Goal: Task Accomplishment & Management: Manage account settings

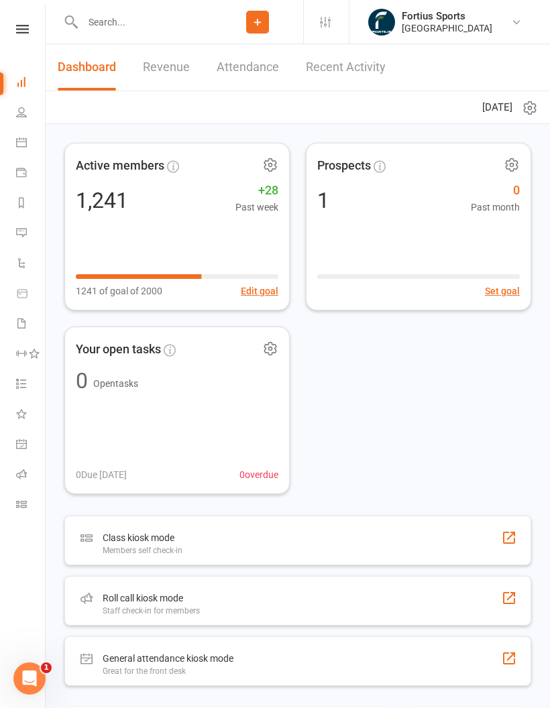
click at [16, 469] on icon at bounding box center [21, 474] width 11 height 11
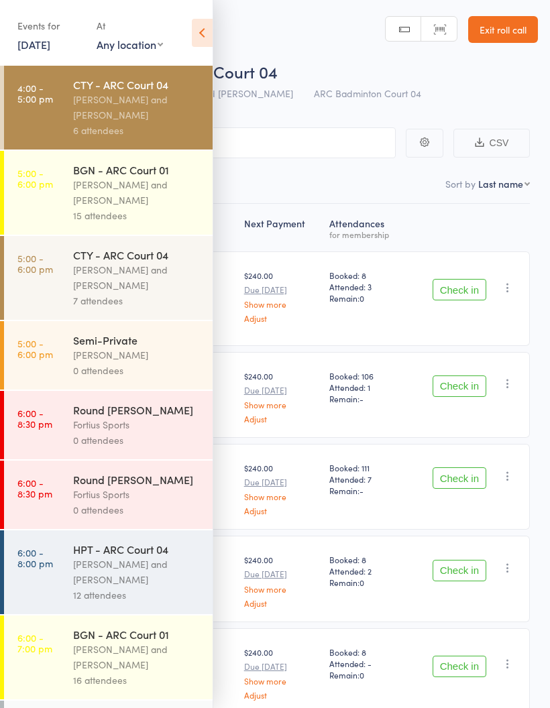
click at [207, 28] on icon at bounding box center [202, 33] width 21 height 28
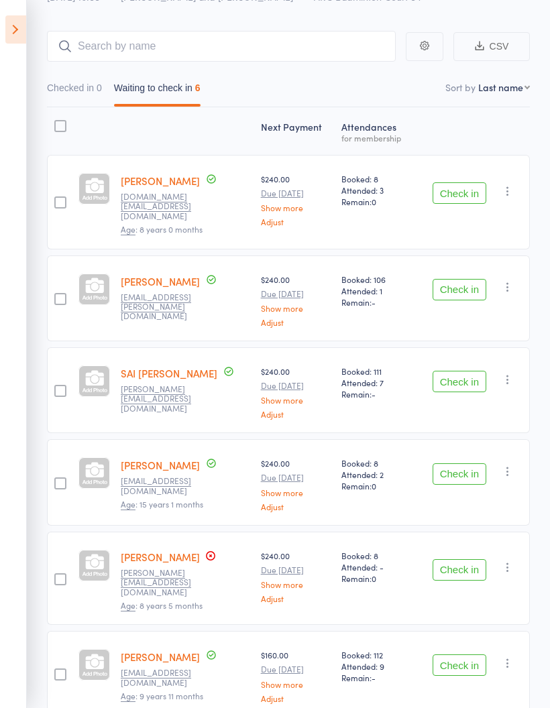
scroll to position [150, 0]
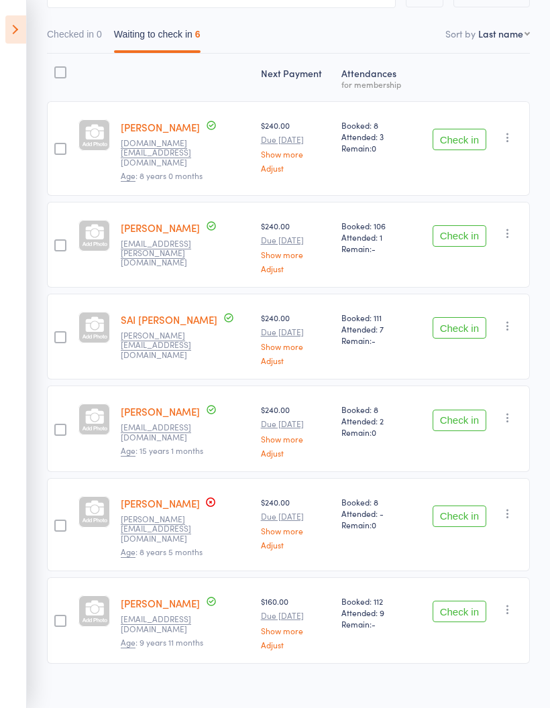
click at [466, 601] on button "Check in" at bounding box center [460, 611] width 54 height 21
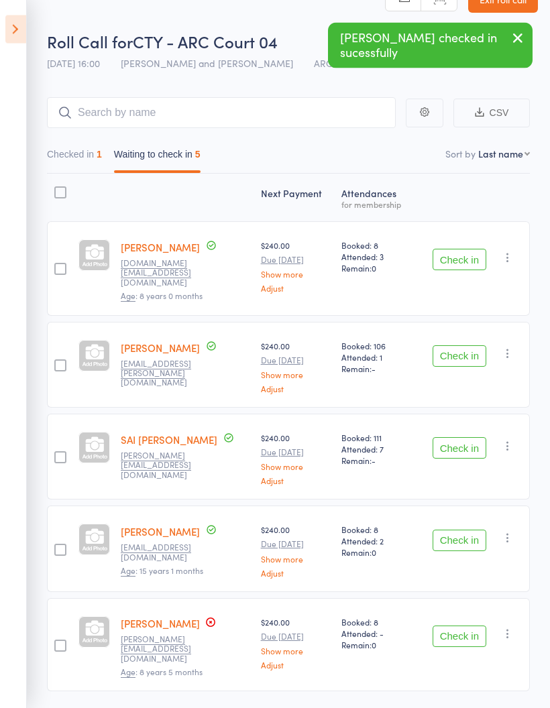
scroll to position [0, 0]
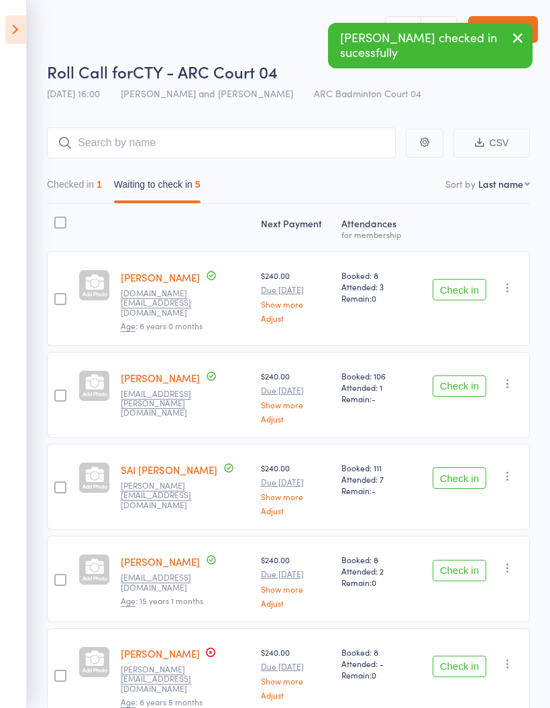
click at [15, 37] on icon at bounding box center [15, 29] width 21 height 28
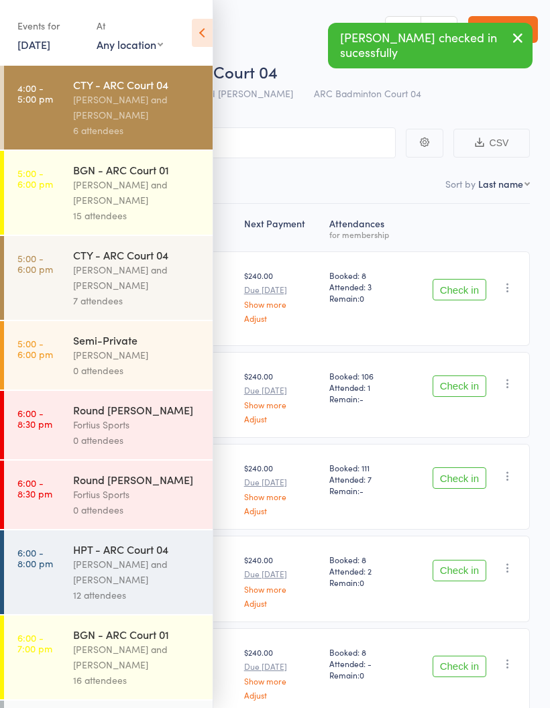
click at [99, 206] on div "[PERSON_NAME] and [PERSON_NAME]" at bounding box center [137, 192] width 128 height 31
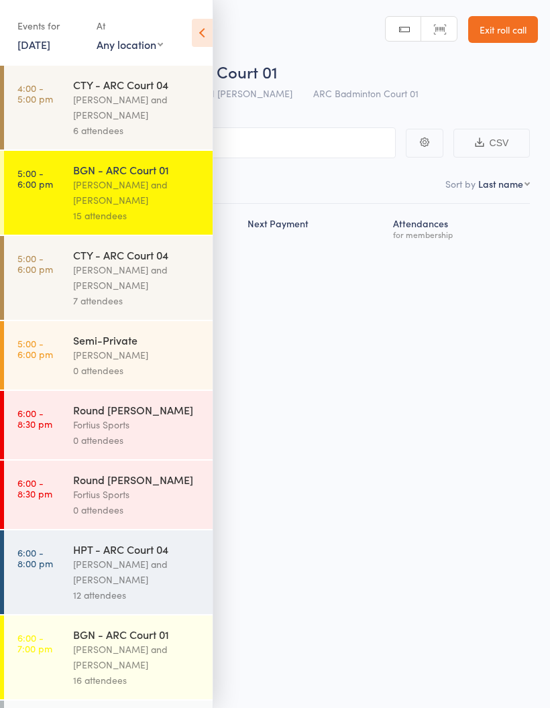
click at [207, 40] on icon at bounding box center [202, 33] width 21 height 28
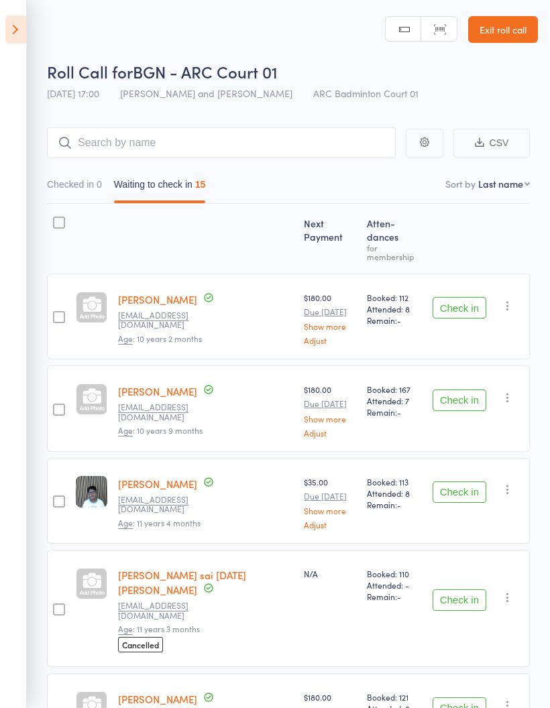
click at [472, 297] on button "Check in" at bounding box center [460, 307] width 54 height 21
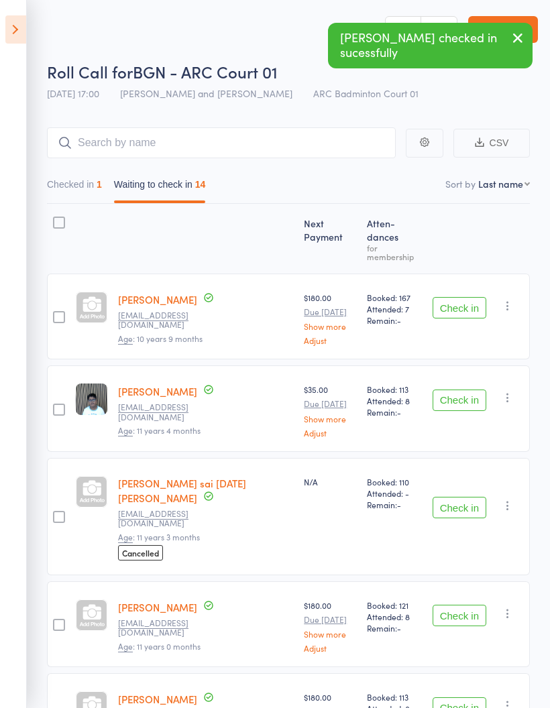
click at [476, 297] on button "Check in" at bounding box center [460, 307] width 54 height 21
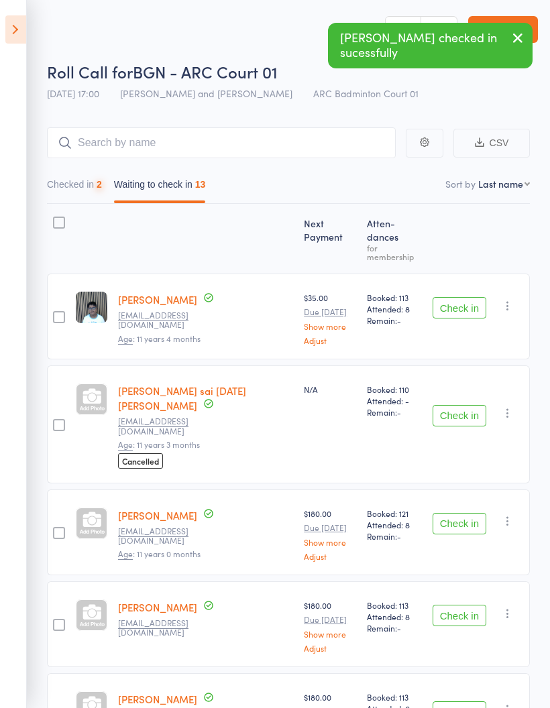
click at [470, 297] on button "Check in" at bounding box center [460, 307] width 54 height 21
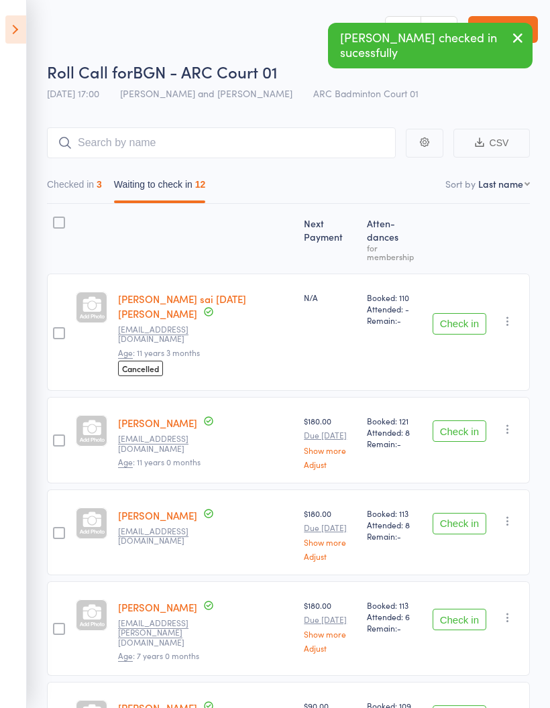
click at [466, 421] on button "Check in" at bounding box center [460, 431] width 54 height 21
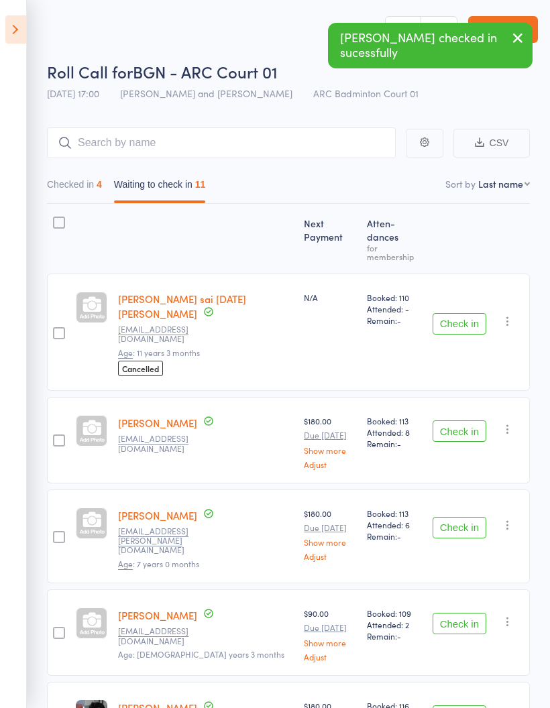
click at [463, 421] on button "Check in" at bounding box center [460, 431] width 54 height 21
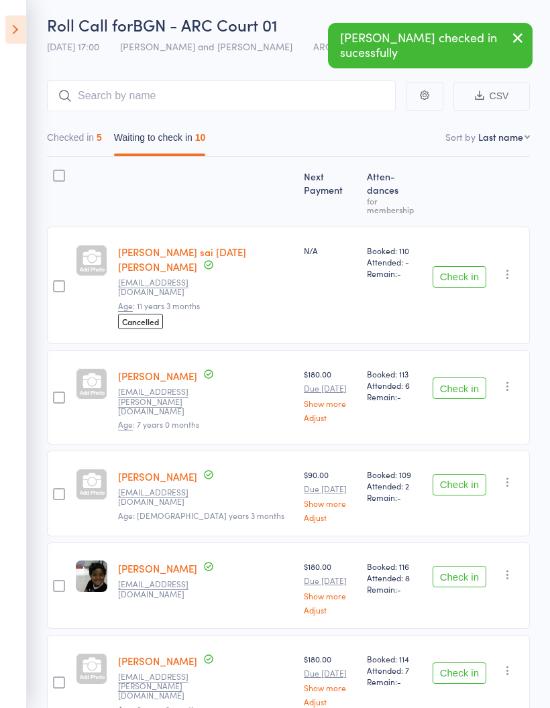
scroll to position [52, 0]
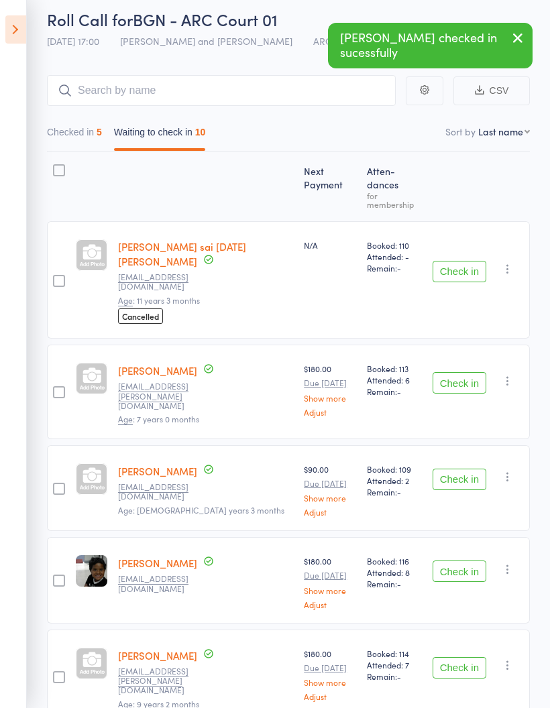
click at [470, 561] on button "Check in" at bounding box center [460, 571] width 54 height 21
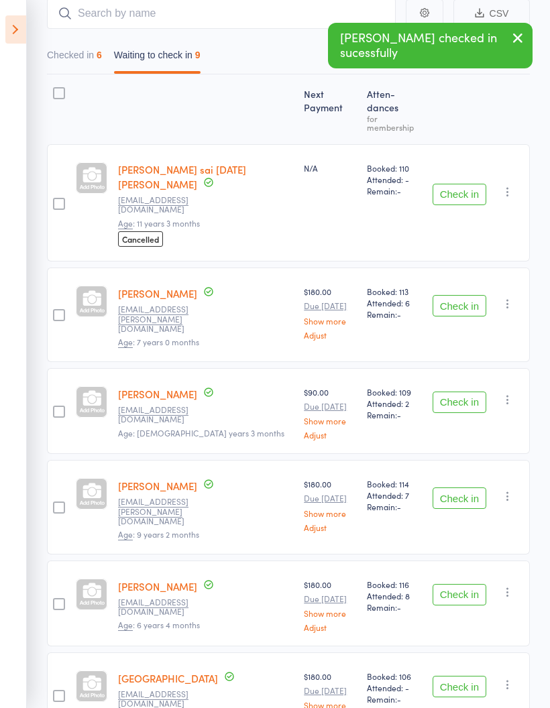
scroll to position [140, 0]
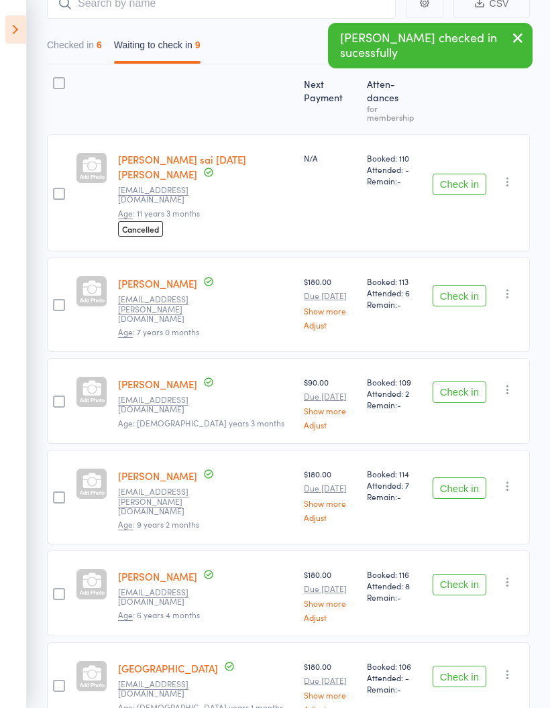
click at [462, 574] on button "Check in" at bounding box center [460, 584] width 54 height 21
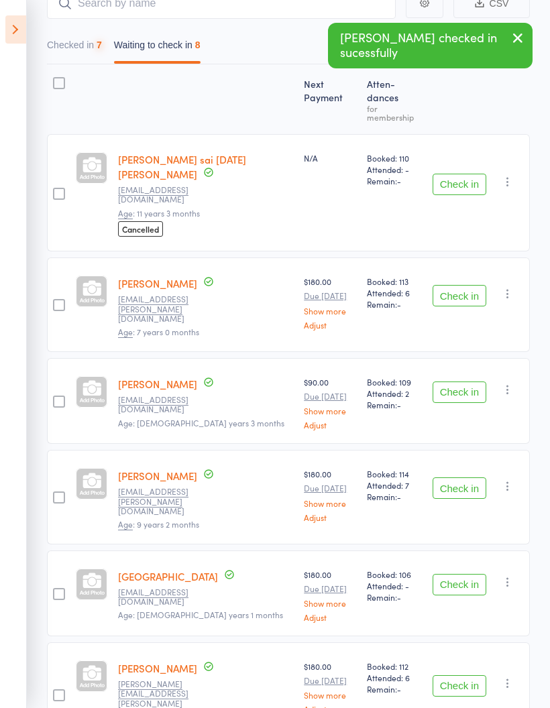
click at [472, 574] on button "Check in" at bounding box center [460, 584] width 54 height 21
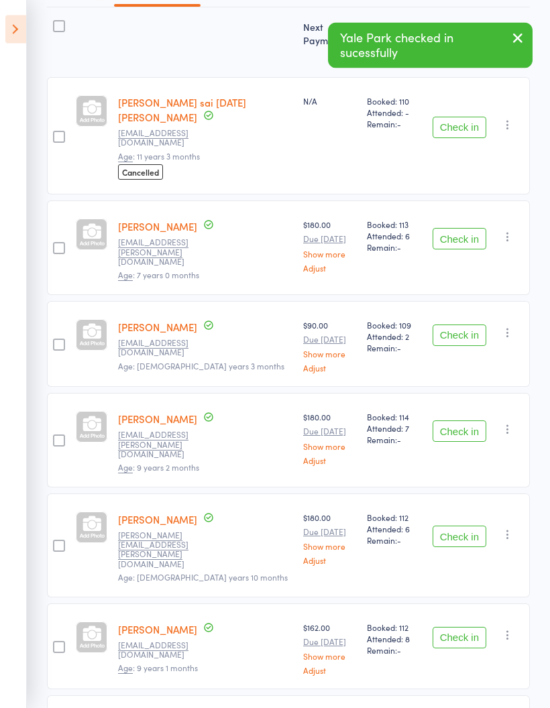
scroll to position [221, 0]
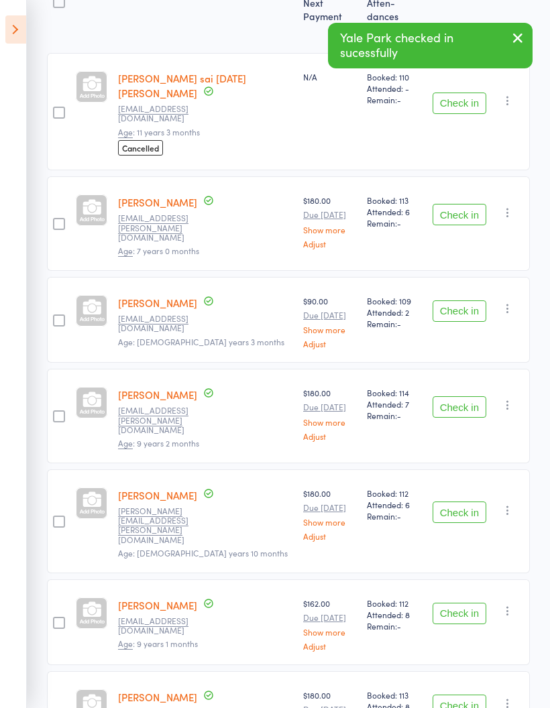
click at [470, 603] on button "Check in" at bounding box center [460, 613] width 54 height 21
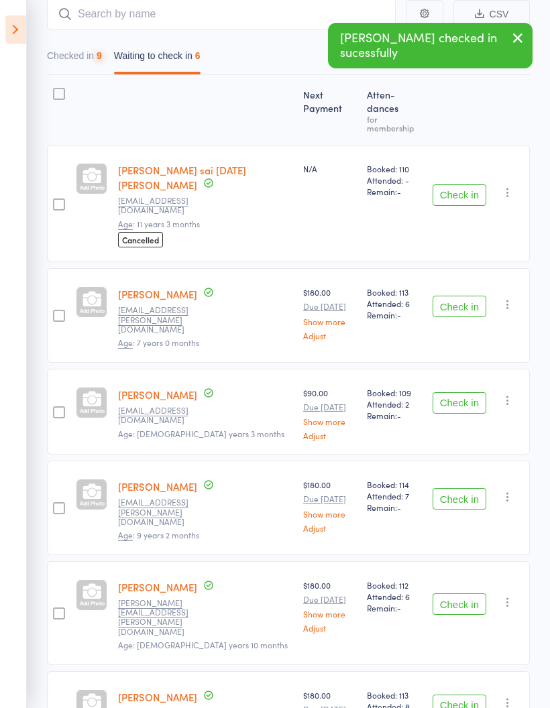
click at [465, 695] on button "Check in" at bounding box center [460, 705] width 54 height 21
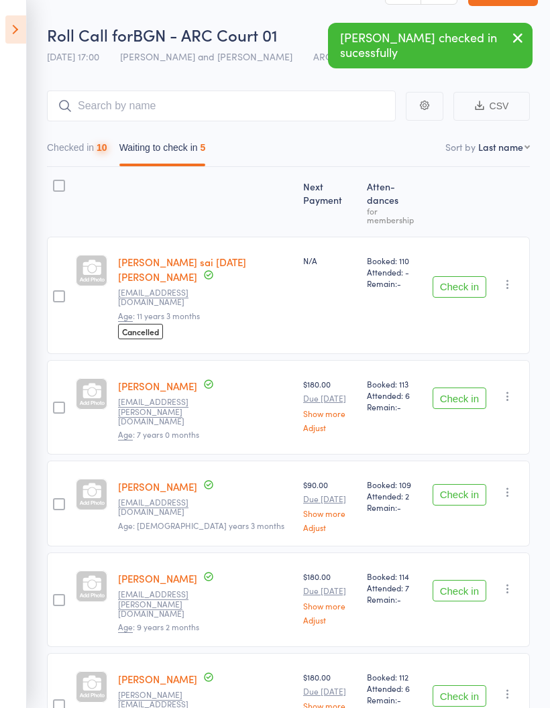
scroll to position [0, 0]
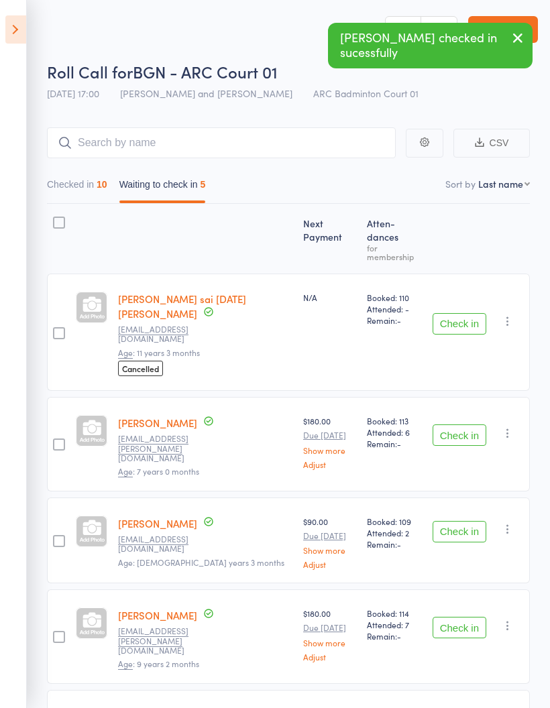
click at [6, 23] on icon at bounding box center [15, 29] width 21 height 28
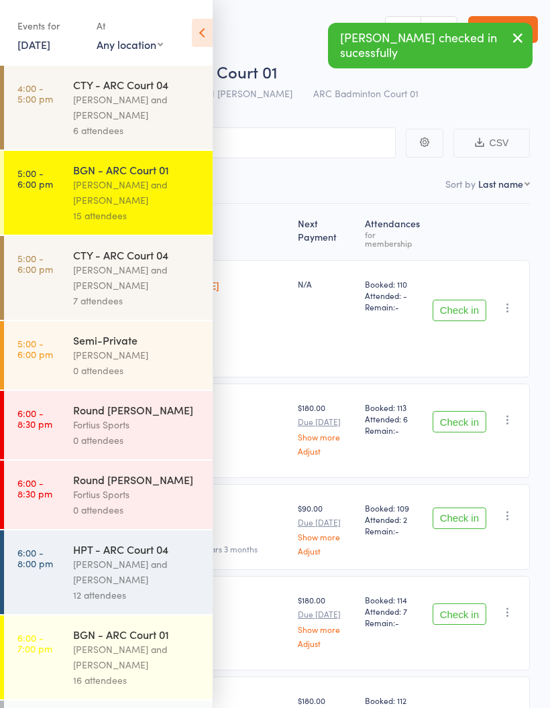
click at [75, 277] on div "[PERSON_NAME] and [PERSON_NAME]" at bounding box center [137, 277] width 128 height 31
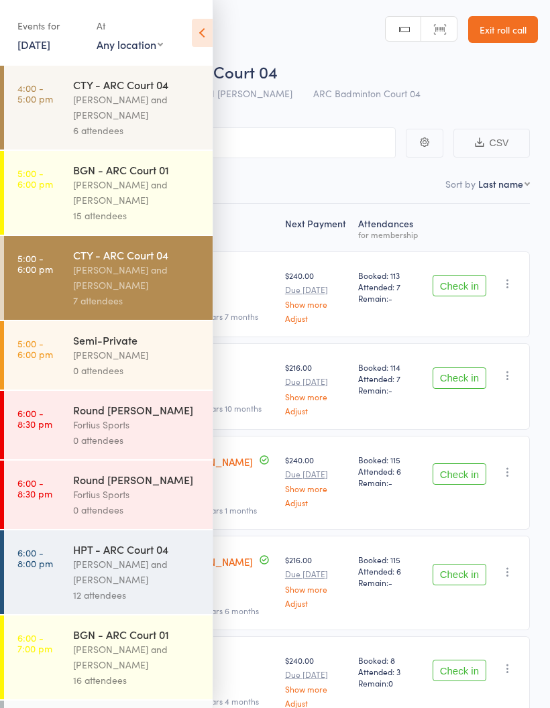
click at [201, 36] on icon at bounding box center [202, 33] width 21 height 28
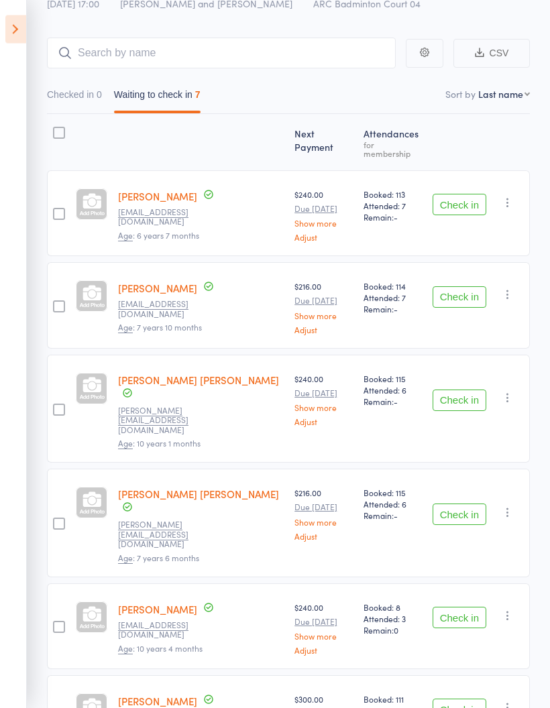
scroll to position [90, 0]
click at [468, 194] on button "Check in" at bounding box center [460, 204] width 54 height 21
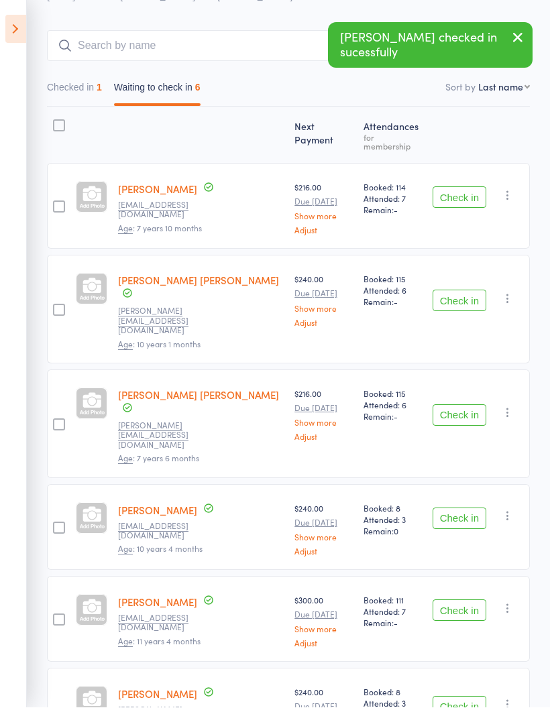
scroll to position [150, 0]
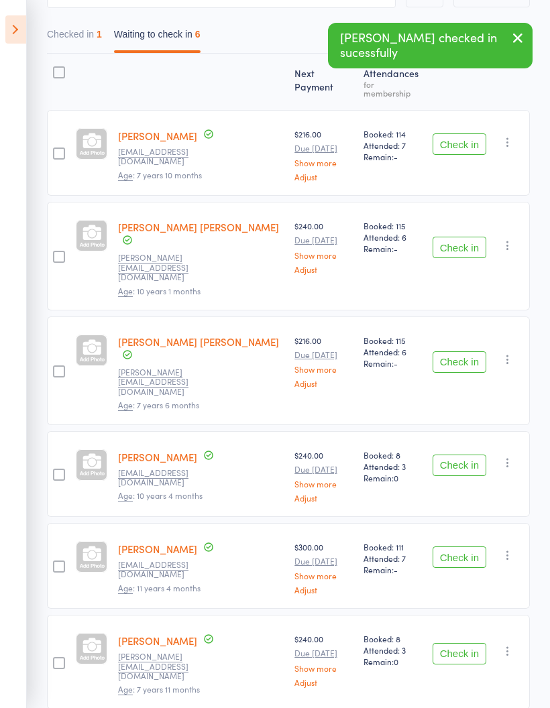
click at [464, 547] on button "Check in" at bounding box center [460, 557] width 54 height 21
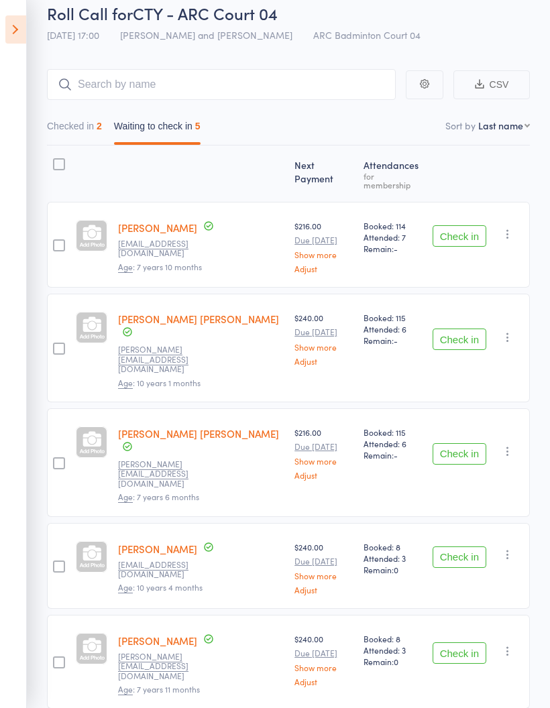
click at [65, 124] on button "Checked in 2" at bounding box center [74, 129] width 55 height 31
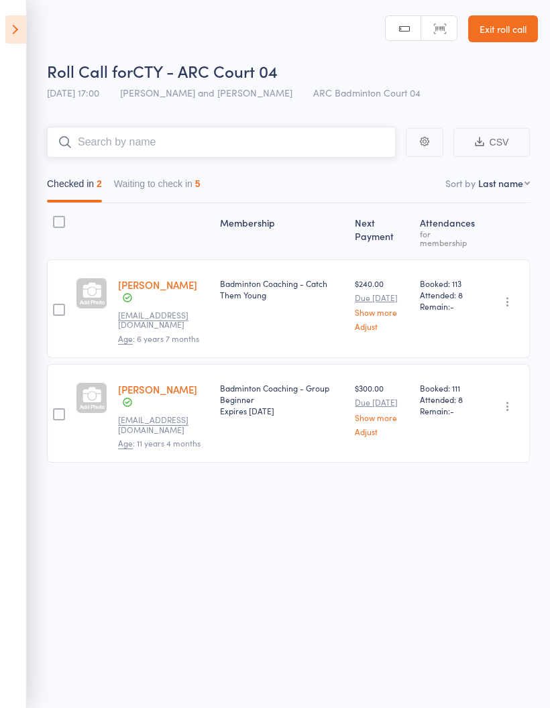
click at [140, 148] on input "search" at bounding box center [221, 142] width 349 height 31
click at [140, 176] on button "Waiting to check in 5" at bounding box center [157, 187] width 87 height 31
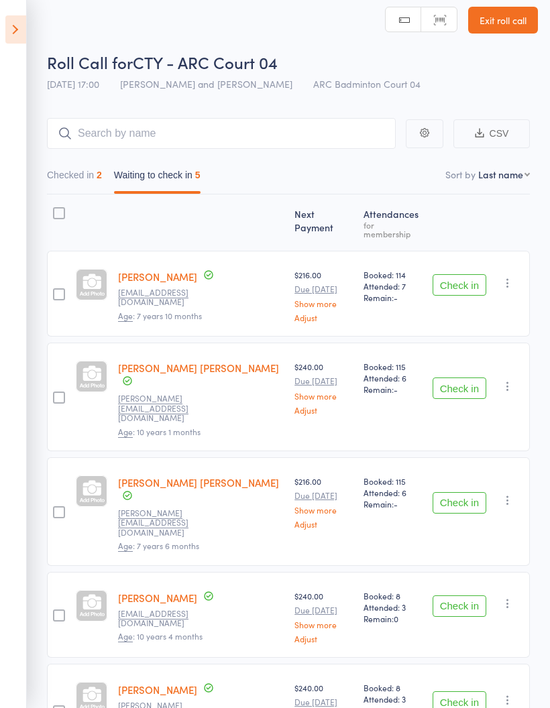
click at [2, 32] on aside "Events for [DATE] [DATE] [DATE] Sun Mon Tue Wed Thu Fri Sat 36 31 01 02 03 04 0…" at bounding box center [13, 354] width 27 height 708
click at [6, 22] on icon at bounding box center [15, 29] width 21 height 28
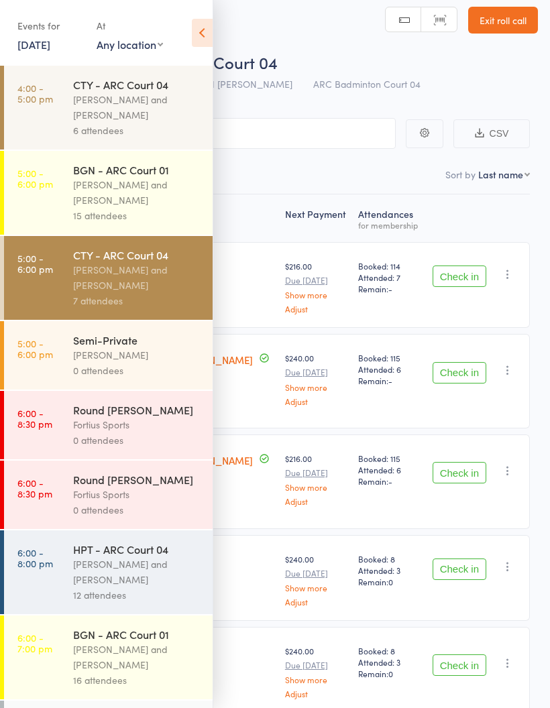
click at [95, 180] on div "[PERSON_NAME] and [PERSON_NAME]" at bounding box center [137, 192] width 128 height 31
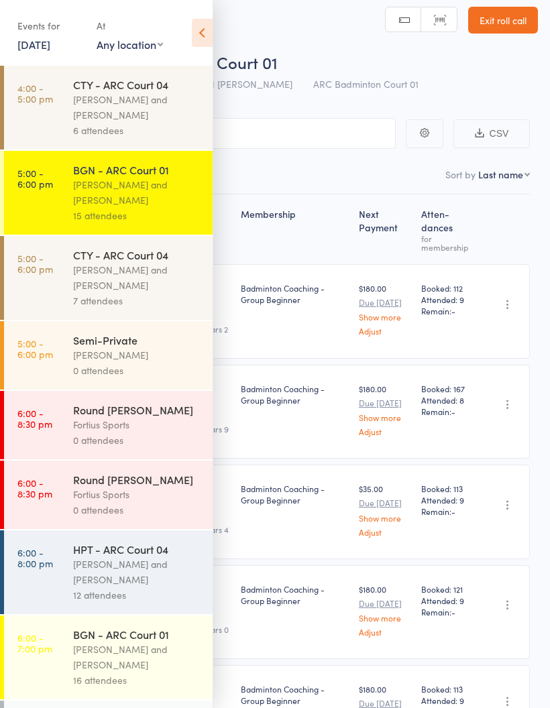
click at [207, 28] on icon at bounding box center [202, 33] width 21 height 28
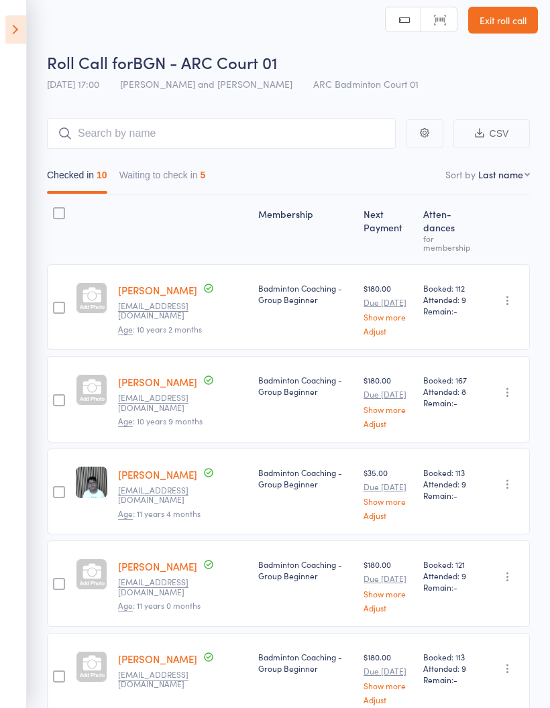
click at [169, 167] on button "Waiting to check in 5" at bounding box center [162, 178] width 87 height 31
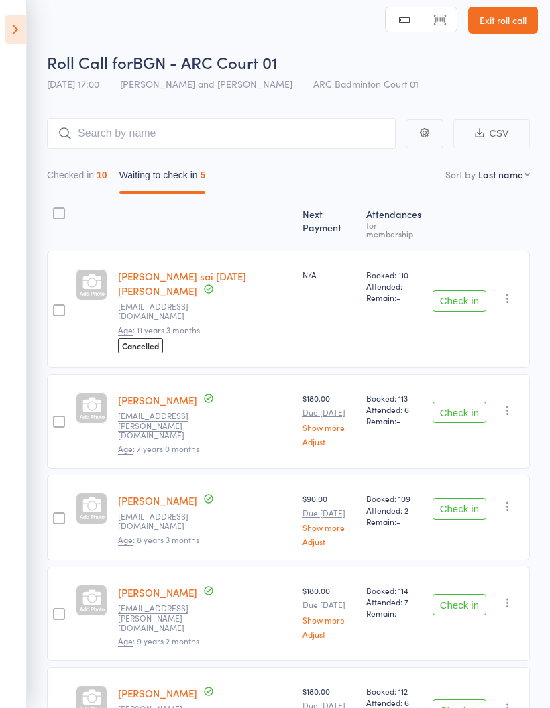
click at [77, 174] on button "Checked in 10" at bounding box center [77, 178] width 60 height 31
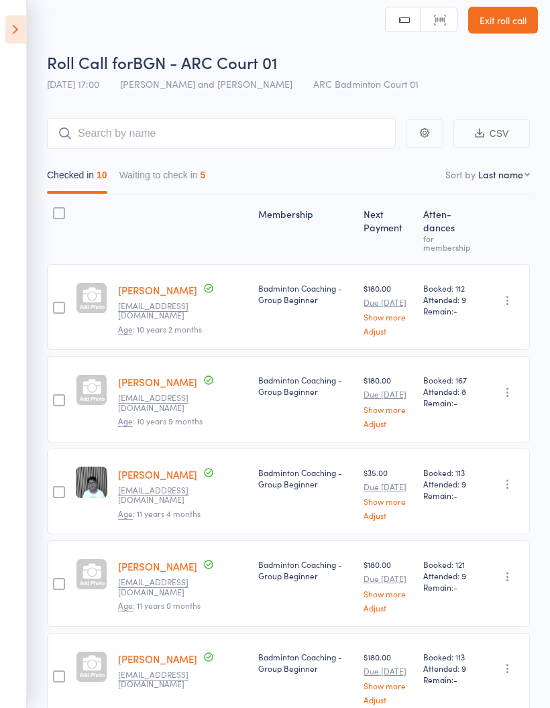
click at [144, 170] on button "Waiting to check in 5" at bounding box center [162, 178] width 87 height 31
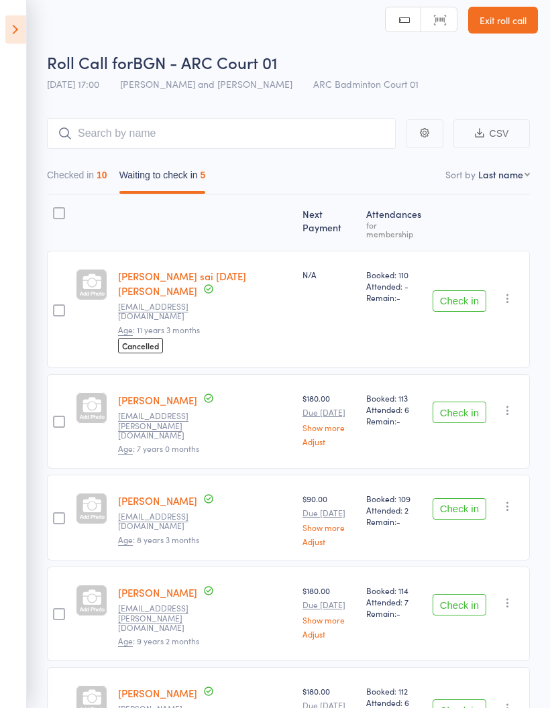
click at [14, 25] on icon at bounding box center [15, 29] width 21 height 28
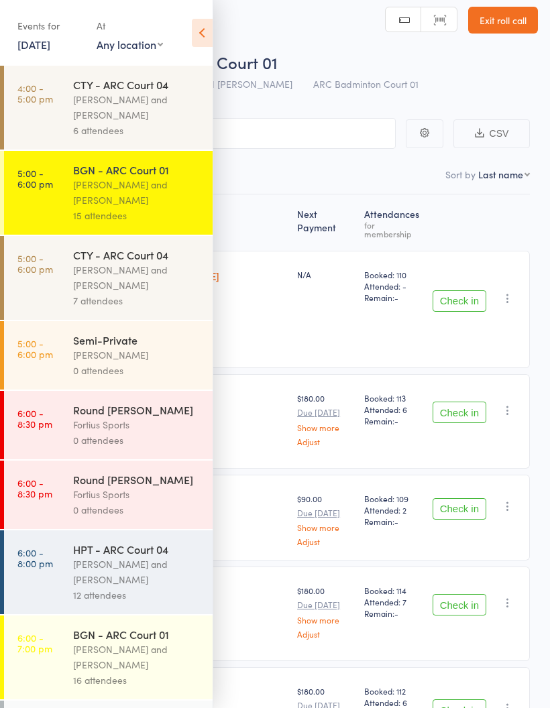
click at [149, 274] on div "[PERSON_NAME] and [PERSON_NAME]" at bounding box center [137, 277] width 128 height 31
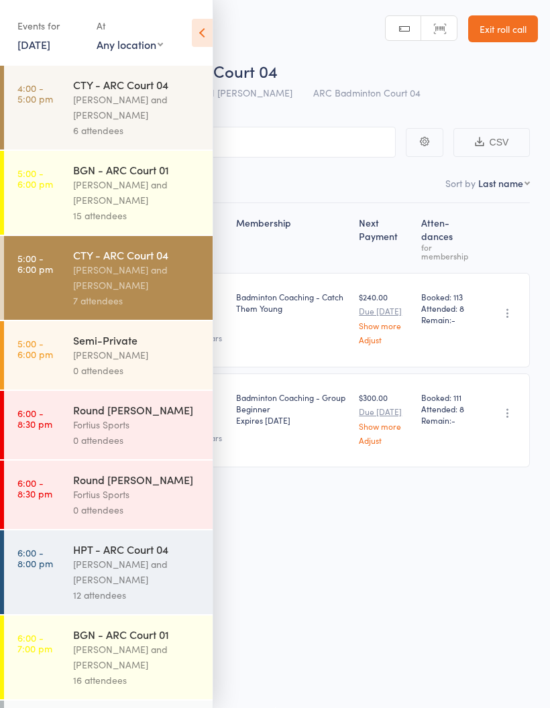
click at [208, 22] on icon at bounding box center [202, 33] width 21 height 28
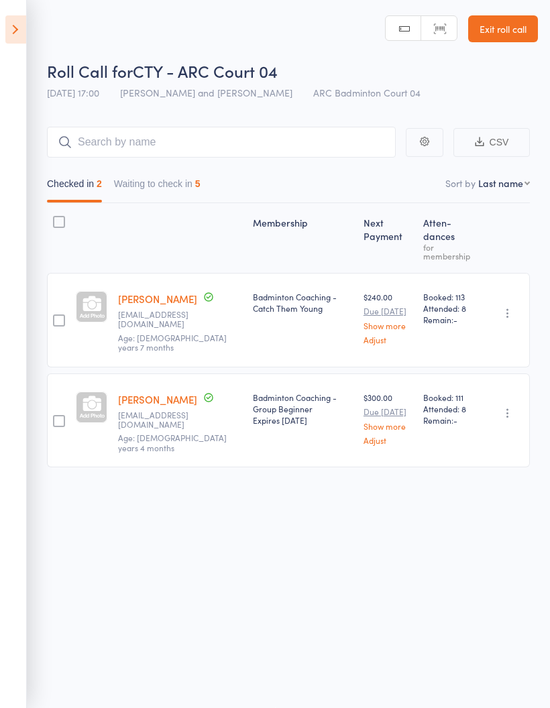
click at [187, 179] on button "Waiting to check in 5" at bounding box center [157, 187] width 87 height 31
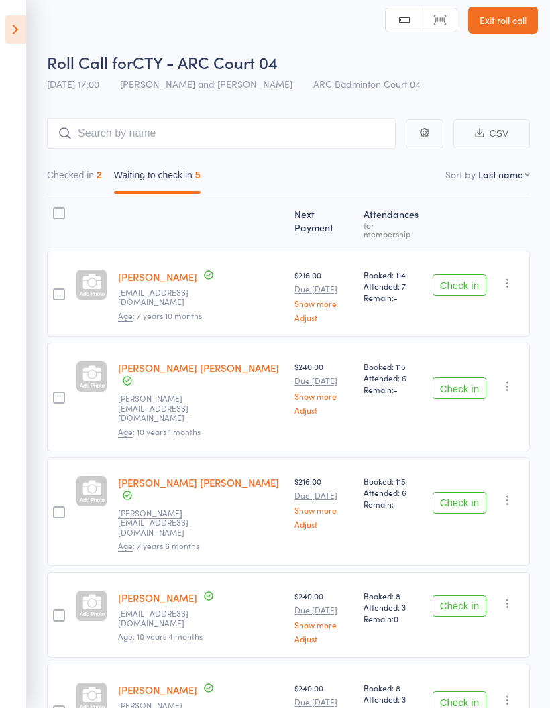
click at [472, 596] on button "Check in" at bounding box center [460, 606] width 54 height 21
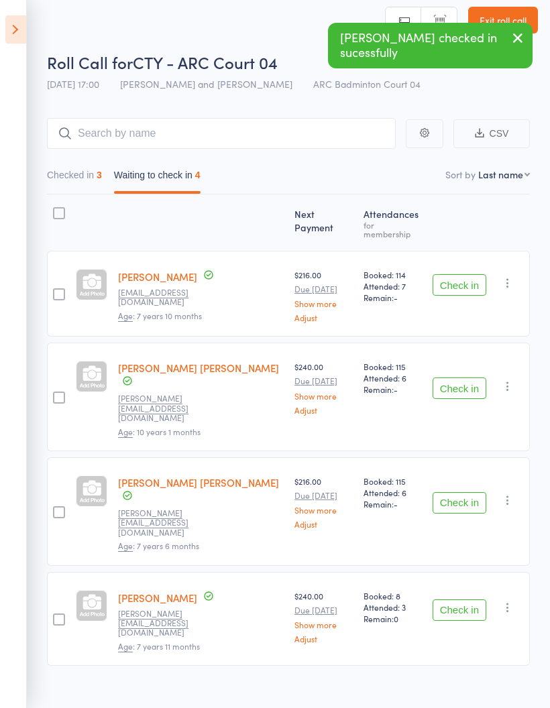
click at [90, 183] on button "Checked in 3" at bounding box center [74, 178] width 55 height 31
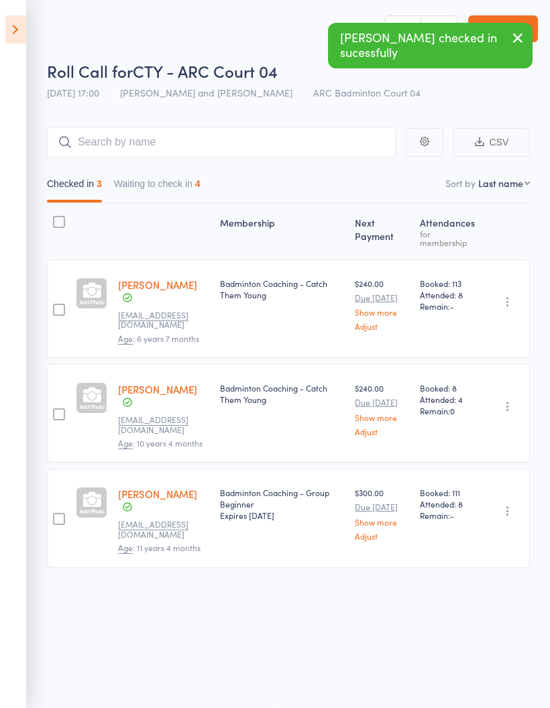
click at [16, 25] on icon at bounding box center [15, 29] width 21 height 28
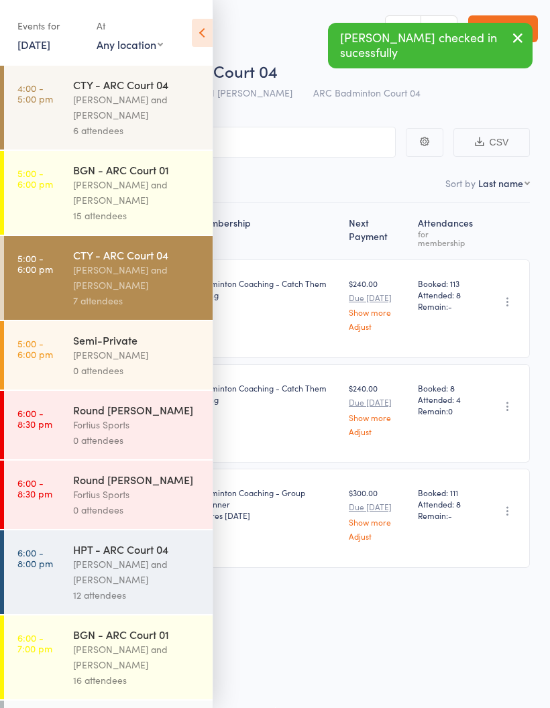
click at [159, 197] on div "[PERSON_NAME] and [PERSON_NAME]" at bounding box center [137, 192] width 128 height 31
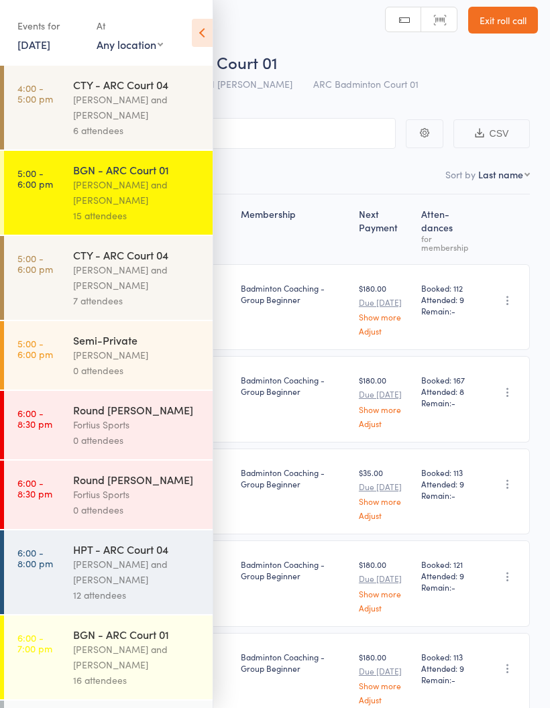
click at [201, 29] on icon at bounding box center [202, 33] width 21 height 28
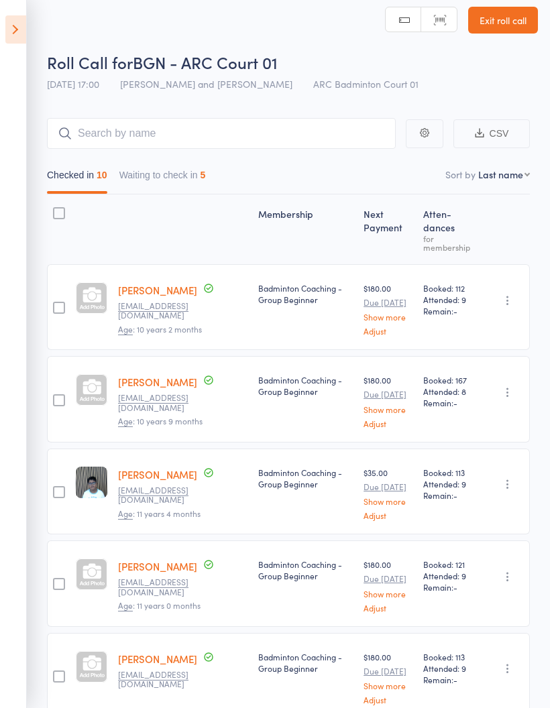
click at [191, 187] on button "Waiting to check in 5" at bounding box center [162, 178] width 87 height 31
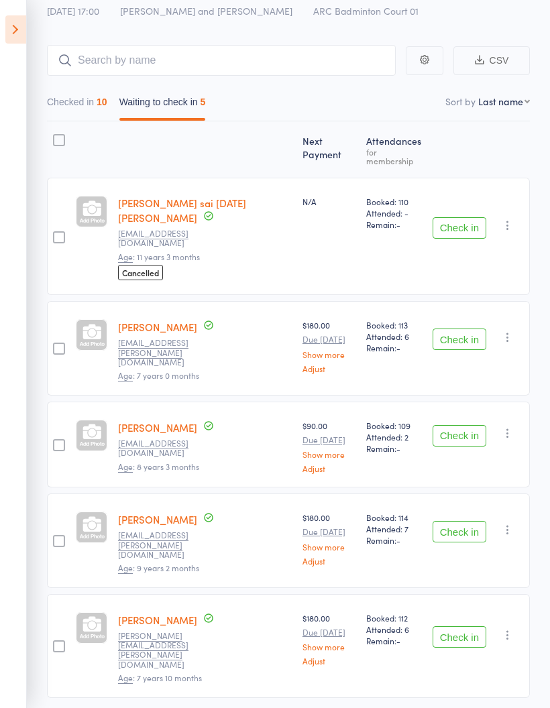
scroll to position [82, 0]
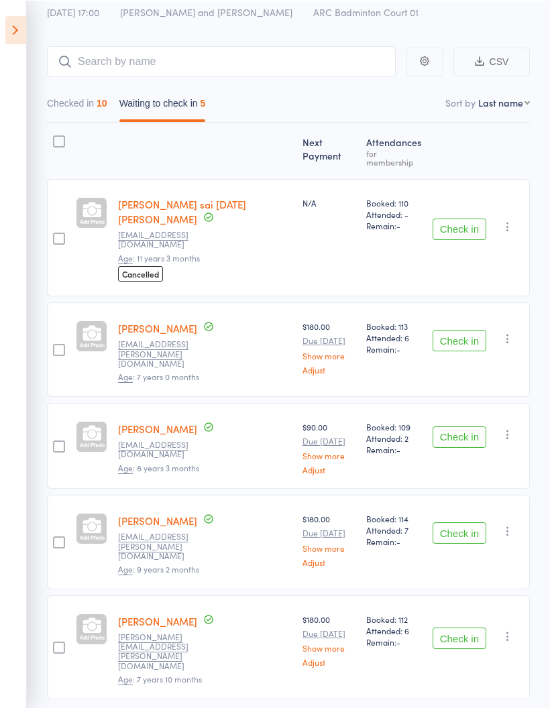
click at [472, 329] on button "Check in" at bounding box center [460, 339] width 54 height 21
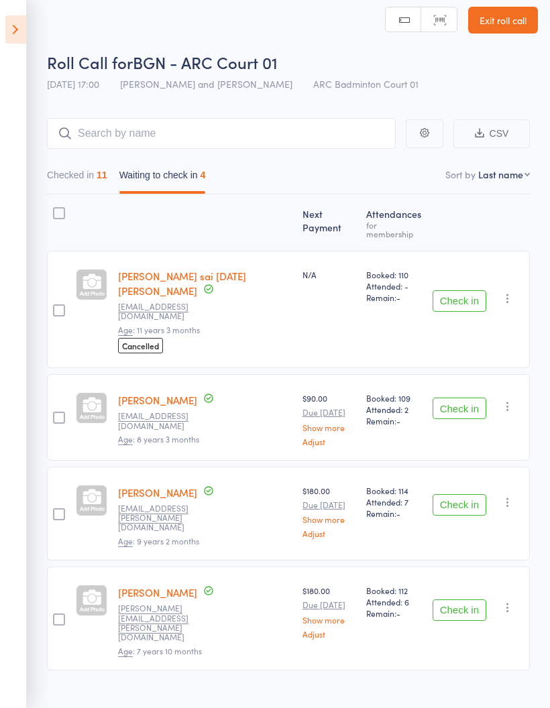
click at [11, 29] on icon at bounding box center [15, 29] width 21 height 28
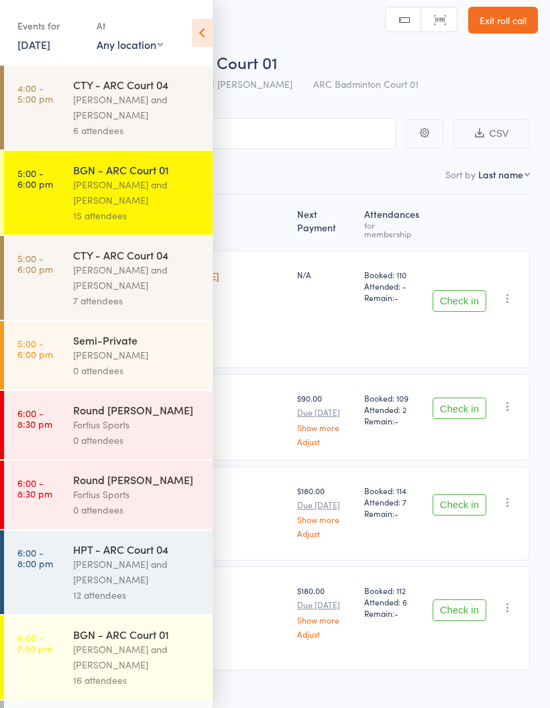
click at [101, 272] on div "[PERSON_NAME] and [PERSON_NAME]" at bounding box center [137, 277] width 128 height 31
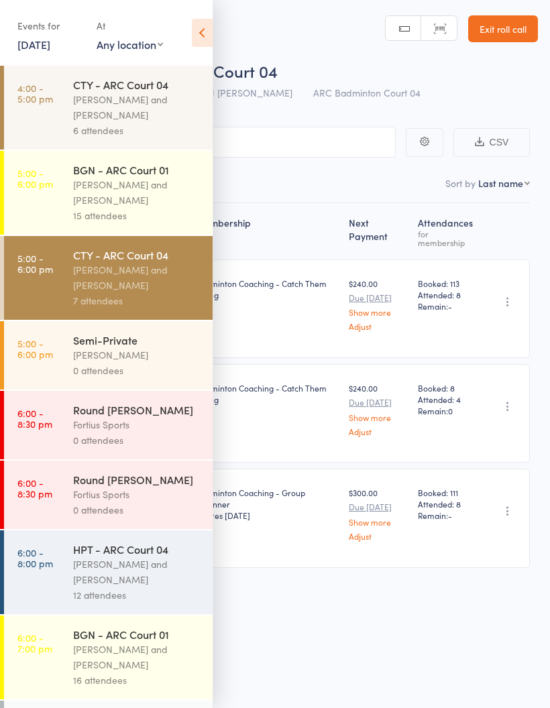
click at [207, 38] on icon at bounding box center [202, 33] width 21 height 28
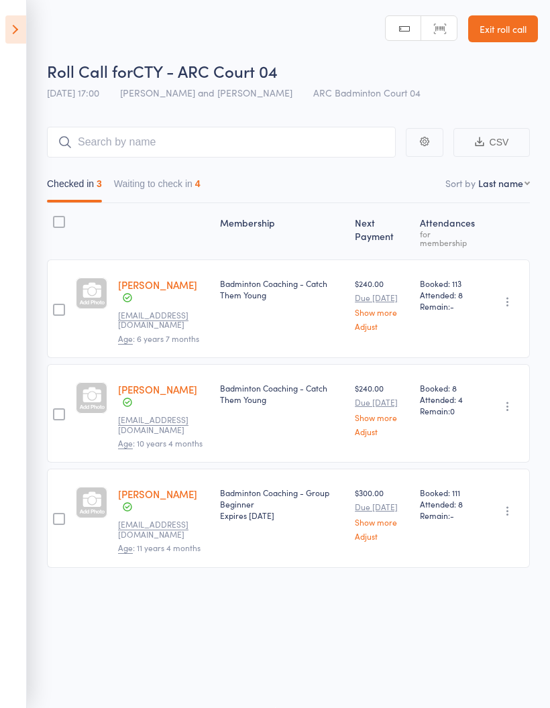
click at [160, 176] on button "Waiting to check in 4" at bounding box center [157, 187] width 87 height 31
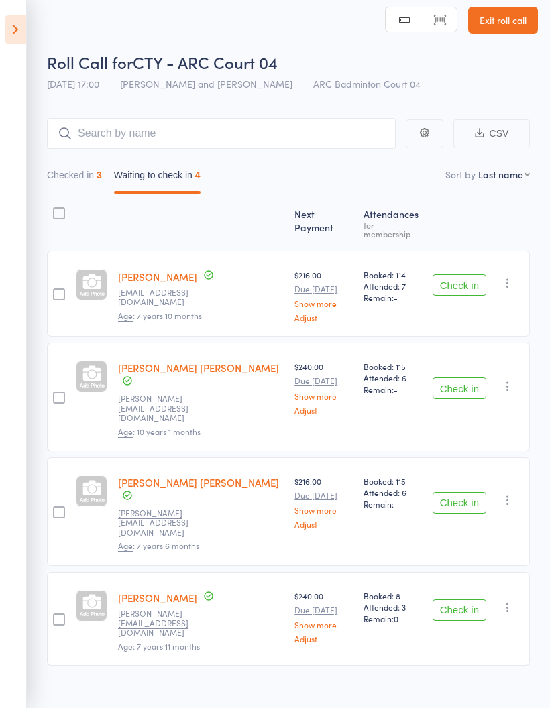
click at [62, 172] on button "Checked in 3" at bounding box center [74, 178] width 55 height 31
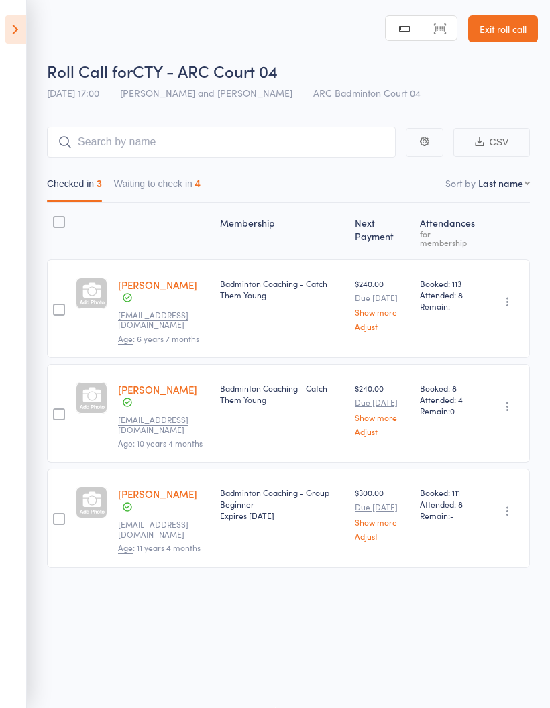
click at [8, 40] on icon at bounding box center [15, 29] width 21 height 28
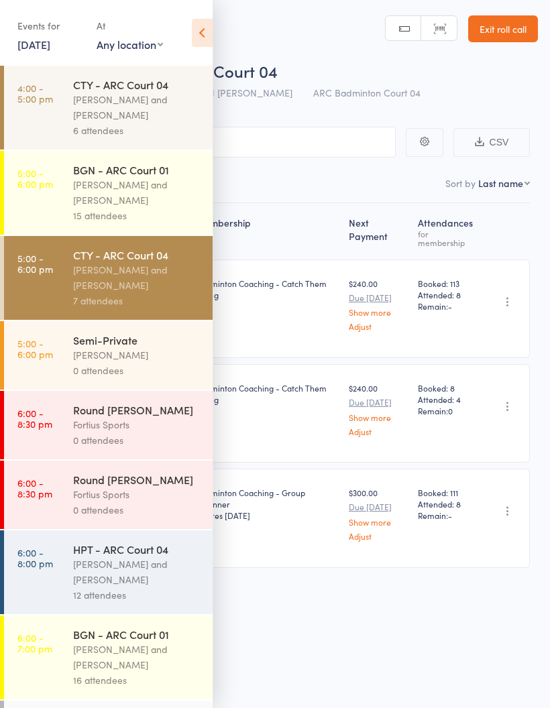
click at [106, 200] on div "[PERSON_NAME] and [PERSON_NAME]" at bounding box center [137, 192] width 128 height 31
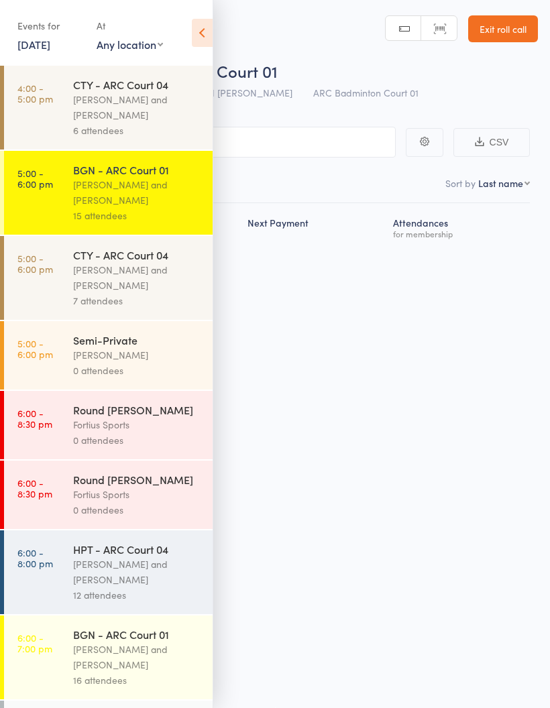
click at [203, 39] on icon at bounding box center [202, 33] width 21 height 28
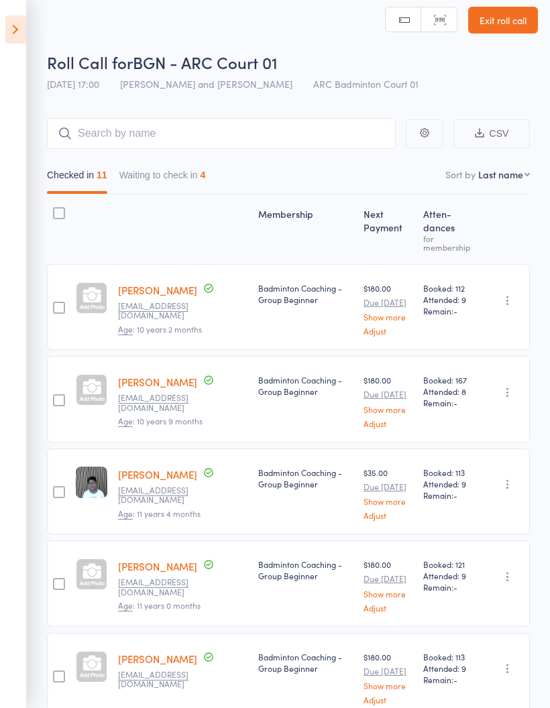
click at [9, 25] on icon at bounding box center [15, 29] width 21 height 28
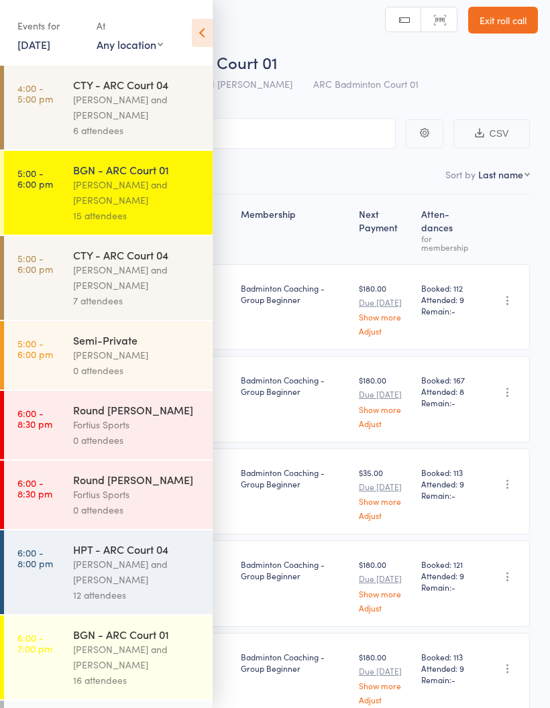
click at [109, 275] on div "[PERSON_NAME] and [PERSON_NAME]" at bounding box center [137, 277] width 128 height 31
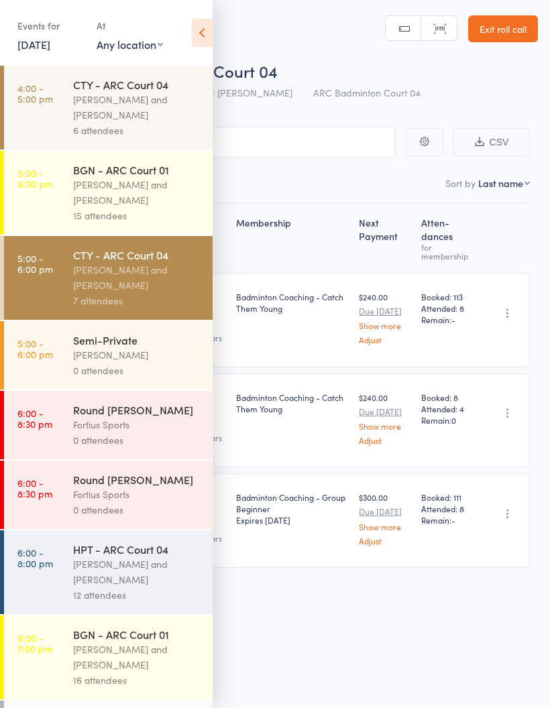
click at [193, 25] on icon at bounding box center [202, 33] width 21 height 28
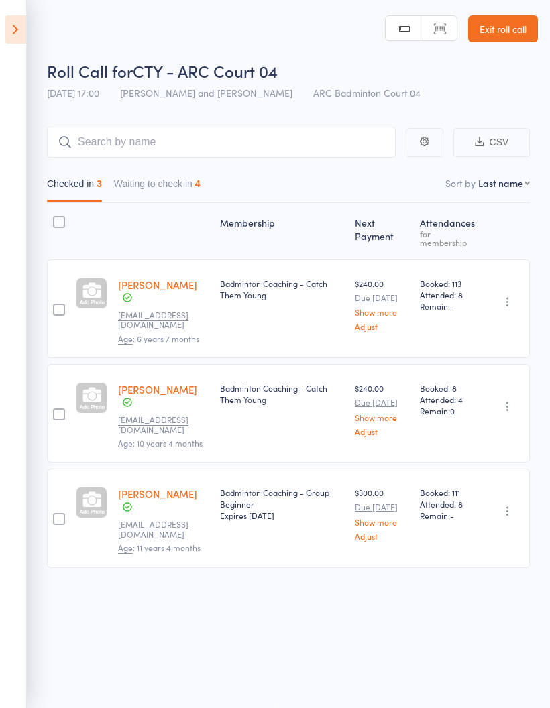
click at [166, 182] on button "Waiting to check in 4" at bounding box center [157, 187] width 87 height 31
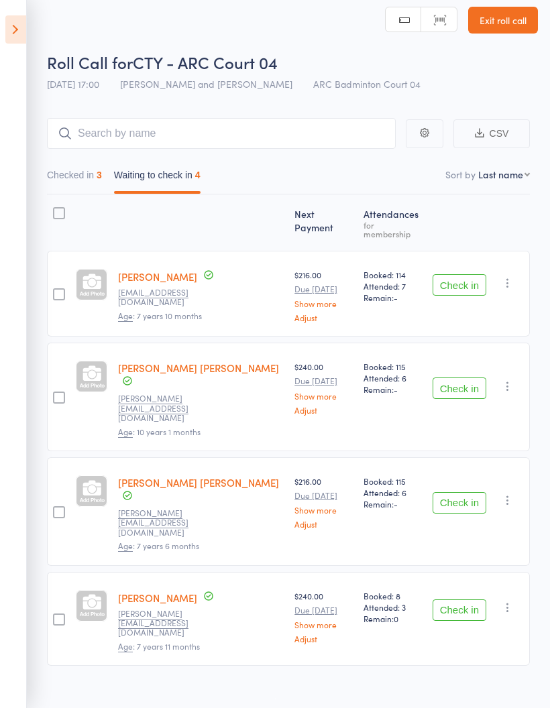
click at [56, 173] on button "Checked in 3" at bounding box center [74, 178] width 55 height 31
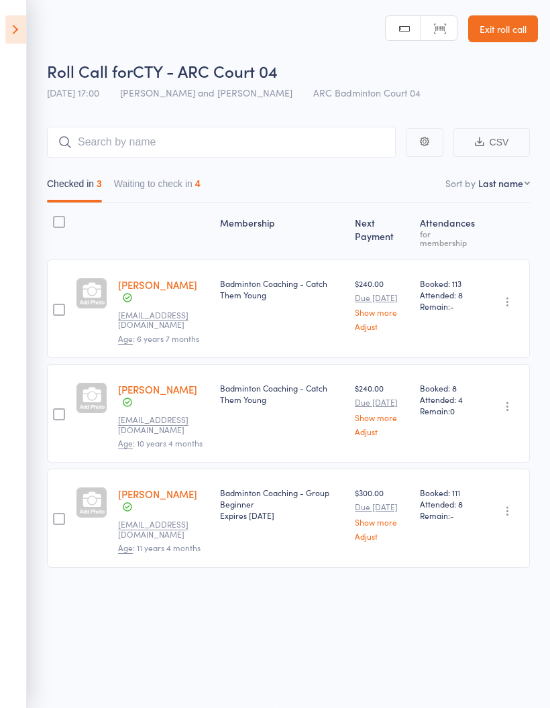
click at [154, 175] on button "Waiting to check in 4" at bounding box center [157, 187] width 87 height 31
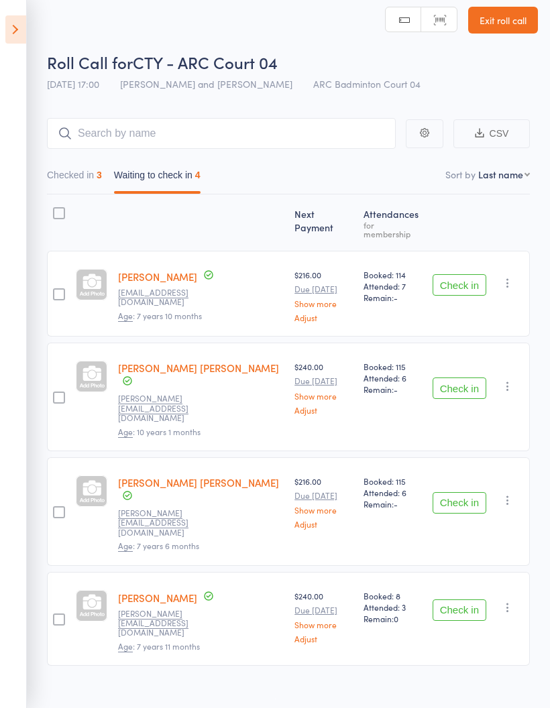
click at [70, 176] on button "Checked in 3" at bounding box center [74, 178] width 55 height 31
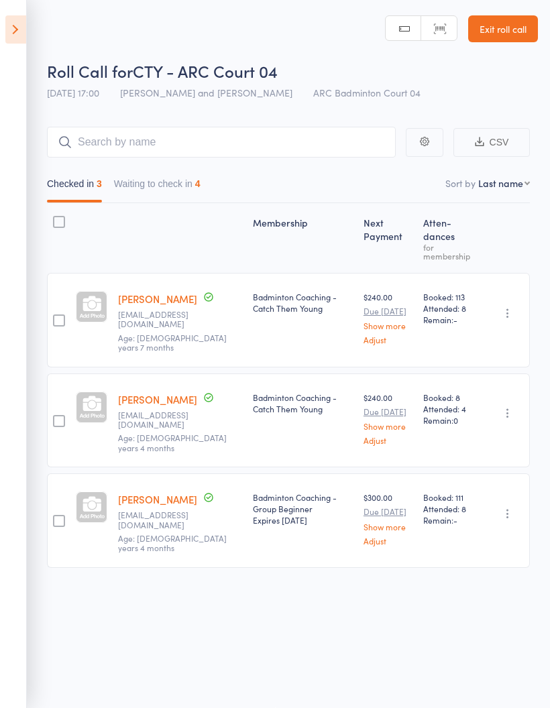
click at [134, 172] on button "Waiting to check in 4" at bounding box center [157, 187] width 87 height 31
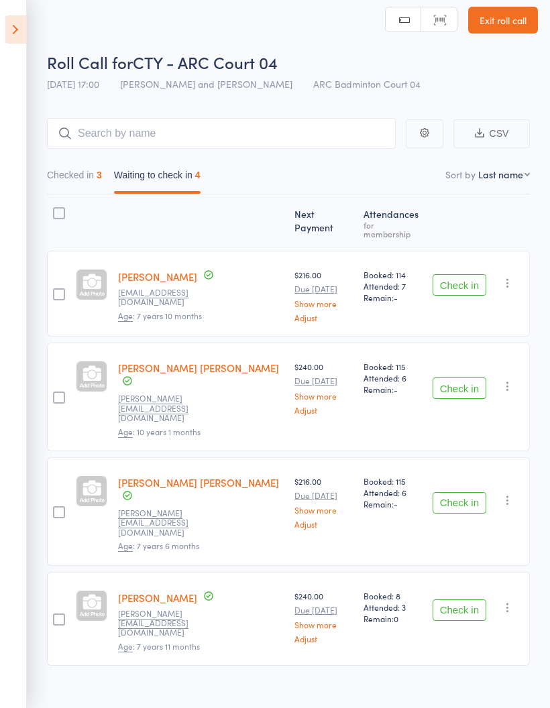
click at [67, 180] on button "Checked in 3" at bounding box center [74, 178] width 55 height 31
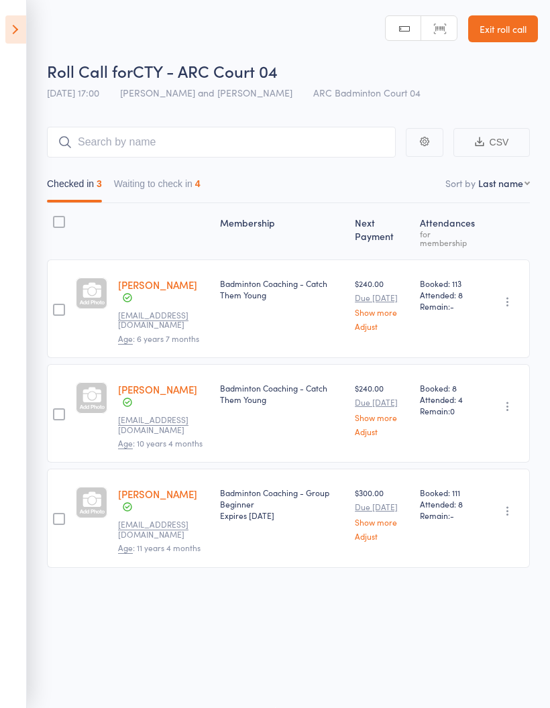
click at [147, 176] on button "Waiting to check in 4" at bounding box center [157, 187] width 87 height 31
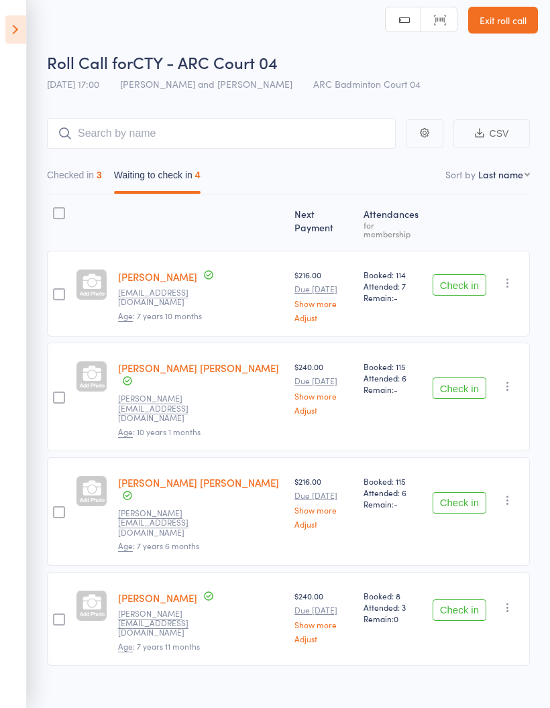
click at [464, 600] on button "Check in" at bounding box center [460, 610] width 54 height 21
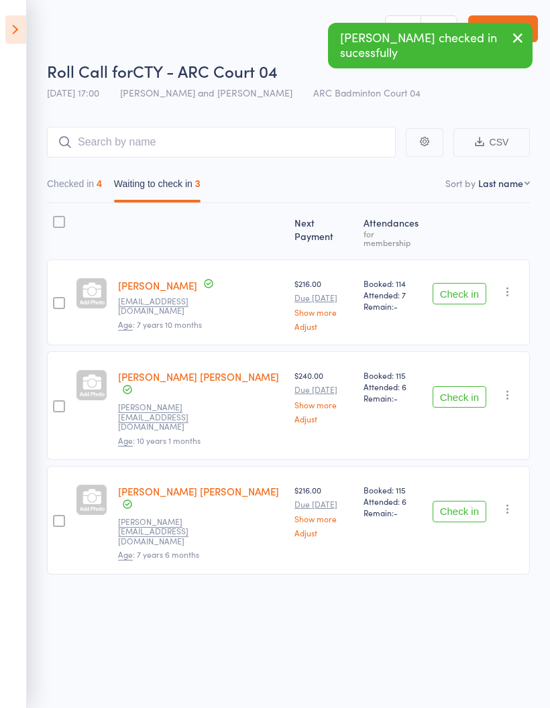
click at [76, 177] on button "Checked in 4" at bounding box center [74, 187] width 55 height 31
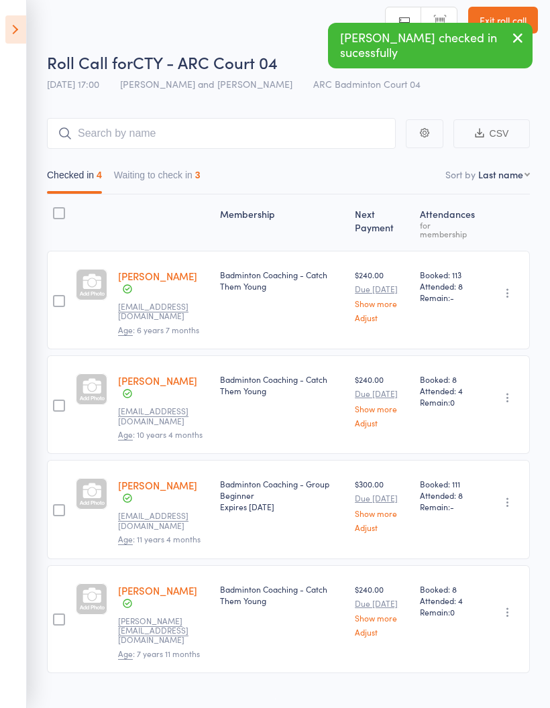
click at [15, 29] on icon at bounding box center [15, 29] width 21 height 28
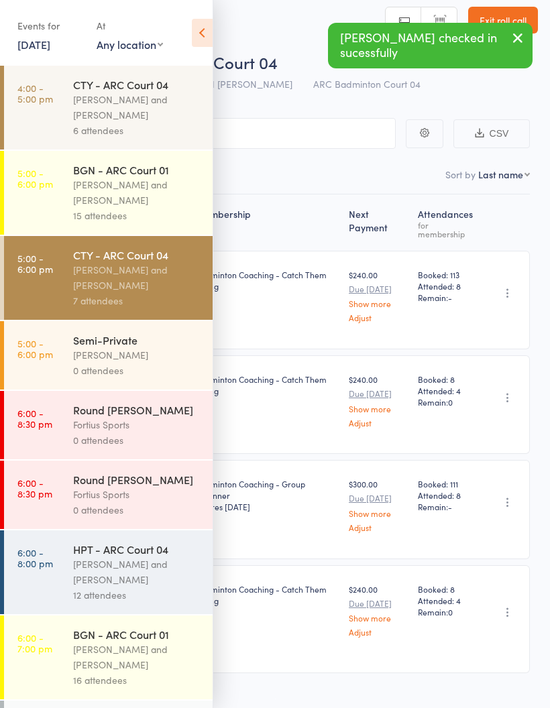
click at [101, 190] on div "[PERSON_NAME] and [PERSON_NAME]" at bounding box center [137, 192] width 128 height 31
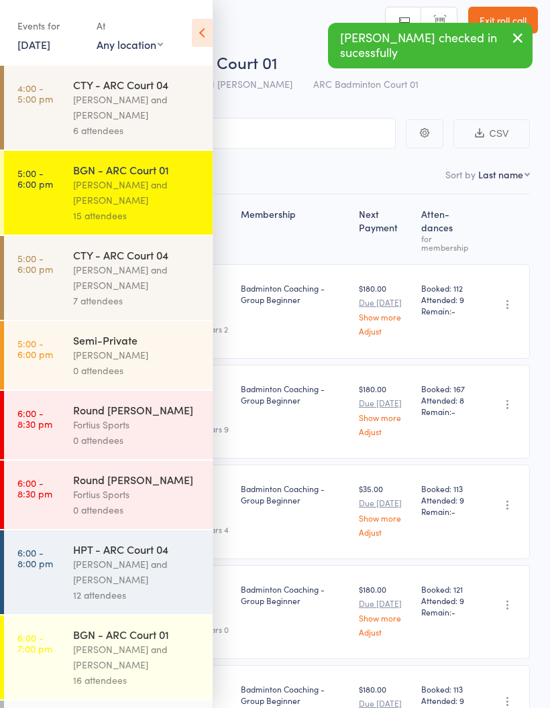
click at [200, 34] on icon at bounding box center [202, 33] width 21 height 28
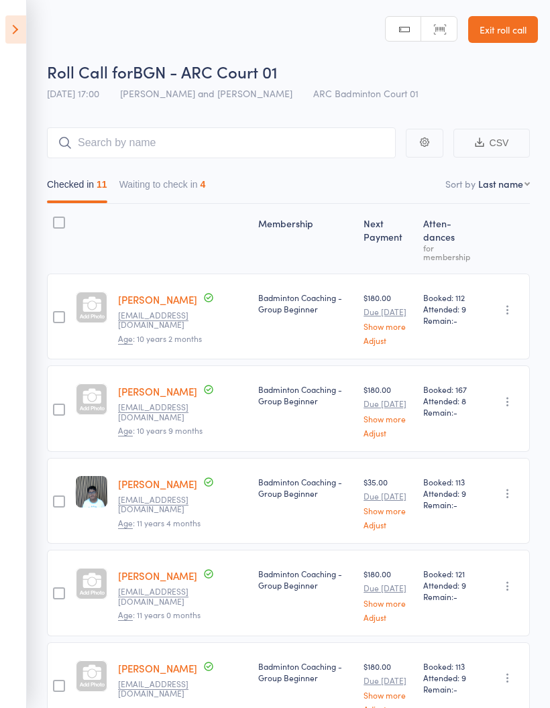
click at [144, 180] on button "Waiting to check in 4" at bounding box center [162, 187] width 87 height 31
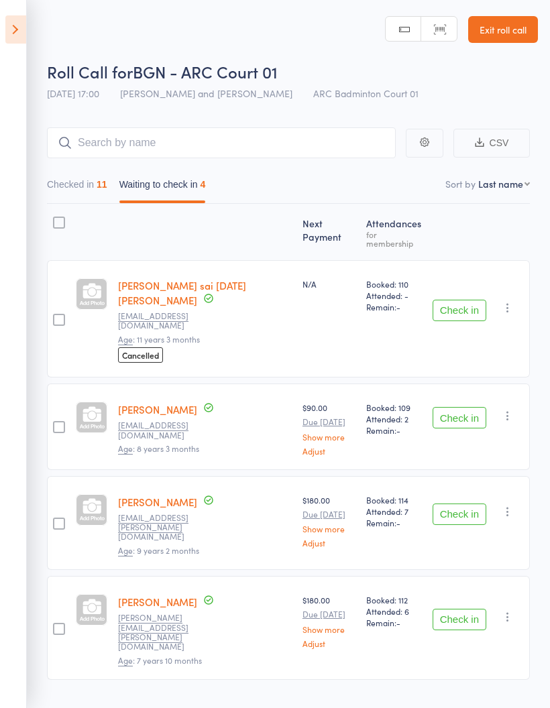
click at [462, 504] on button "Check in" at bounding box center [460, 514] width 54 height 21
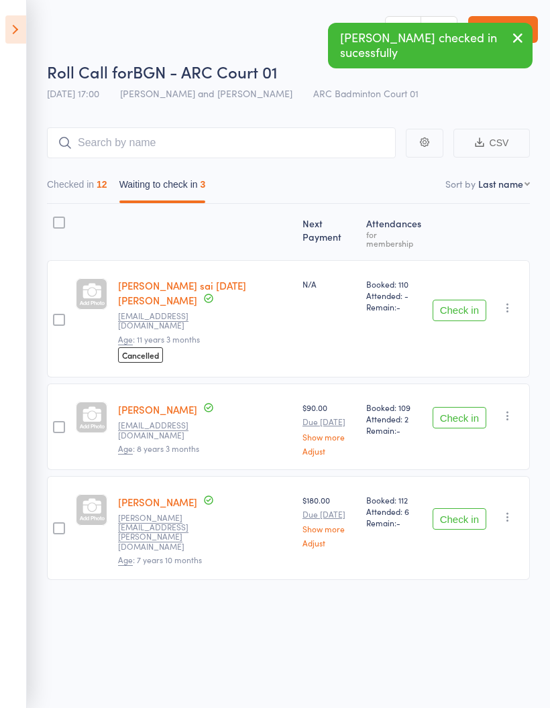
click at [66, 188] on button "Checked in 12" at bounding box center [77, 187] width 60 height 31
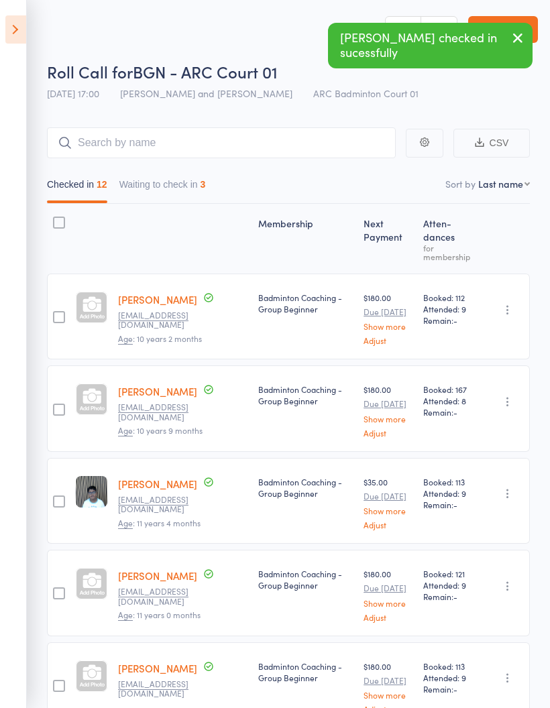
click at [9, 32] on icon at bounding box center [15, 29] width 21 height 28
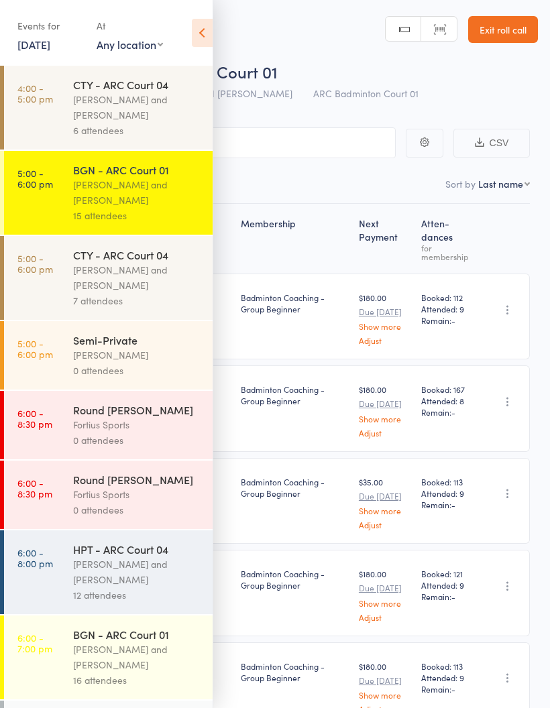
click at [100, 274] on div "[PERSON_NAME] and [PERSON_NAME]" at bounding box center [137, 277] width 128 height 31
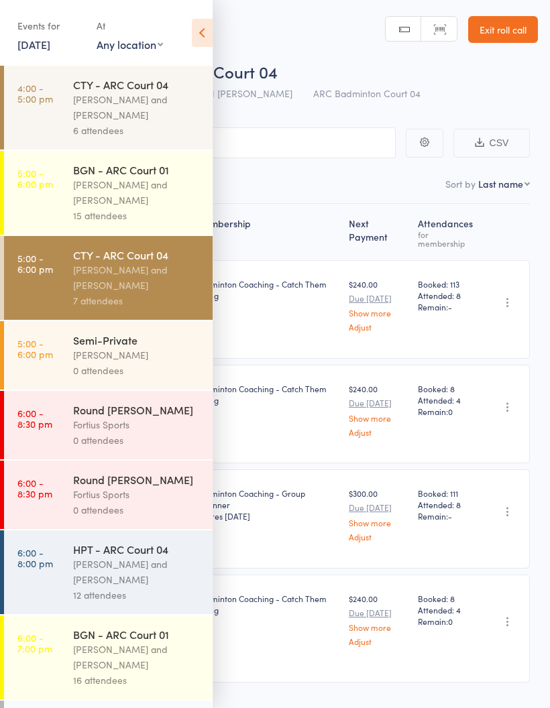
click at [197, 31] on icon at bounding box center [202, 33] width 21 height 28
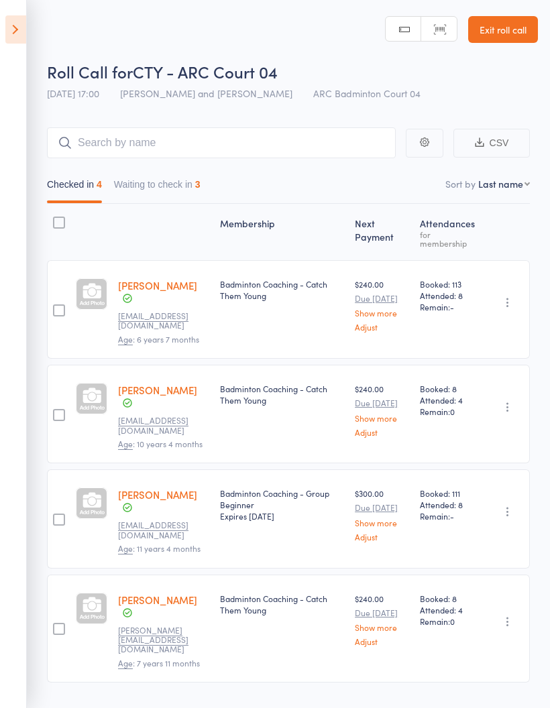
click at [7, 37] on icon at bounding box center [15, 29] width 21 height 28
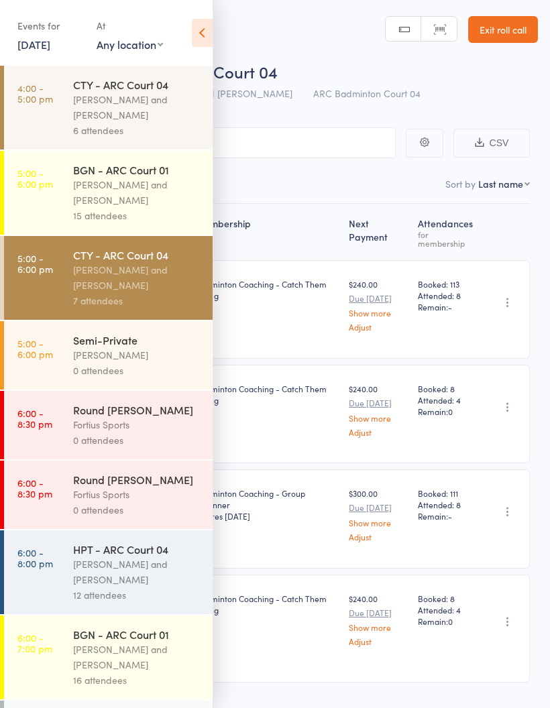
click at [60, 94] on link "4:00 - 5:00 pm CTY - ARC Court 04 [PERSON_NAME] and Heymard Humblers 6 attendees" at bounding box center [108, 108] width 209 height 84
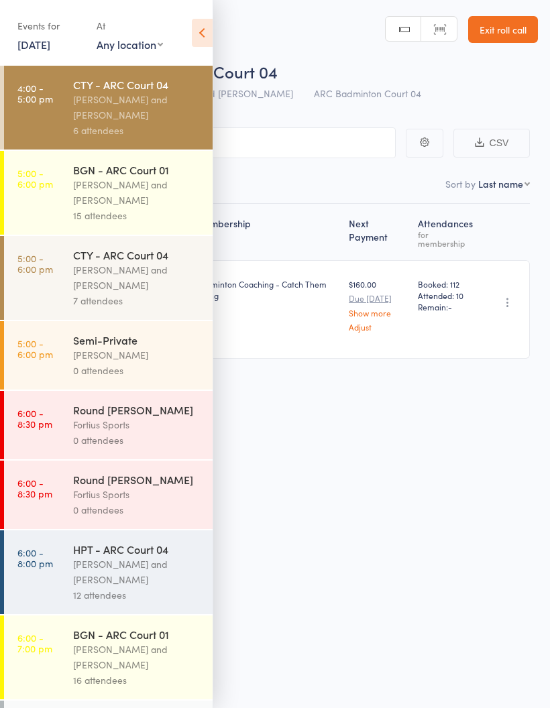
click at [197, 25] on icon at bounding box center [202, 33] width 21 height 28
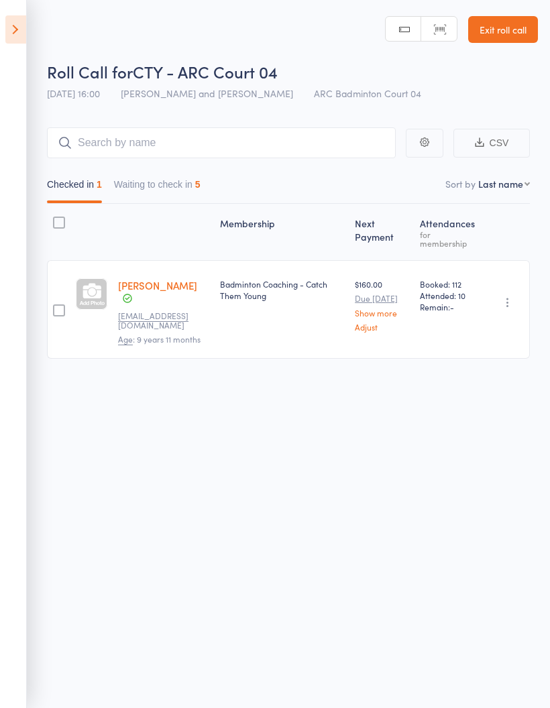
click at [134, 191] on button "Waiting to check in 5" at bounding box center [157, 187] width 87 height 31
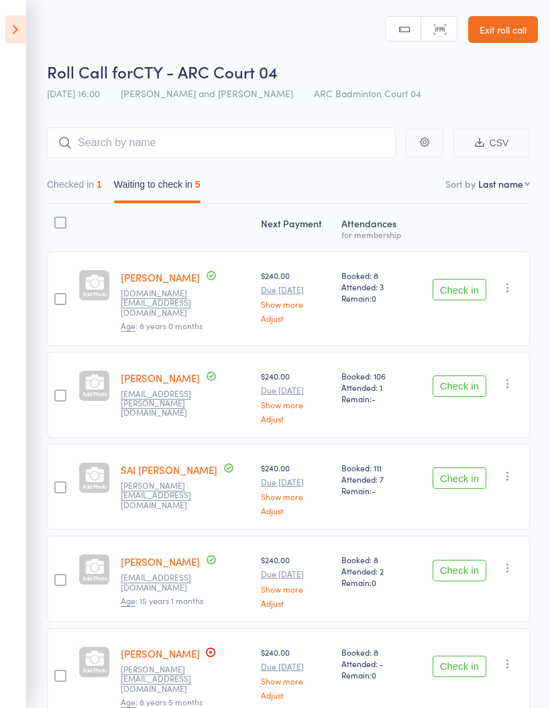
click at [64, 187] on button "Checked in 1" at bounding box center [74, 187] width 55 height 31
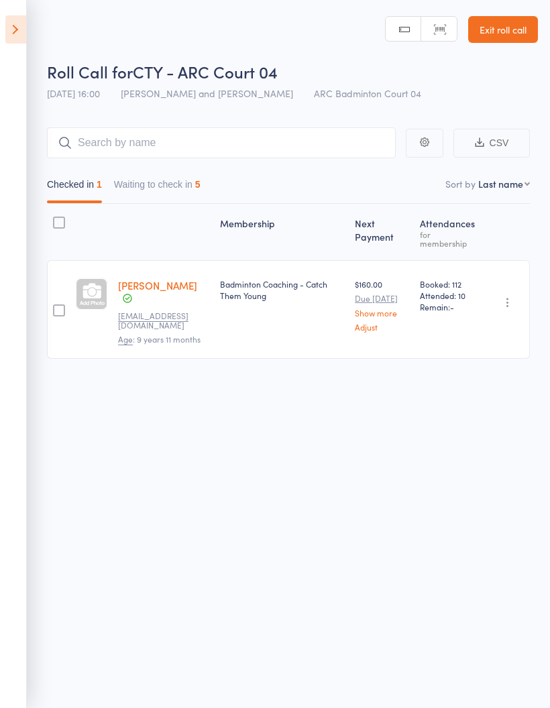
click at [146, 179] on button "Waiting to check in 5" at bounding box center [157, 187] width 87 height 31
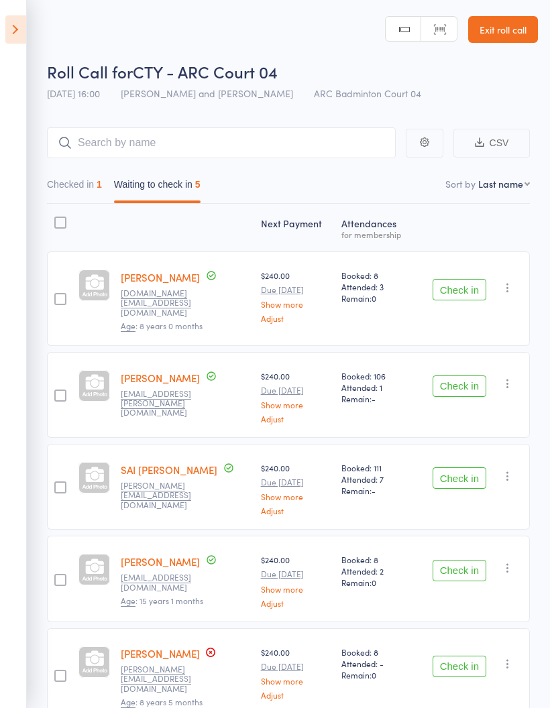
click at [65, 175] on button "Checked in 1" at bounding box center [74, 187] width 55 height 31
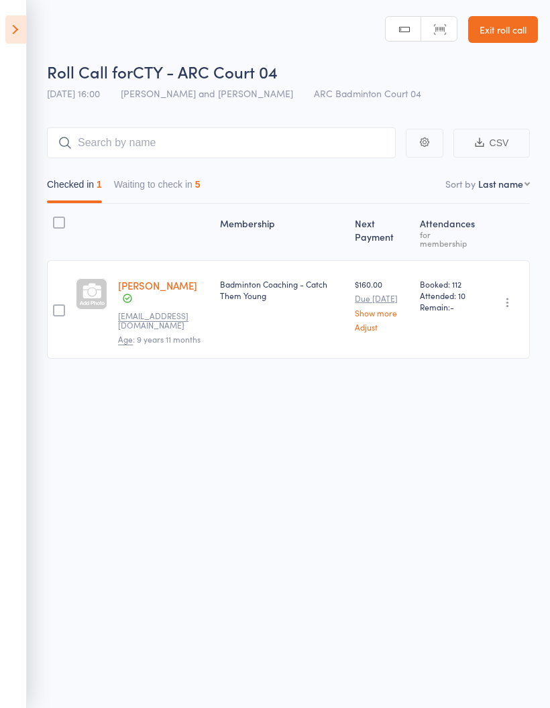
click at [5, 21] on icon at bounding box center [15, 29] width 21 height 28
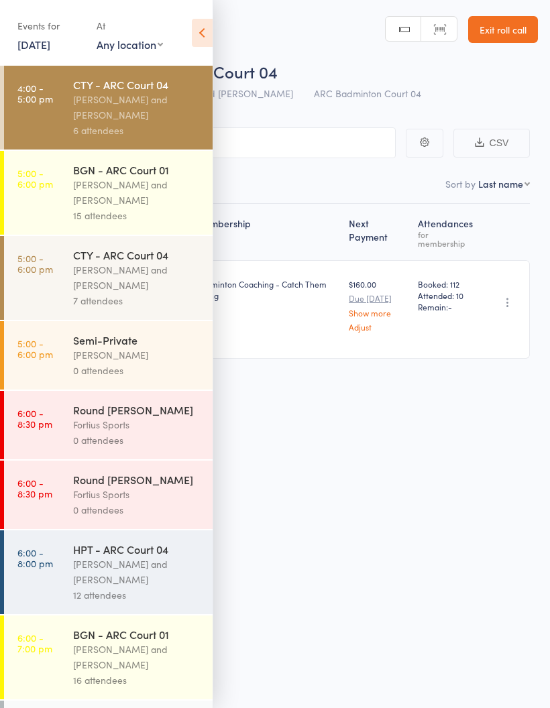
click at [99, 177] on div "BGN - ARC Court 01" at bounding box center [137, 169] width 128 height 15
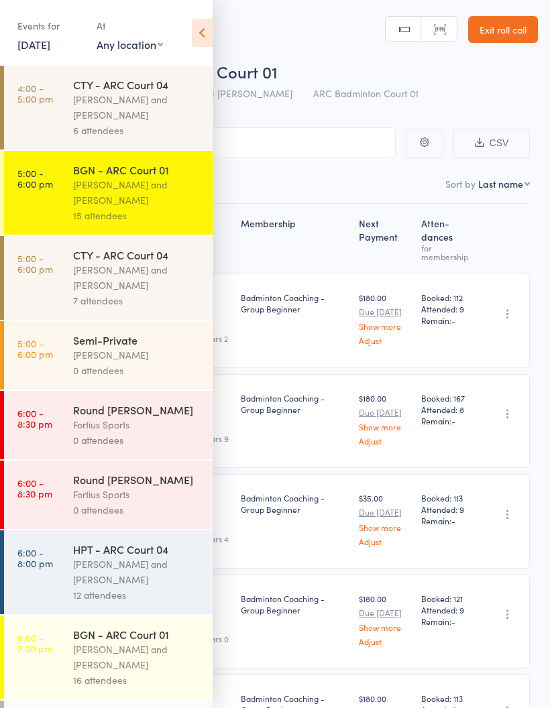
click at [209, 32] on icon at bounding box center [202, 33] width 21 height 28
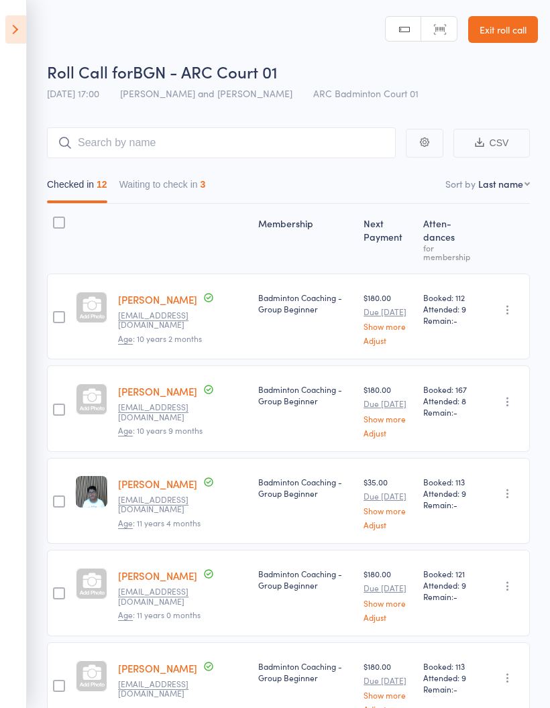
click at [21, 30] on icon at bounding box center [15, 29] width 21 height 28
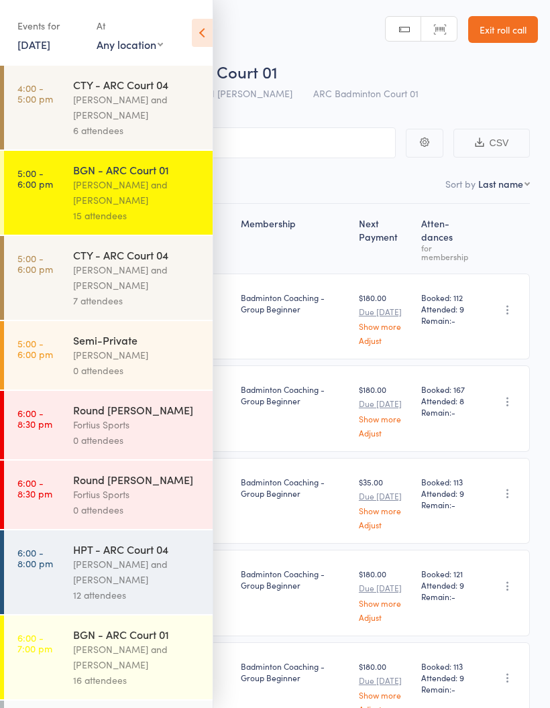
click at [115, 280] on div "[PERSON_NAME] and [PERSON_NAME]" at bounding box center [137, 277] width 128 height 31
click at [204, 20] on icon at bounding box center [202, 33] width 21 height 28
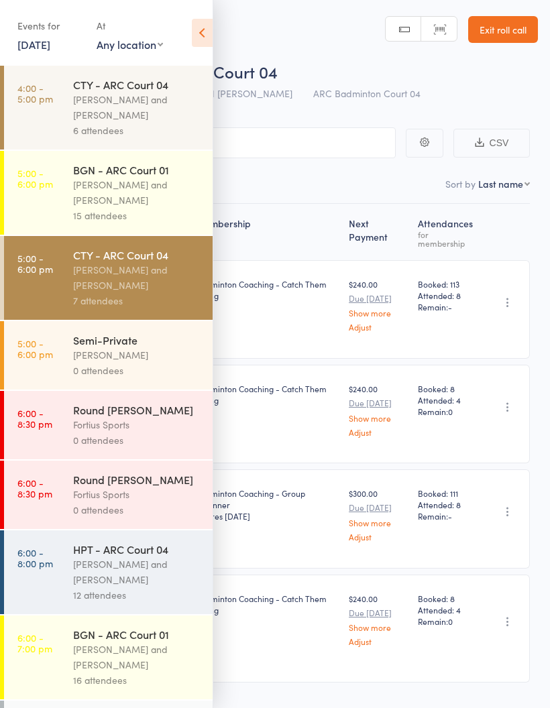
click at [212, 32] on icon at bounding box center [202, 33] width 21 height 28
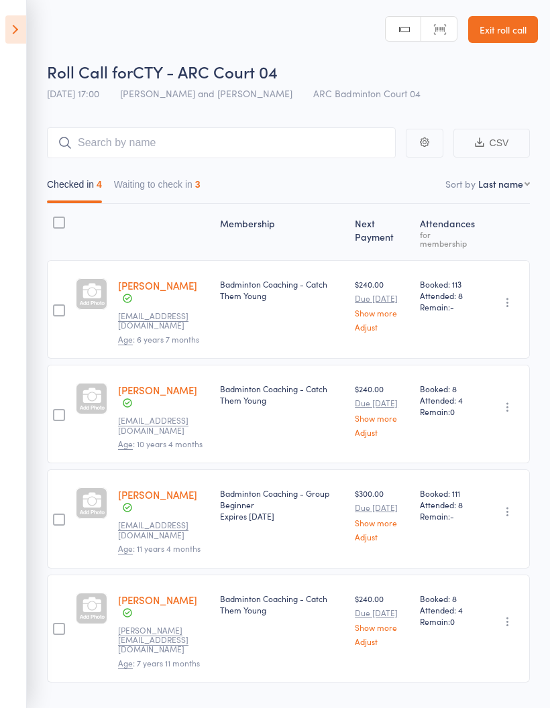
click at [168, 185] on button "Waiting to check in 3" at bounding box center [157, 187] width 87 height 31
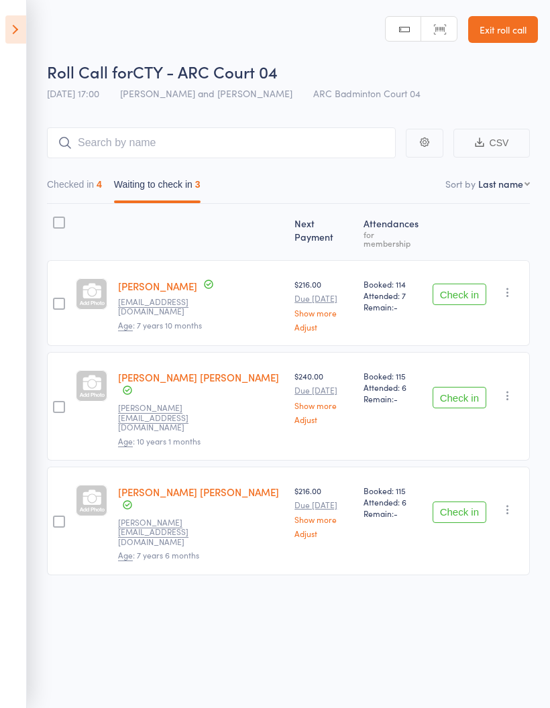
click at [463, 502] on button "Check in" at bounding box center [460, 512] width 54 height 21
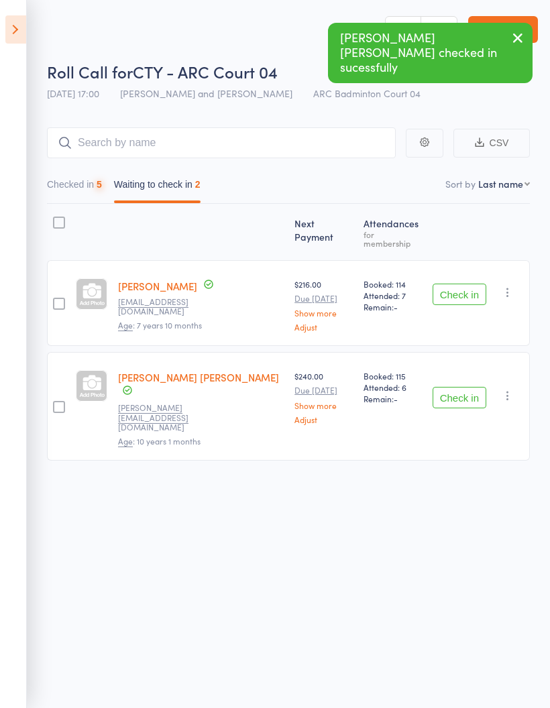
click at [462, 387] on button "Check in" at bounding box center [460, 397] width 54 height 21
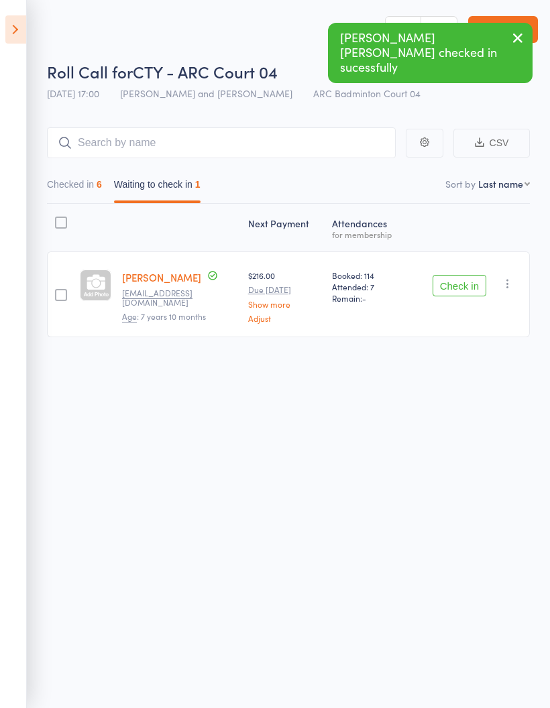
click at [68, 182] on button "Checked in 6" at bounding box center [74, 187] width 55 height 31
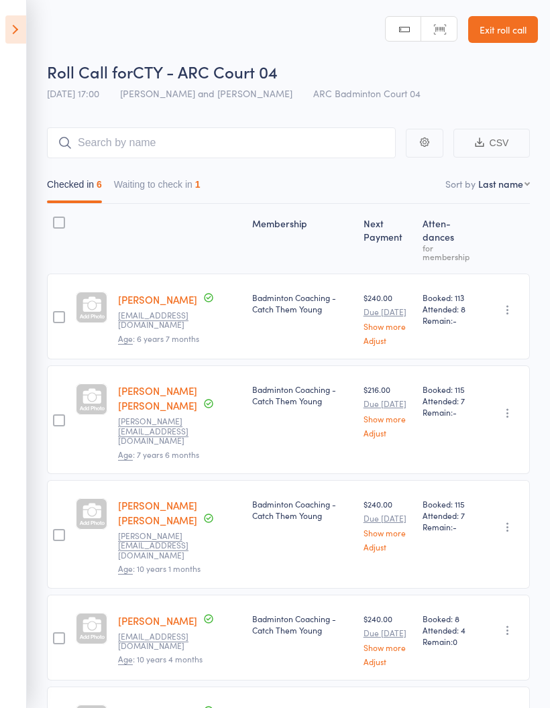
click at [142, 184] on button "Waiting to check in 1" at bounding box center [157, 187] width 87 height 31
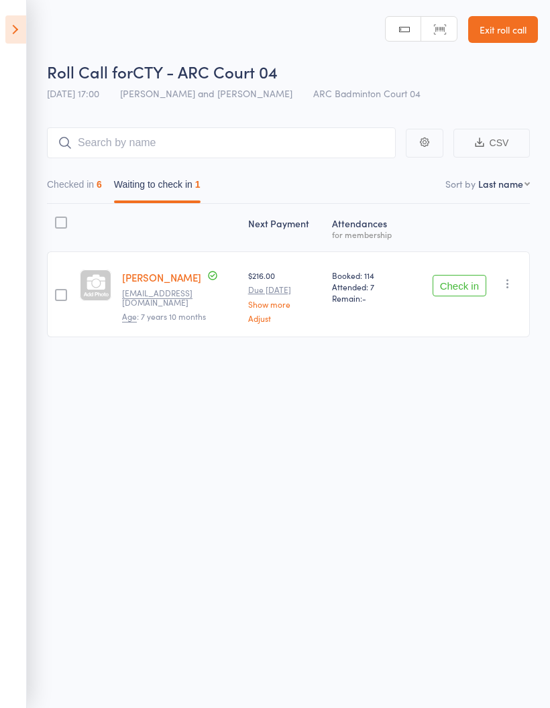
click at [64, 193] on button "Checked in 6" at bounding box center [74, 187] width 55 height 31
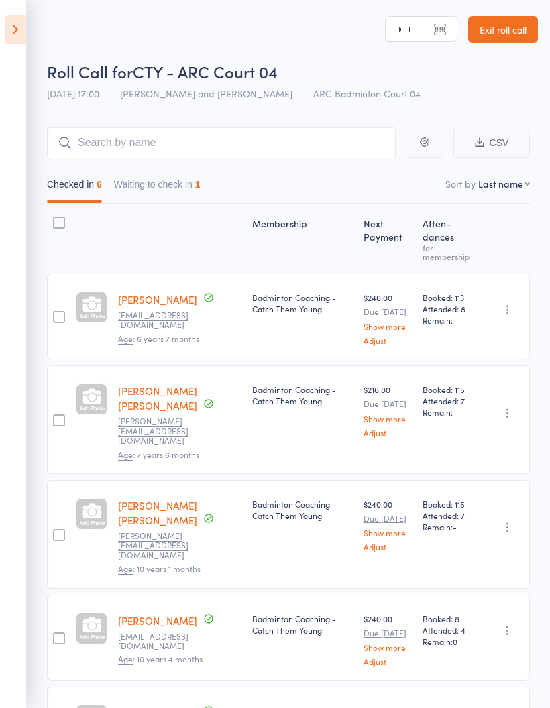
scroll to position [54, 0]
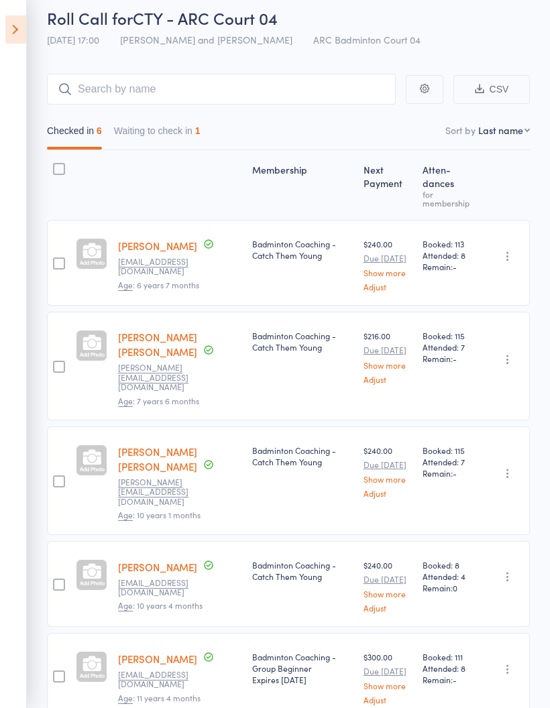
click at [23, 22] on icon at bounding box center [15, 29] width 21 height 28
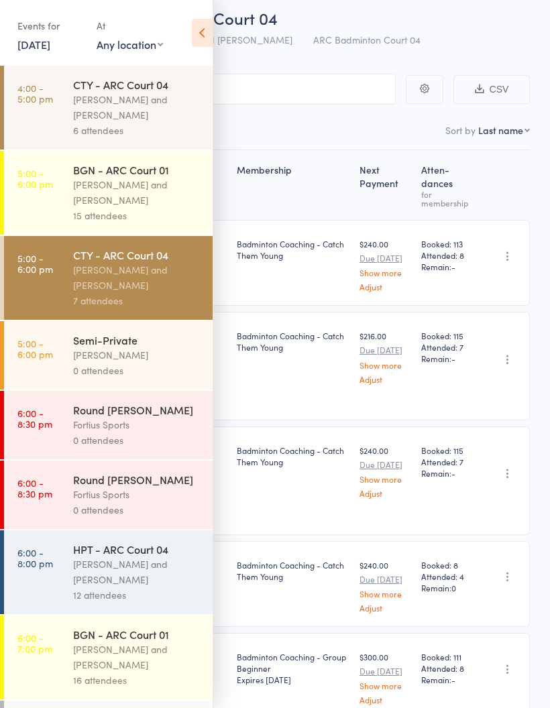
click at [134, 189] on div "[PERSON_NAME] and [PERSON_NAME]" at bounding box center [137, 192] width 128 height 31
click at [143, 196] on div "[PERSON_NAME] and [PERSON_NAME]" at bounding box center [137, 192] width 128 height 31
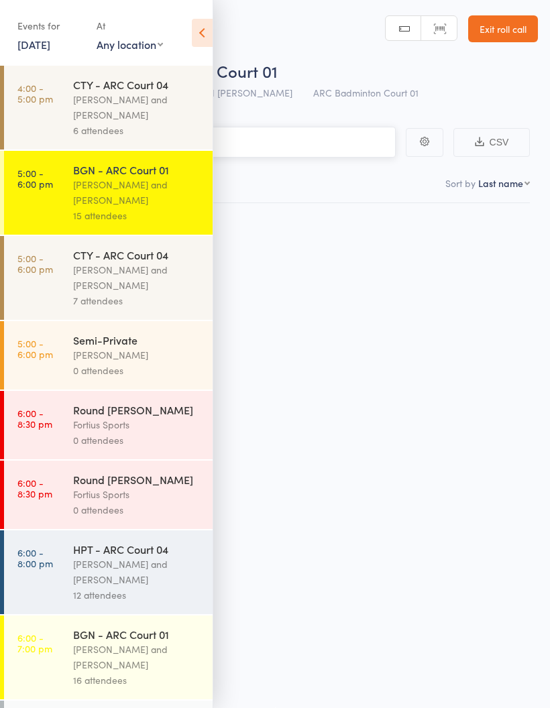
scroll to position [9, 0]
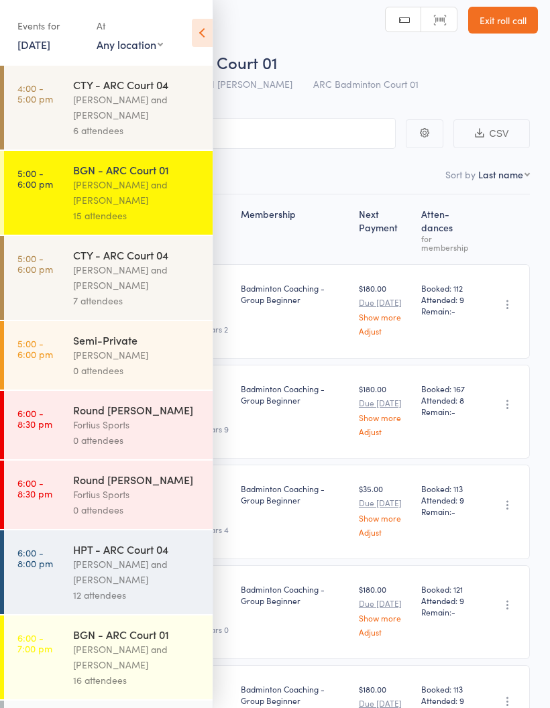
click at [206, 26] on icon at bounding box center [202, 33] width 21 height 28
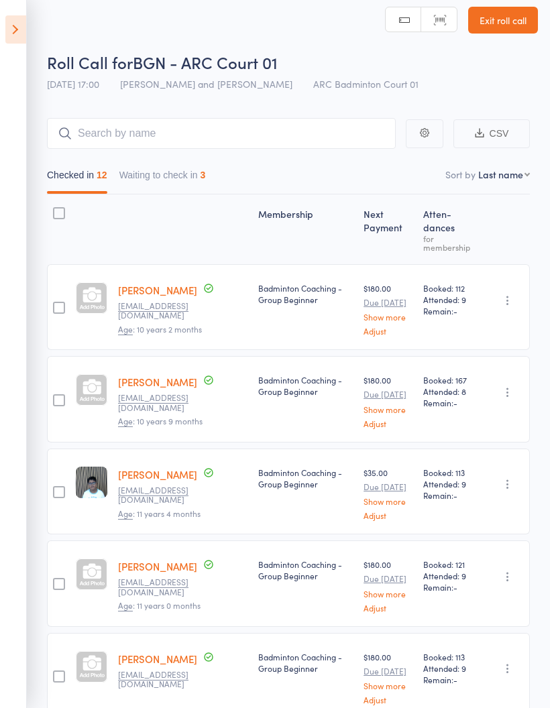
click at [172, 178] on button "Waiting to check in 3" at bounding box center [162, 178] width 87 height 31
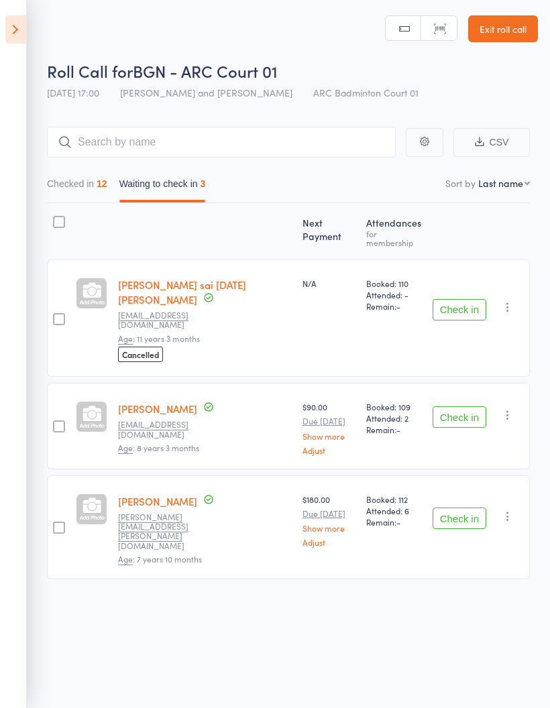
click at [100, 178] on div "12" at bounding box center [102, 183] width 11 height 11
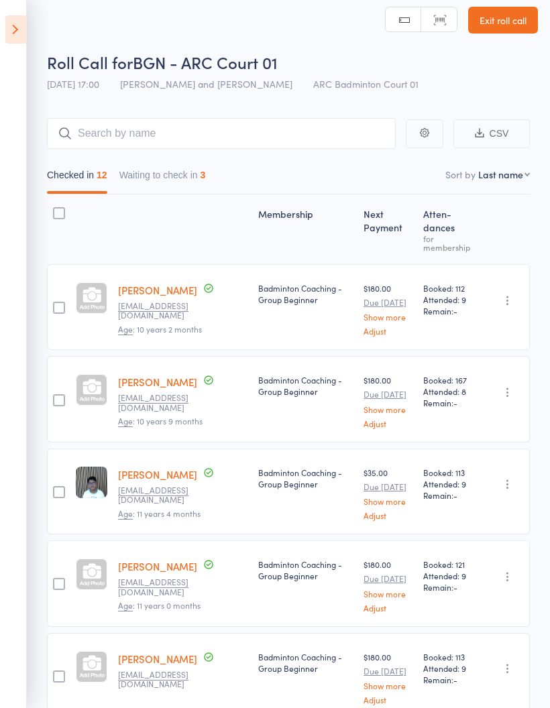
click at [174, 170] on button "Waiting to check in 3" at bounding box center [162, 178] width 87 height 31
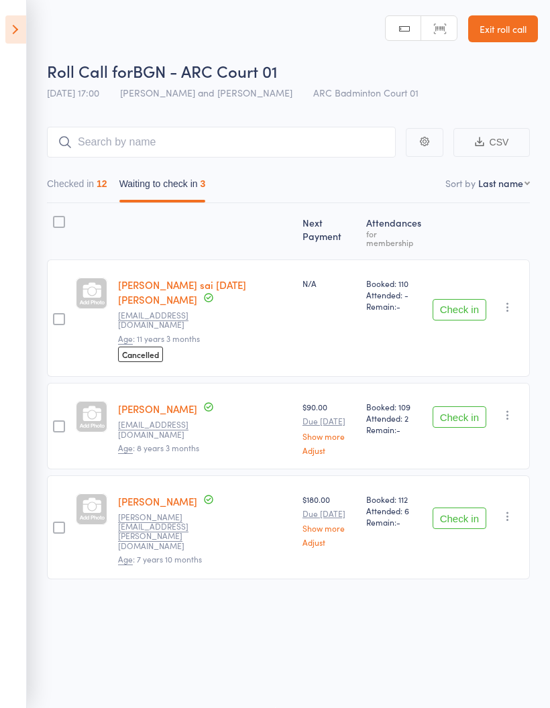
click at [81, 173] on button "Checked in 12" at bounding box center [77, 187] width 60 height 31
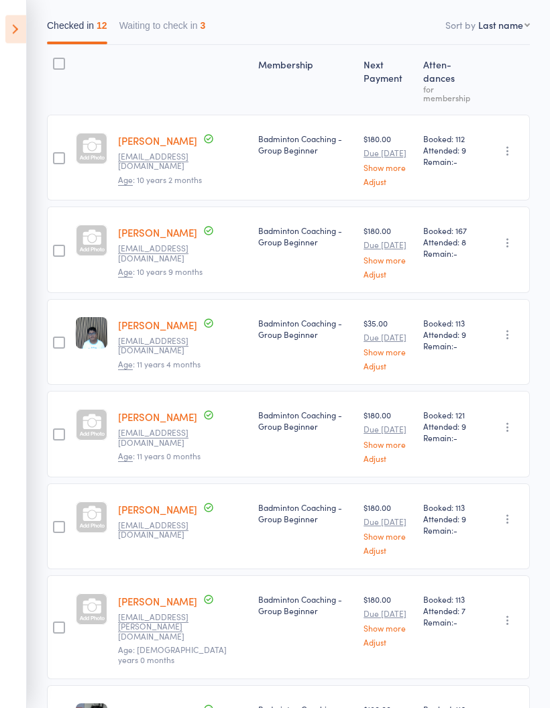
scroll to position [0, 0]
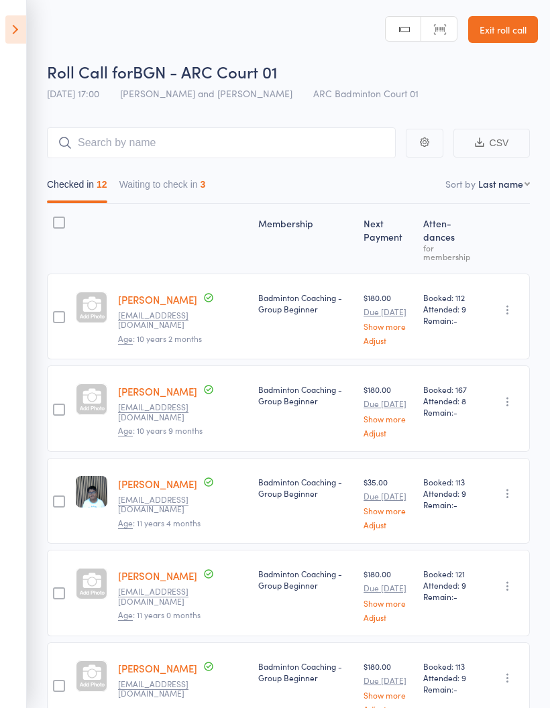
click at [162, 187] on button "Waiting to check in 3" at bounding box center [162, 187] width 87 height 31
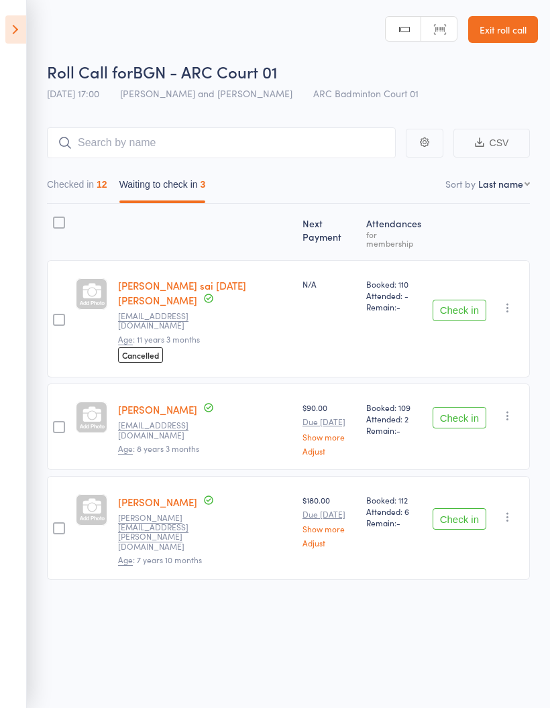
click at [93, 195] on button "Checked in 12" at bounding box center [77, 187] width 60 height 31
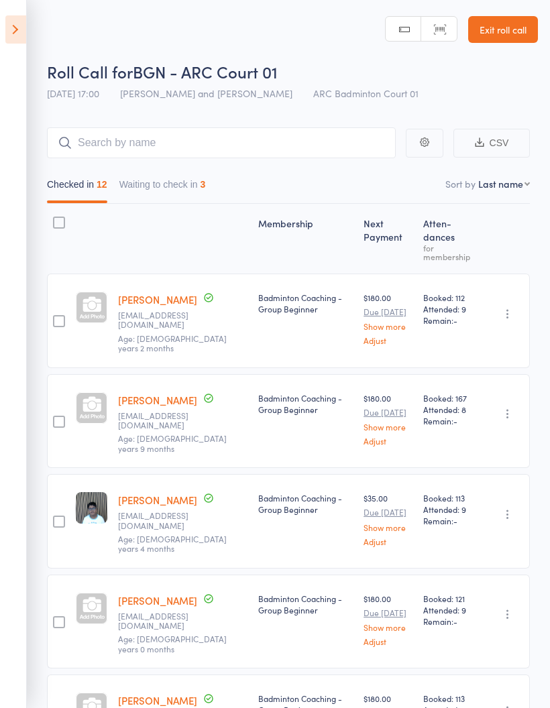
click at [174, 185] on button "Waiting to check in 3" at bounding box center [162, 187] width 87 height 31
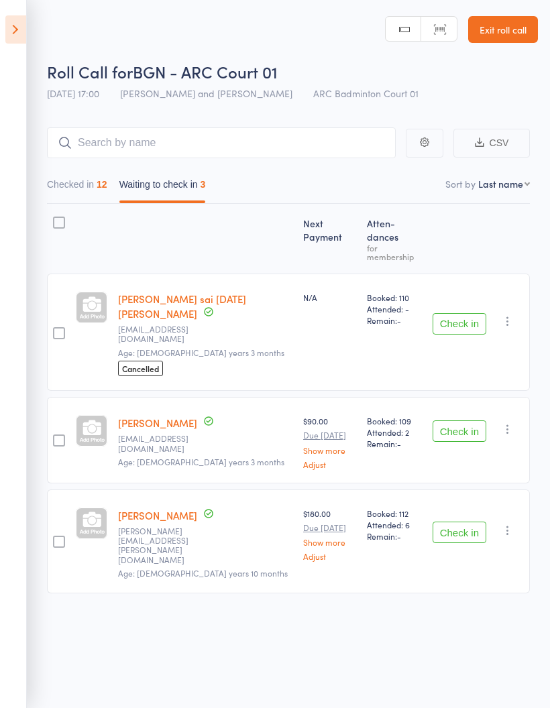
click at [97, 187] on button "Checked in 12" at bounding box center [77, 187] width 60 height 31
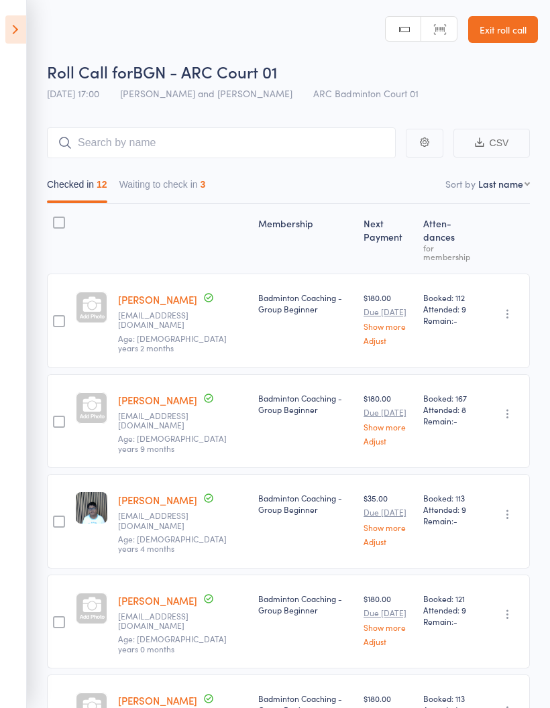
click at [170, 188] on button "Waiting to check in 3" at bounding box center [162, 187] width 87 height 31
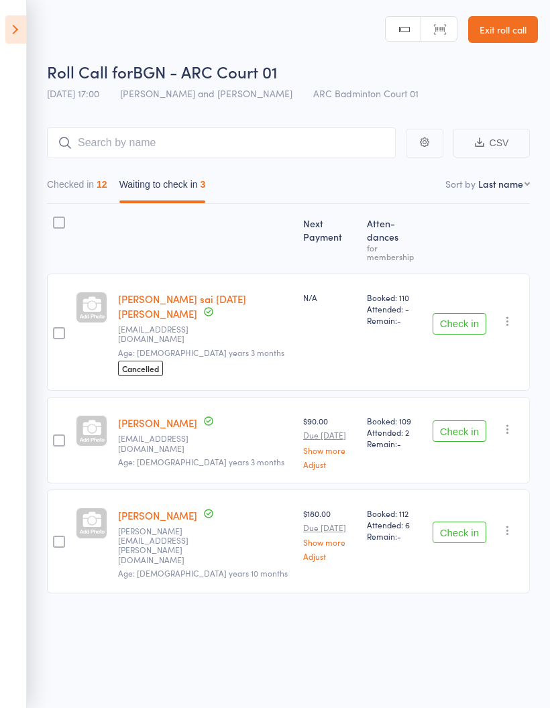
click at [84, 181] on button "Checked in 12" at bounding box center [77, 187] width 60 height 31
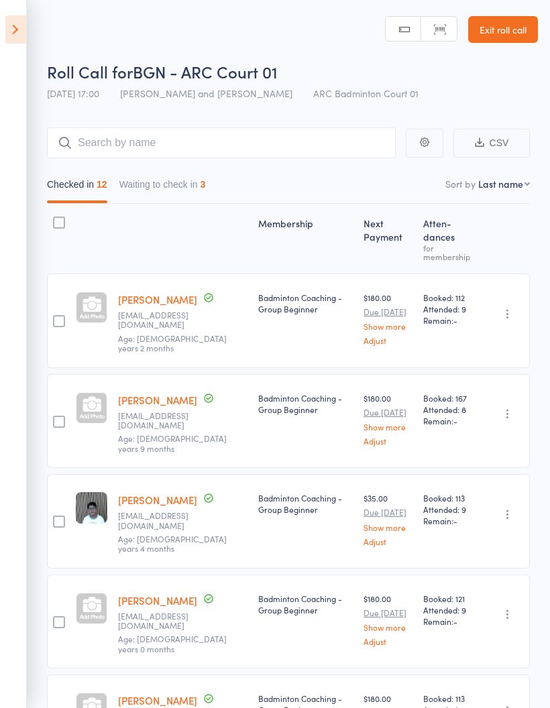
click at [168, 186] on button "Waiting to check in 3" at bounding box center [162, 187] width 87 height 31
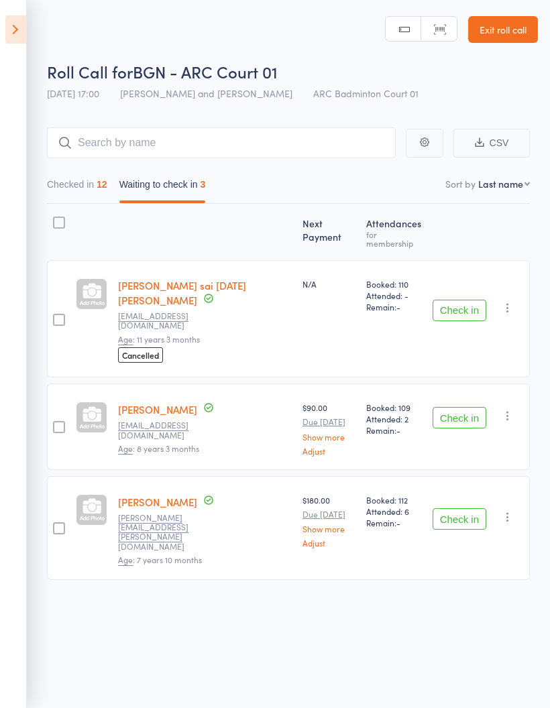
click at [421, 403] on span "Booked: 109" at bounding box center [393, 407] width 55 height 11
click at [82, 182] on button "Checked in 12" at bounding box center [77, 187] width 60 height 31
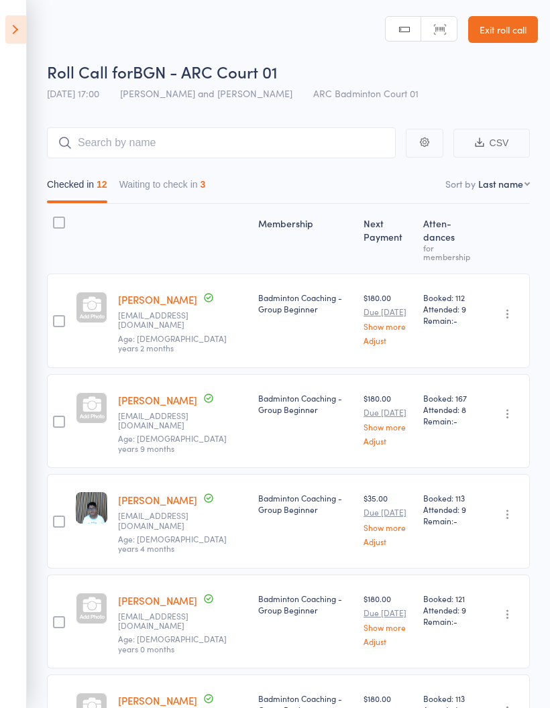
click at [162, 184] on button "Waiting to check in 3" at bounding box center [162, 187] width 87 height 31
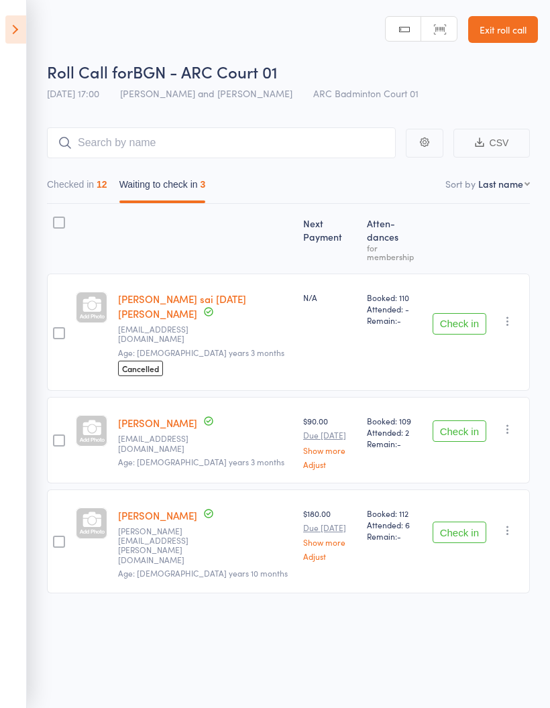
click at [78, 189] on button "Checked in 12" at bounding box center [77, 187] width 60 height 31
click at [171, 184] on button "Waiting to check in 3" at bounding box center [162, 187] width 87 height 31
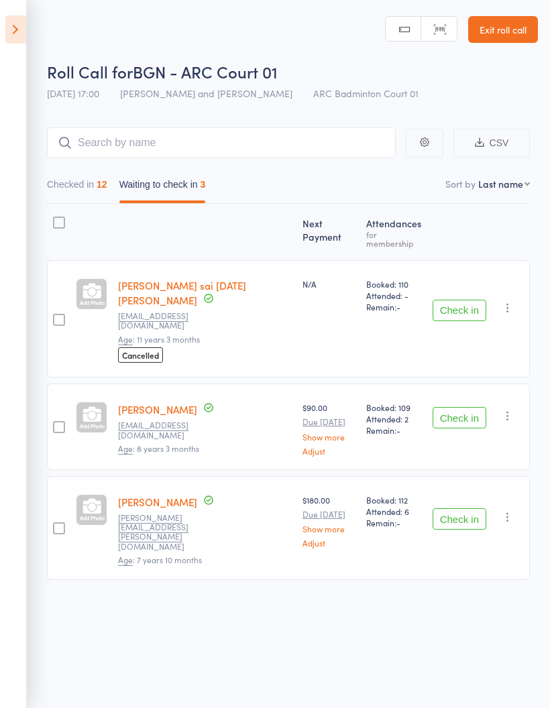
click at [74, 189] on button "Checked in 12" at bounding box center [77, 187] width 60 height 31
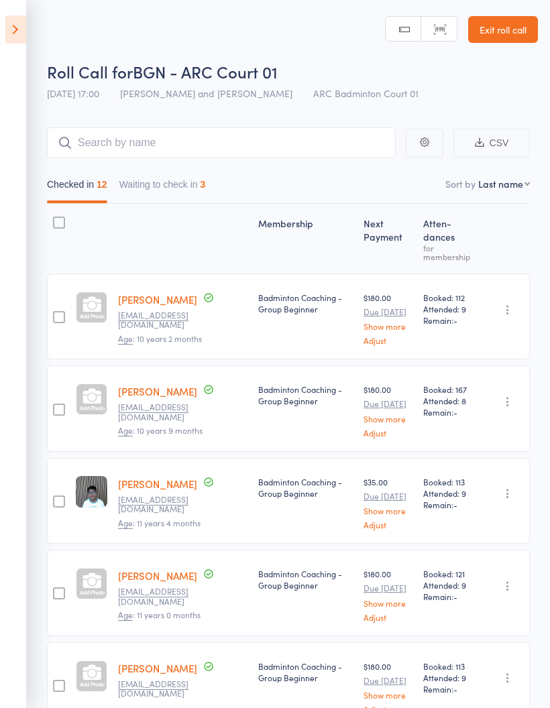
click at [187, 189] on button "Waiting to check in 3" at bounding box center [162, 187] width 87 height 31
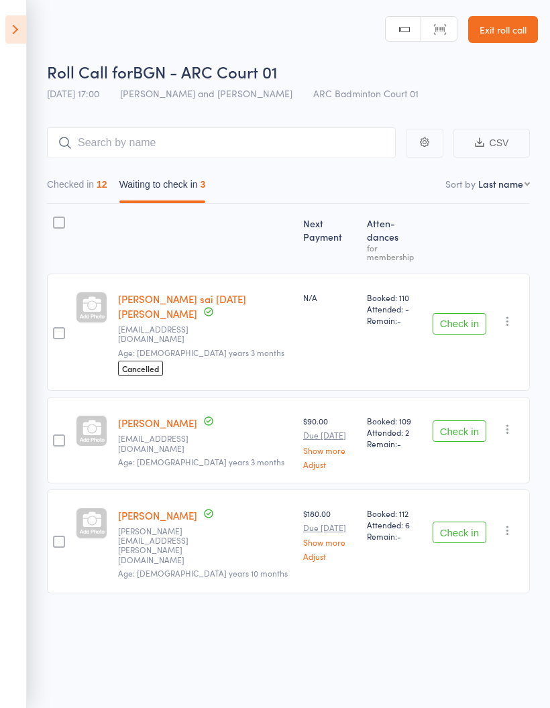
click at [65, 201] on button "Checked in 12" at bounding box center [77, 187] width 60 height 31
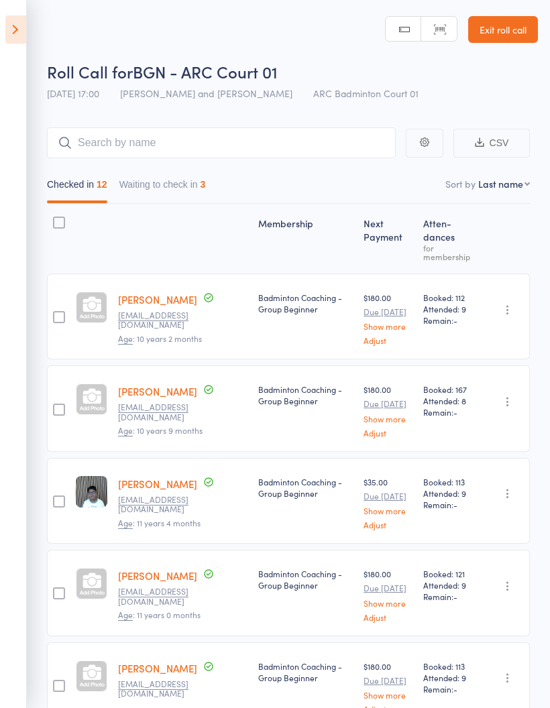
click at [181, 195] on button "Waiting to check in 3" at bounding box center [162, 187] width 87 height 31
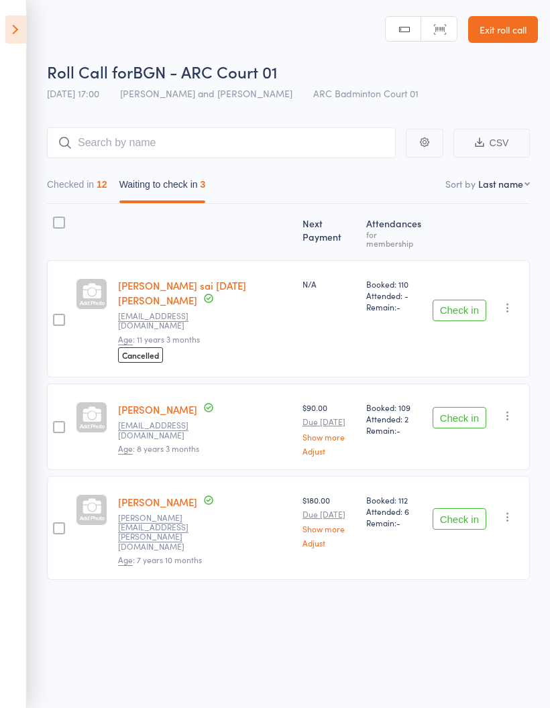
click at [92, 180] on button "Checked in 12" at bounding box center [77, 187] width 60 height 31
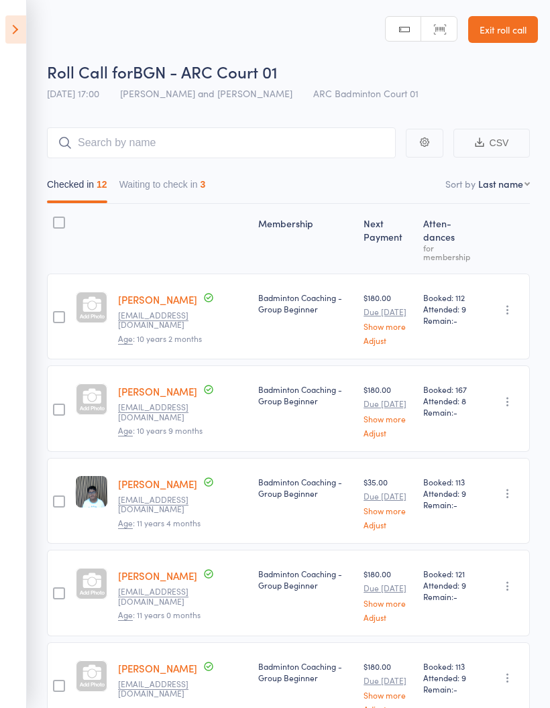
click at [166, 195] on button "Waiting to check in 3" at bounding box center [162, 187] width 87 height 31
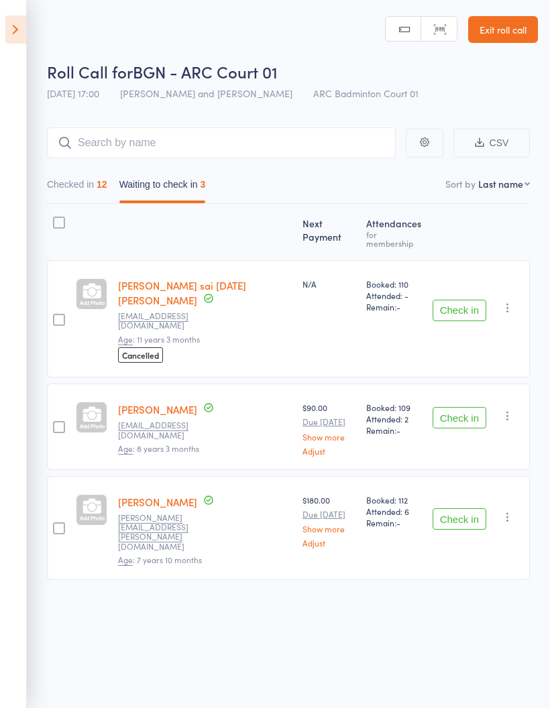
click at [71, 184] on button "Checked in 12" at bounding box center [77, 187] width 60 height 31
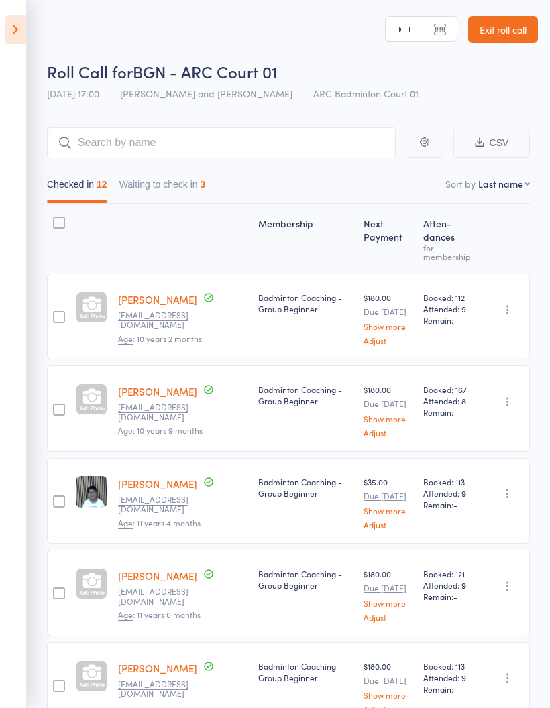
click at [153, 184] on button "Waiting to check in 3" at bounding box center [162, 187] width 87 height 31
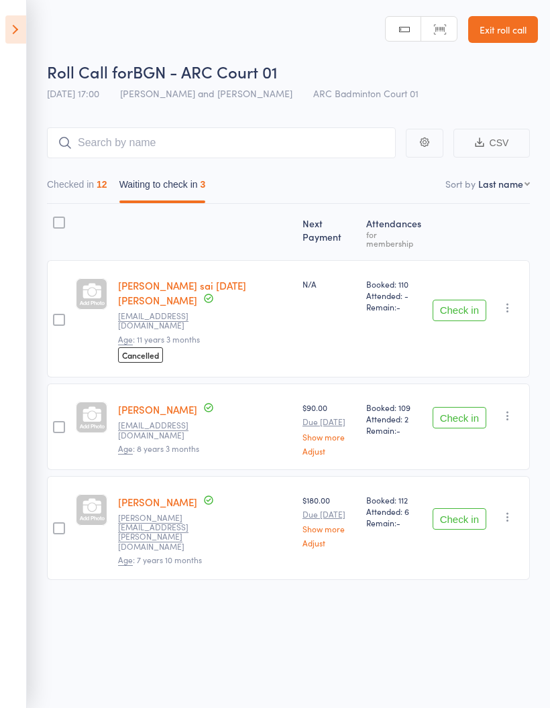
click at [77, 190] on button "Checked in 12" at bounding box center [77, 187] width 60 height 31
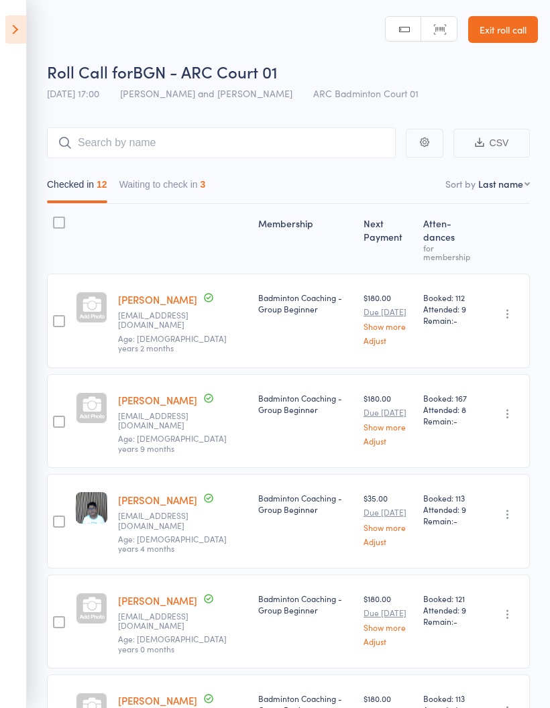
click at [154, 191] on button "Waiting to check in 3" at bounding box center [162, 187] width 87 height 31
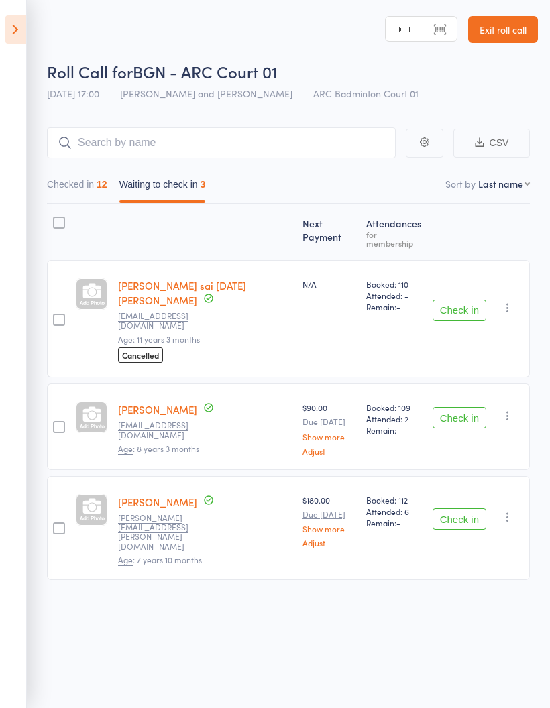
click at [72, 189] on button "Checked in 12" at bounding box center [77, 187] width 60 height 31
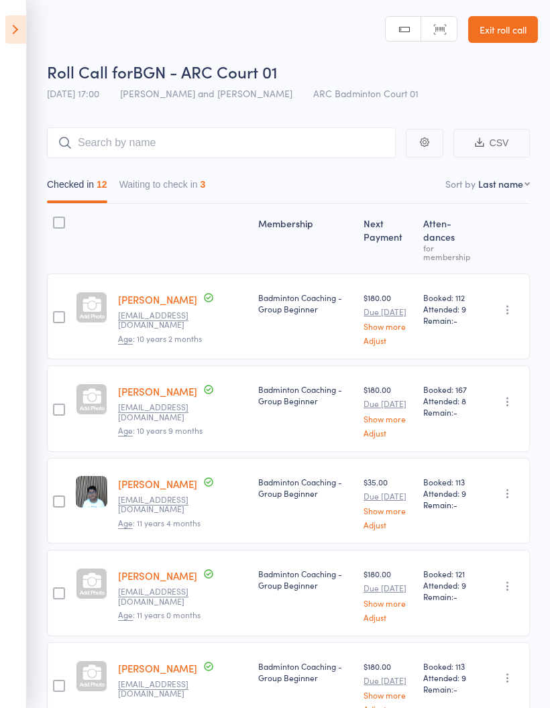
click at [168, 186] on button "Waiting to check in 3" at bounding box center [162, 187] width 87 height 31
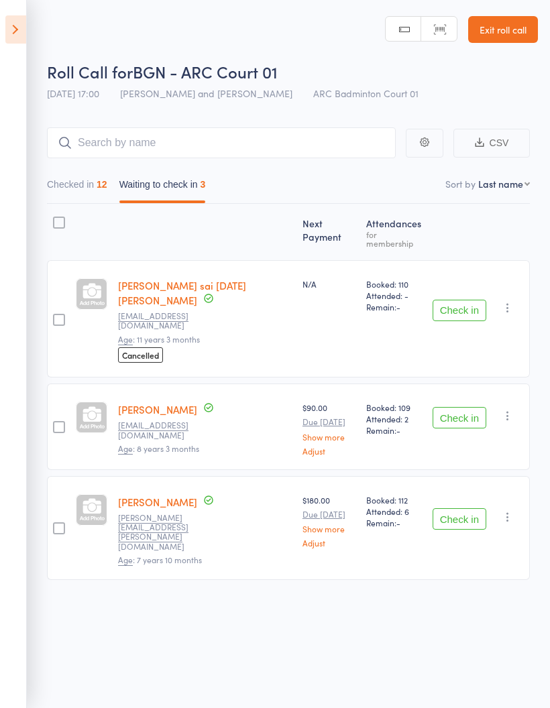
click at [81, 196] on button "Checked in 12" at bounding box center [77, 187] width 60 height 31
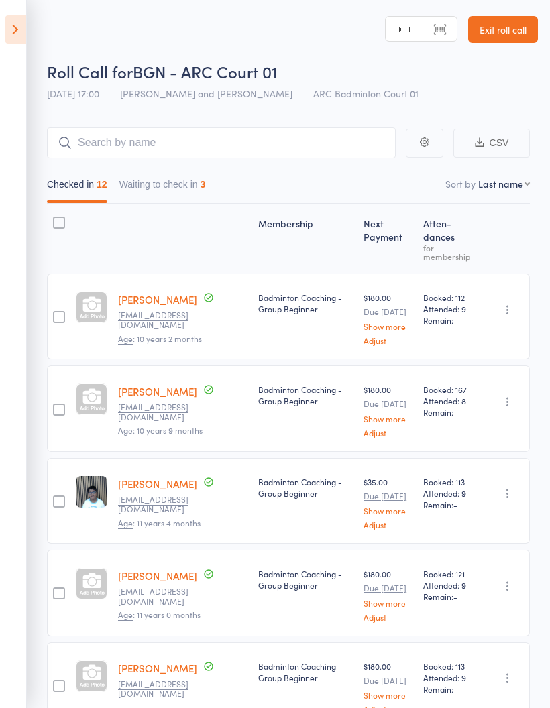
click at [171, 189] on button "Waiting to check in 3" at bounding box center [162, 187] width 87 height 31
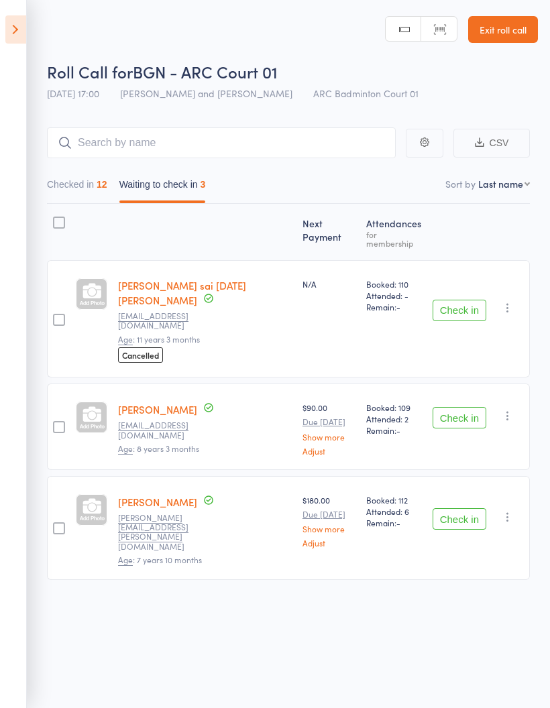
click at [511, 304] on icon "button" at bounding box center [507, 307] width 13 height 13
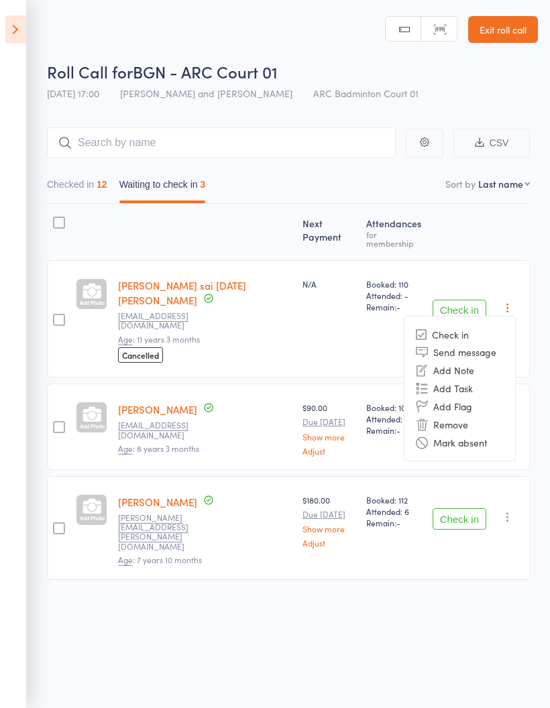
click at [492, 430] on li "Remove" at bounding box center [460, 424] width 111 height 18
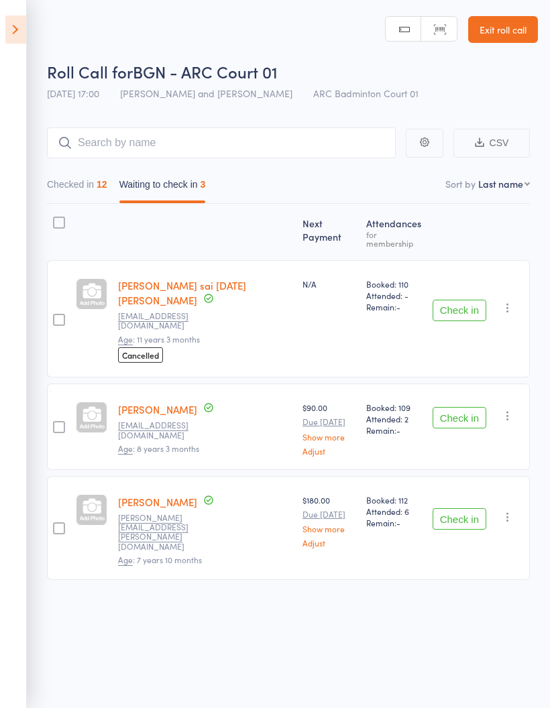
click at [511, 309] on icon "button" at bounding box center [507, 307] width 13 height 13
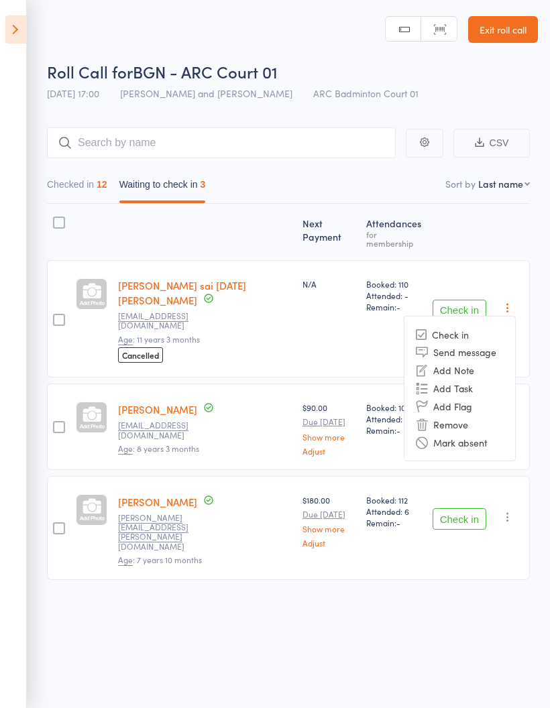
click at [494, 437] on li "Mark absent" at bounding box center [460, 442] width 111 height 18
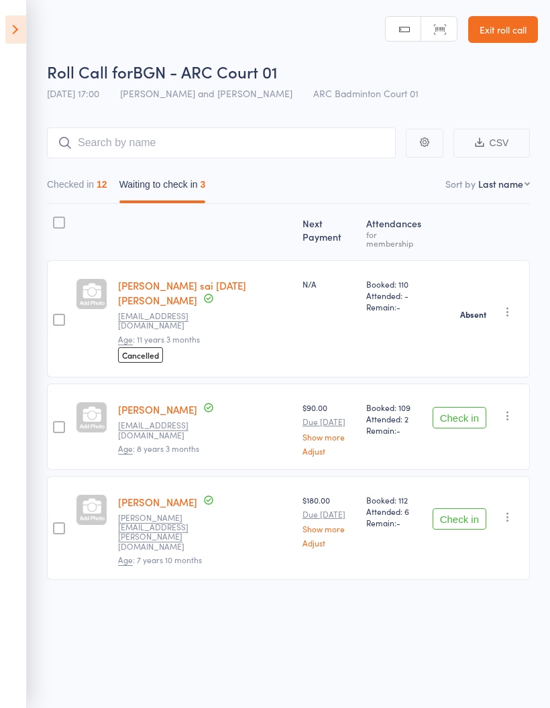
click at [510, 413] on icon "button" at bounding box center [507, 415] width 13 height 13
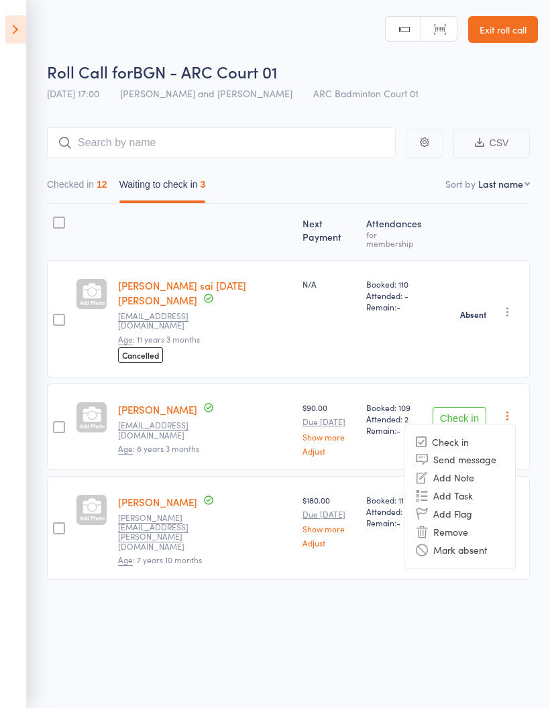
click at [498, 541] on li "Mark absent" at bounding box center [460, 550] width 111 height 18
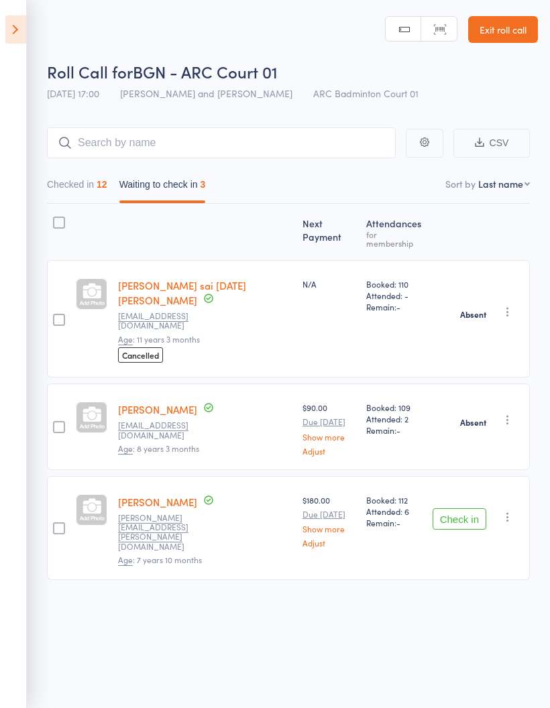
click at [513, 511] on icon "button" at bounding box center [507, 517] width 13 height 13
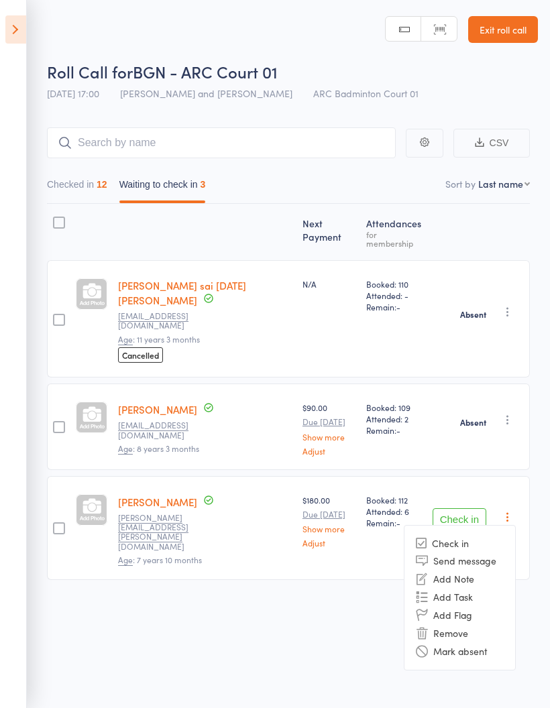
click at [494, 643] on li "Mark absent" at bounding box center [460, 652] width 111 height 18
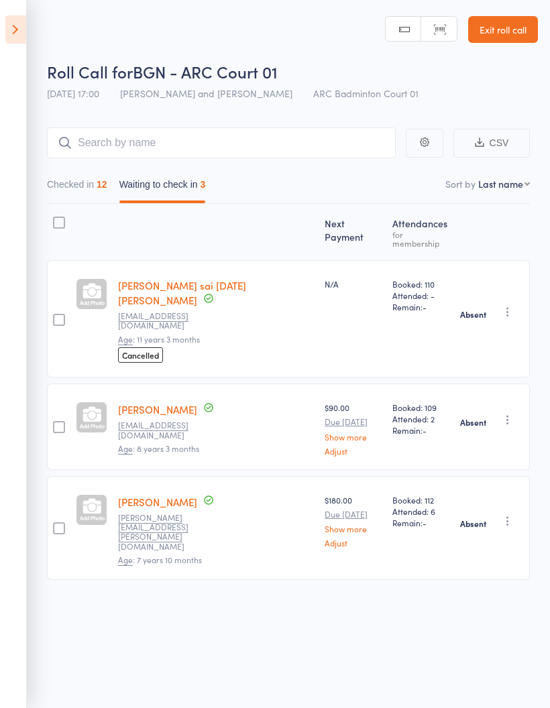
click at [69, 180] on button "Checked in 12" at bounding box center [77, 187] width 60 height 31
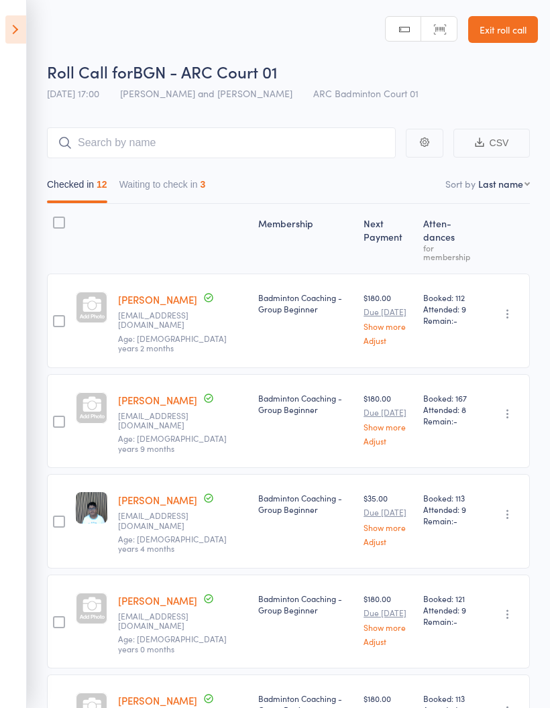
click at [158, 196] on button "Waiting to check in 3" at bounding box center [162, 187] width 87 height 31
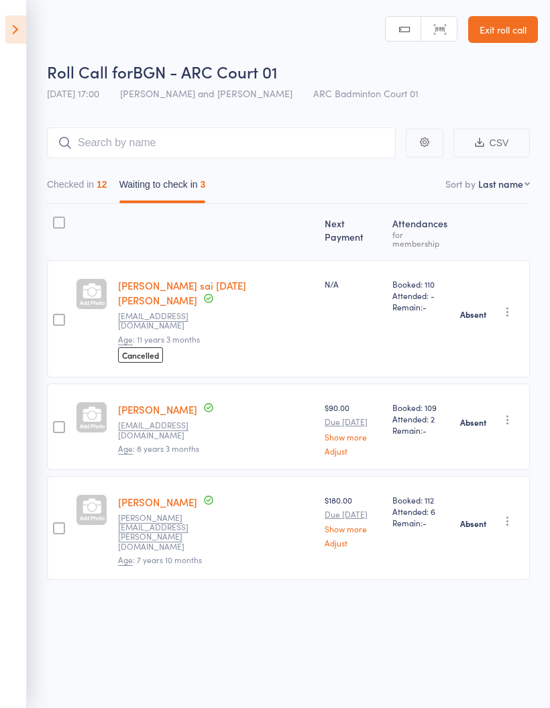
click at [7, 30] on icon at bounding box center [15, 29] width 21 height 28
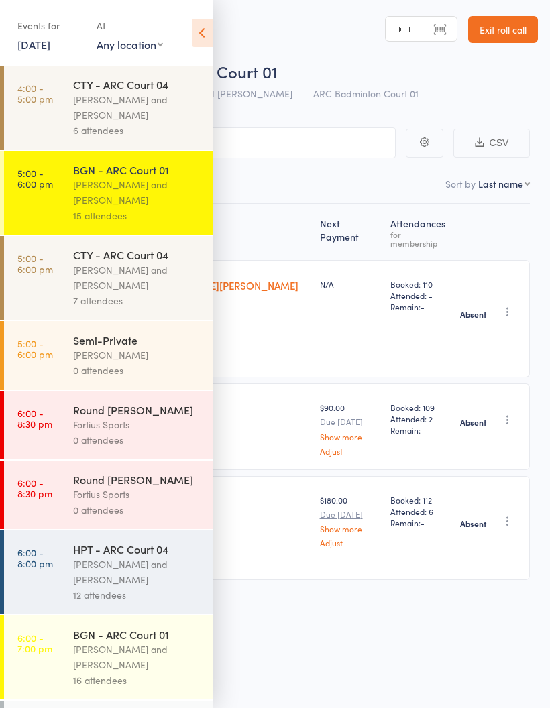
click at [98, 286] on div "[PERSON_NAME] and [PERSON_NAME]" at bounding box center [137, 277] width 128 height 31
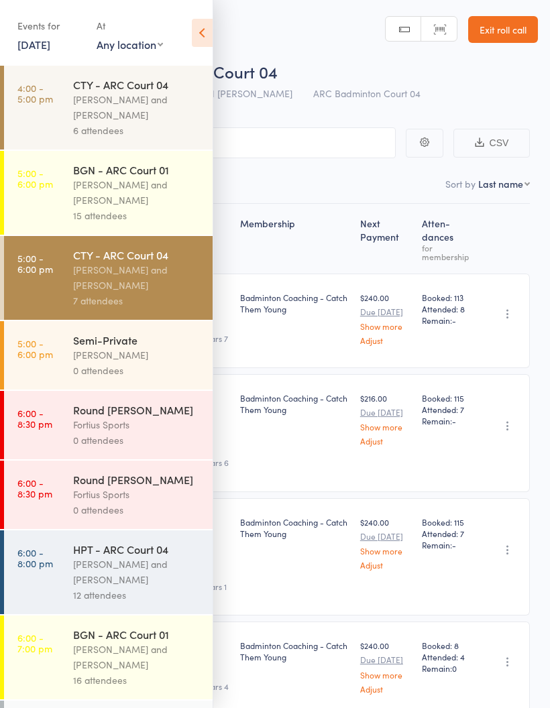
click at [201, 36] on icon at bounding box center [202, 33] width 21 height 28
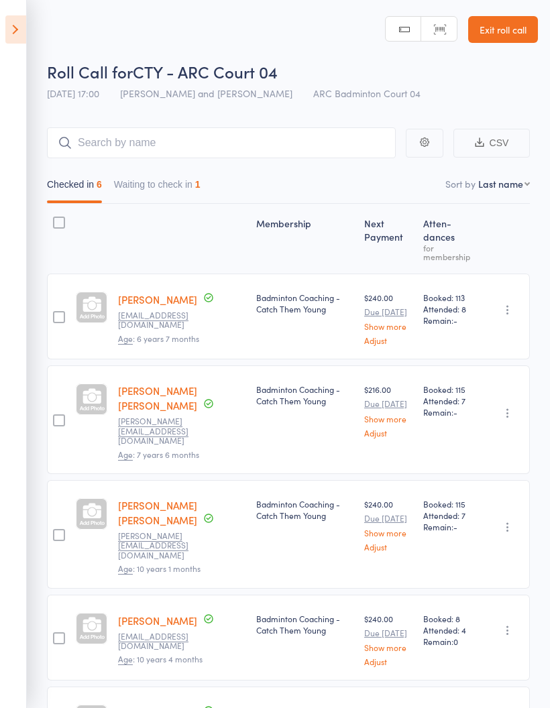
click at [150, 180] on button "Waiting to check in 1" at bounding box center [157, 187] width 87 height 31
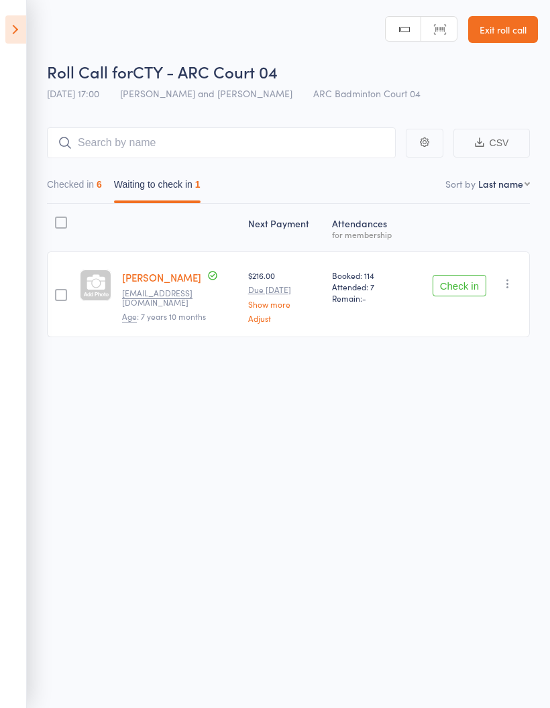
click at [74, 183] on button "Checked in 6" at bounding box center [74, 187] width 55 height 31
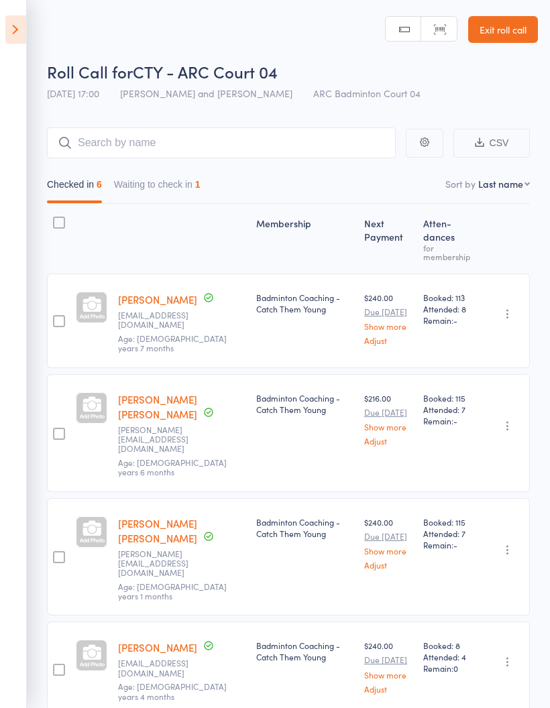
click at [157, 183] on button "Waiting to check in 1" at bounding box center [157, 187] width 87 height 31
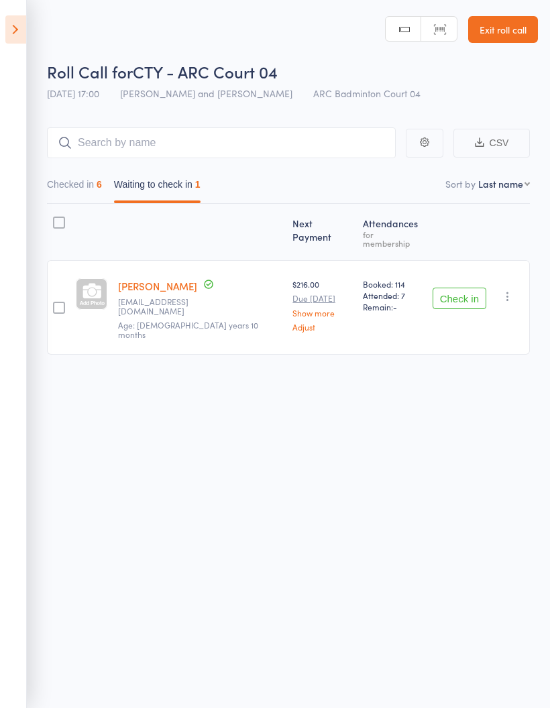
click at [513, 290] on icon "button" at bounding box center [507, 296] width 13 height 13
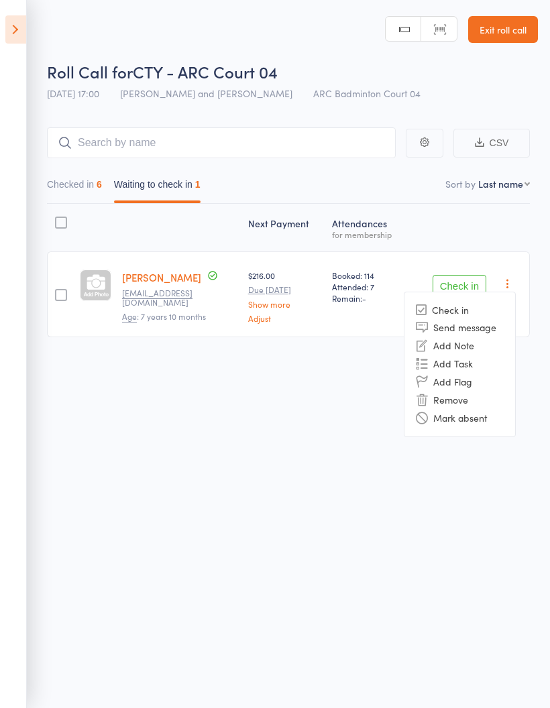
click at [500, 426] on li "Mark absent" at bounding box center [460, 418] width 111 height 18
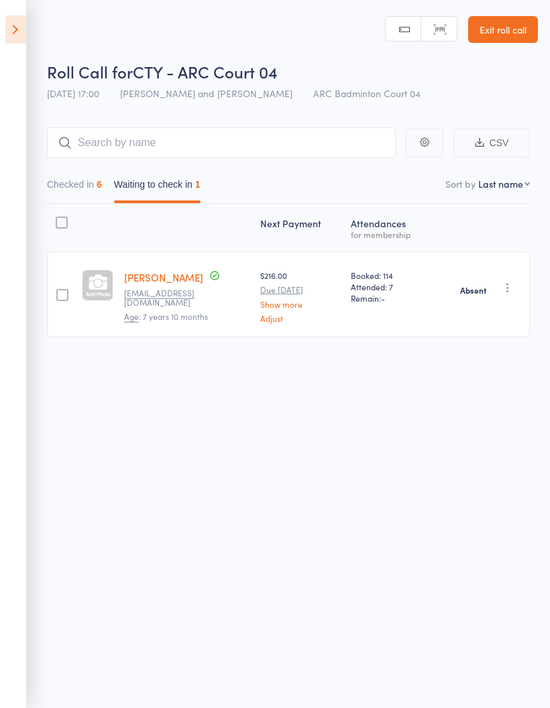
click at [64, 177] on button "Checked in 6" at bounding box center [74, 187] width 55 height 31
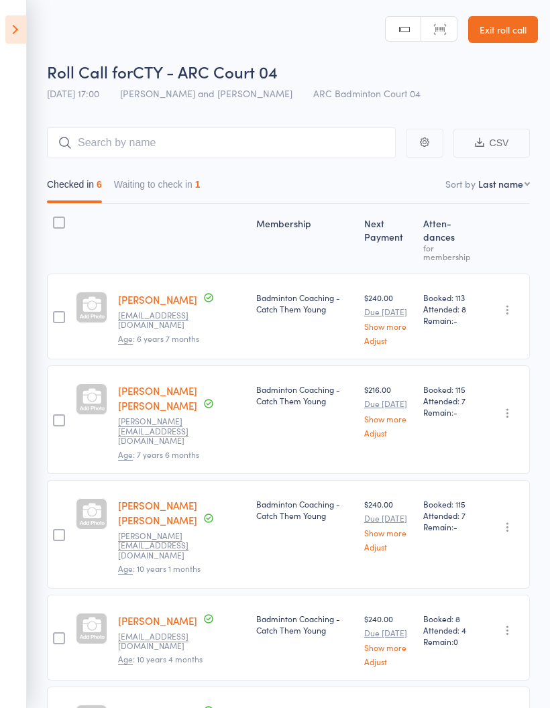
click at [136, 181] on button "Waiting to check in 1" at bounding box center [157, 187] width 87 height 31
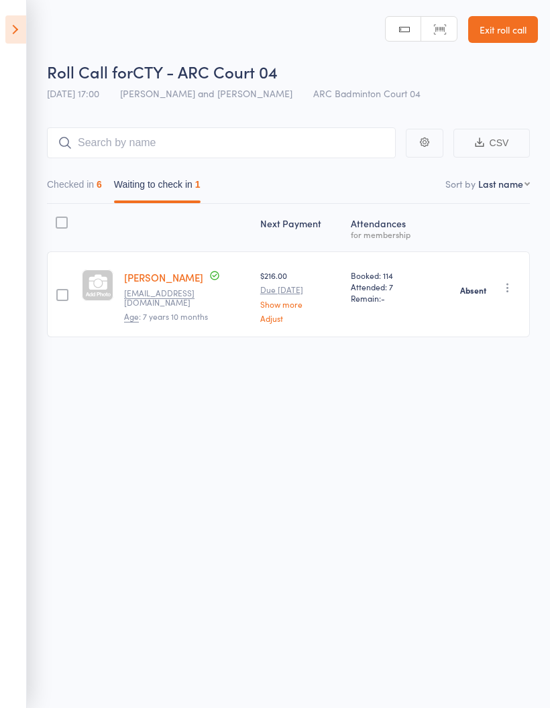
click at [15, 13] on aside "Events for [DATE] [DATE] [DATE] Sun Mon Tue Wed Thu Fri Sat 36 31 01 02 03 04 0…" at bounding box center [13, 354] width 27 height 708
click at [9, 27] on icon at bounding box center [15, 29] width 21 height 28
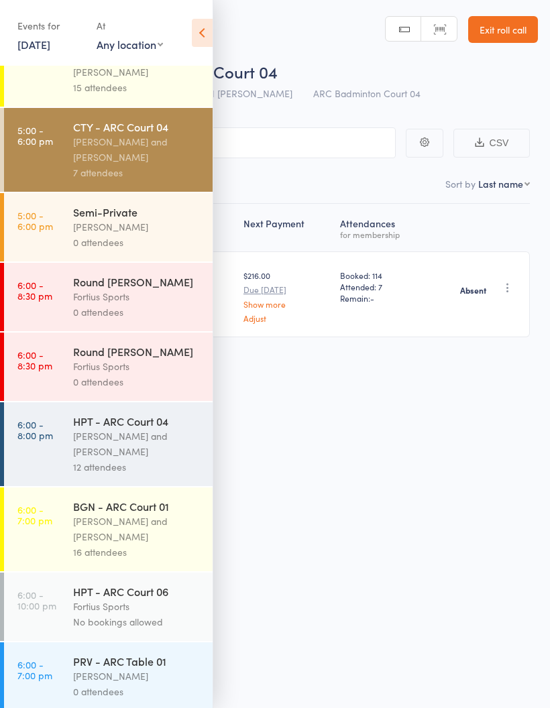
scroll to position [136, 0]
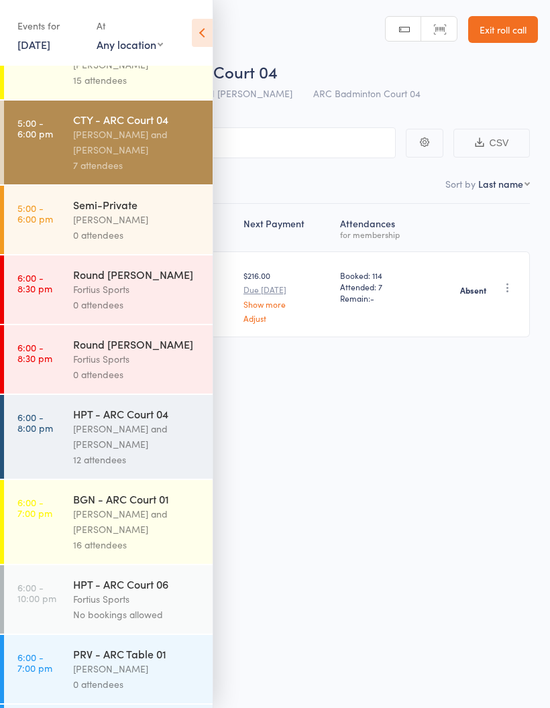
click at [111, 437] on div "[PERSON_NAME] and [PERSON_NAME]" at bounding box center [137, 436] width 128 height 31
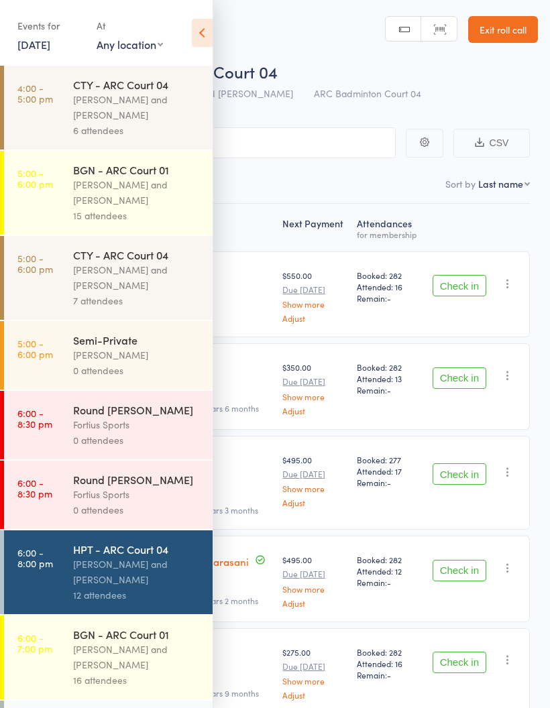
click at [205, 36] on icon at bounding box center [202, 33] width 21 height 28
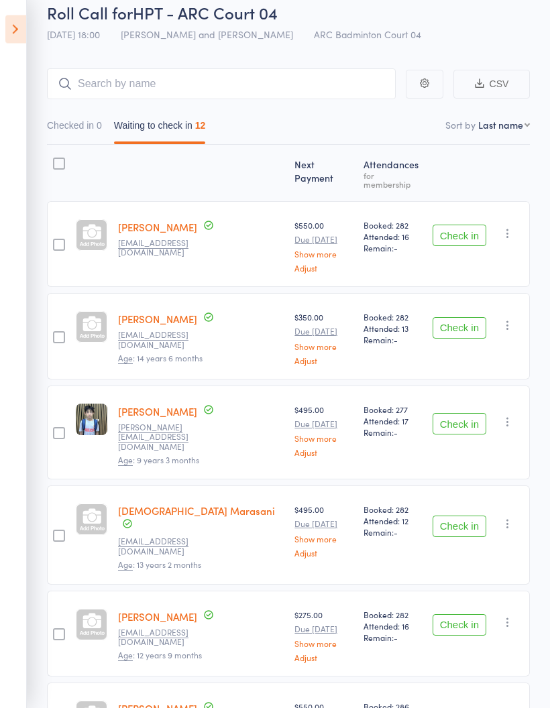
scroll to position [33, 0]
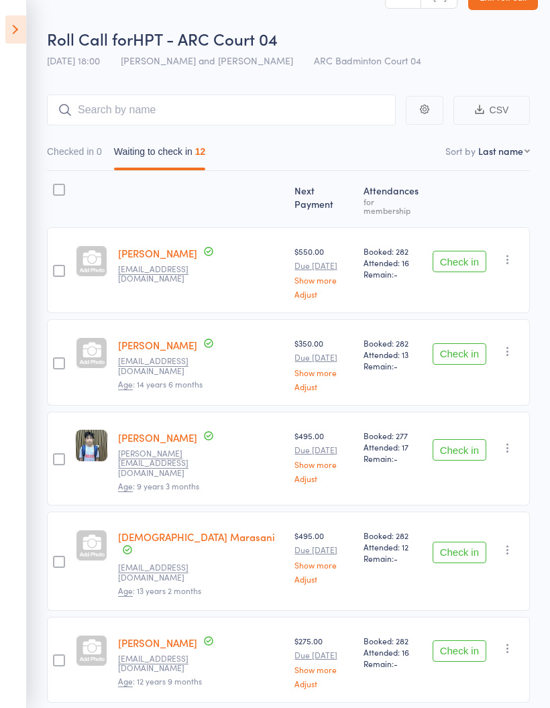
click at [466, 254] on button "Check in" at bounding box center [460, 261] width 54 height 21
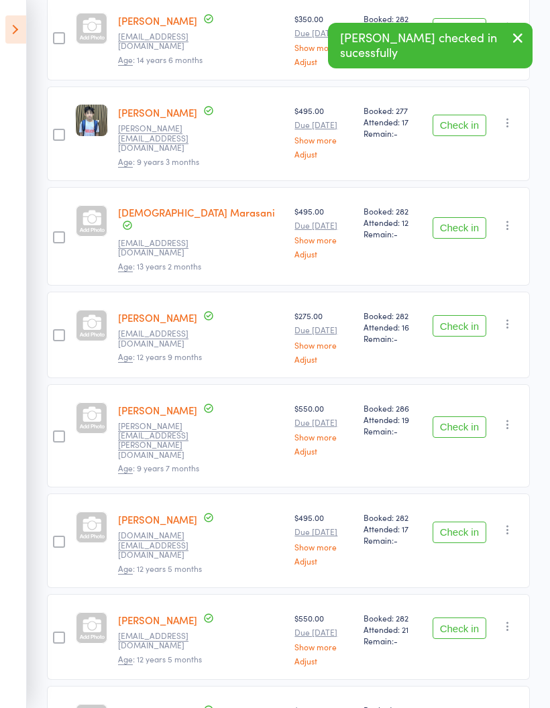
click at [466, 315] on button "Check in" at bounding box center [460, 325] width 54 height 21
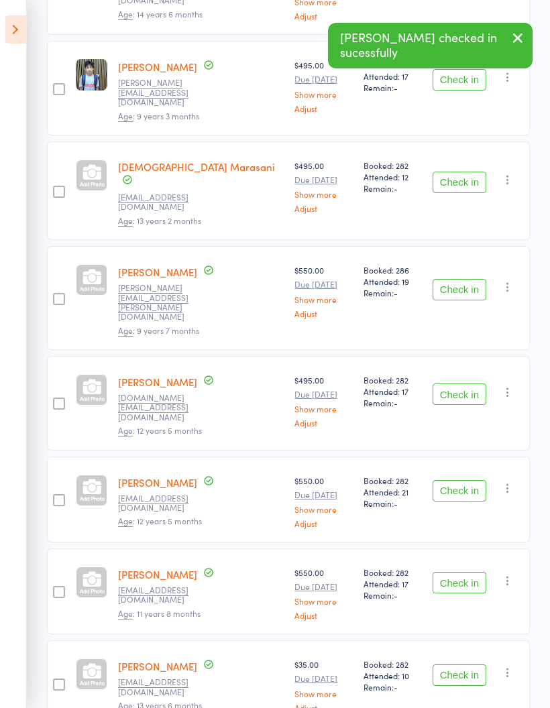
scroll to position [314, 0]
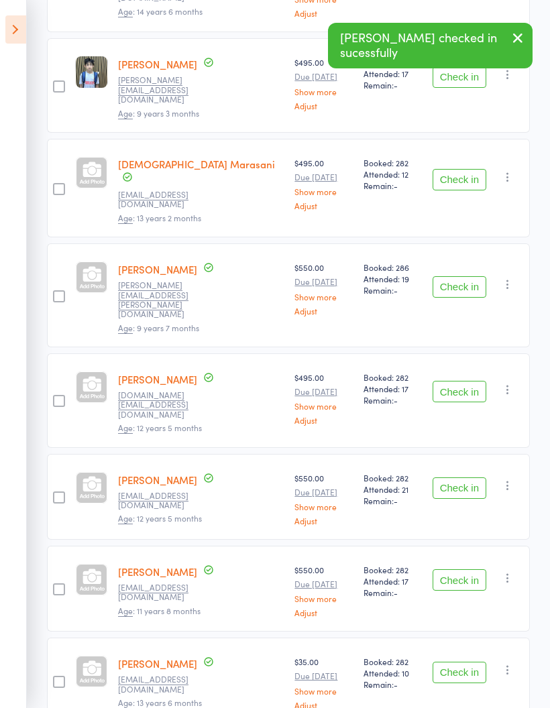
click at [467, 276] on button "Check in" at bounding box center [460, 286] width 54 height 21
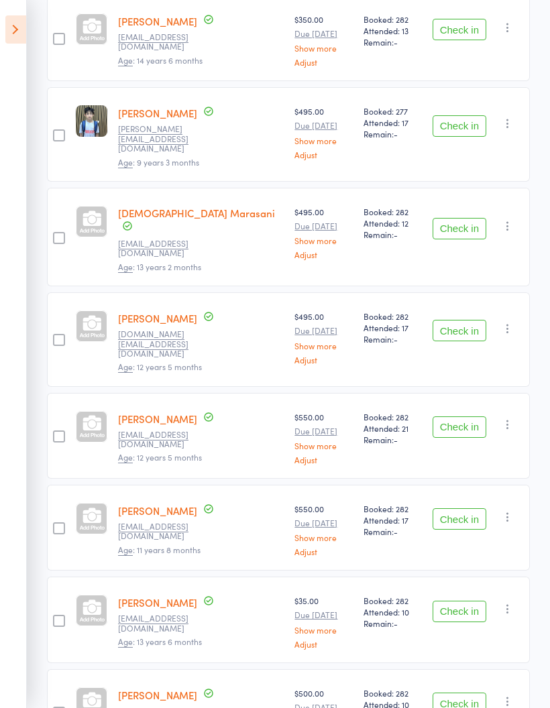
scroll to position [0, 0]
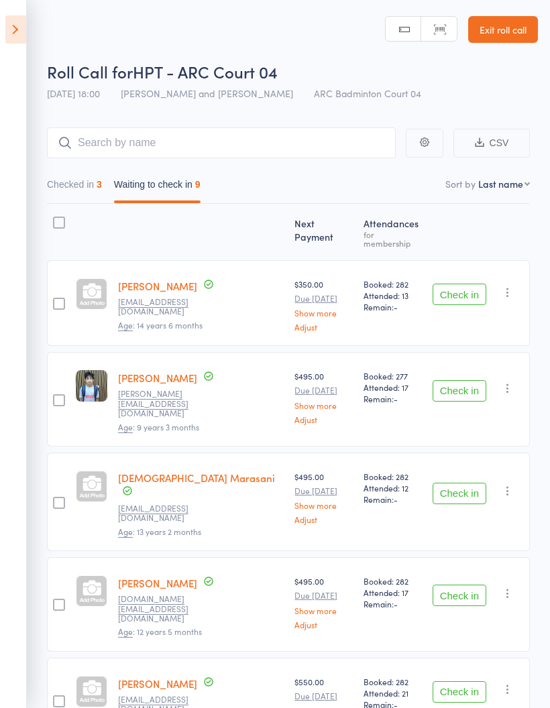
click at [7, 32] on icon at bounding box center [15, 29] width 21 height 28
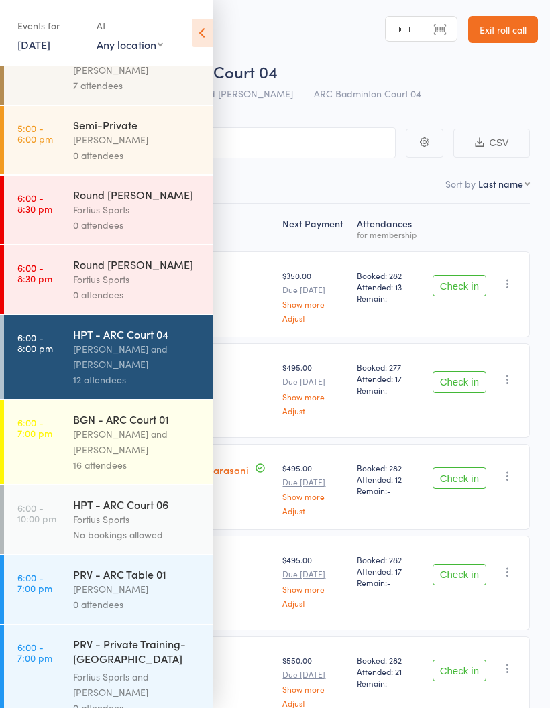
scroll to position [223, 0]
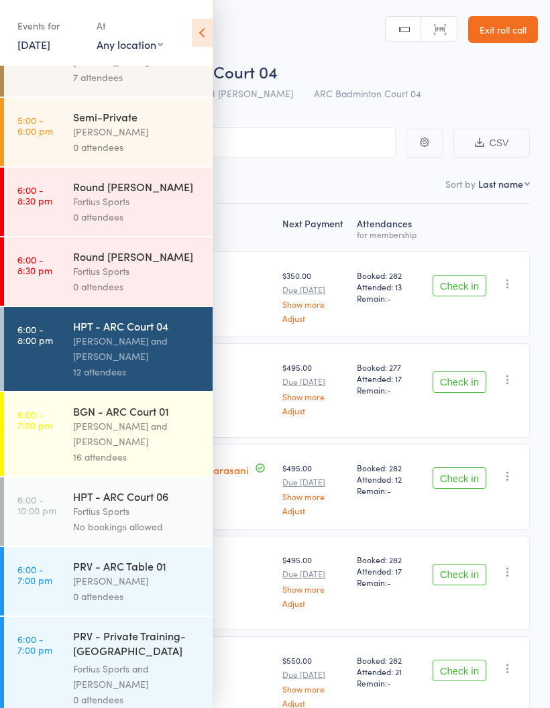
click at [134, 447] on div "[PERSON_NAME] and [PERSON_NAME]" at bounding box center [137, 434] width 128 height 31
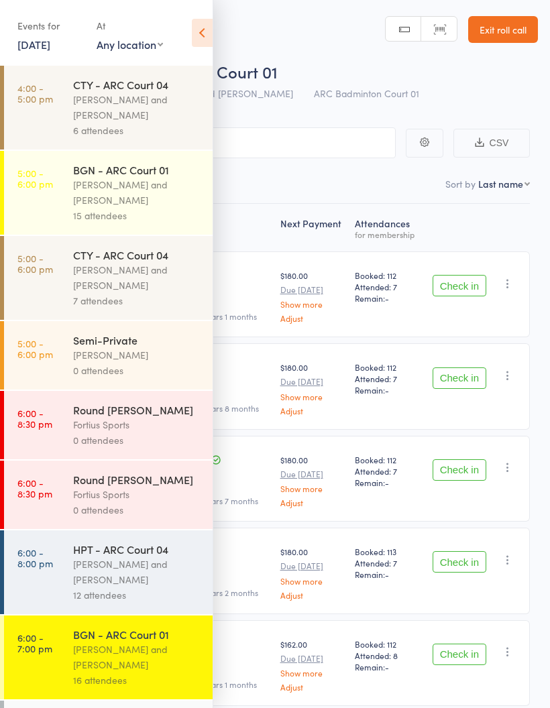
click at [205, 28] on icon at bounding box center [202, 33] width 21 height 28
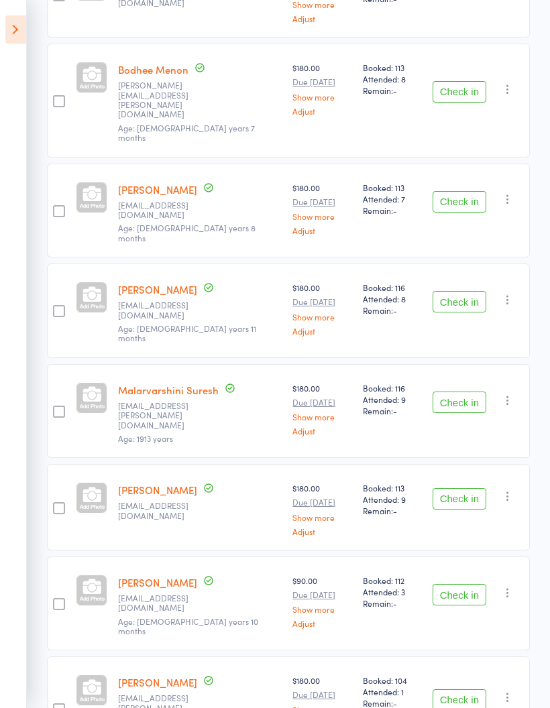
scroll to position [1016, 0]
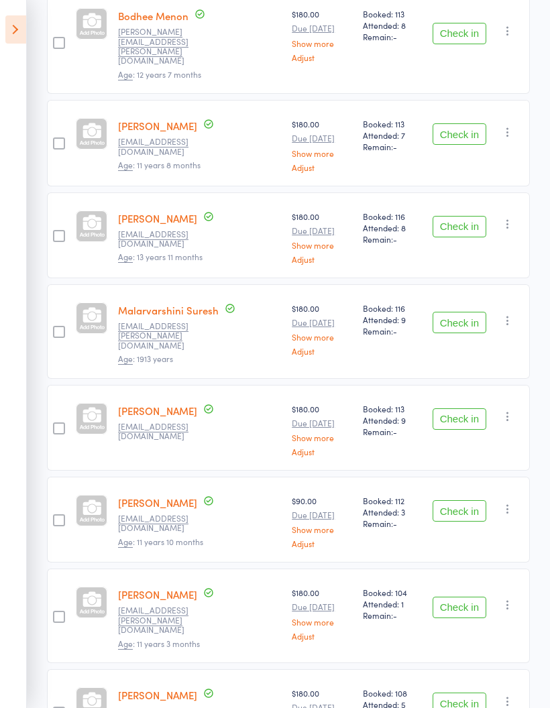
click at [467, 693] on button "Check in" at bounding box center [460, 703] width 54 height 21
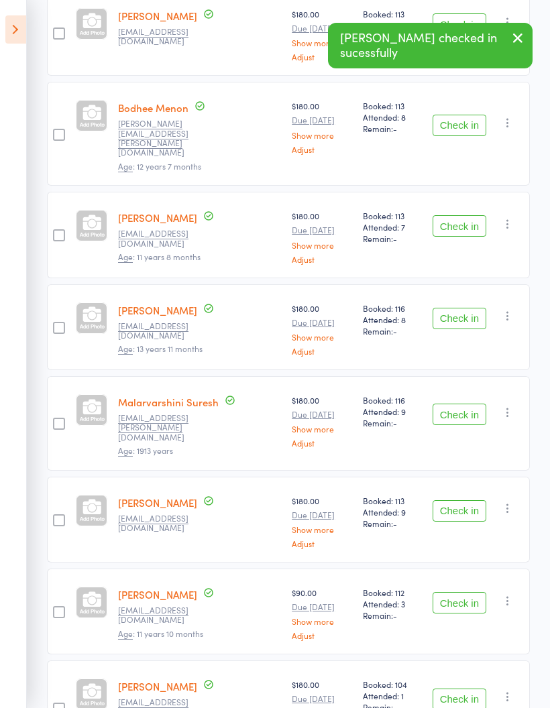
click at [474, 500] on button "Check in" at bounding box center [460, 510] width 54 height 21
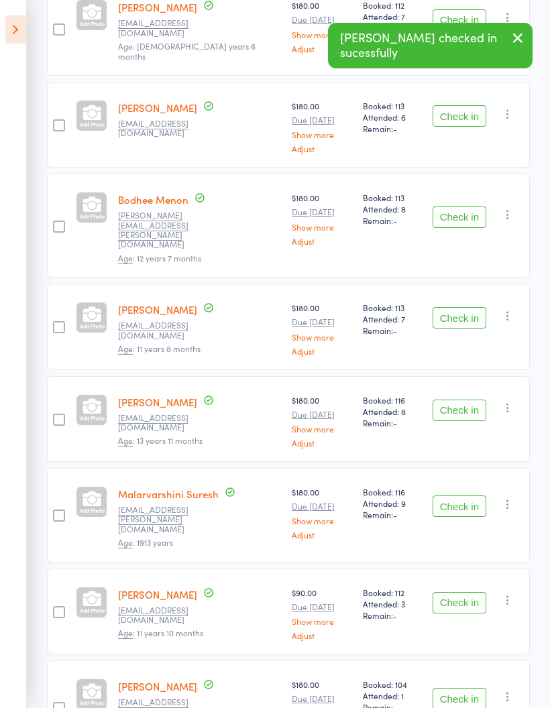
click at [468, 496] on button "Check in" at bounding box center [460, 506] width 54 height 21
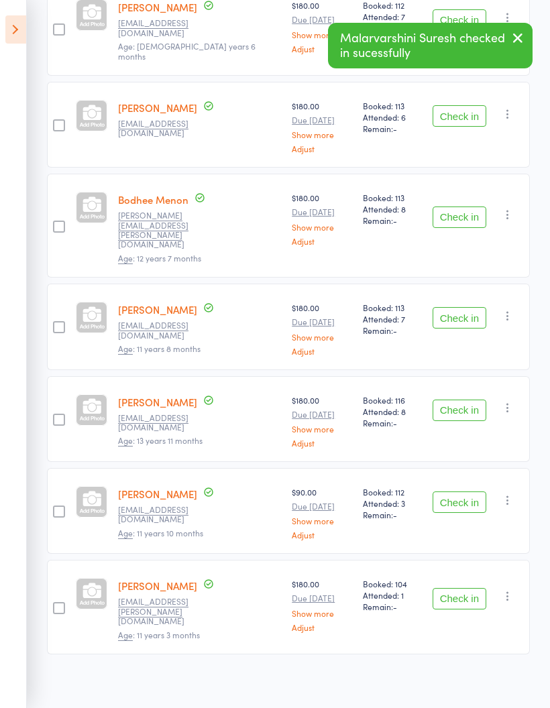
scroll to position [740, 0]
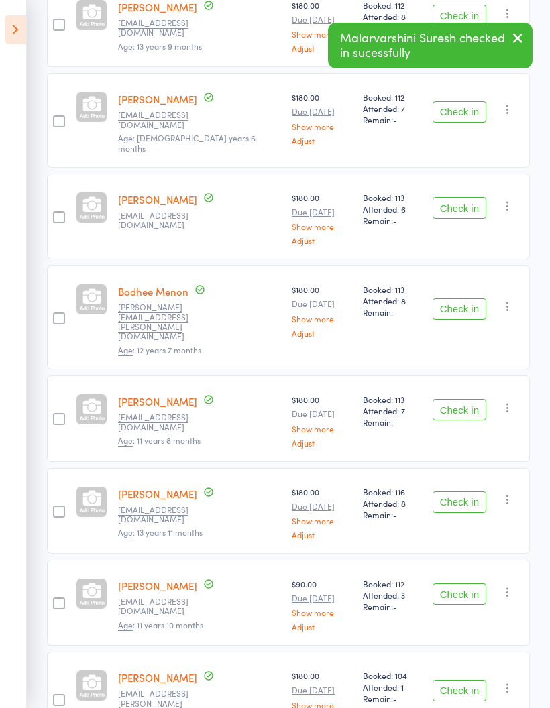
click at [474, 492] on button "Check in" at bounding box center [460, 502] width 54 height 21
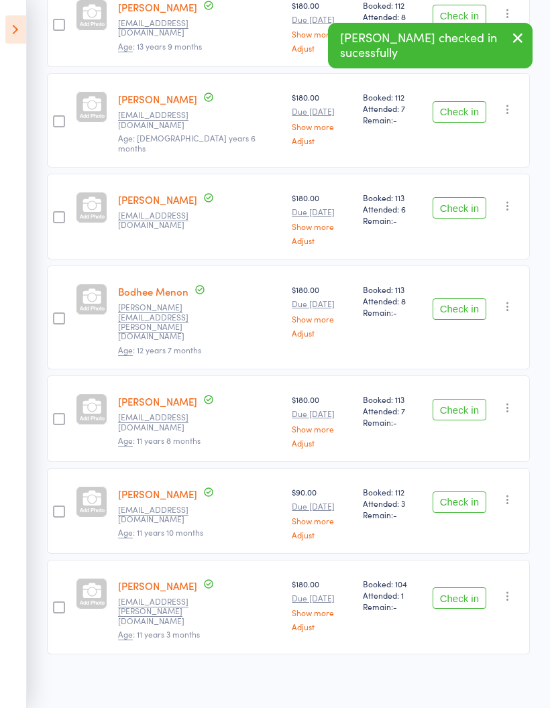
scroll to position [648, 0]
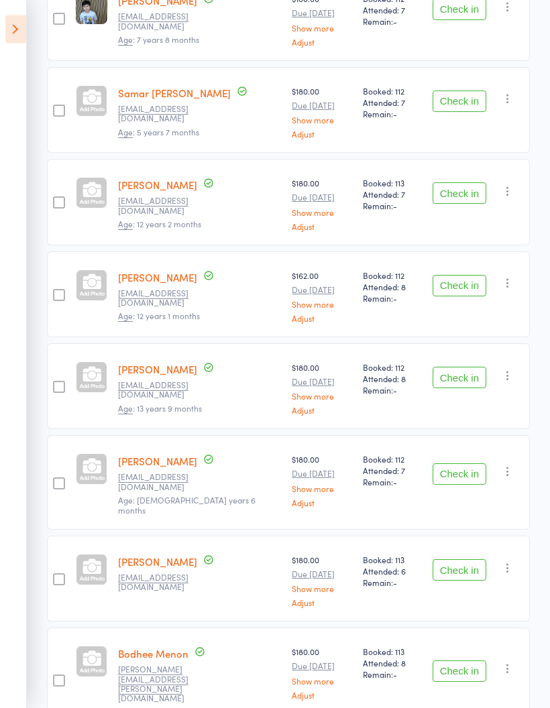
click at [472, 369] on button "Check in" at bounding box center [460, 378] width 54 height 21
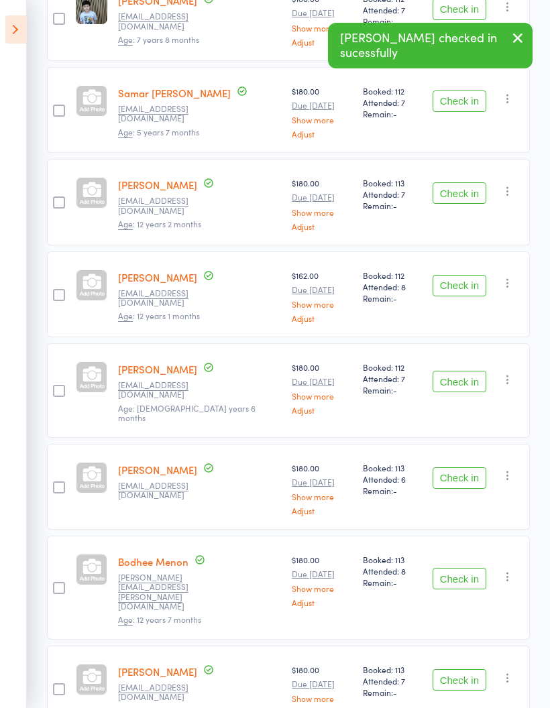
click at [468, 278] on button "Check in" at bounding box center [460, 285] width 54 height 21
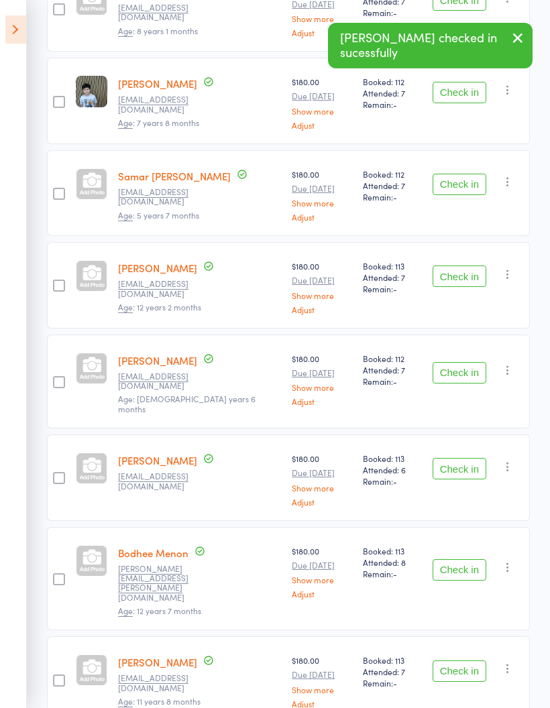
scroll to position [294, 0]
click at [509, 273] on icon "button" at bounding box center [507, 274] width 13 height 13
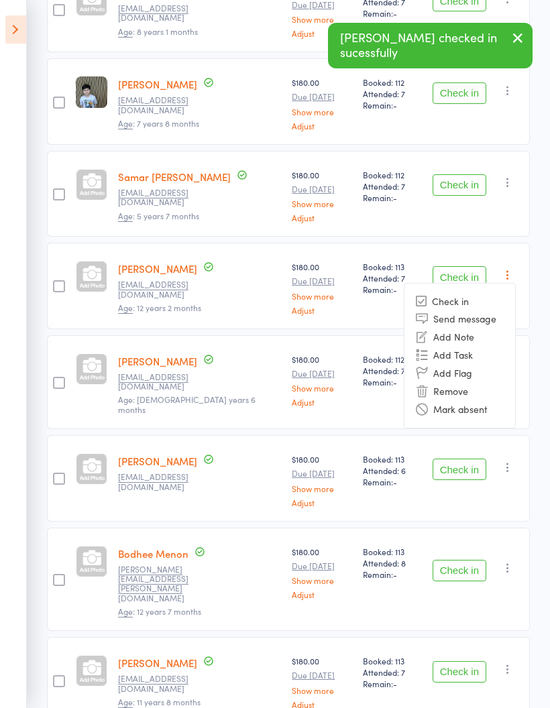
click at [470, 405] on li "Mark absent" at bounding box center [460, 410] width 111 height 18
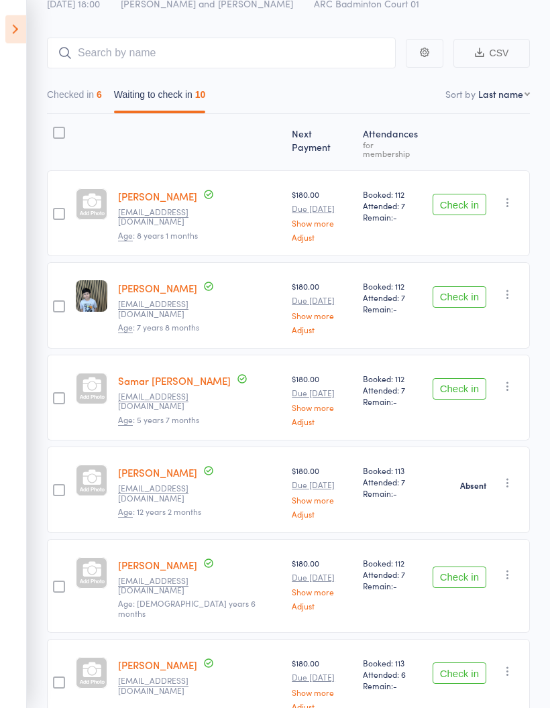
scroll to position [90, 0]
click at [77, 102] on button "Checked in 6" at bounding box center [74, 98] width 55 height 31
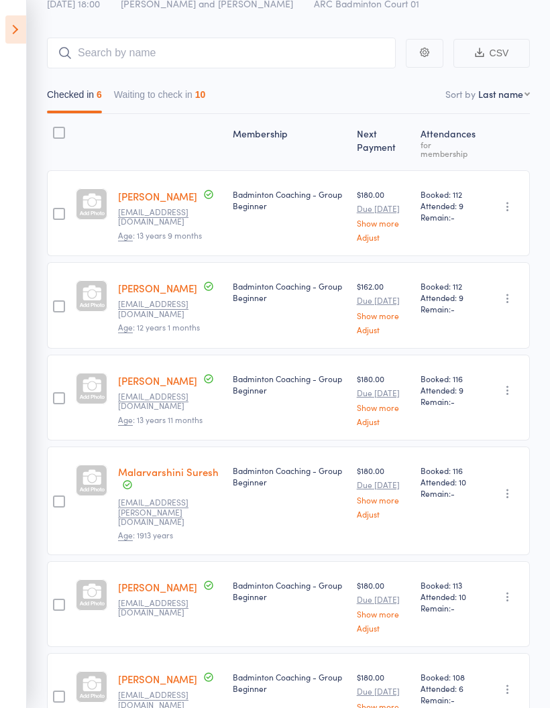
click at [64, 103] on button "Checked in 6" at bounding box center [74, 98] width 55 height 31
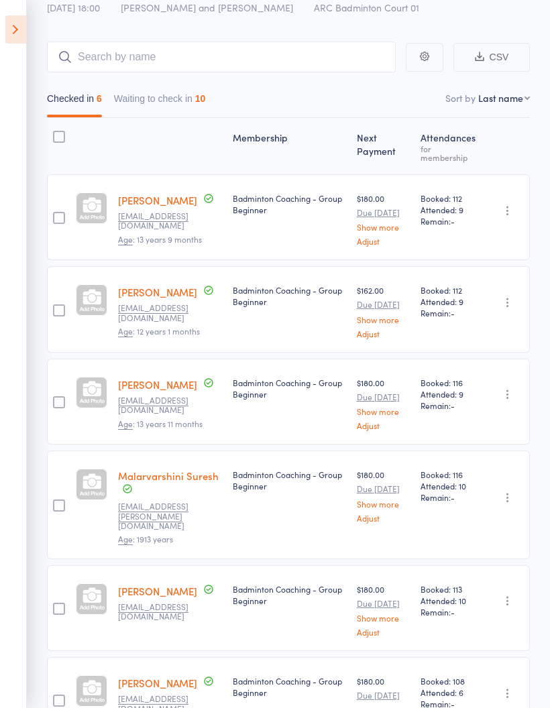
scroll to position [123, 0]
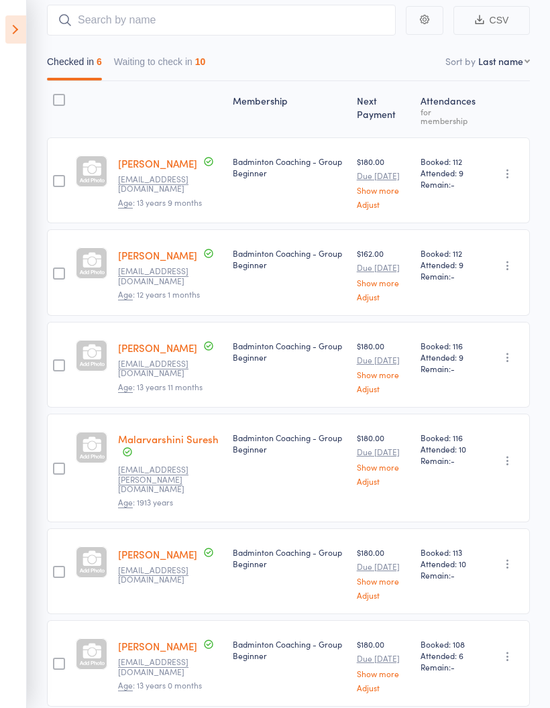
click at [23, 16] on icon at bounding box center [15, 29] width 21 height 28
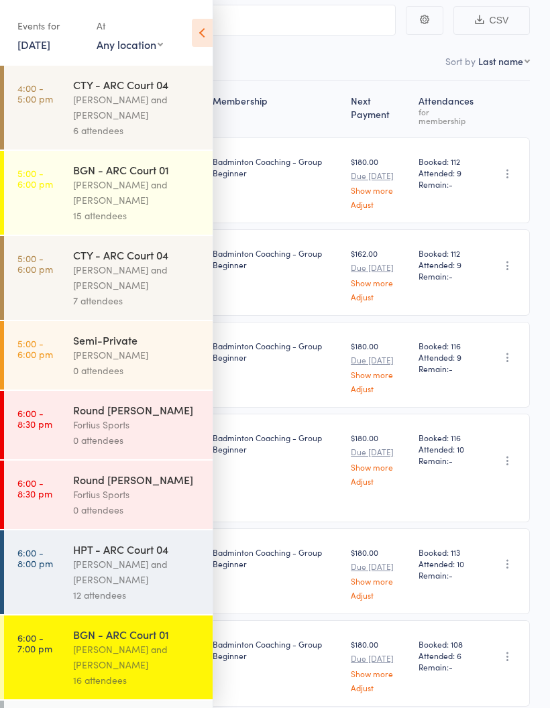
scroll to position [109, 0]
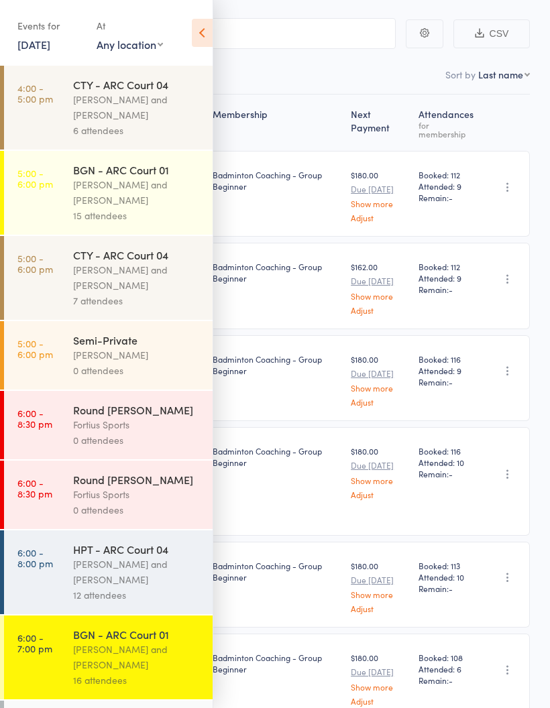
click at [95, 570] on div "[PERSON_NAME] and [PERSON_NAME]" at bounding box center [137, 572] width 128 height 31
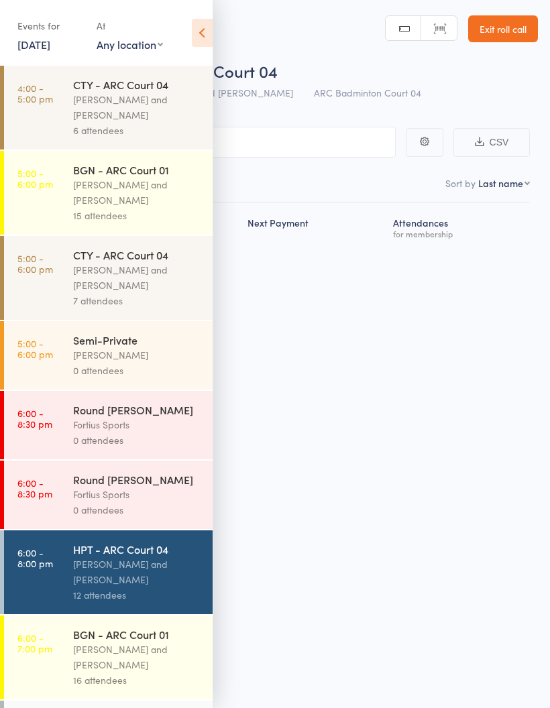
scroll to position [9, 0]
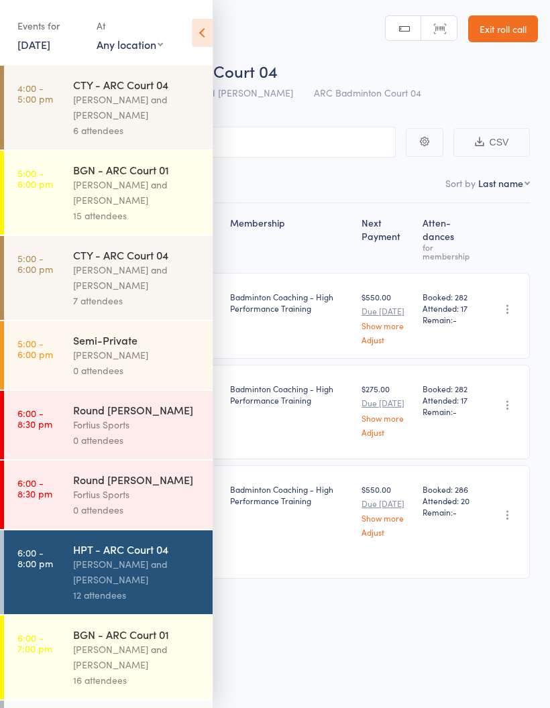
click at [207, 29] on icon at bounding box center [202, 33] width 21 height 28
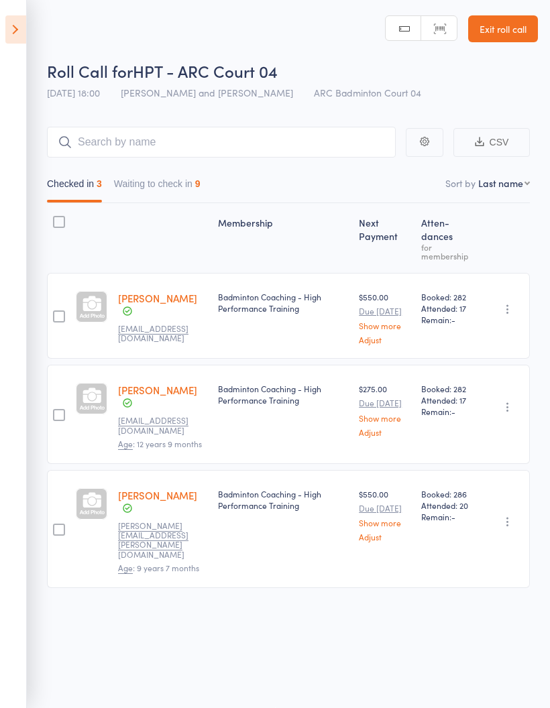
click at [148, 178] on button "Waiting to check in 9" at bounding box center [157, 187] width 87 height 31
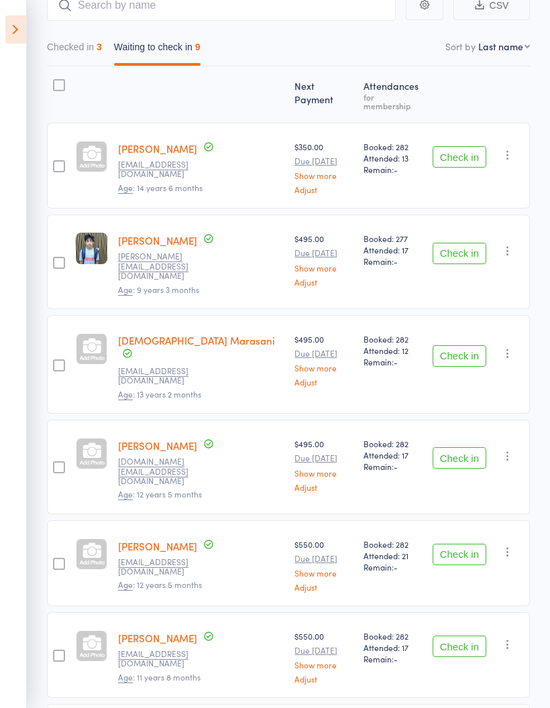
scroll to position [137, 0]
click at [460, 346] on button "Check in" at bounding box center [460, 356] width 54 height 21
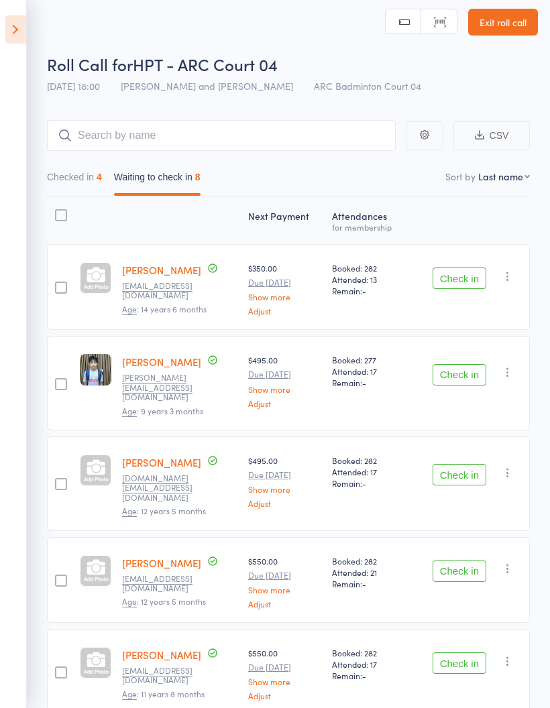
scroll to position [0, 0]
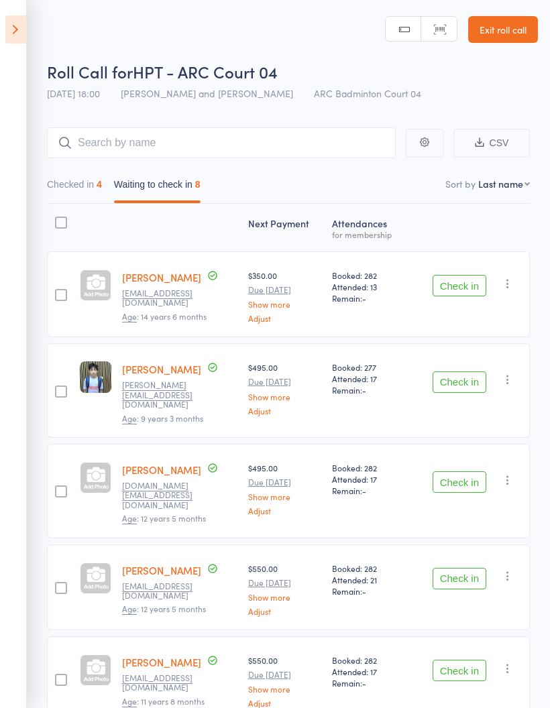
click at [11, 37] on icon at bounding box center [15, 29] width 21 height 28
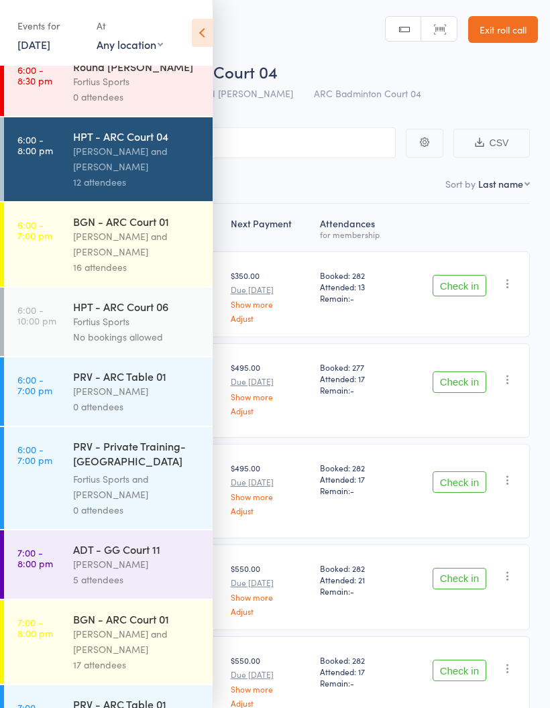
scroll to position [418, 0]
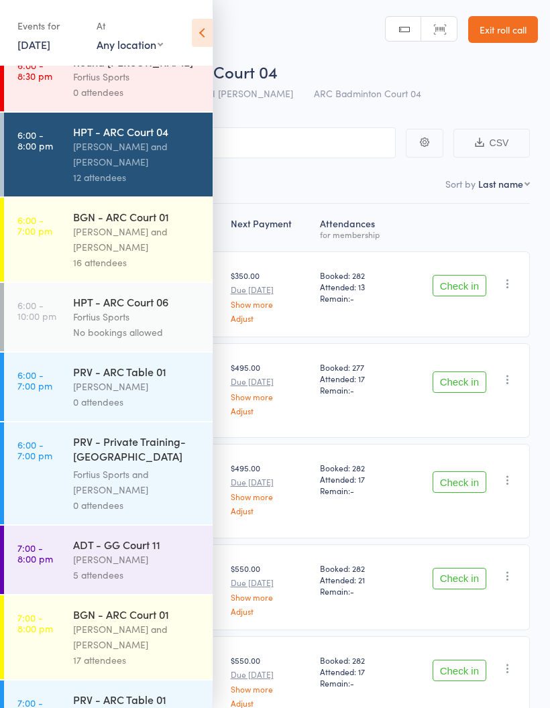
click at [134, 240] on div "[PERSON_NAME] and [PERSON_NAME]" at bounding box center [137, 239] width 128 height 31
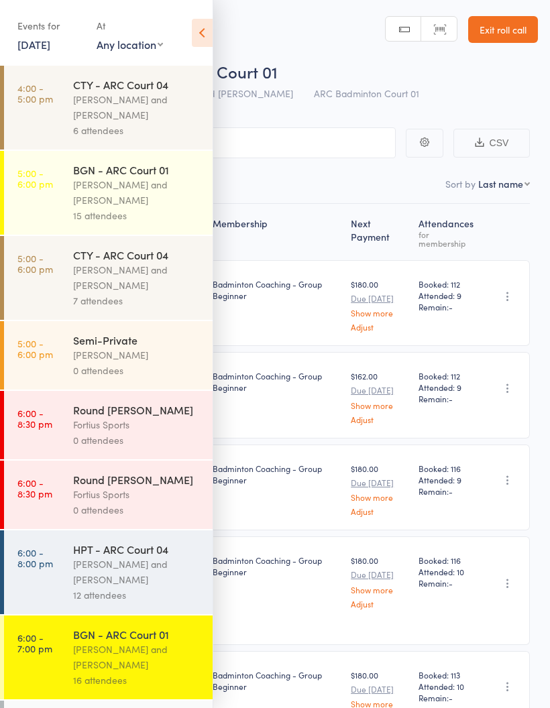
click at [207, 31] on icon at bounding box center [202, 33] width 21 height 28
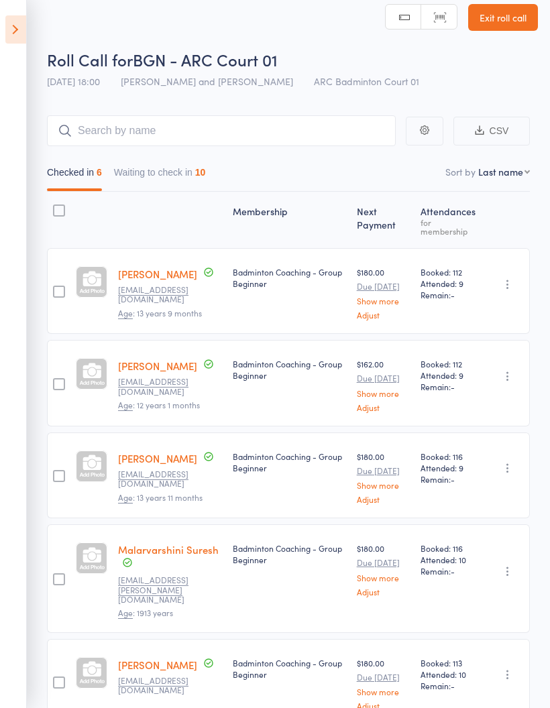
scroll to position [11, 0]
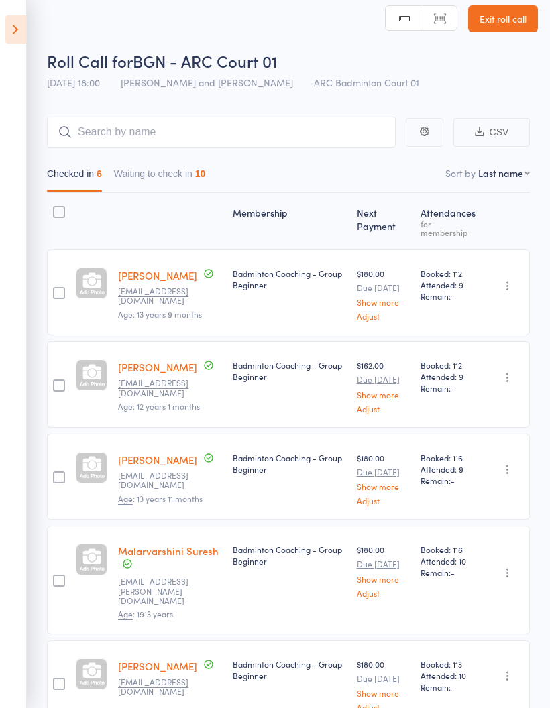
click at [188, 176] on button "Waiting to check in 10" at bounding box center [160, 177] width 92 height 31
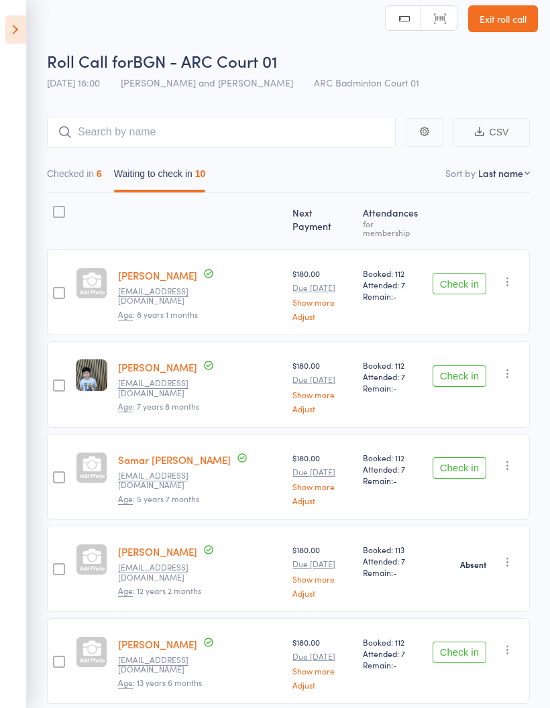
click at [460, 643] on button "Check in" at bounding box center [460, 652] width 54 height 21
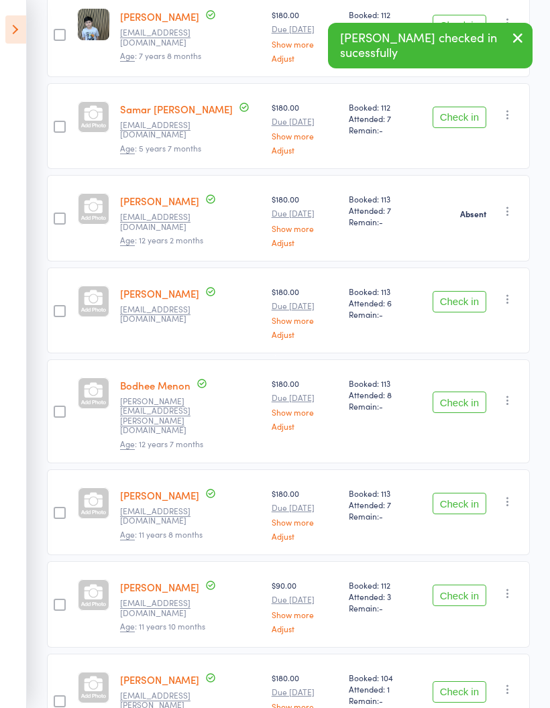
click at [468, 493] on button "Check in" at bounding box center [460, 503] width 54 height 21
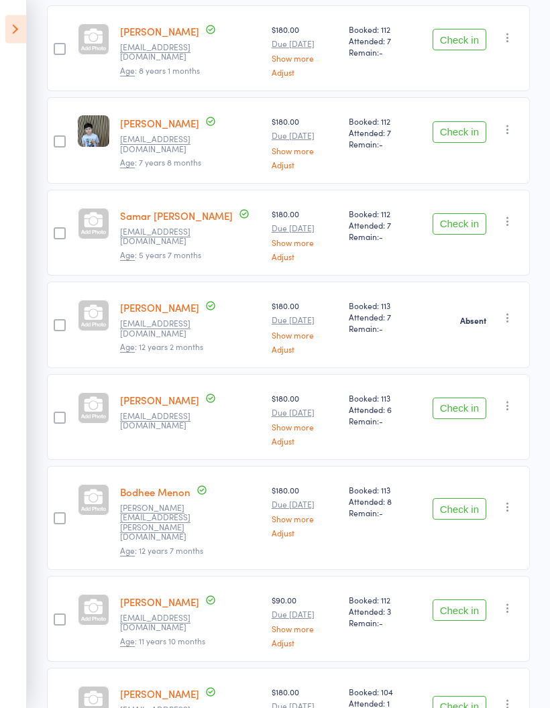
scroll to position [280, 0]
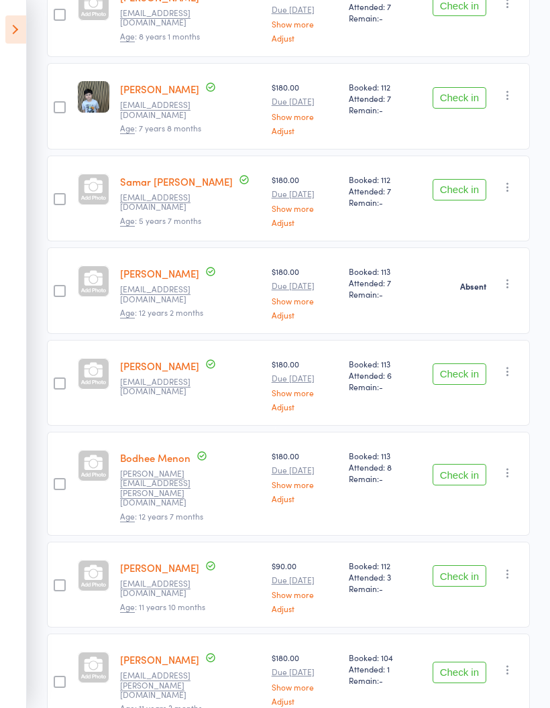
click at [466, 464] on button "Check in" at bounding box center [460, 474] width 54 height 21
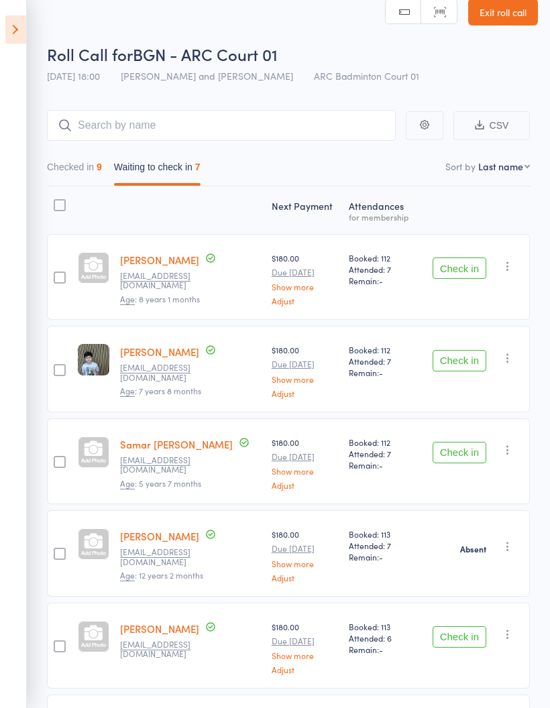
scroll to position [0, 0]
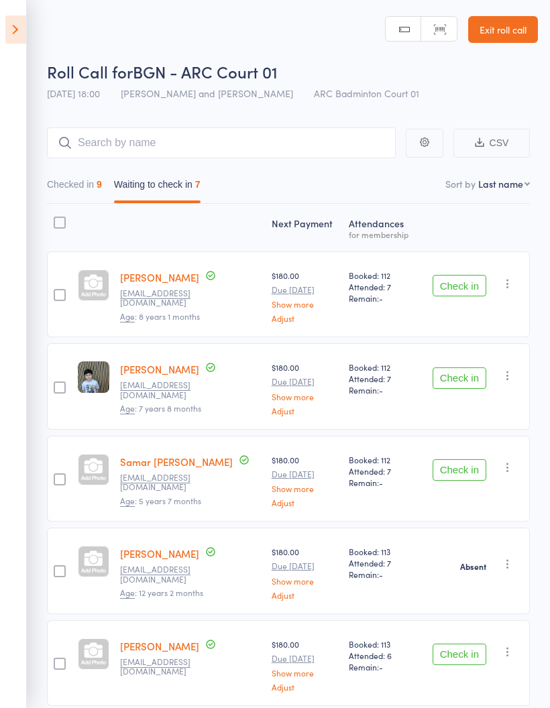
click at [83, 181] on button "Checked in 9" at bounding box center [74, 187] width 55 height 31
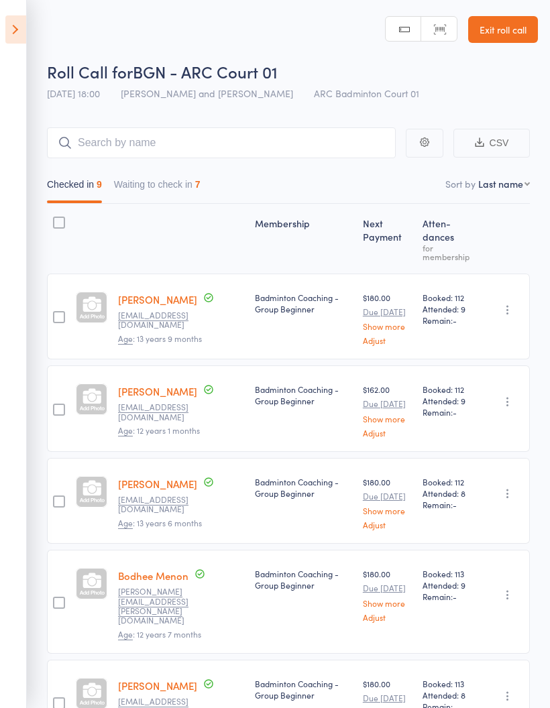
click at [155, 185] on button "Waiting to check in 7" at bounding box center [157, 187] width 87 height 31
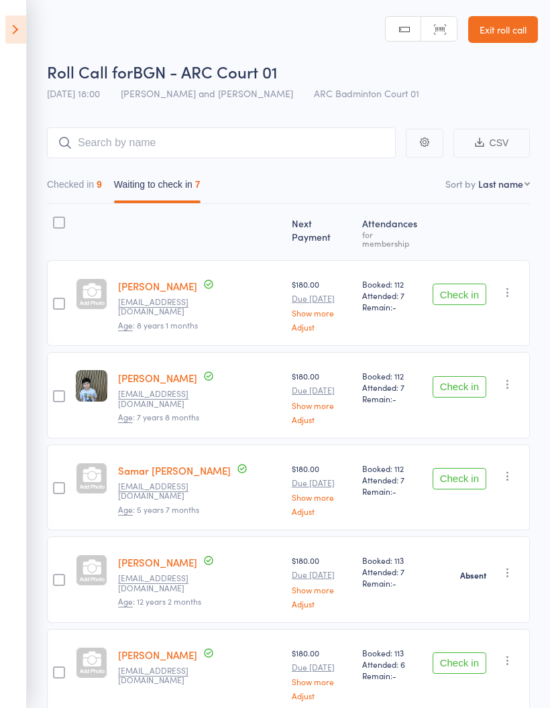
click at [7, 33] on icon at bounding box center [15, 29] width 21 height 28
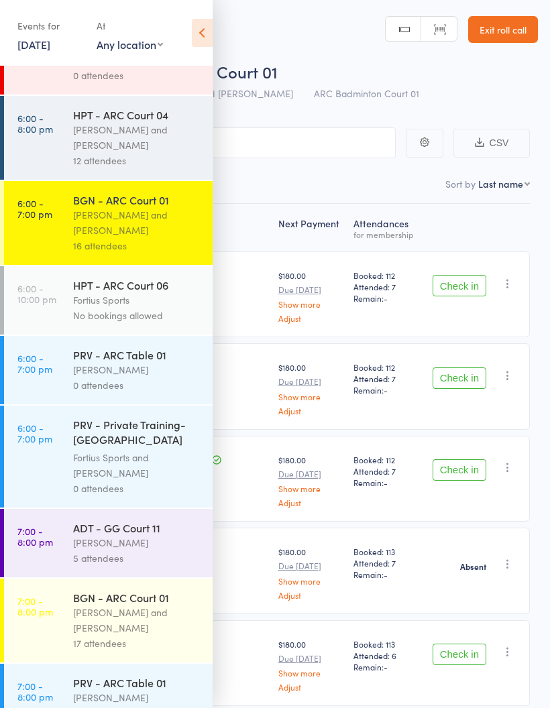
scroll to position [436, 0]
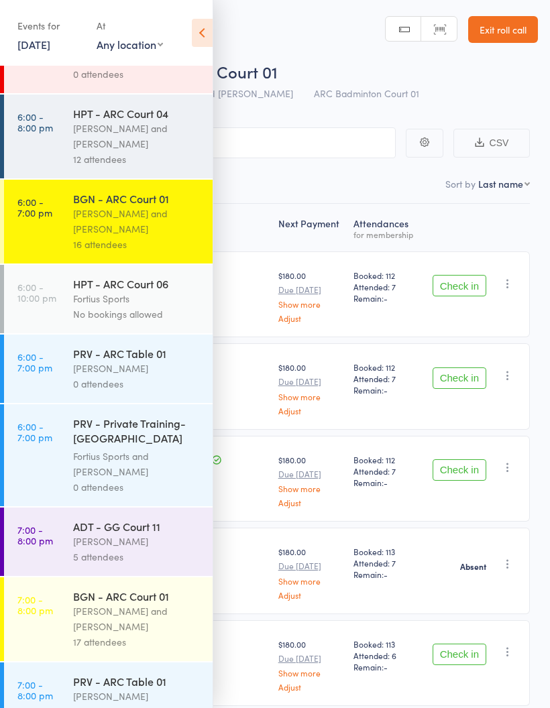
click at [98, 148] on div "[PERSON_NAME] and [PERSON_NAME]" at bounding box center [137, 136] width 128 height 31
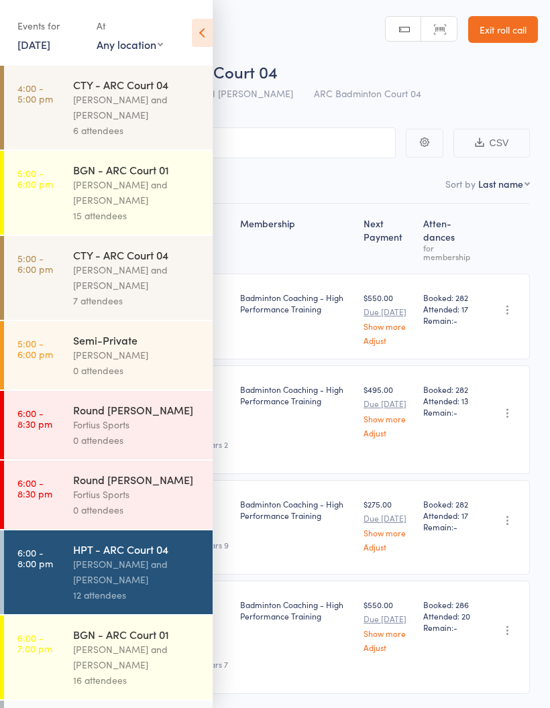
click at [207, 30] on icon at bounding box center [202, 33] width 21 height 28
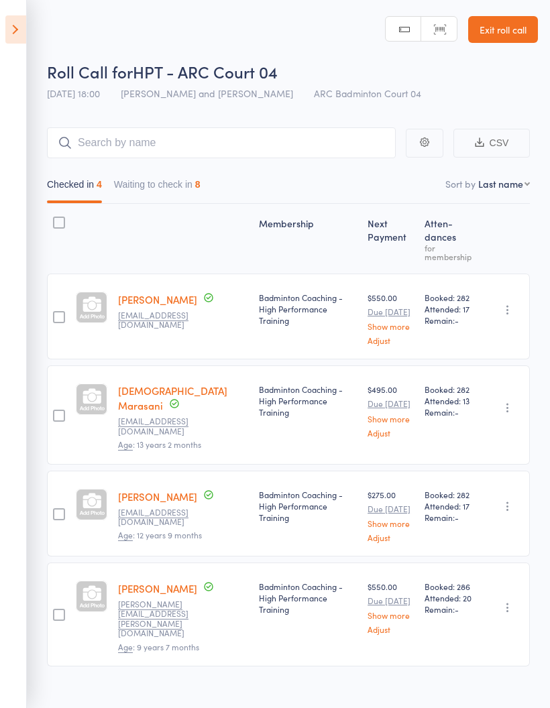
click at [157, 177] on button "Waiting to check in 8" at bounding box center [157, 187] width 87 height 31
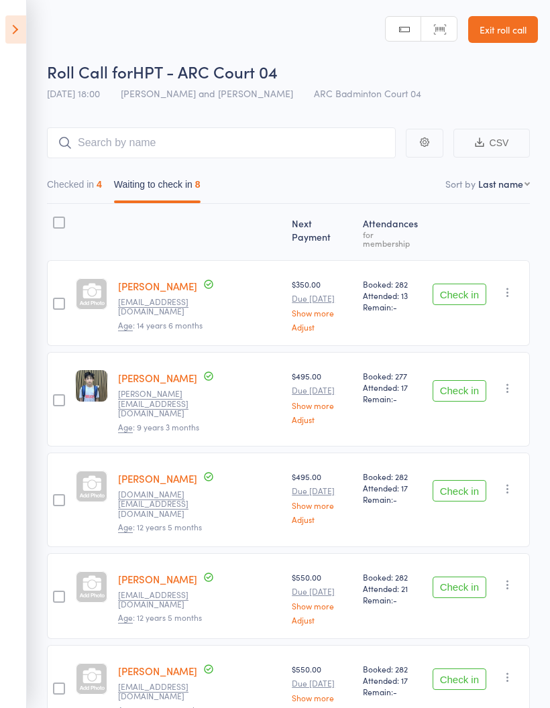
click at [11, 37] on icon at bounding box center [15, 29] width 21 height 28
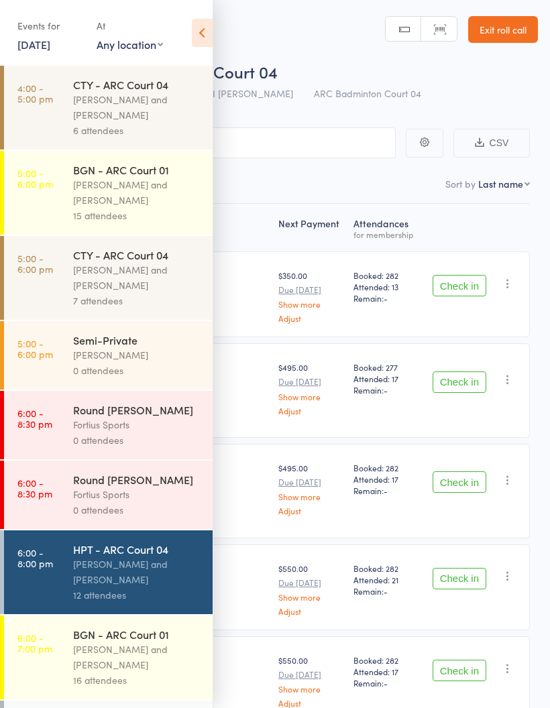
click at [140, 659] on div "[PERSON_NAME] and [PERSON_NAME]" at bounding box center [137, 657] width 128 height 31
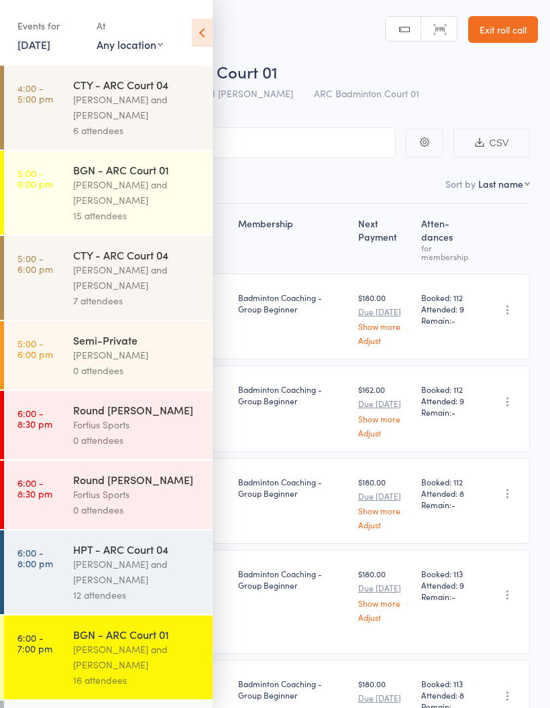
click at [203, 36] on icon at bounding box center [202, 33] width 21 height 28
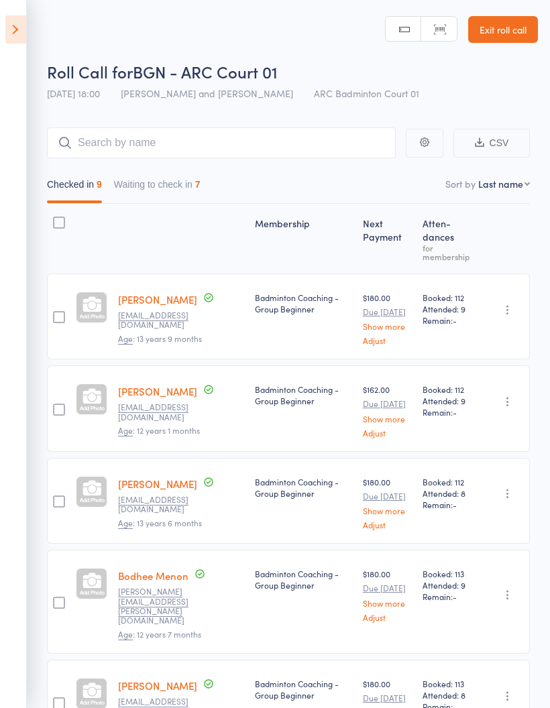
click at [156, 182] on button "Waiting to check in 7" at bounding box center [157, 187] width 87 height 31
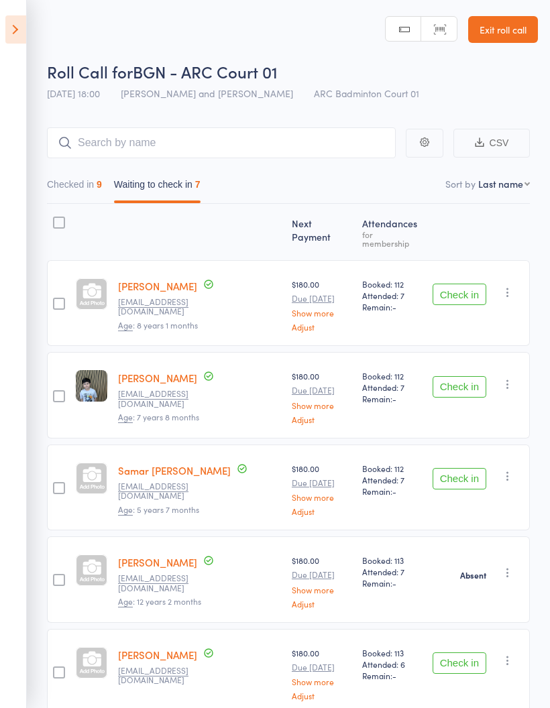
click at [467, 380] on button "Check in" at bounding box center [460, 386] width 54 height 21
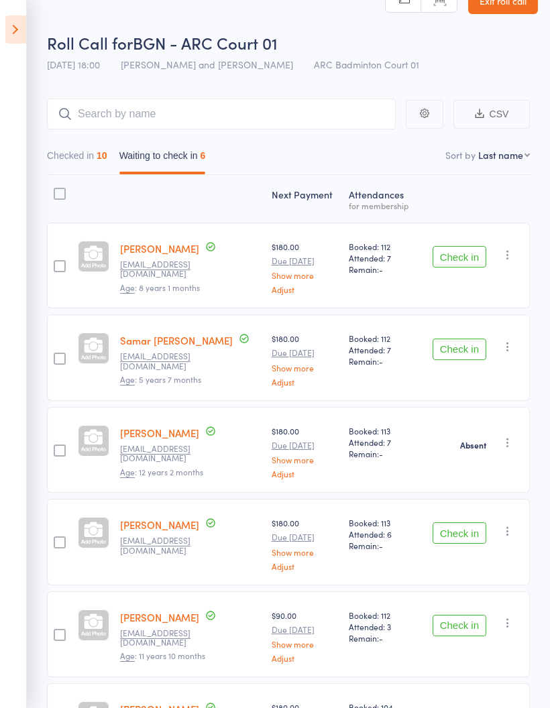
scroll to position [32, 0]
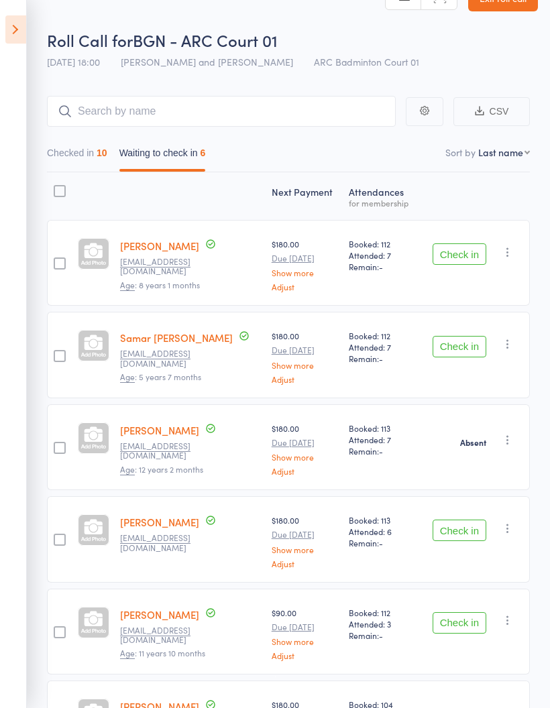
click at [462, 628] on button "Check in" at bounding box center [460, 623] width 54 height 21
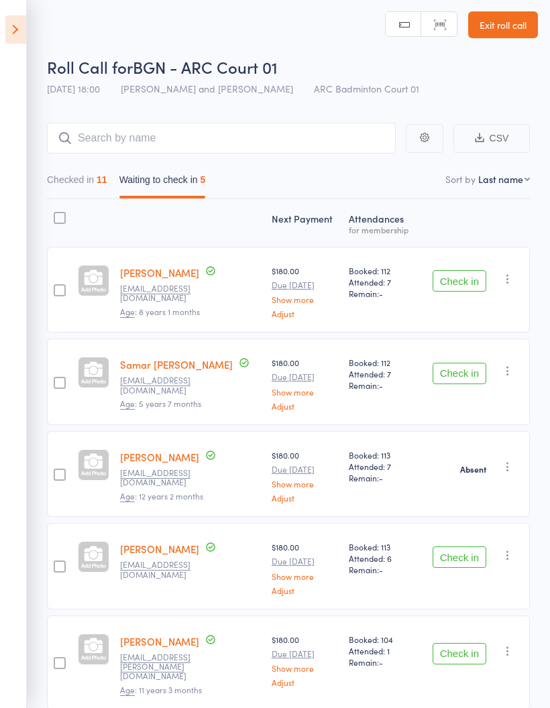
scroll to position [58, 0]
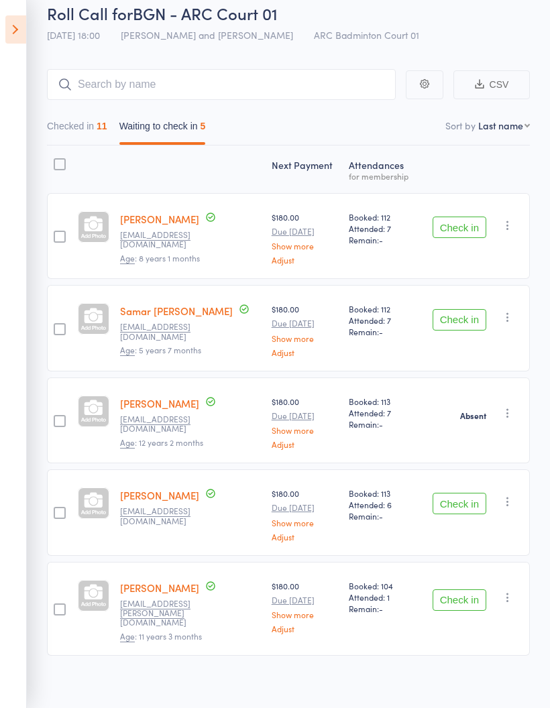
click at [467, 601] on button "Check in" at bounding box center [460, 600] width 54 height 21
click at [466, 599] on button "Check in" at bounding box center [460, 600] width 54 height 21
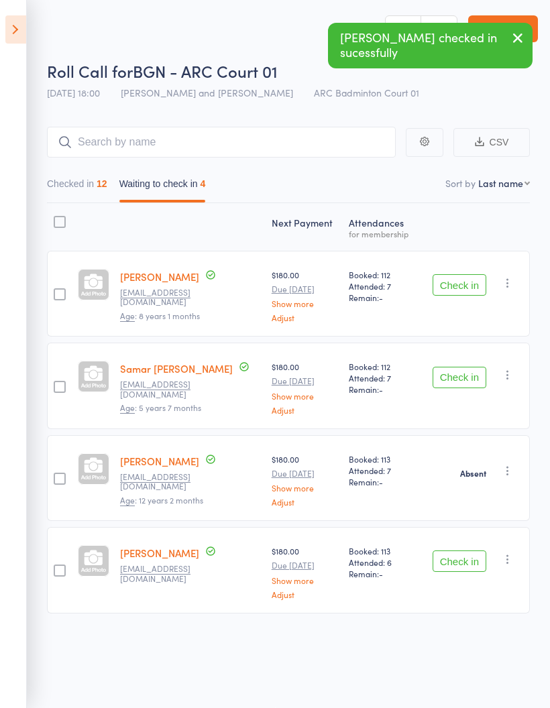
click at [464, 555] on button "Check in" at bounding box center [460, 561] width 54 height 21
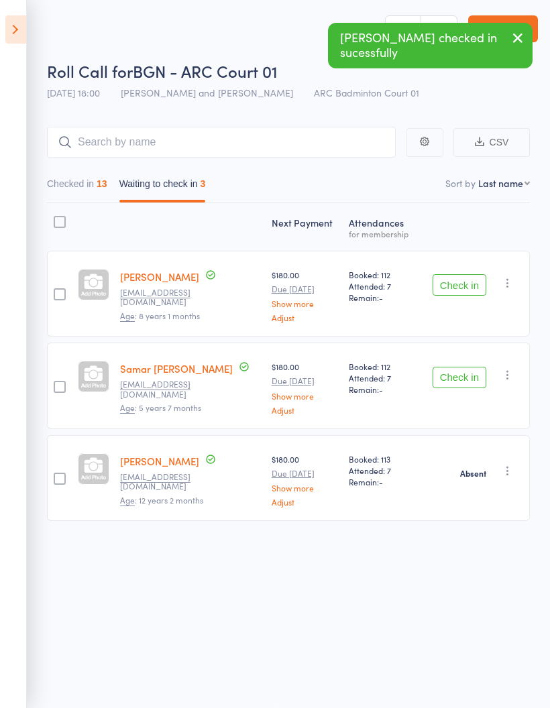
click at [458, 274] on button "Check in" at bounding box center [460, 284] width 54 height 21
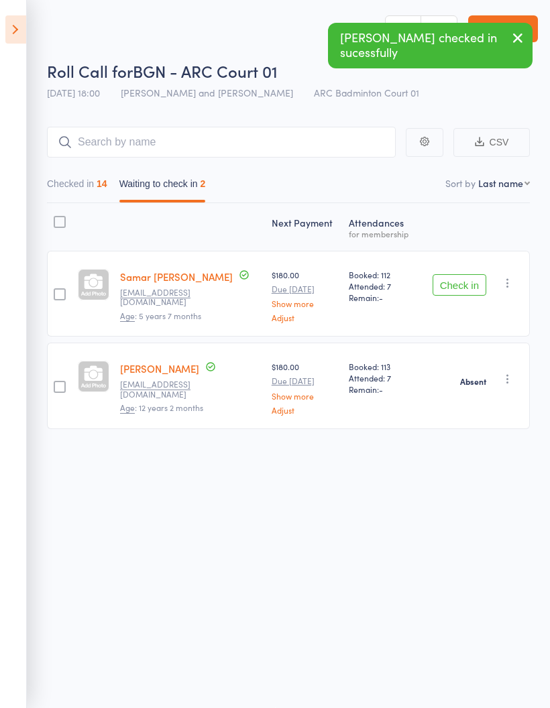
click at [83, 172] on button "Checked in 14" at bounding box center [77, 187] width 60 height 31
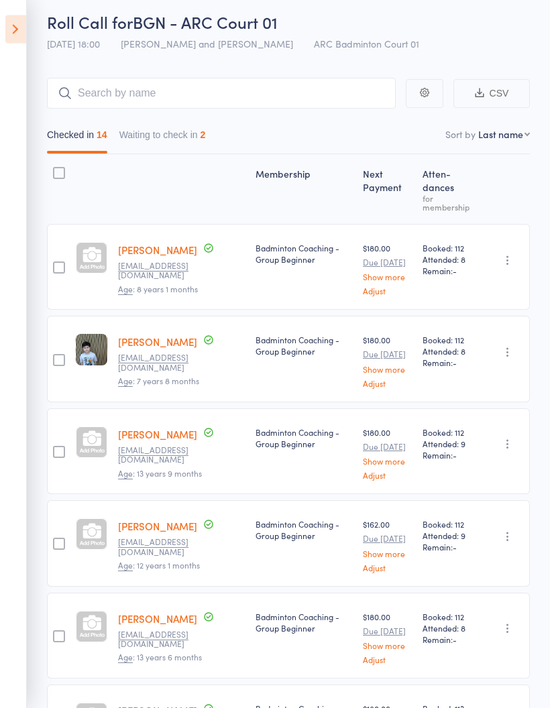
scroll to position [0, 0]
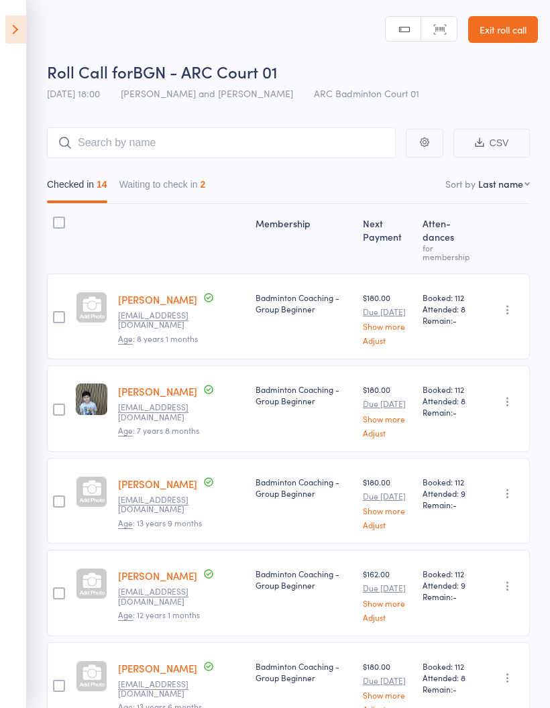
click at [162, 178] on button "Waiting to check in 2" at bounding box center [162, 187] width 87 height 31
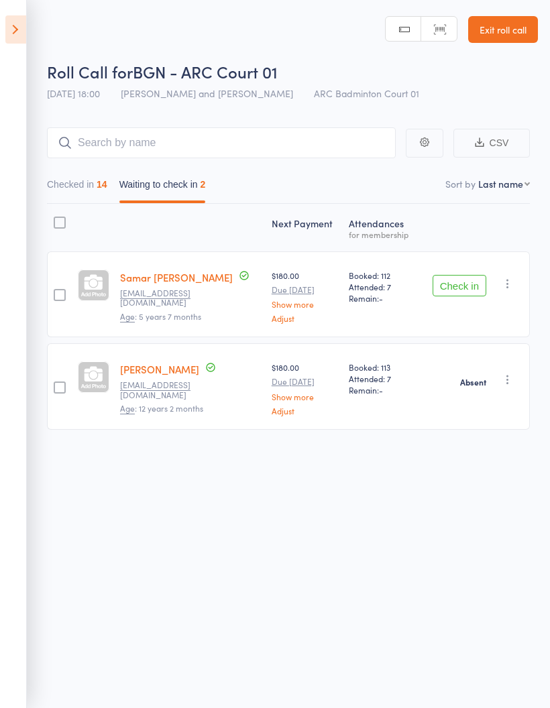
click at [74, 195] on button "Checked in 14" at bounding box center [77, 187] width 60 height 31
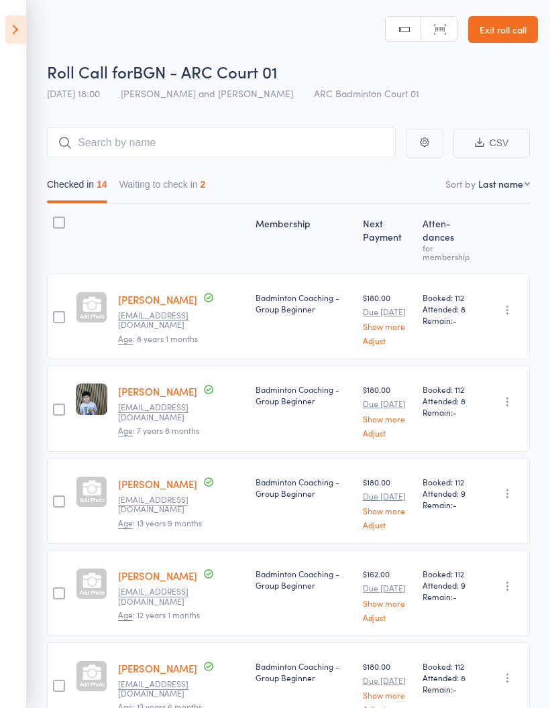
click at [156, 187] on button "Waiting to check in 2" at bounding box center [162, 187] width 87 height 31
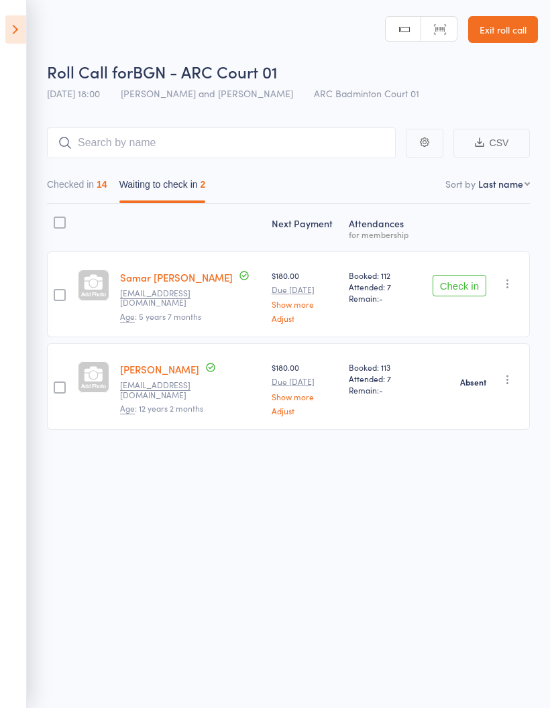
scroll to position [9, 0]
click at [465, 278] on button "Check in" at bounding box center [460, 284] width 54 height 21
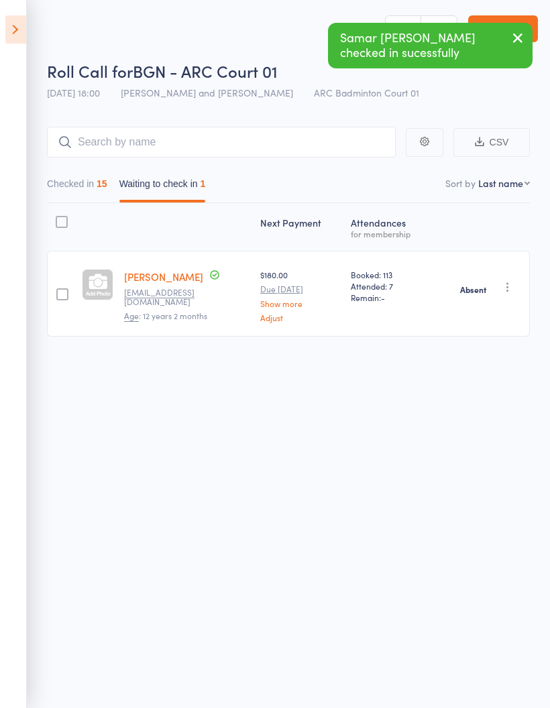
click at [74, 187] on button "Checked in 15" at bounding box center [77, 187] width 60 height 31
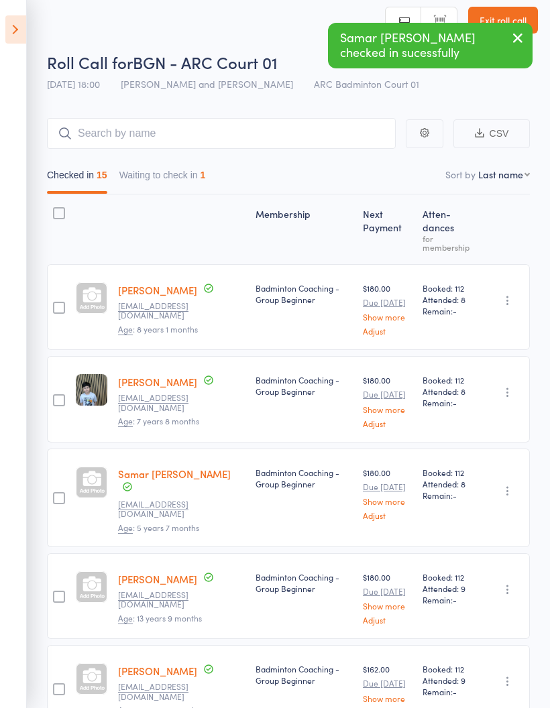
click at [158, 183] on button "Waiting to check in 1" at bounding box center [162, 178] width 87 height 31
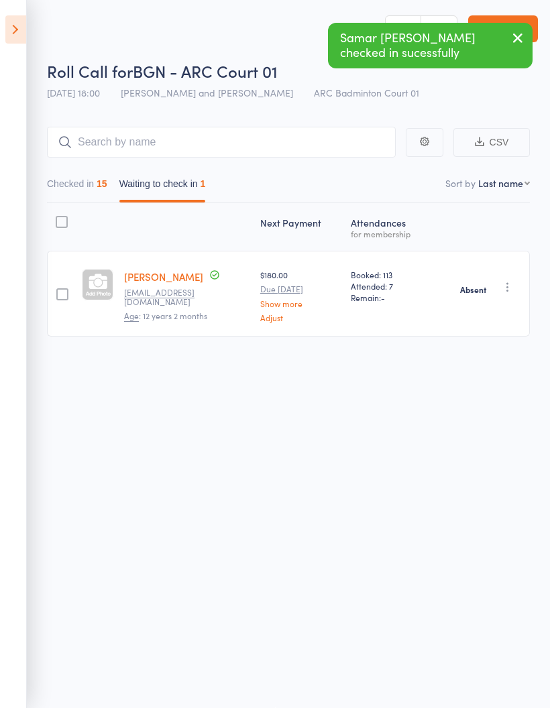
click at [69, 179] on button "Checked in 15" at bounding box center [77, 187] width 60 height 31
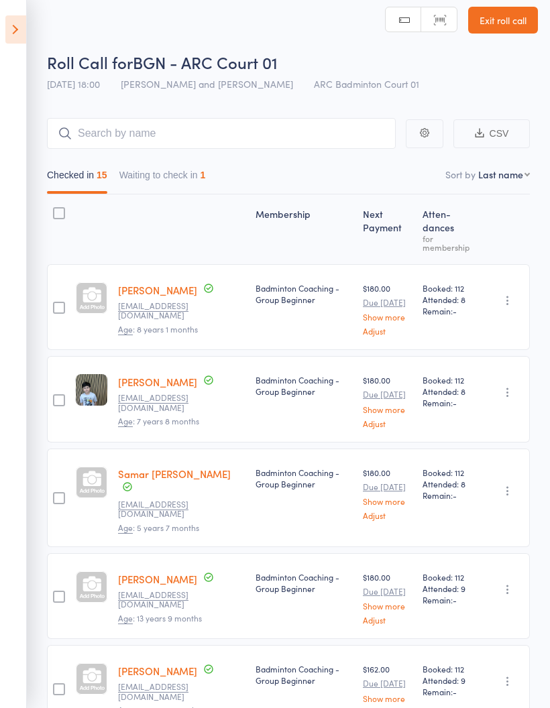
click at [159, 182] on button "Waiting to check in 1" at bounding box center [162, 178] width 87 height 31
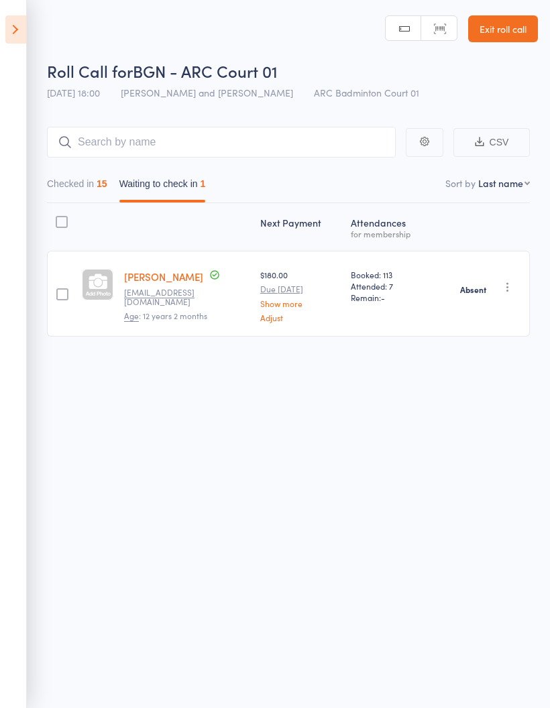
click at [90, 180] on button "Checked in 15" at bounding box center [77, 187] width 60 height 31
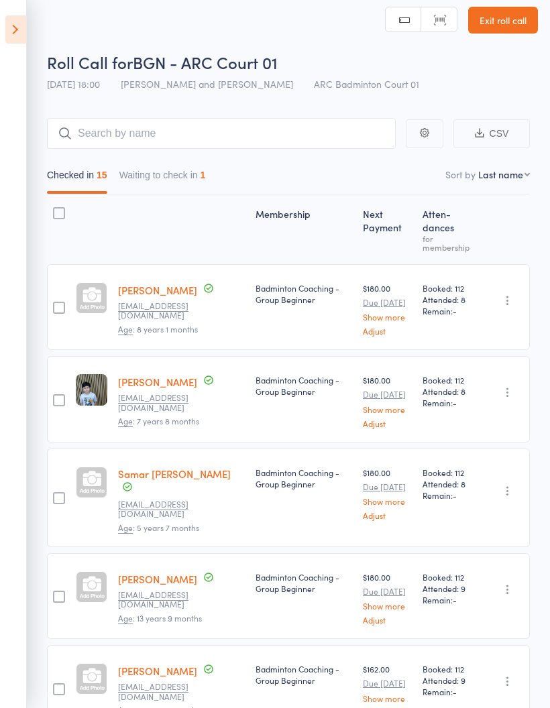
click at [151, 181] on button "Waiting to check in 1" at bounding box center [162, 178] width 87 height 31
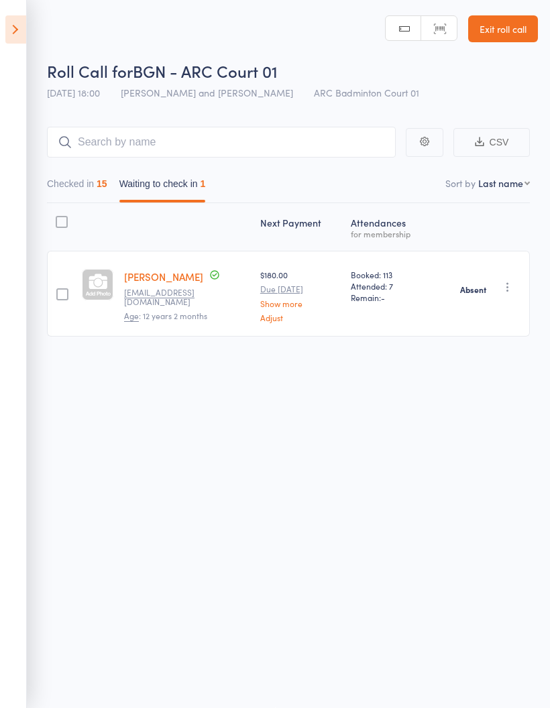
click at [64, 180] on button "Checked in 15" at bounding box center [77, 187] width 60 height 31
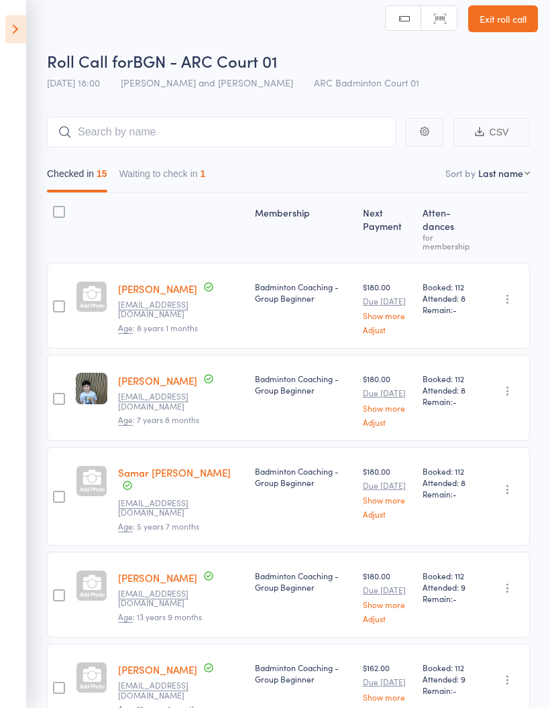
scroll to position [0, 0]
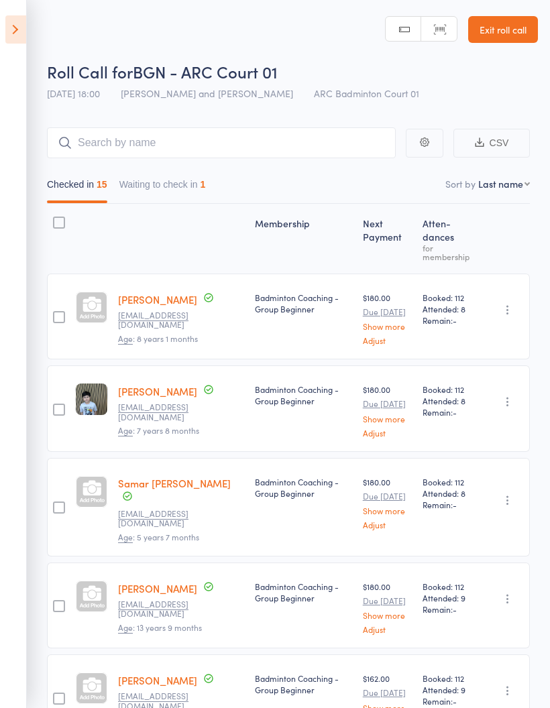
click at [9, 32] on icon at bounding box center [15, 29] width 21 height 28
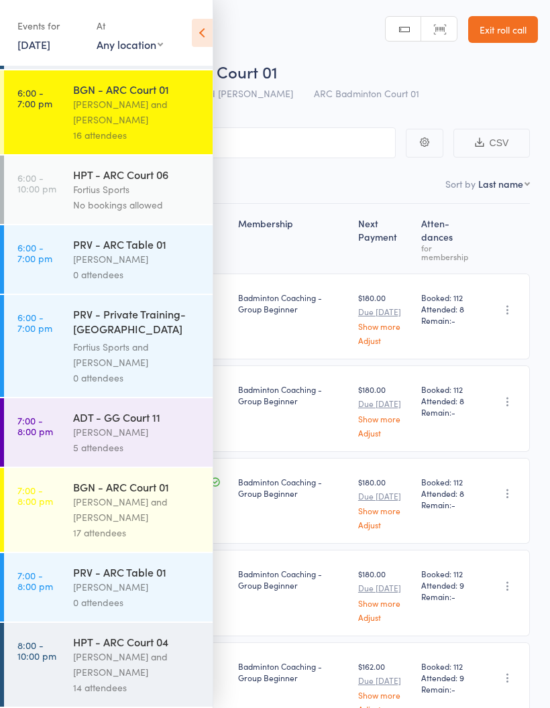
scroll to position [564, 0]
click at [134, 498] on div "[PERSON_NAME] and [PERSON_NAME]" at bounding box center [137, 509] width 128 height 31
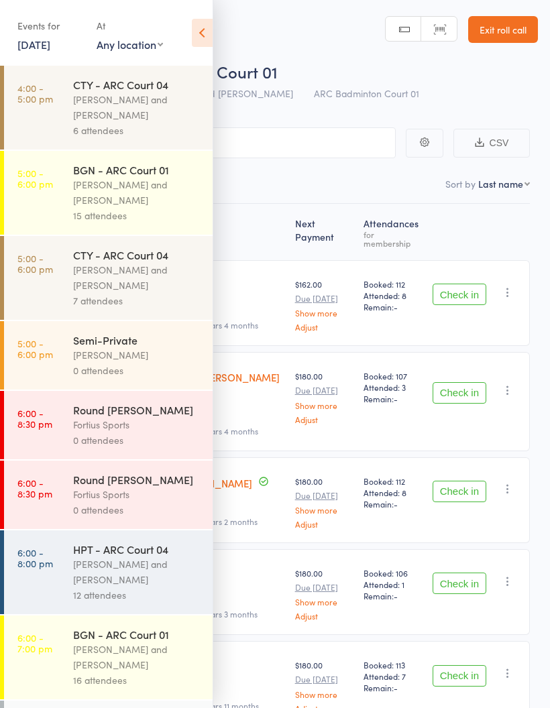
click at [205, 34] on icon at bounding box center [202, 33] width 21 height 28
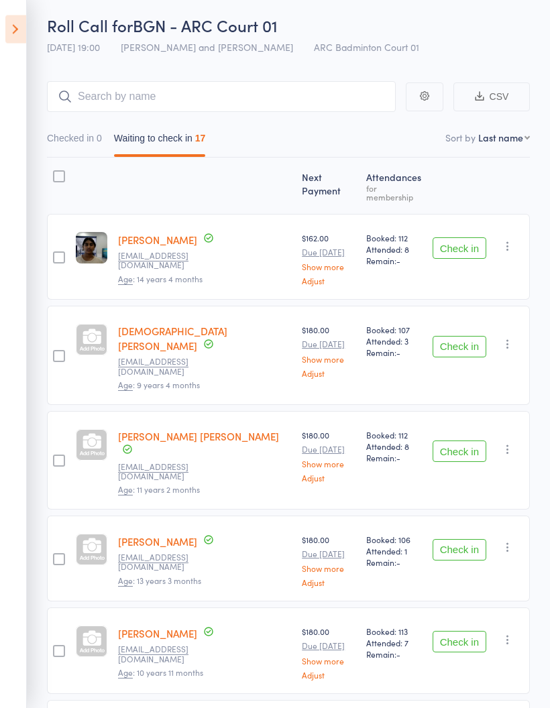
scroll to position [68, 0]
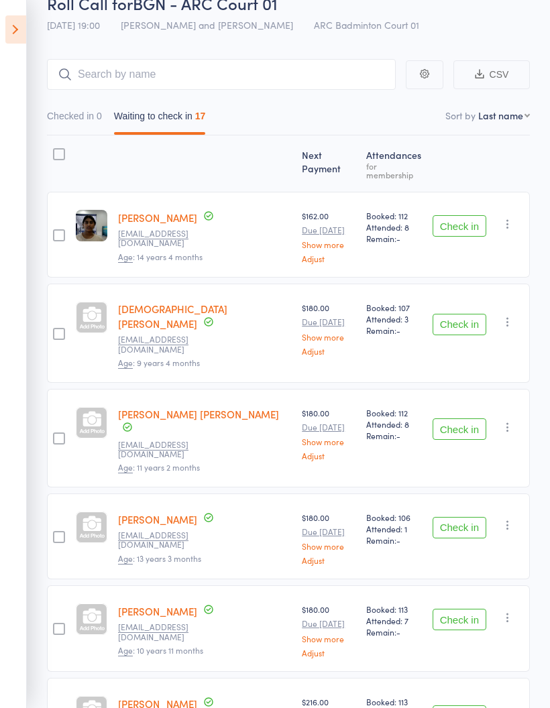
click at [470, 419] on button "Check in" at bounding box center [460, 429] width 54 height 21
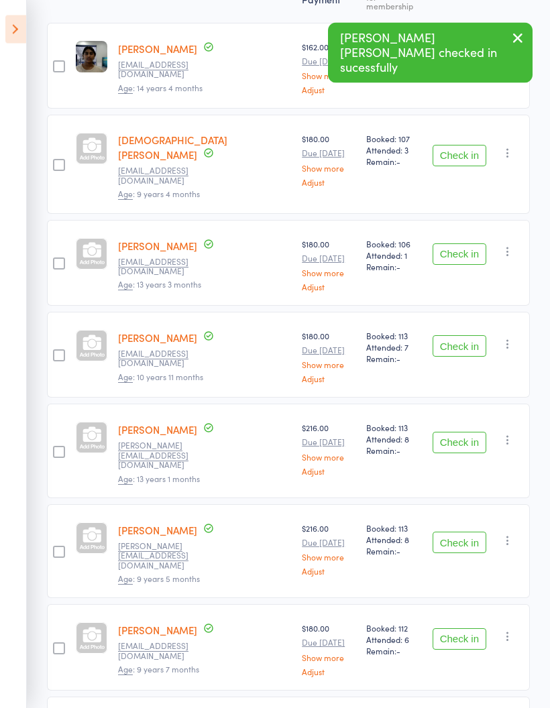
click at [473, 433] on button "Check in" at bounding box center [460, 443] width 54 height 21
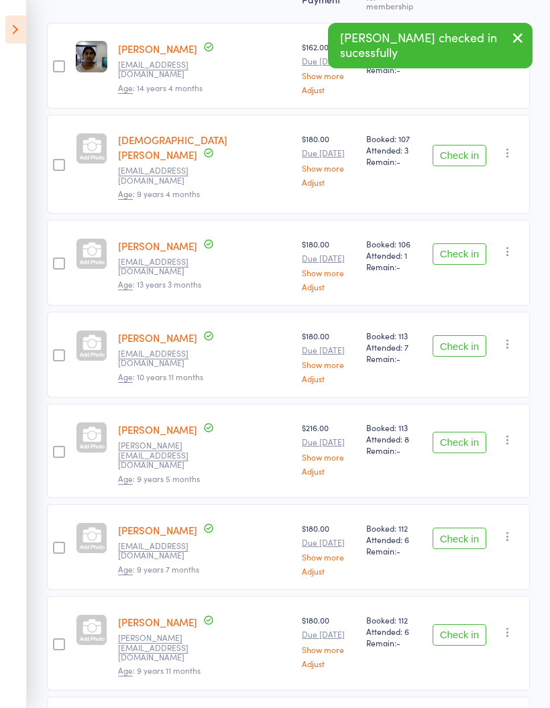
click at [467, 432] on button "Check in" at bounding box center [460, 442] width 54 height 21
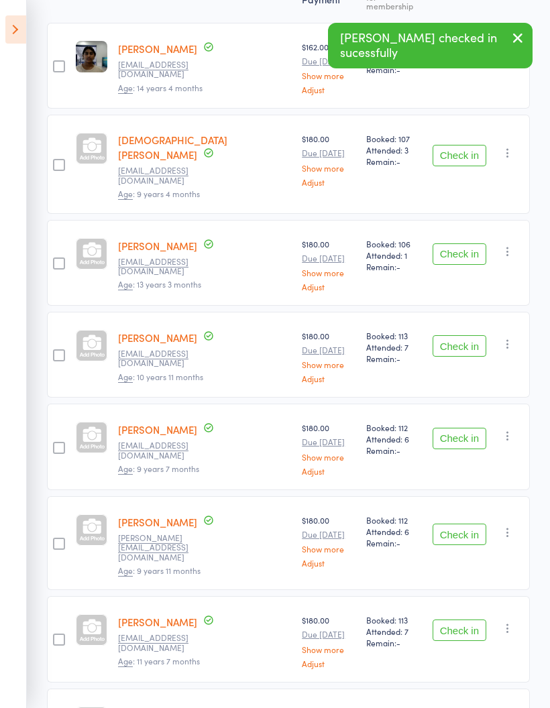
click at [466, 428] on button "Check in" at bounding box center [460, 438] width 54 height 21
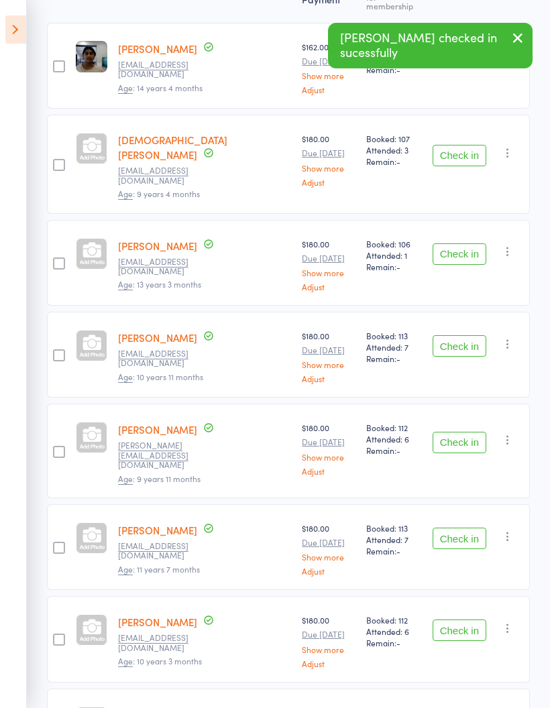
click at [469, 432] on button "Check in" at bounding box center [460, 442] width 54 height 21
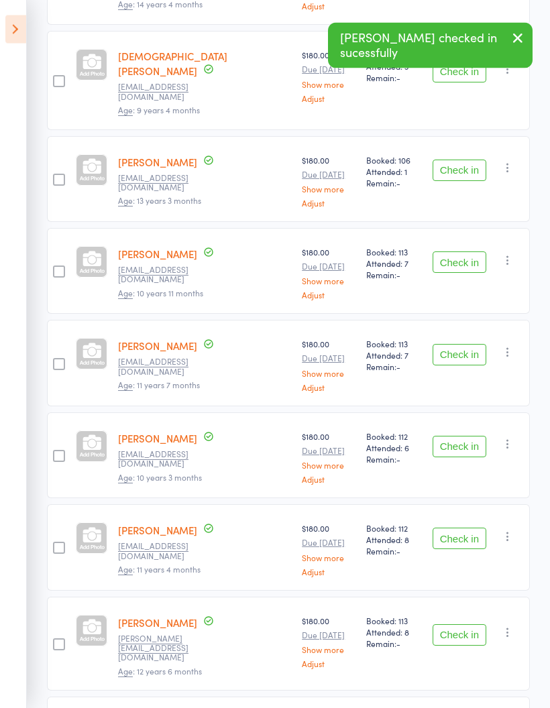
scroll to position [324, 0]
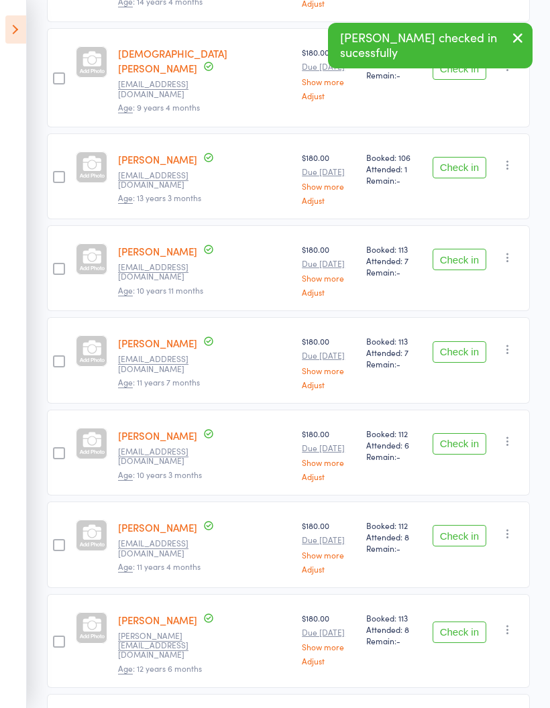
click at [466, 433] on button "Check in" at bounding box center [460, 443] width 54 height 21
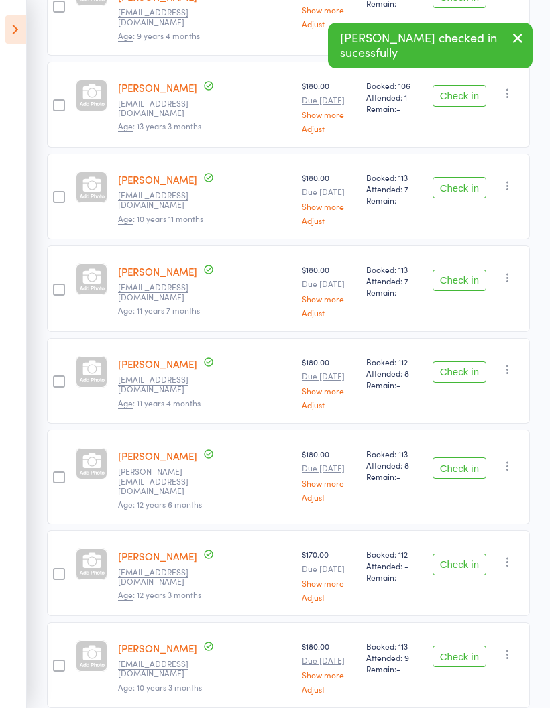
scroll to position [400, 0]
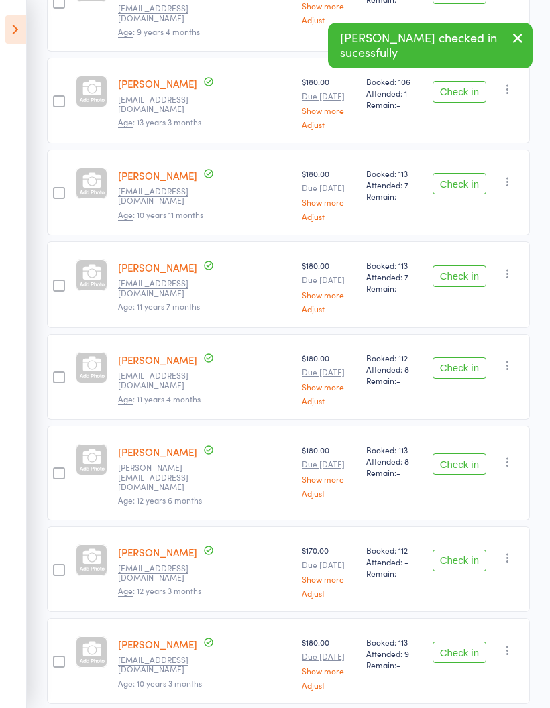
click at [466, 454] on button "Check in" at bounding box center [460, 464] width 54 height 21
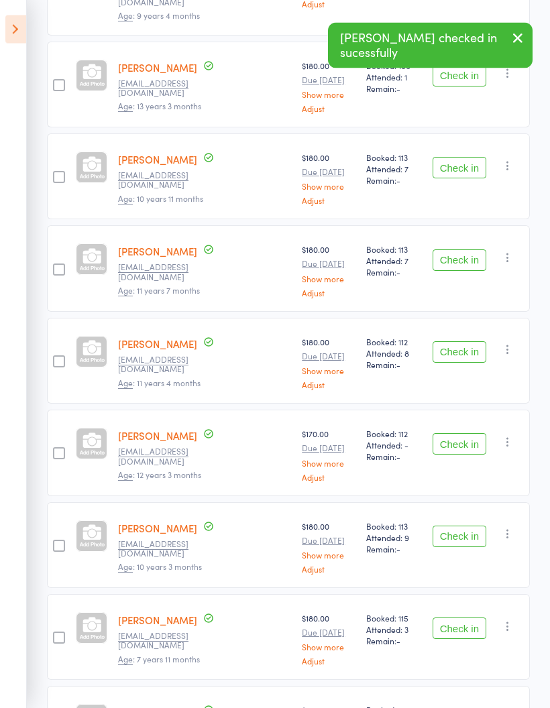
scroll to position [464, 0]
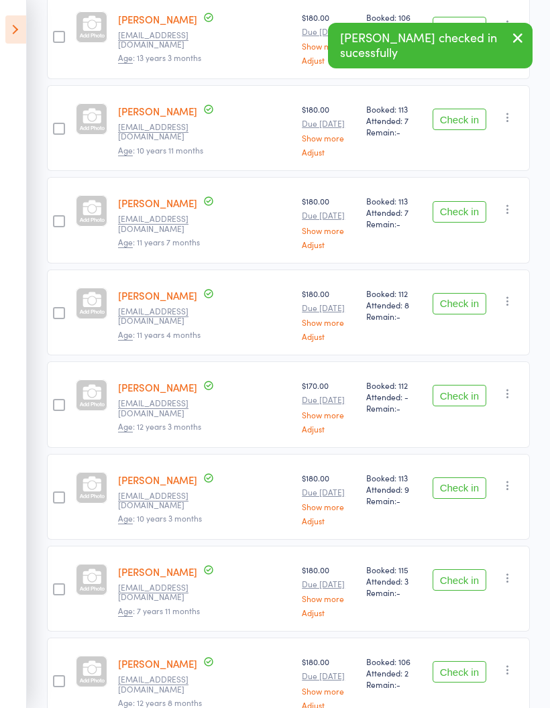
click at [463, 478] on button "Check in" at bounding box center [460, 488] width 54 height 21
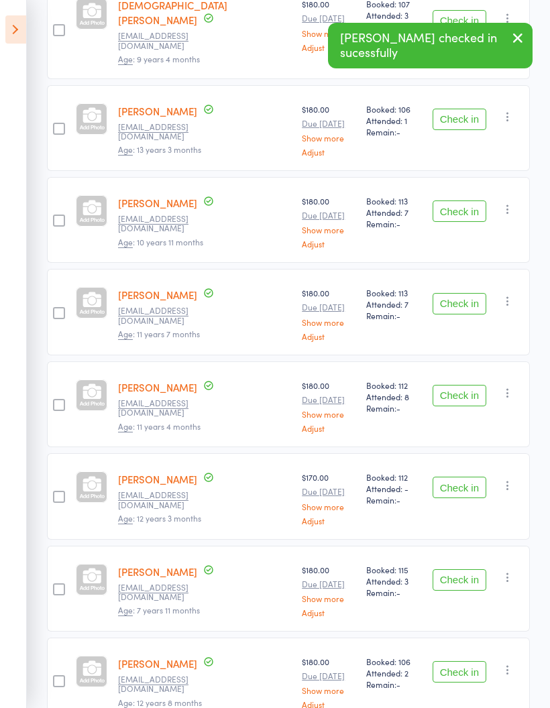
click at [470, 661] on button "Check in" at bounding box center [460, 671] width 54 height 21
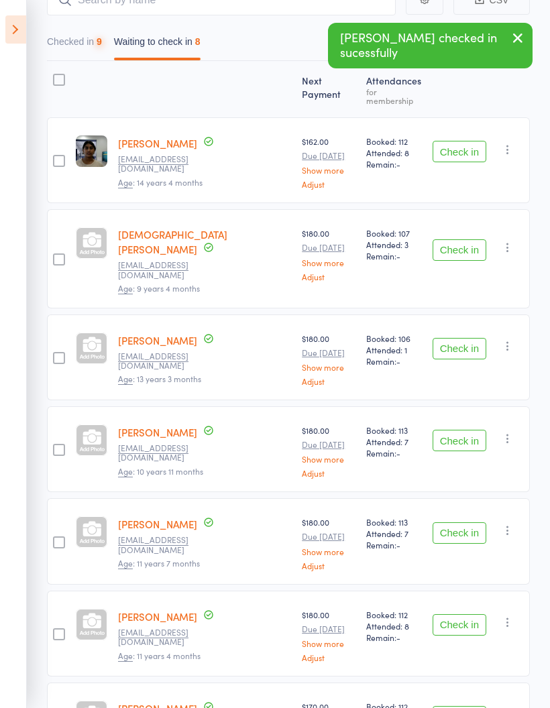
scroll to position [0, 0]
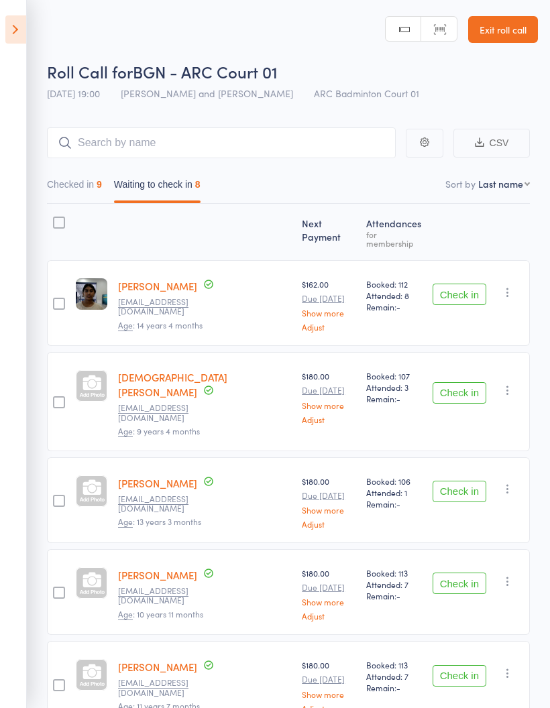
click at [466, 382] on button "Check in" at bounding box center [460, 392] width 54 height 21
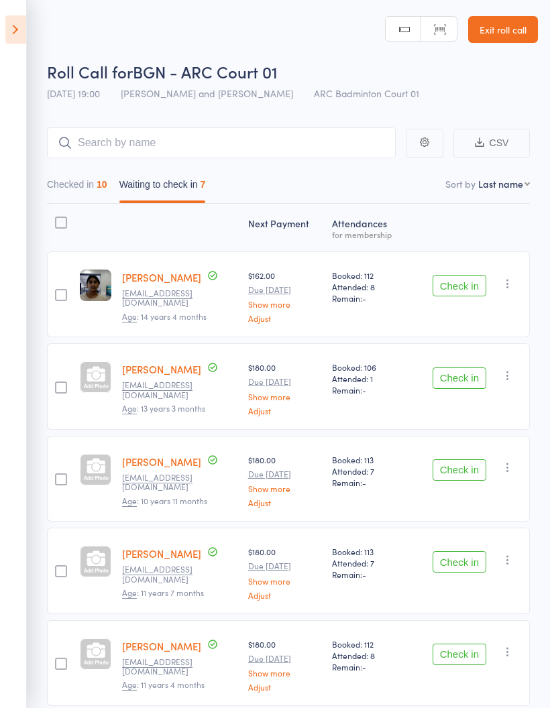
click at [458, 469] on button "Check in" at bounding box center [460, 470] width 54 height 21
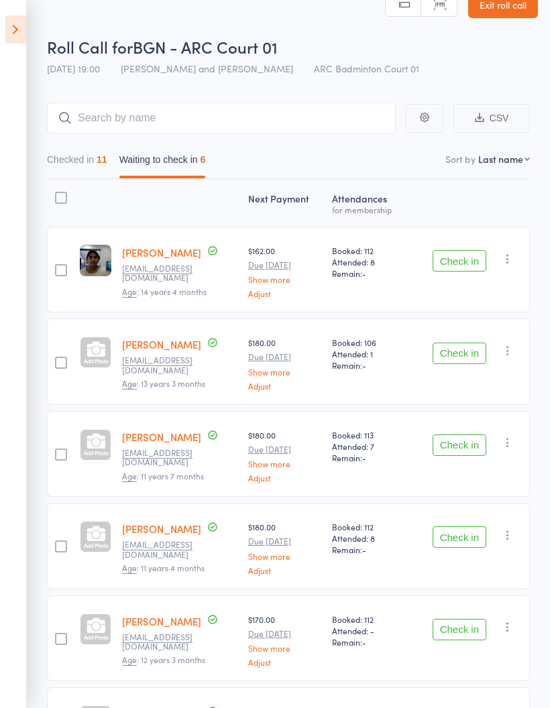
scroll to position [25, 0]
click at [467, 536] on button "Check in" at bounding box center [460, 536] width 54 height 21
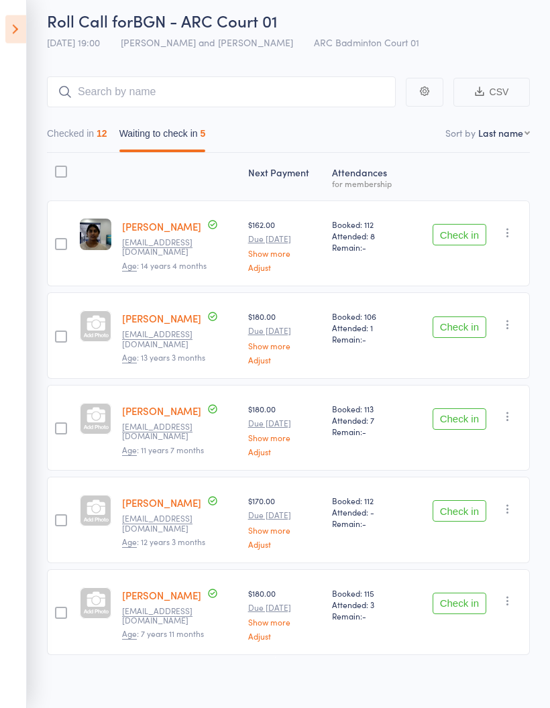
scroll to position [58, 0]
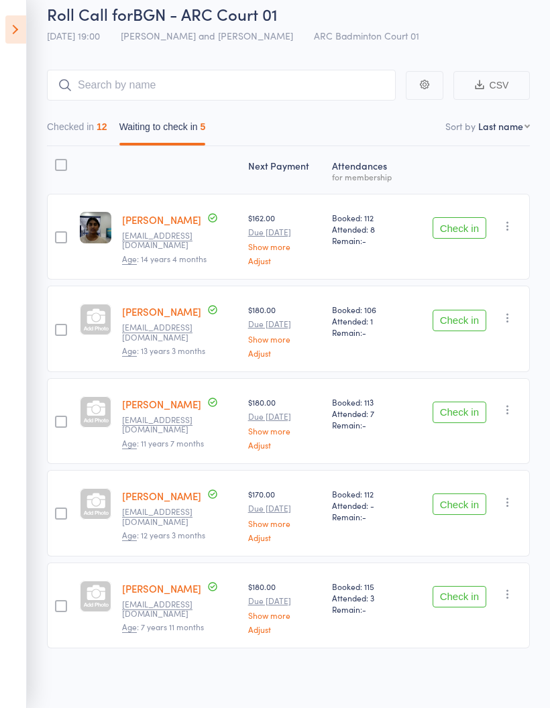
click at [470, 224] on button "Check in" at bounding box center [460, 227] width 54 height 21
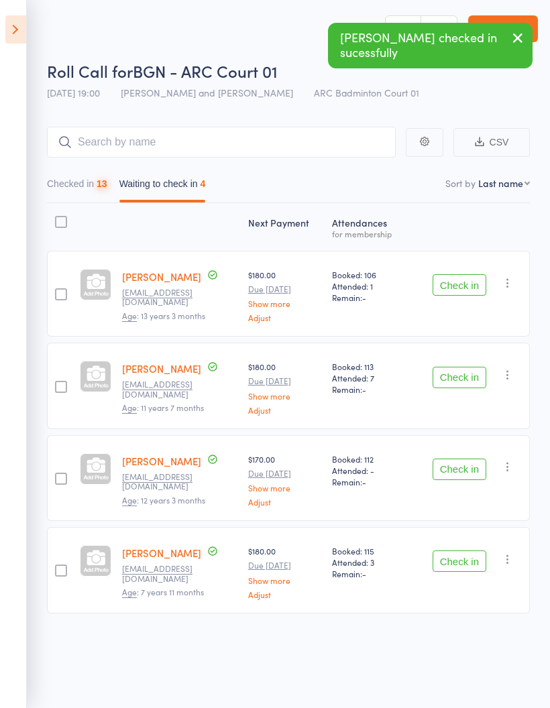
scroll to position [9, 0]
click at [460, 265] on div "Check in Check in Send message Add Note Add Task Add Flag Remove [PERSON_NAME] …" at bounding box center [469, 294] width 121 height 86
click at [462, 274] on button "Check in" at bounding box center [460, 284] width 54 height 21
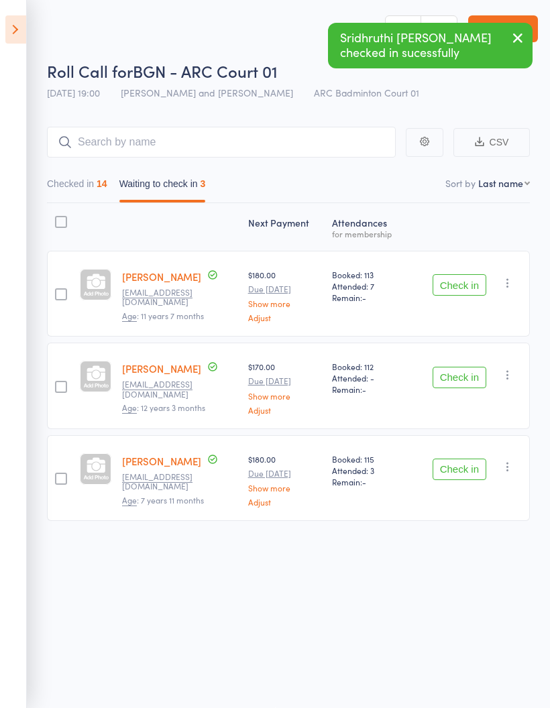
click at [468, 464] on button "Check in" at bounding box center [460, 469] width 54 height 21
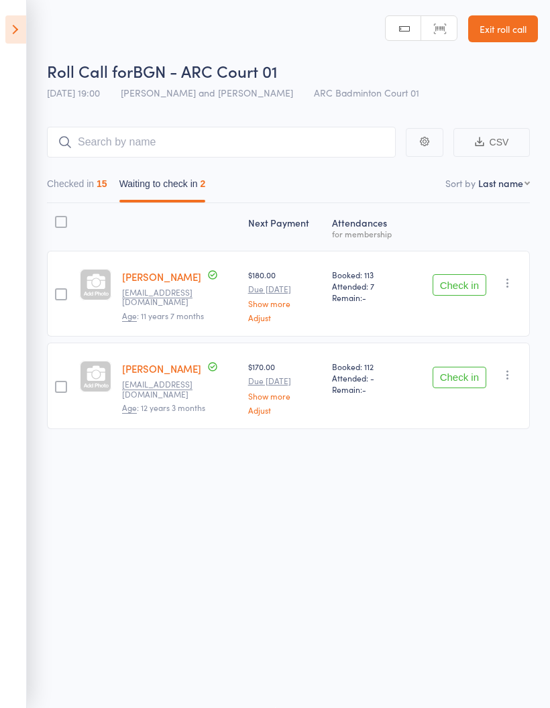
click at [467, 274] on button "Check in" at bounding box center [460, 284] width 54 height 21
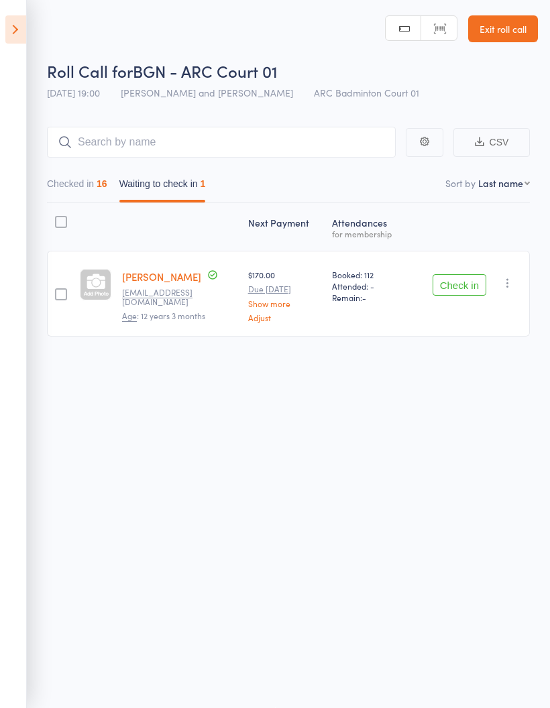
click at [67, 185] on button "Checked in 16" at bounding box center [77, 187] width 60 height 31
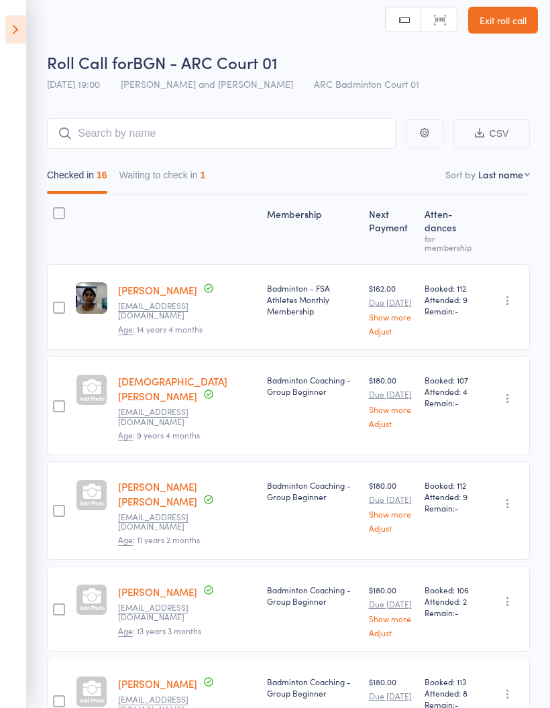
click at [162, 180] on button "Waiting to check in 1" at bounding box center [162, 178] width 87 height 31
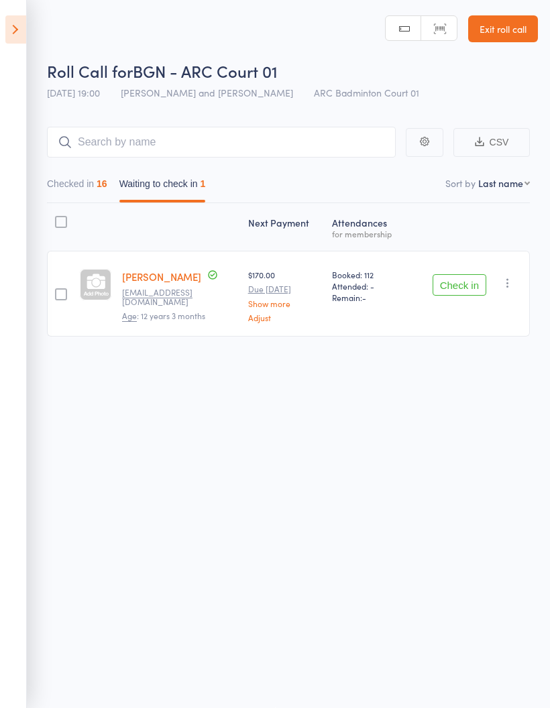
scroll to position [0, 0]
click at [511, 287] on icon "button" at bounding box center [507, 283] width 13 height 13
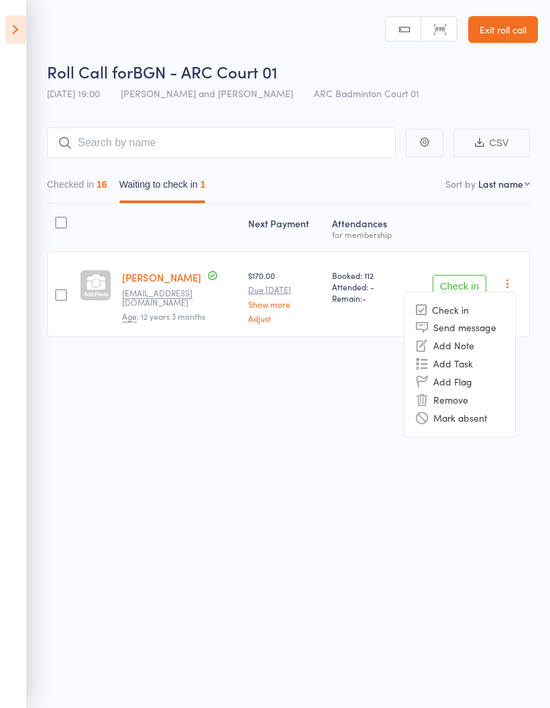
click at [488, 419] on li "Mark absent" at bounding box center [460, 418] width 111 height 18
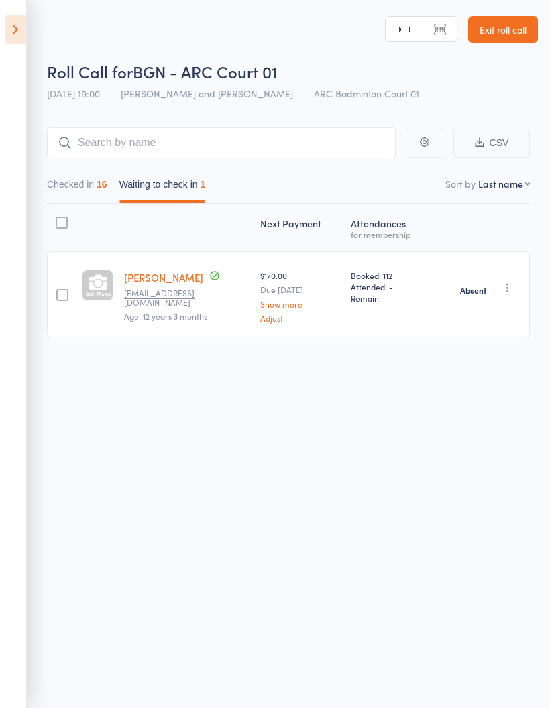
click at [95, 184] on button "Checked in 16" at bounding box center [77, 187] width 60 height 31
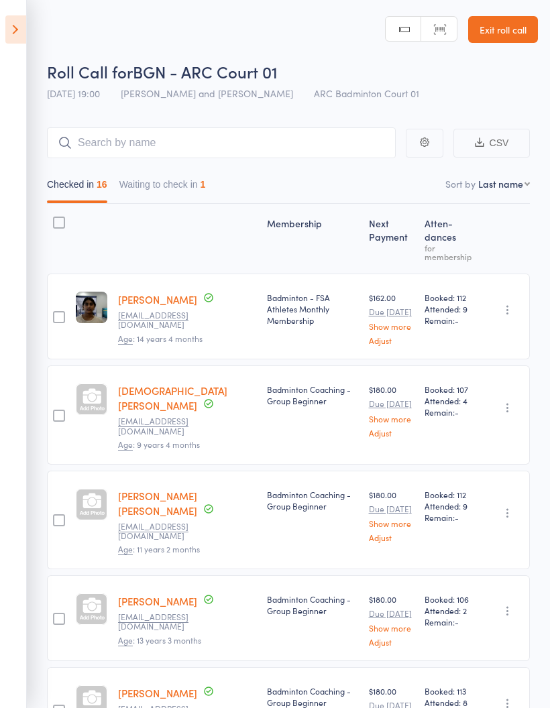
click at [406, 331] on link "Show more" at bounding box center [392, 326] width 46 height 9
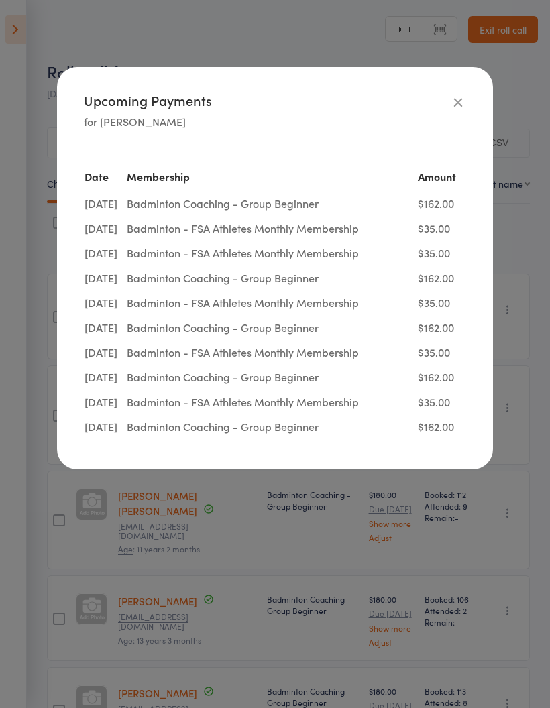
click at [462, 109] on icon "button" at bounding box center [458, 102] width 15 height 15
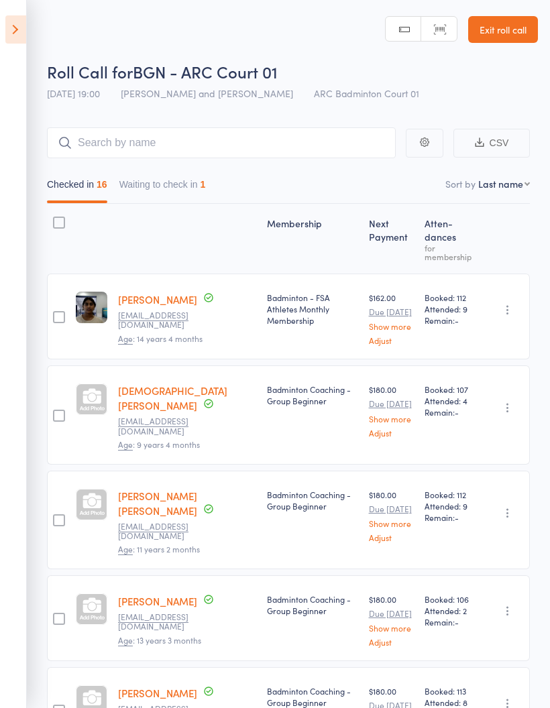
click at [12, 29] on icon at bounding box center [15, 29] width 21 height 28
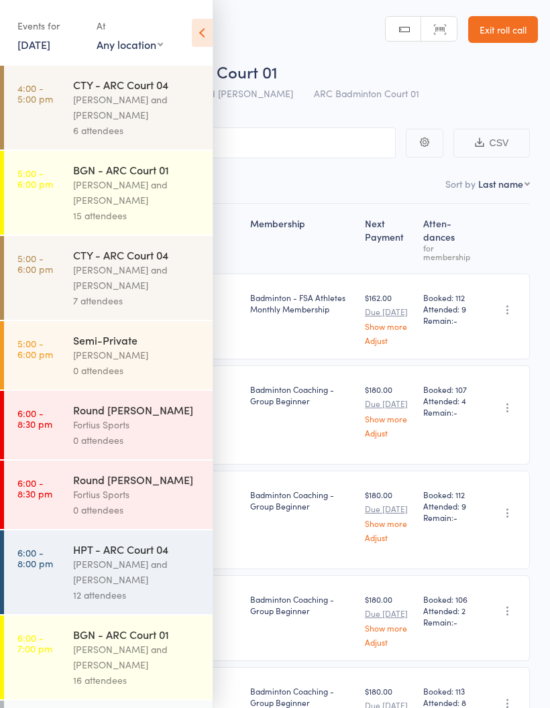
click at [142, 557] on div "HPT - ARC Court 04" at bounding box center [137, 549] width 128 height 15
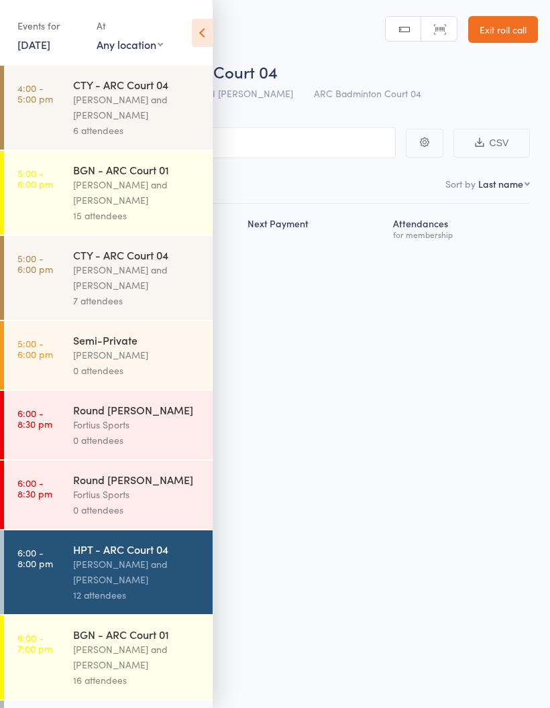
click at [152, 557] on div "HPT - ARC Court 04" at bounding box center [137, 549] width 128 height 15
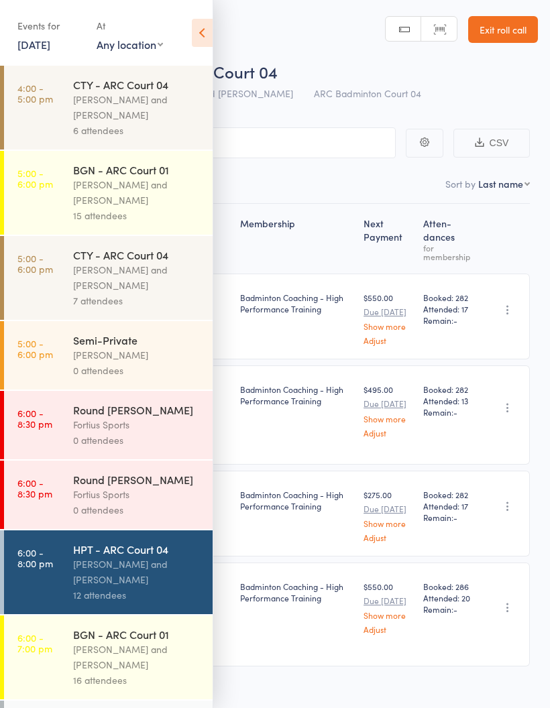
click at [203, 30] on icon at bounding box center [202, 33] width 21 height 28
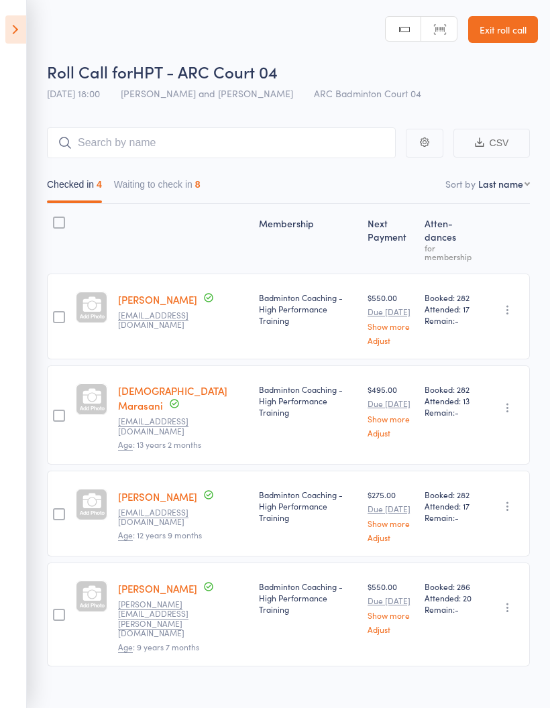
click at [178, 184] on button "Waiting to check in 8" at bounding box center [157, 187] width 87 height 31
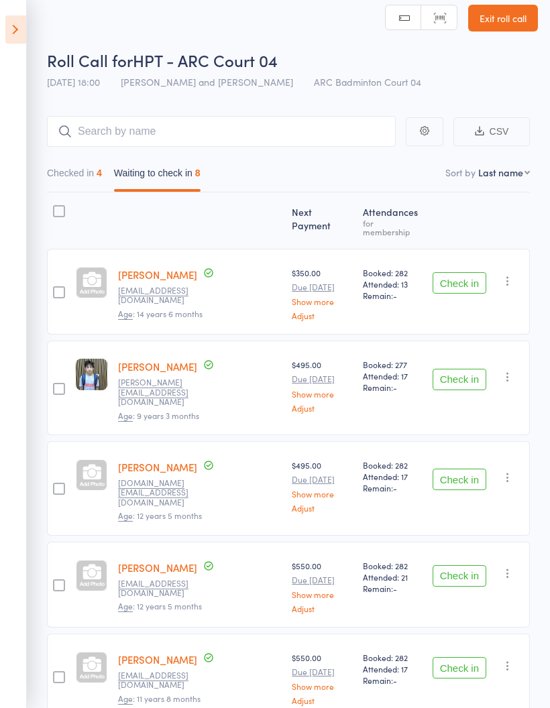
scroll to position [14, 0]
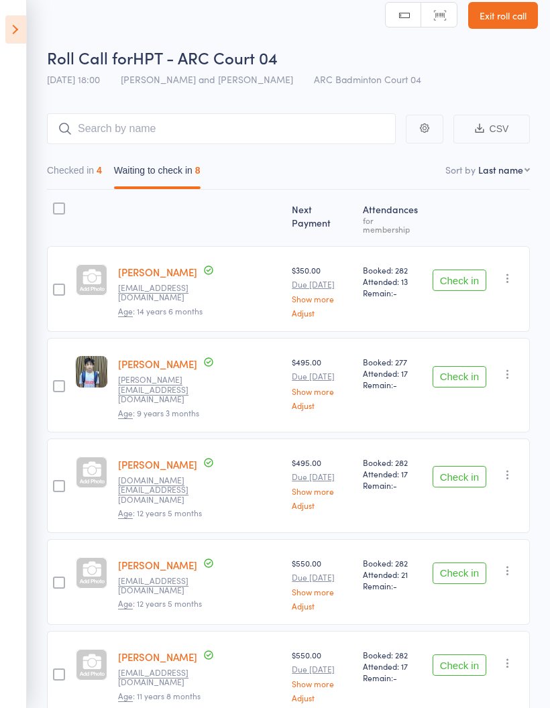
click at [467, 366] on button "Check in" at bounding box center [460, 376] width 54 height 21
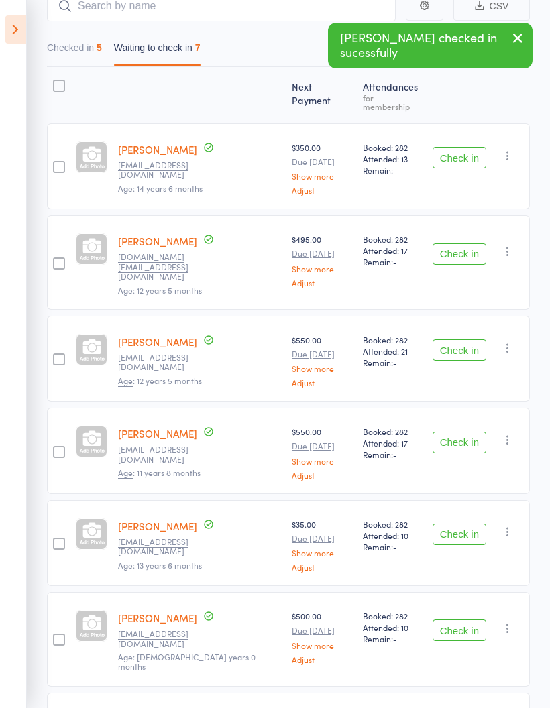
click at [470, 432] on button "Check in" at bounding box center [460, 442] width 54 height 21
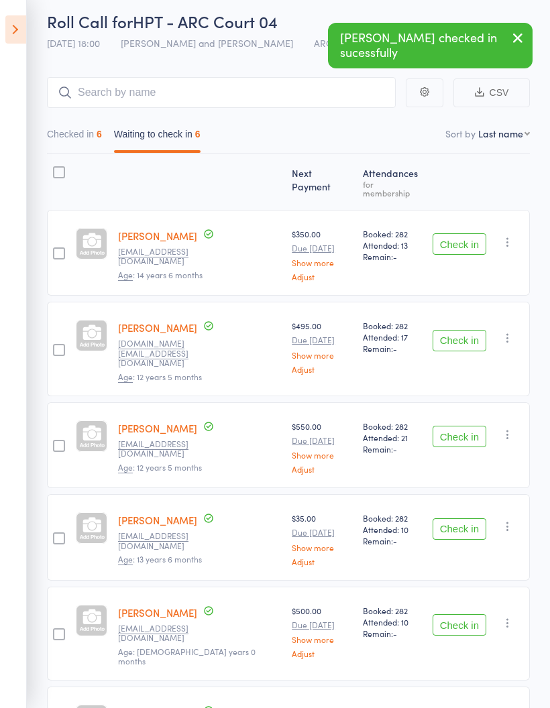
scroll to position [0, 0]
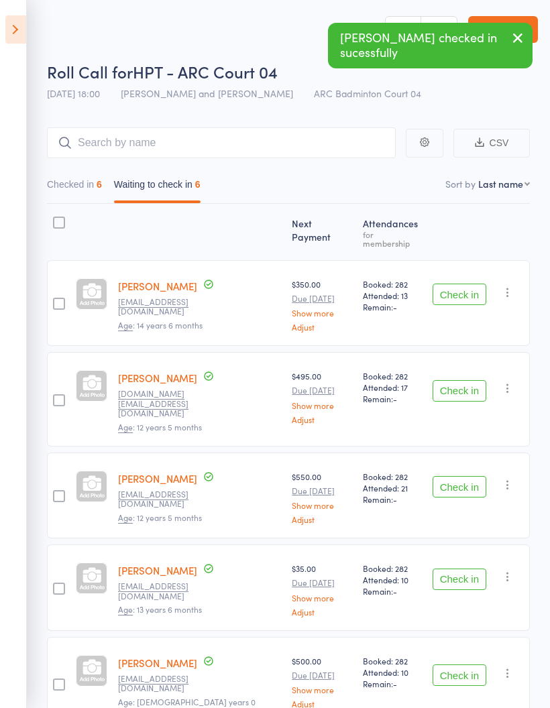
click at [77, 193] on button "Checked in 6" at bounding box center [74, 187] width 55 height 31
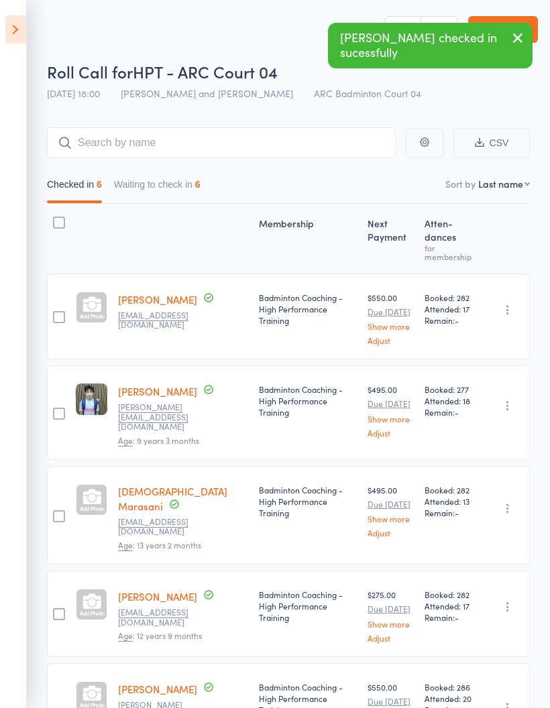
click at [182, 180] on button "Waiting to check in 6" at bounding box center [157, 187] width 87 height 31
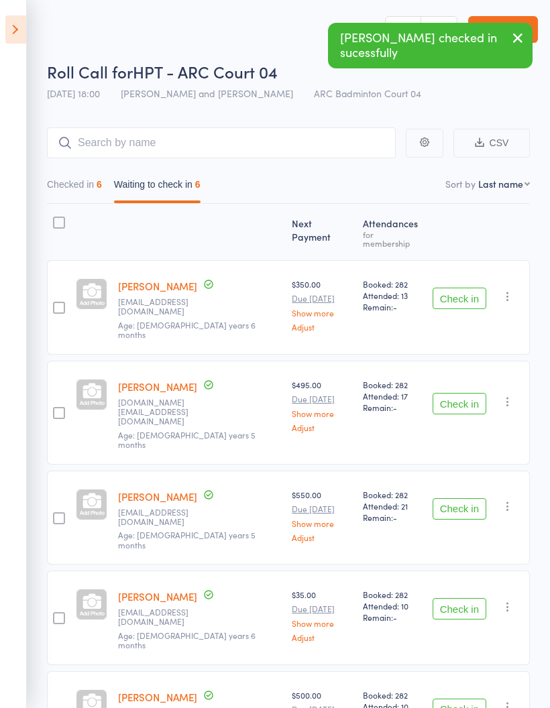
click at [90, 187] on button "Checked in 6" at bounding box center [74, 187] width 55 height 31
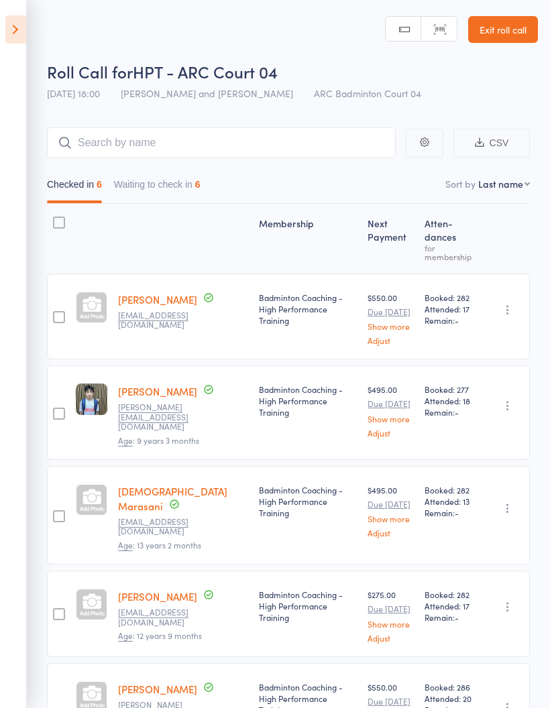
click at [157, 195] on button "Waiting to check in 6" at bounding box center [157, 187] width 87 height 31
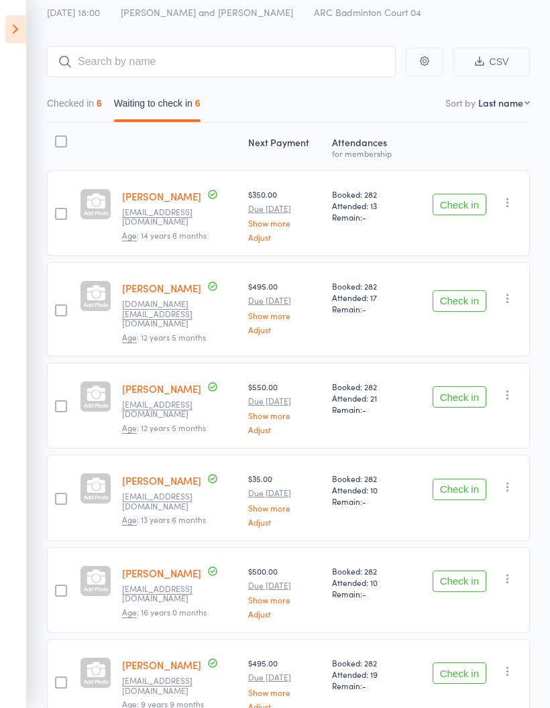
scroll to position [83, 0]
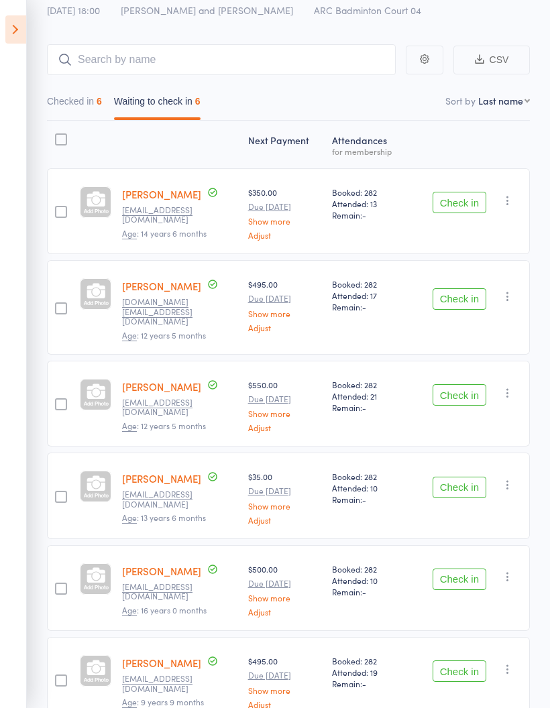
click at [460, 201] on button "Check in" at bounding box center [460, 202] width 54 height 21
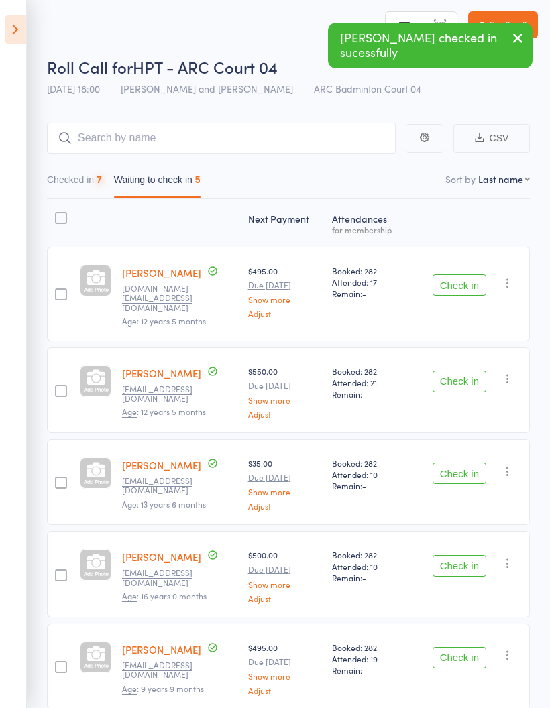
click at [460, 278] on button "Check in" at bounding box center [460, 284] width 54 height 21
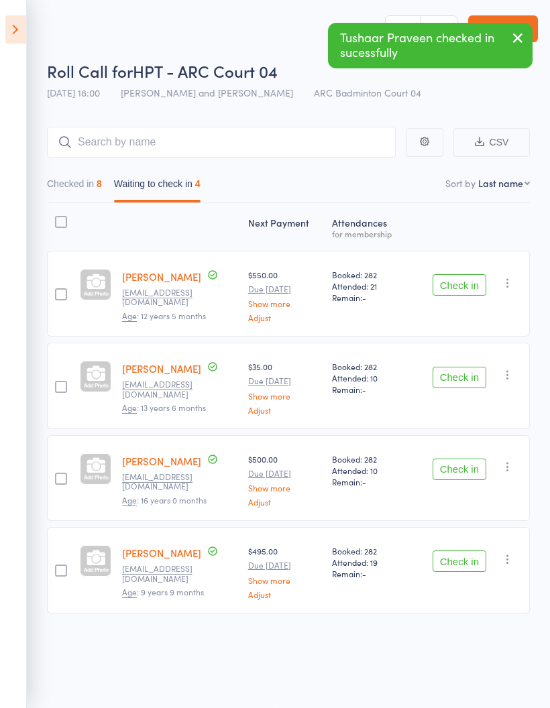
click at [463, 284] on button "Check in" at bounding box center [460, 284] width 54 height 21
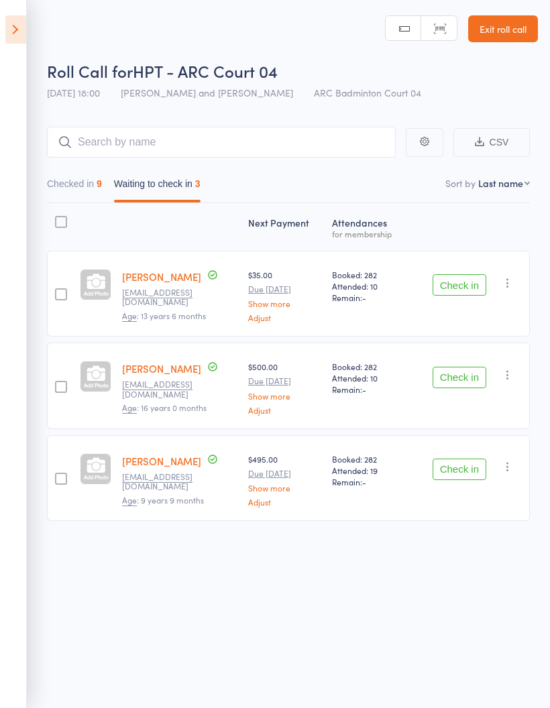
click at [458, 474] on button "Check in" at bounding box center [460, 469] width 54 height 21
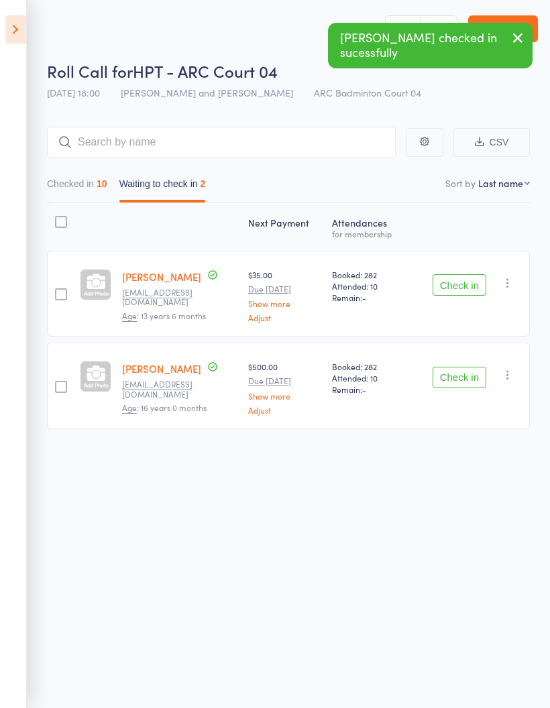
click at [80, 187] on button "Checked in 10" at bounding box center [77, 187] width 60 height 31
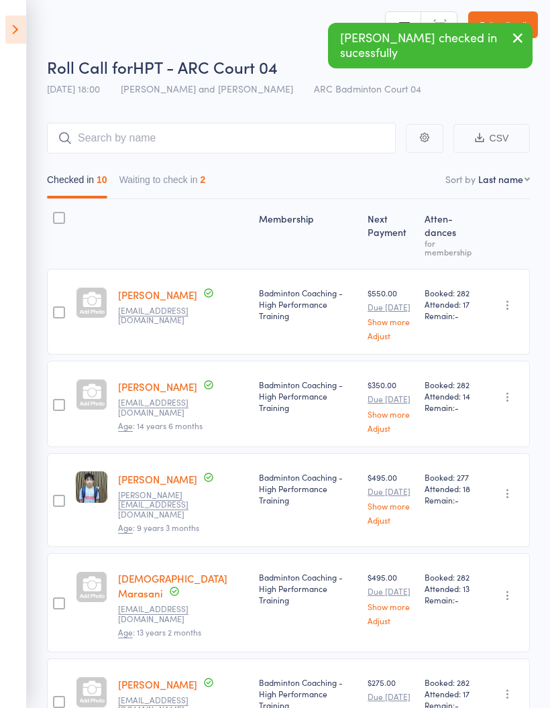
click at [166, 187] on button "Waiting to check in 2" at bounding box center [162, 183] width 87 height 31
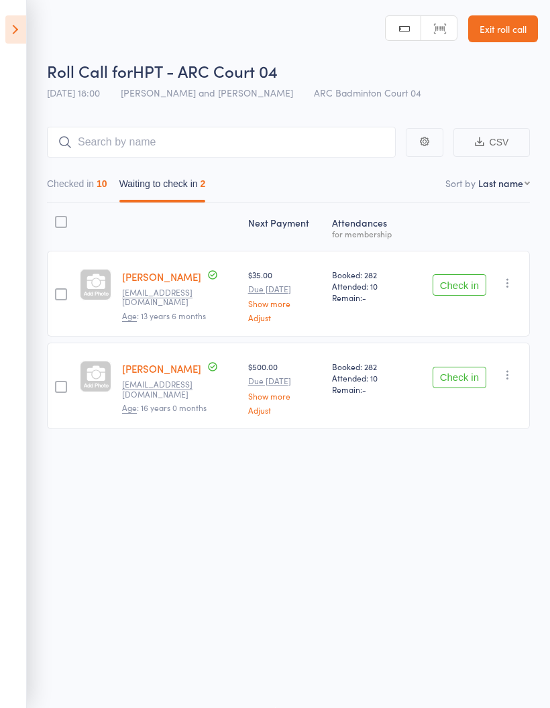
click at [507, 278] on icon "button" at bounding box center [507, 282] width 13 height 13
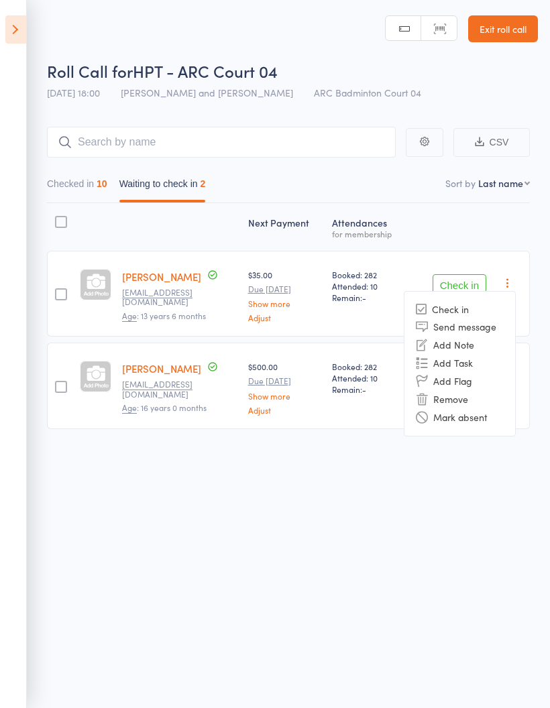
click at [491, 421] on li "Mark absent" at bounding box center [460, 418] width 111 height 18
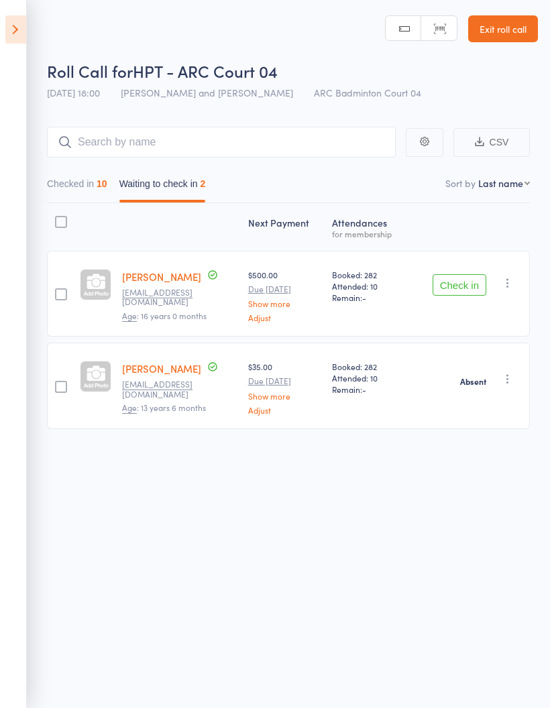
click at [515, 286] on icon "button" at bounding box center [507, 282] width 13 height 13
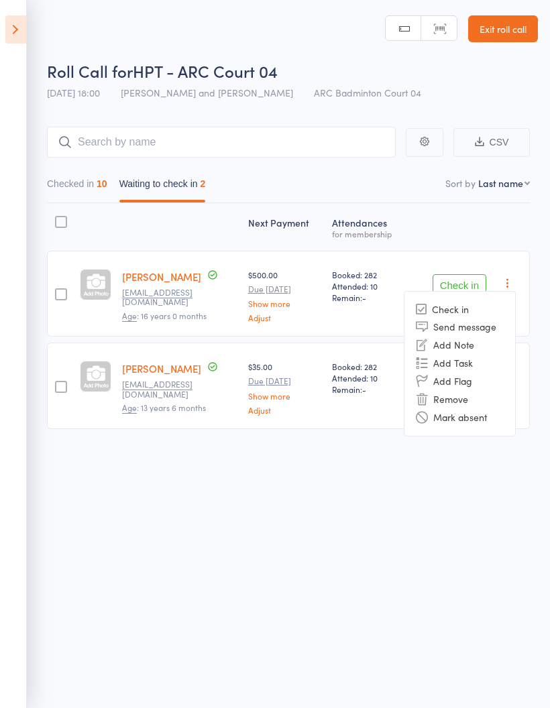
click at [496, 419] on li "Mark absent" at bounding box center [460, 418] width 111 height 18
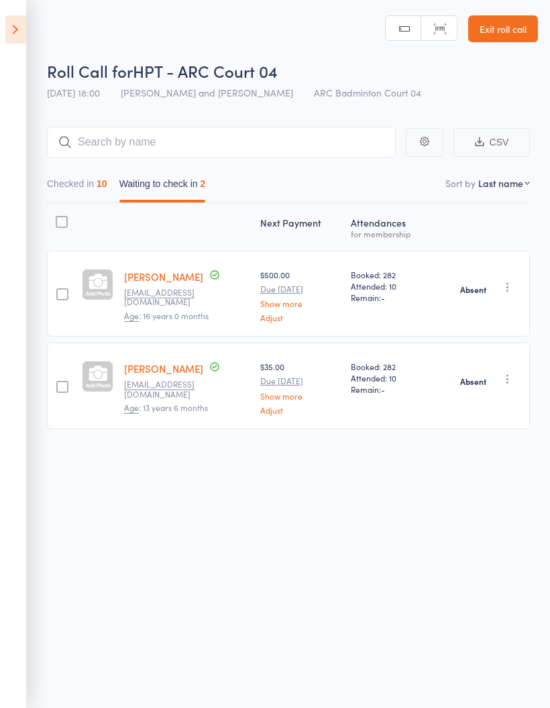
click at [20, 23] on icon at bounding box center [15, 29] width 21 height 28
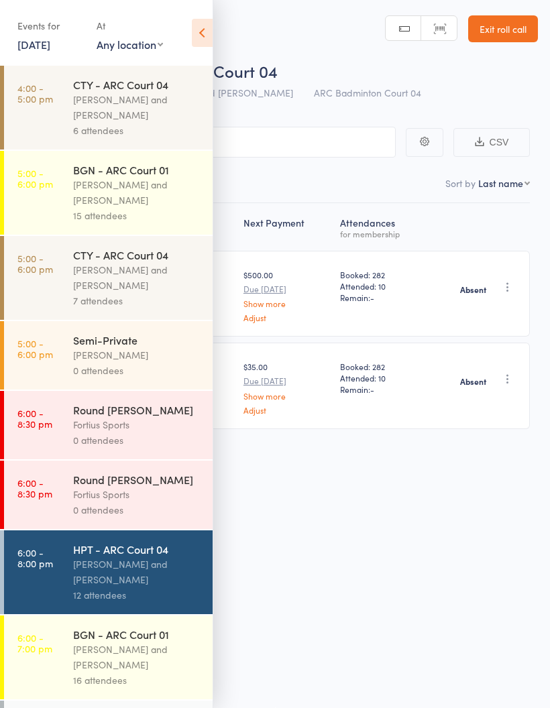
scroll to position [0, 0]
click at [152, 115] on div "[PERSON_NAME] and [PERSON_NAME]" at bounding box center [137, 107] width 128 height 31
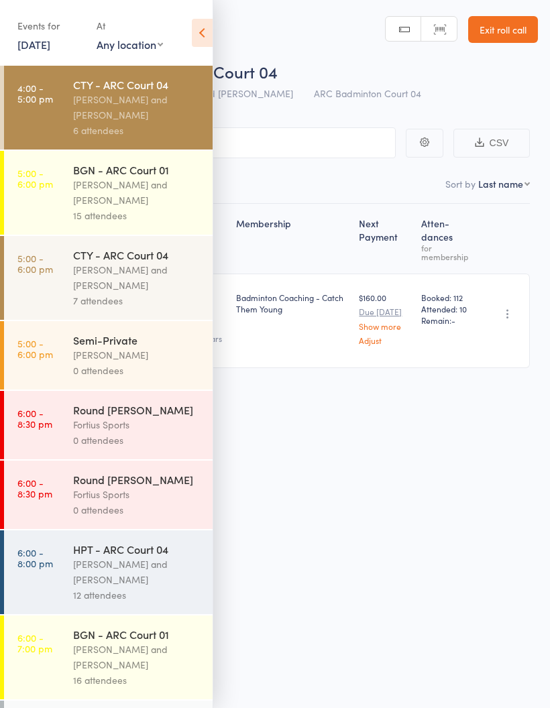
click at [201, 31] on icon at bounding box center [202, 33] width 21 height 28
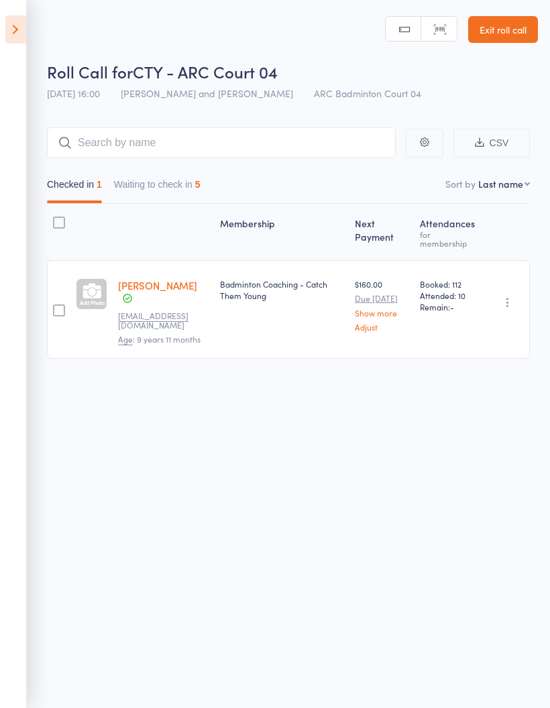
click at [180, 184] on button "Waiting to check in 5" at bounding box center [157, 187] width 87 height 31
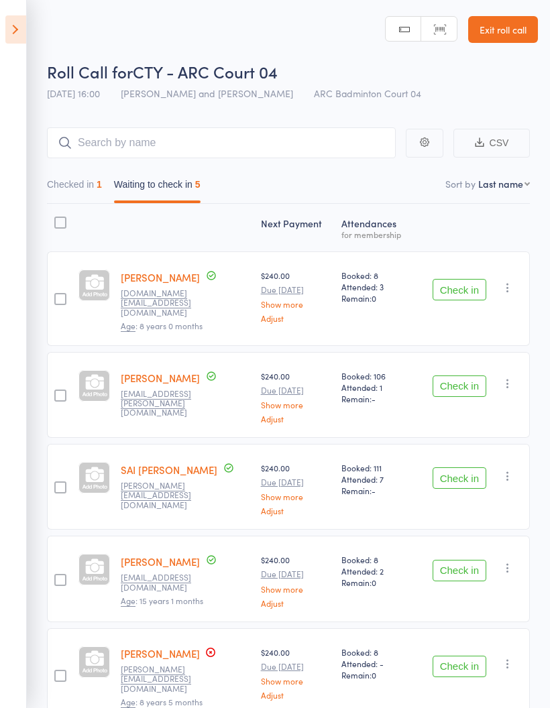
click at [511, 285] on icon "button" at bounding box center [507, 287] width 13 height 13
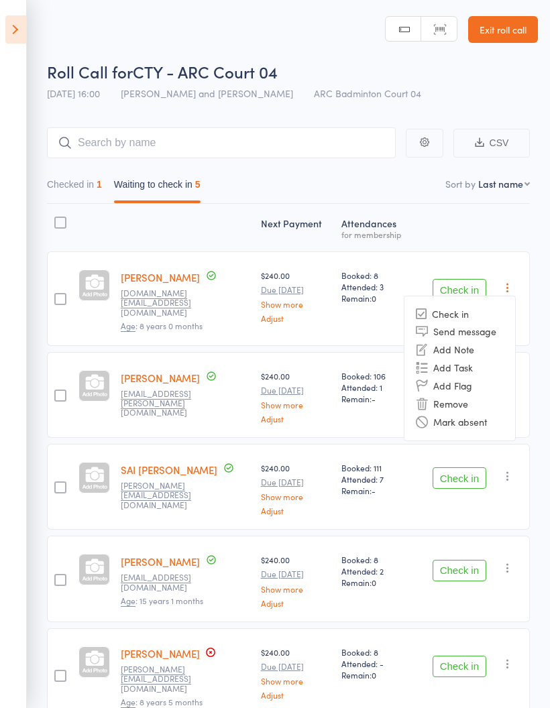
click at [496, 424] on li "Mark absent" at bounding box center [460, 422] width 111 height 18
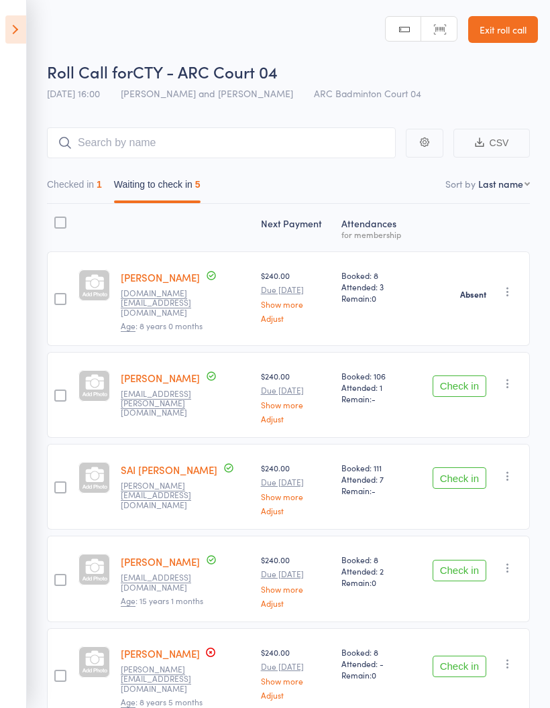
click at [25, 32] on icon at bounding box center [15, 29] width 21 height 28
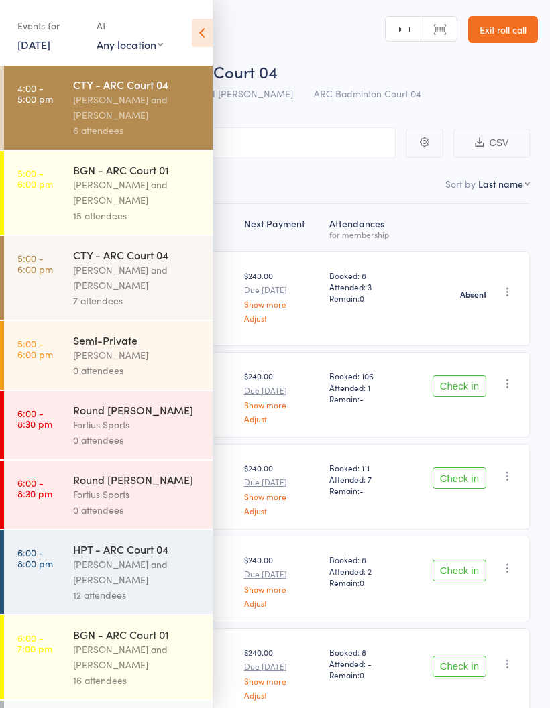
click at [148, 272] on div "[PERSON_NAME] and [PERSON_NAME]" at bounding box center [137, 277] width 128 height 31
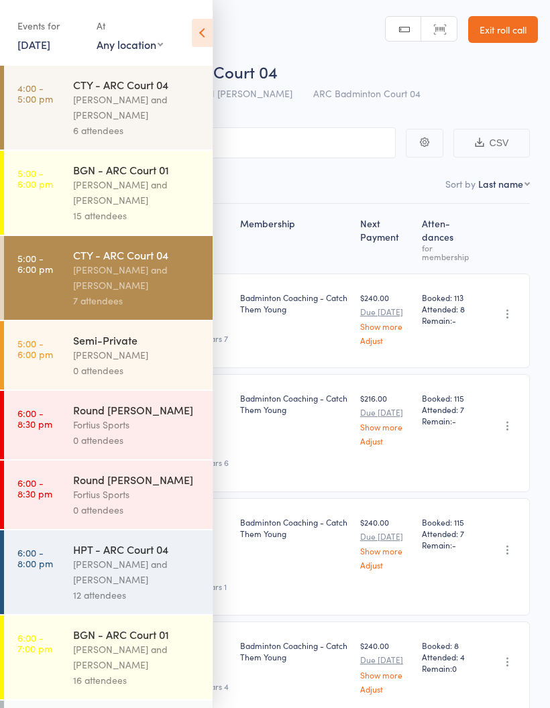
click at [201, 27] on icon at bounding box center [202, 33] width 21 height 28
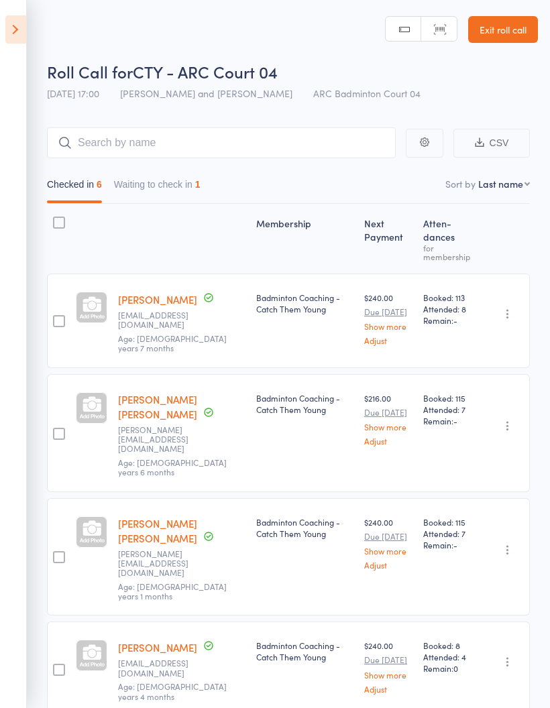
click at [176, 176] on button "Waiting to check in 1" at bounding box center [157, 187] width 87 height 31
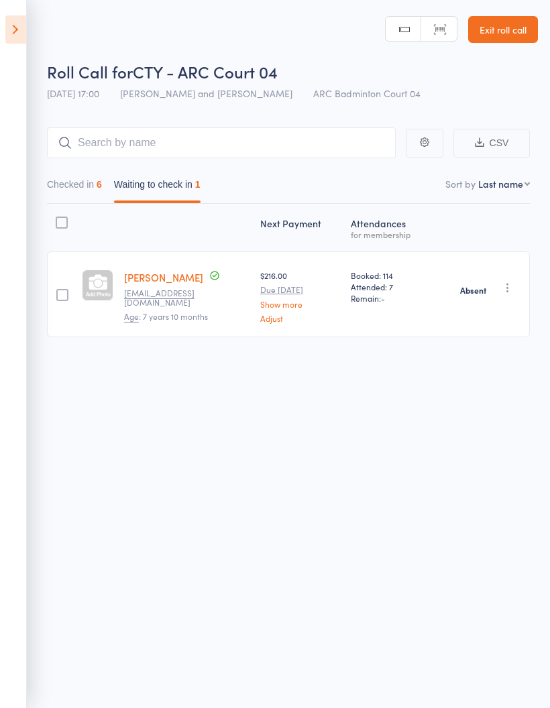
click at [87, 183] on button "Checked in 6" at bounding box center [74, 187] width 55 height 31
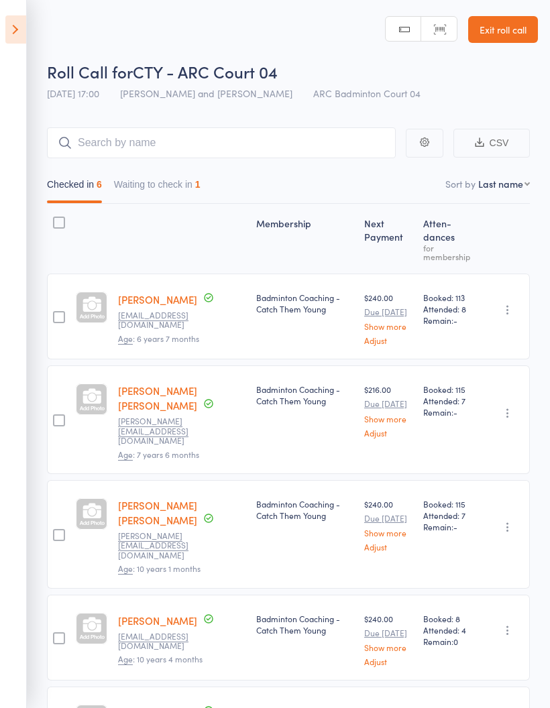
click at [17, 24] on icon at bounding box center [15, 29] width 21 height 28
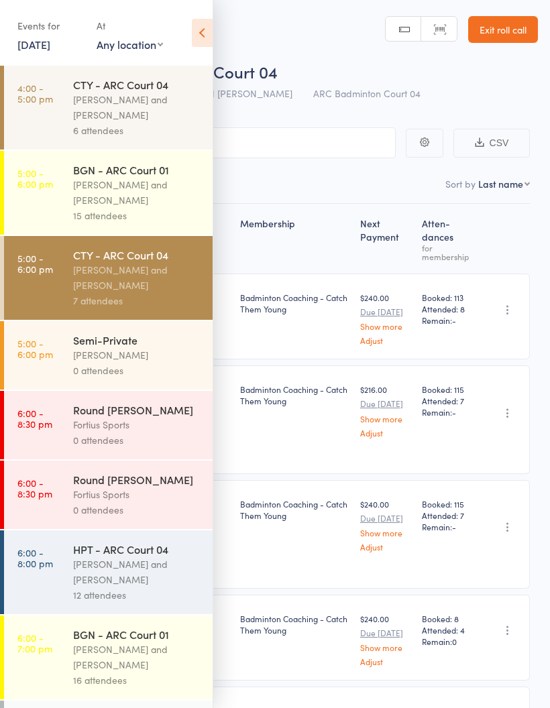
click at [144, 101] on div "[PERSON_NAME] and [PERSON_NAME]" at bounding box center [137, 107] width 128 height 31
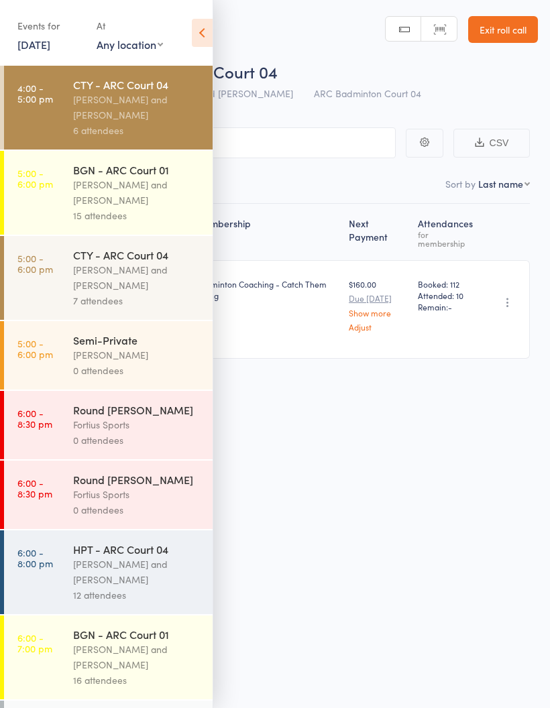
click at [197, 30] on icon at bounding box center [202, 33] width 21 height 28
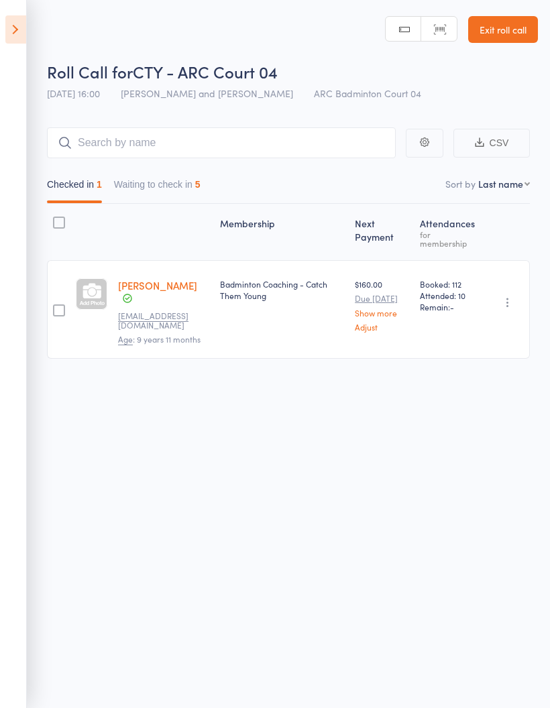
click at [21, 22] on icon at bounding box center [15, 29] width 21 height 28
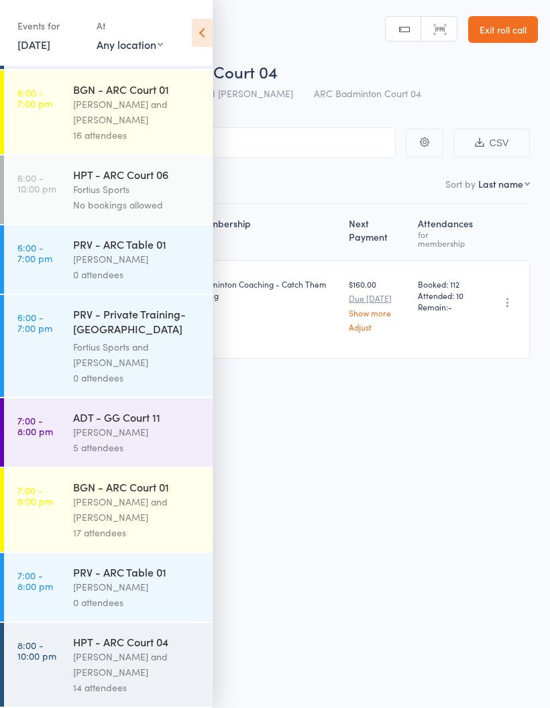
scroll to position [564, 0]
click at [127, 659] on div "[PERSON_NAME] and [PERSON_NAME]" at bounding box center [137, 664] width 128 height 31
click at [125, 655] on div "[PERSON_NAME] and [PERSON_NAME]" at bounding box center [137, 664] width 128 height 31
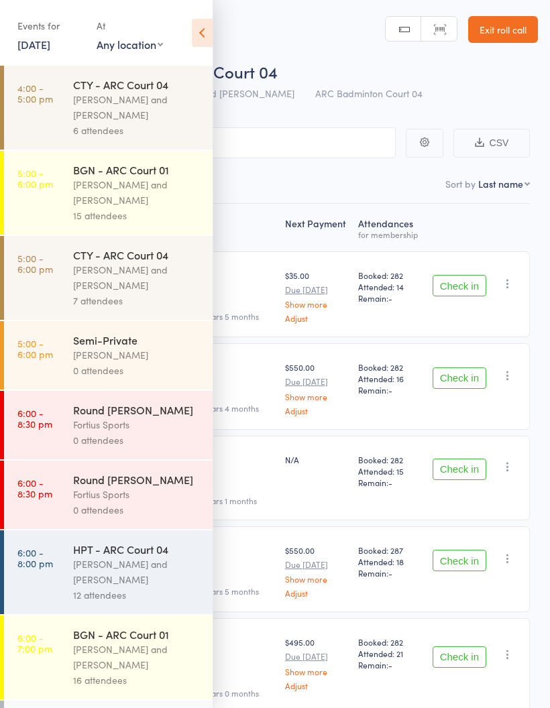
click at [211, 32] on icon at bounding box center [202, 33] width 21 height 28
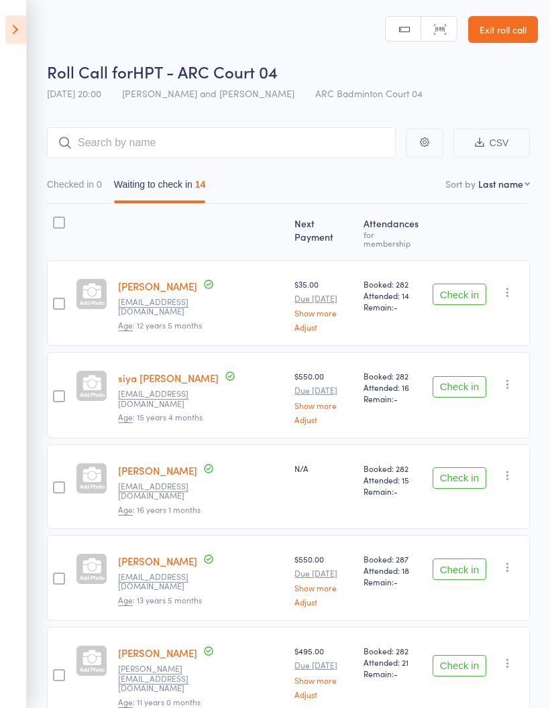
click at [458, 381] on button "Check in" at bounding box center [460, 386] width 54 height 21
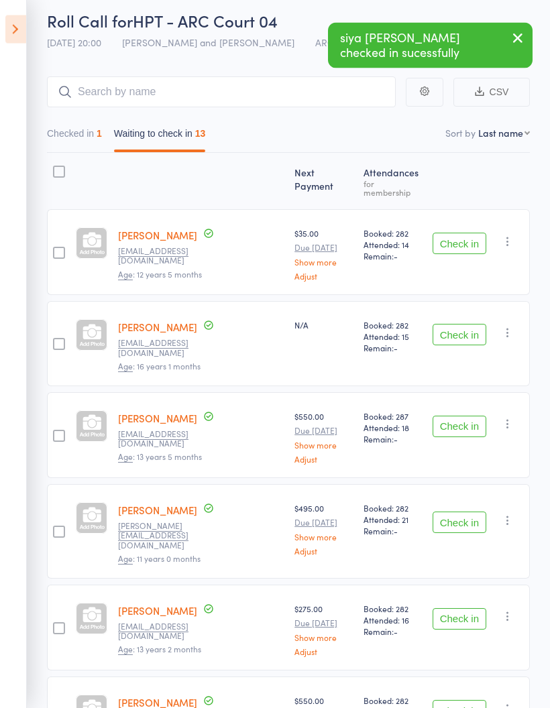
scroll to position [51, 0]
click at [464, 416] on button "Check in" at bounding box center [460, 426] width 54 height 21
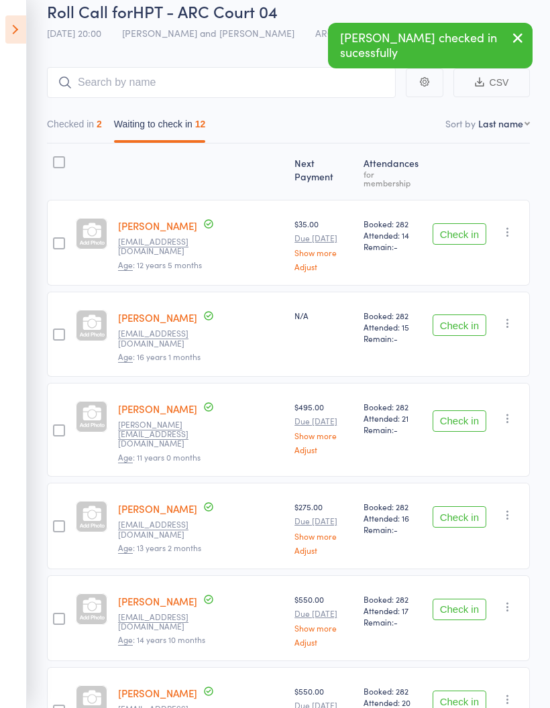
scroll to position [91, 0]
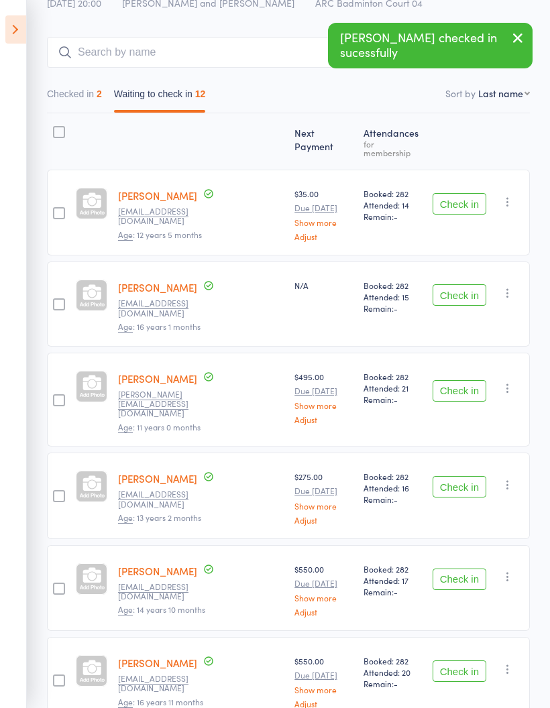
click at [466, 476] on button "Check in" at bounding box center [460, 486] width 54 height 21
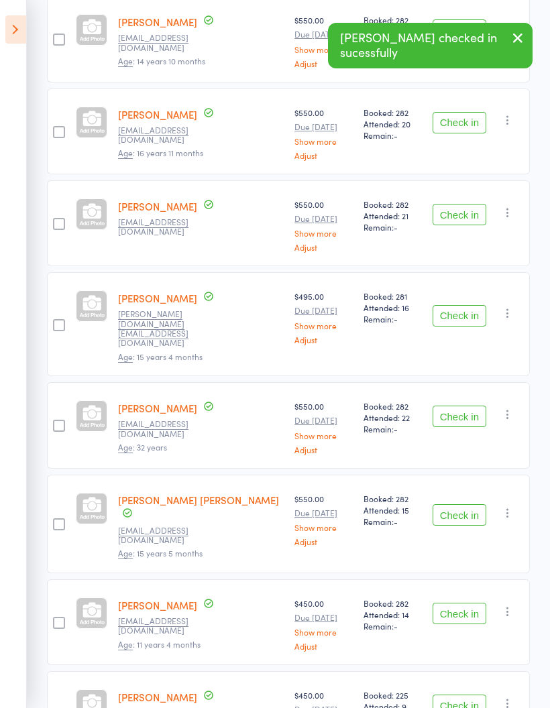
scroll to position [545, 0]
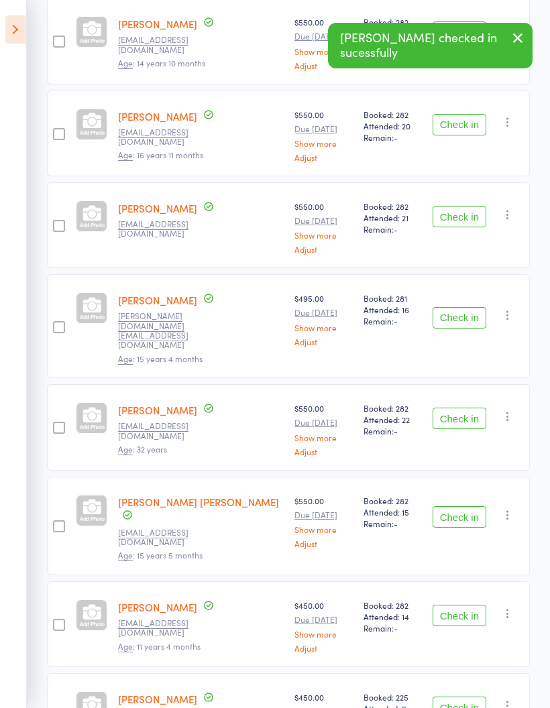
click at [472, 605] on button "Check in" at bounding box center [460, 615] width 54 height 21
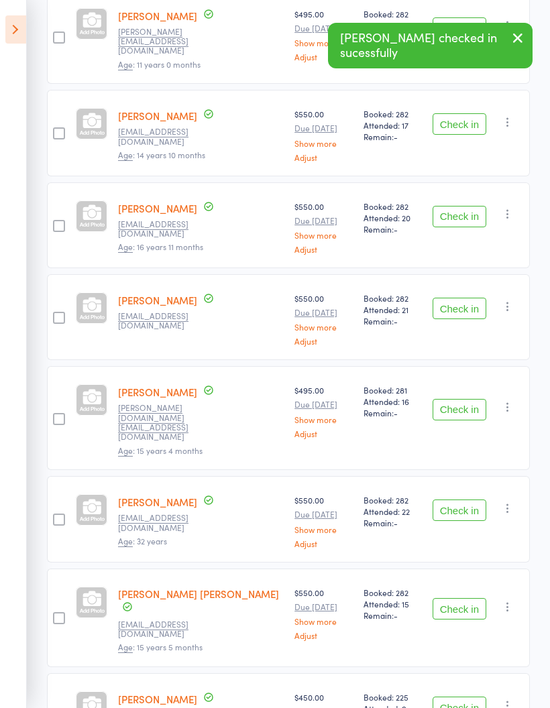
click at [467, 697] on button "Check in" at bounding box center [460, 707] width 54 height 21
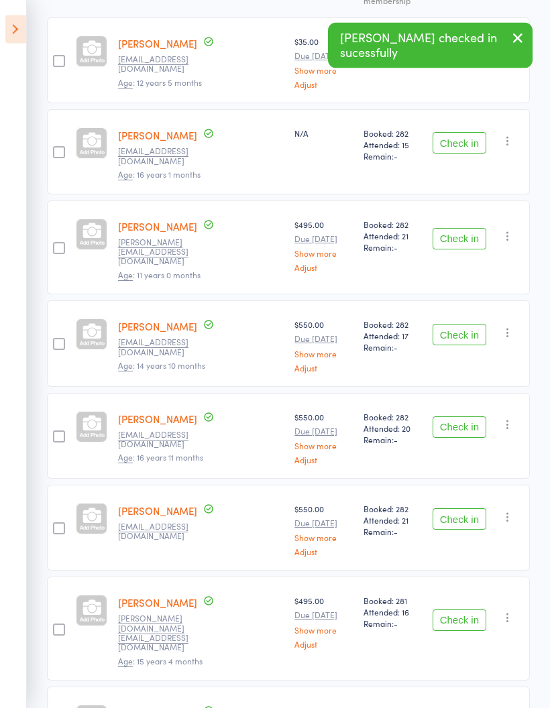
scroll to position [0, 0]
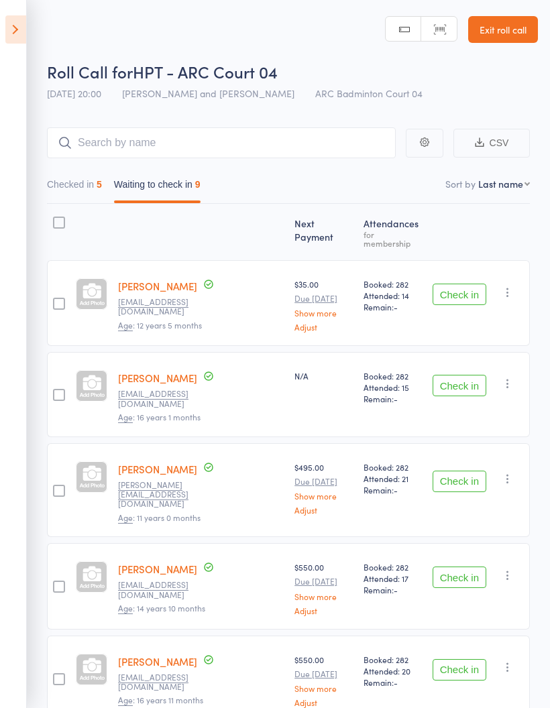
click at [468, 471] on button "Check in" at bounding box center [460, 481] width 54 height 21
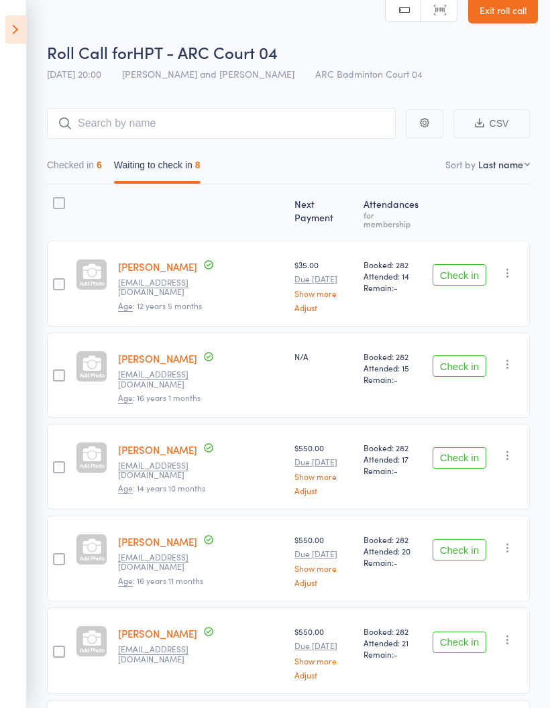
scroll to position [19, 0]
click at [461, 448] on button "Check in" at bounding box center [460, 458] width 54 height 21
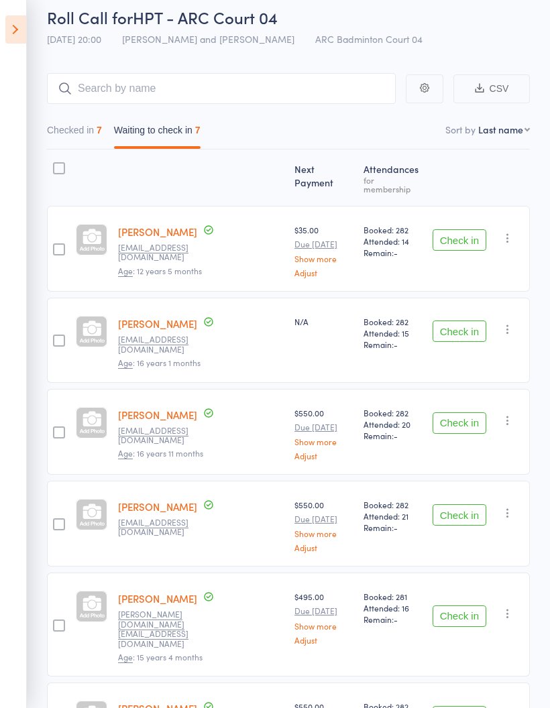
scroll to position [54, 0]
click at [466, 606] on button "Check in" at bounding box center [460, 616] width 54 height 21
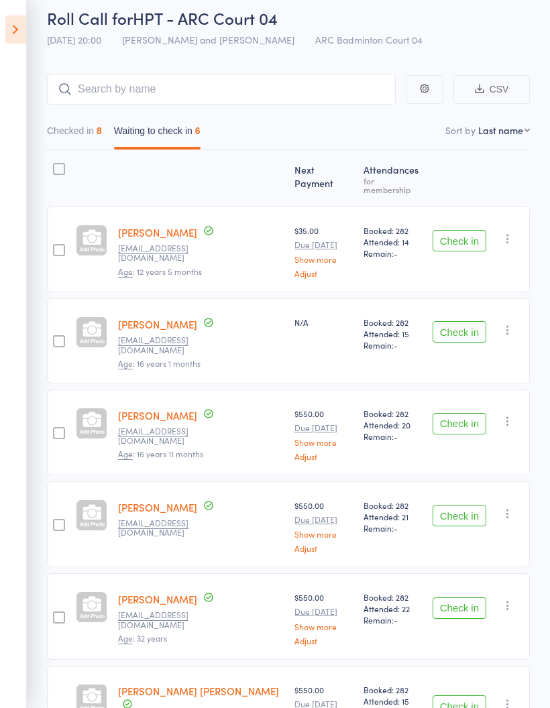
click at [68, 129] on button "Checked in 8" at bounding box center [74, 134] width 55 height 31
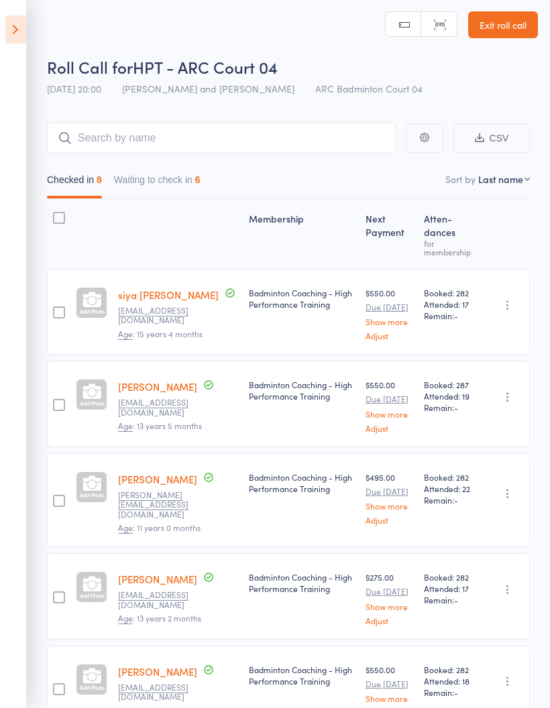
scroll to position [0, 0]
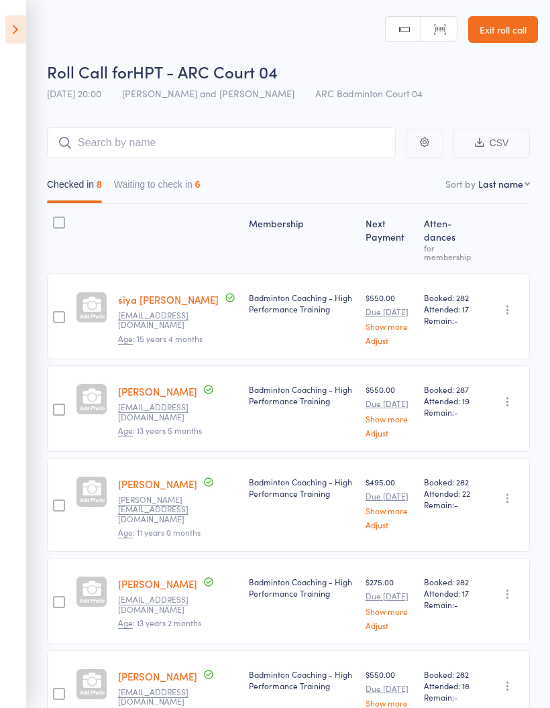
click at [162, 189] on button "Waiting to check in 6" at bounding box center [157, 187] width 87 height 31
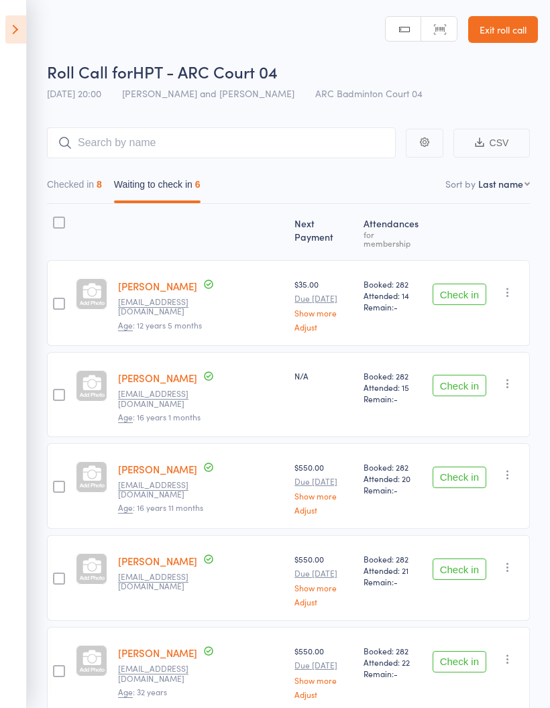
click at [472, 559] on button "Check in" at bounding box center [460, 569] width 54 height 21
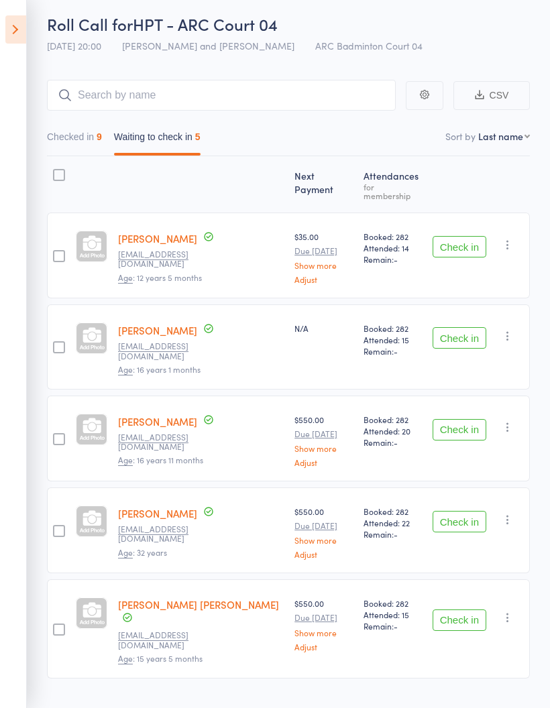
click at [463, 419] on button "Check in" at bounding box center [460, 429] width 54 height 21
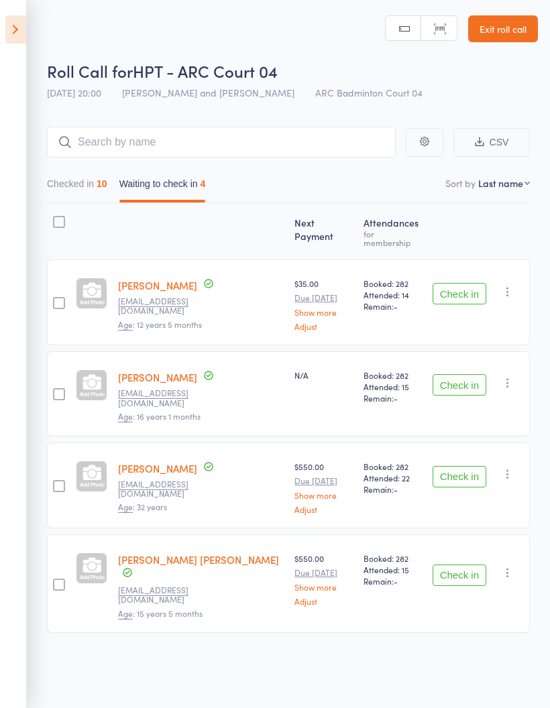
click at [463, 466] on button "Check in" at bounding box center [460, 476] width 54 height 21
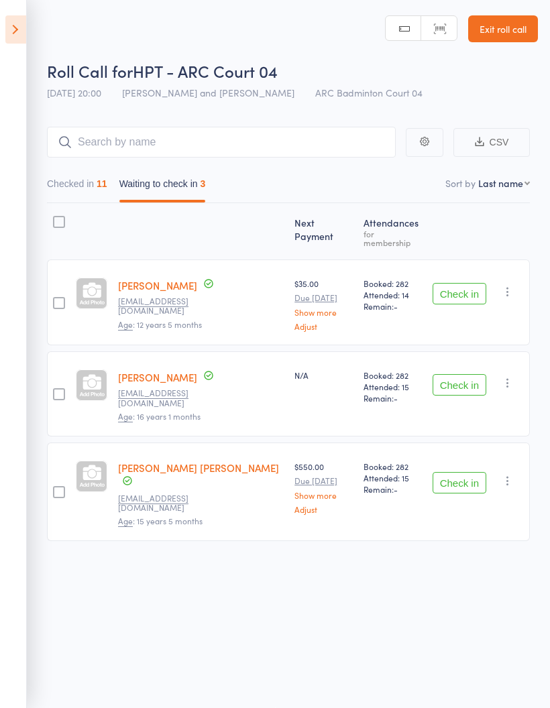
scroll to position [0, 0]
click at [76, 190] on button "Checked in 11" at bounding box center [77, 187] width 60 height 31
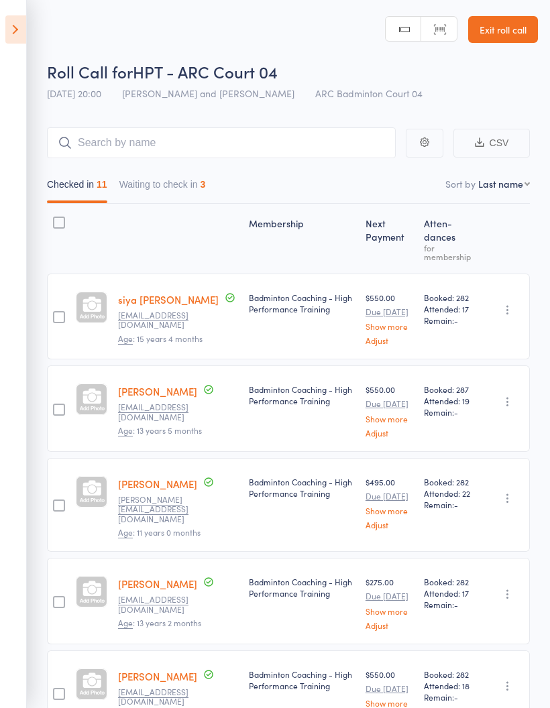
click at [148, 186] on button "Waiting to check in 3" at bounding box center [162, 187] width 87 height 31
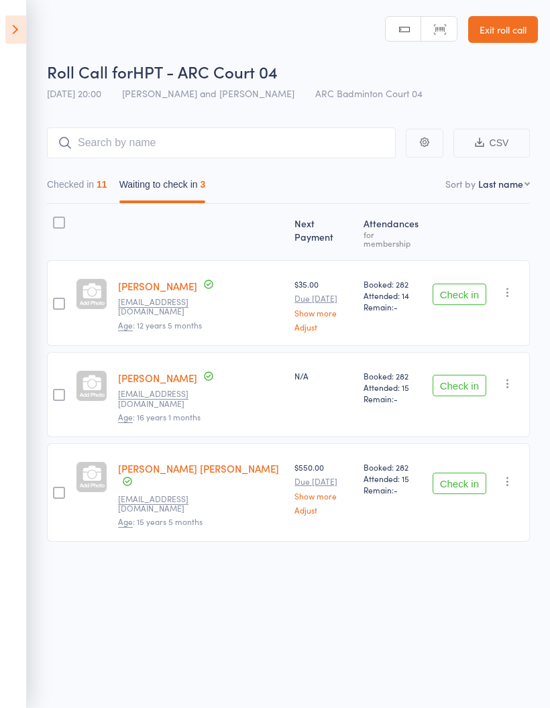
click at [78, 190] on button "Checked in 11" at bounding box center [77, 187] width 60 height 31
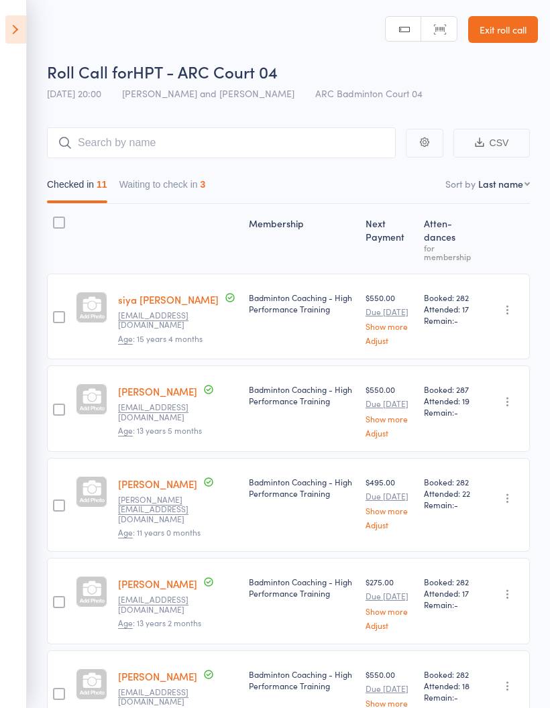
click at [19, 41] on icon at bounding box center [15, 29] width 21 height 28
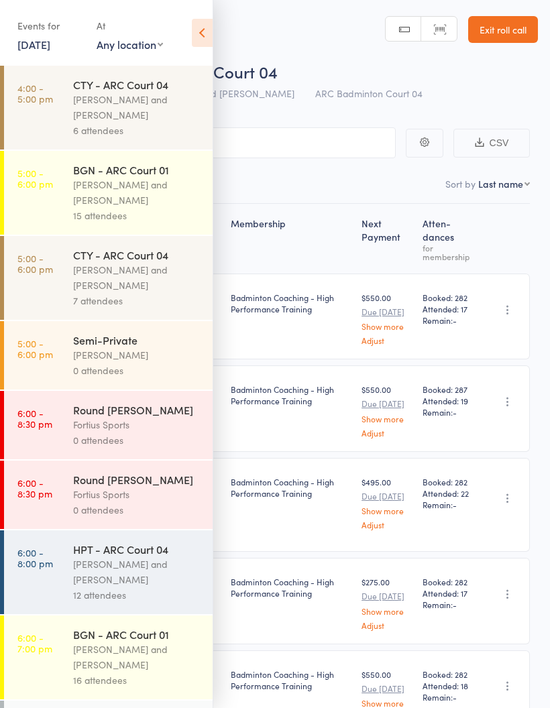
click at [152, 580] on div "[PERSON_NAME] and [PERSON_NAME]" at bounding box center [137, 572] width 128 height 31
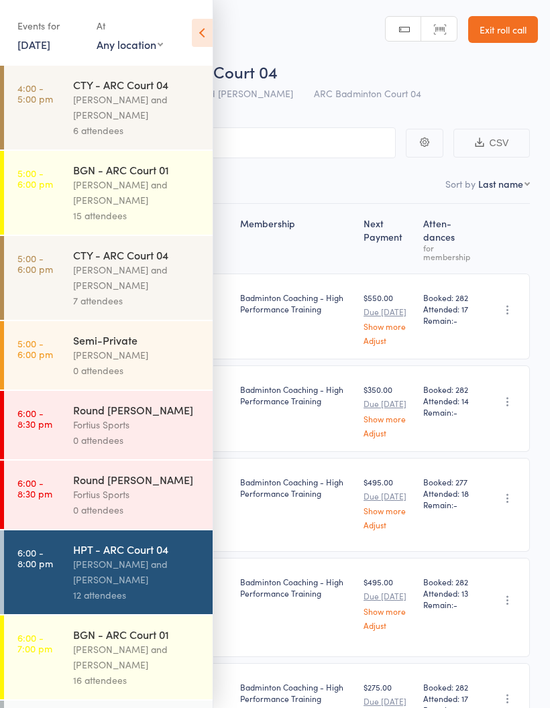
click at [202, 34] on icon at bounding box center [202, 33] width 21 height 28
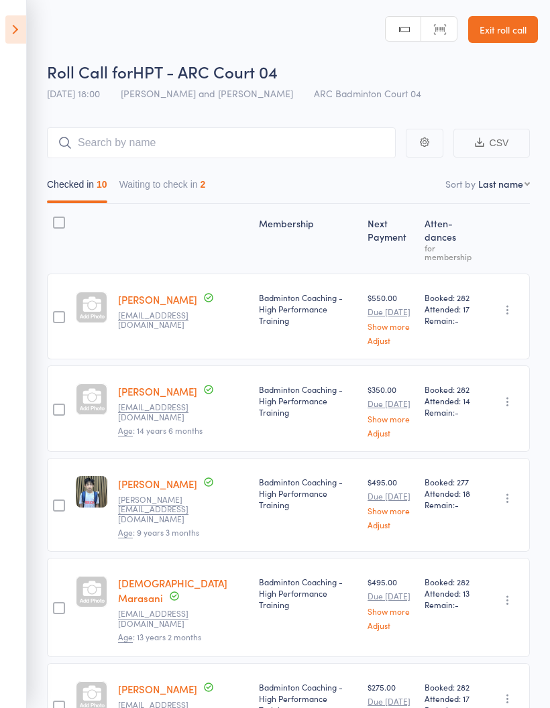
click at [199, 180] on button "Waiting to check in 2" at bounding box center [162, 187] width 87 height 31
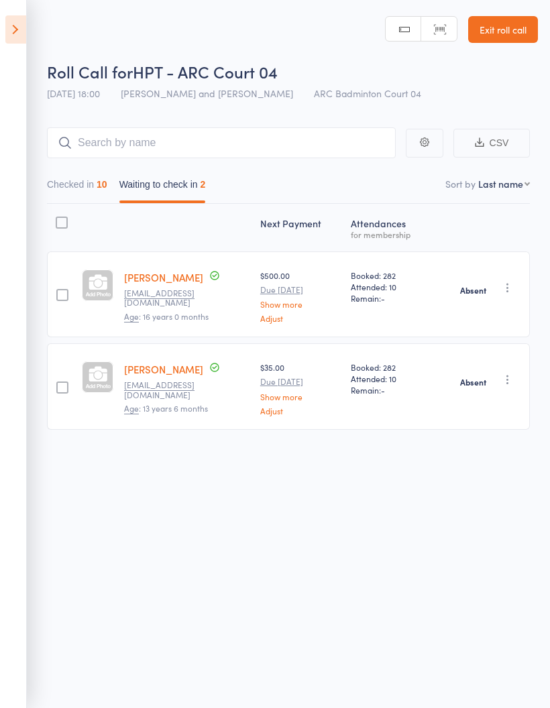
click at [515, 286] on icon "button" at bounding box center [507, 287] width 13 height 13
click at [486, 313] on li "Check in" at bounding box center [460, 314] width 111 height 17
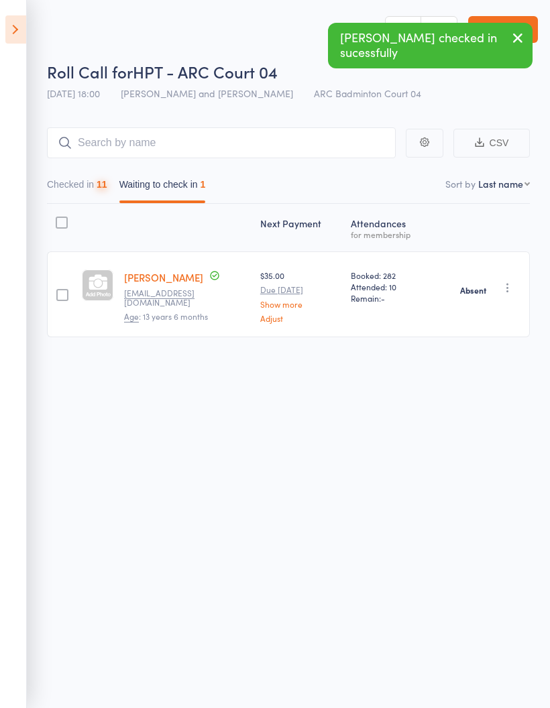
click at [512, 287] on icon "button" at bounding box center [507, 287] width 13 height 13
click at [489, 312] on li "Check in" at bounding box center [460, 314] width 111 height 17
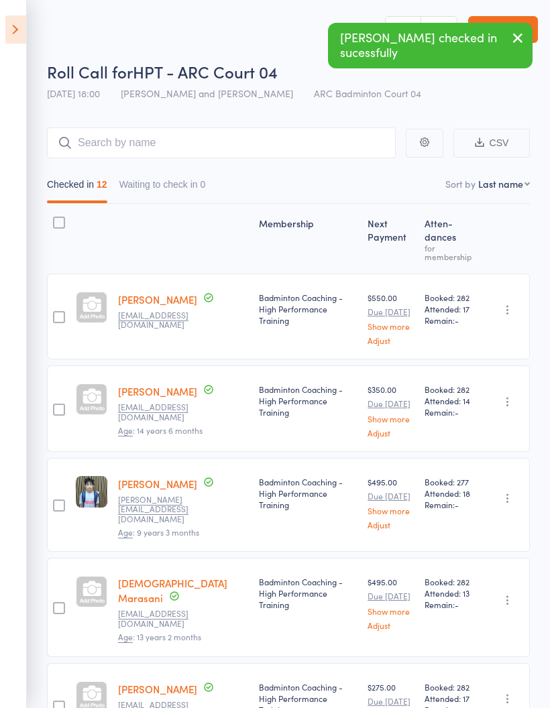
click at [8, 30] on icon at bounding box center [15, 29] width 21 height 28
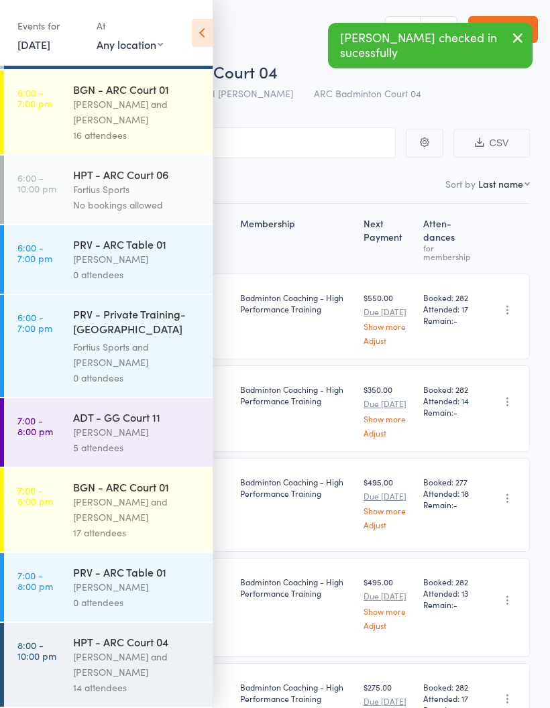
scroll to position [564, 0]
click at [148, 653] on div "[PERSON_NAME] and [PERSON_NAME]" at bounding box center [137, 664] width 128 height 31
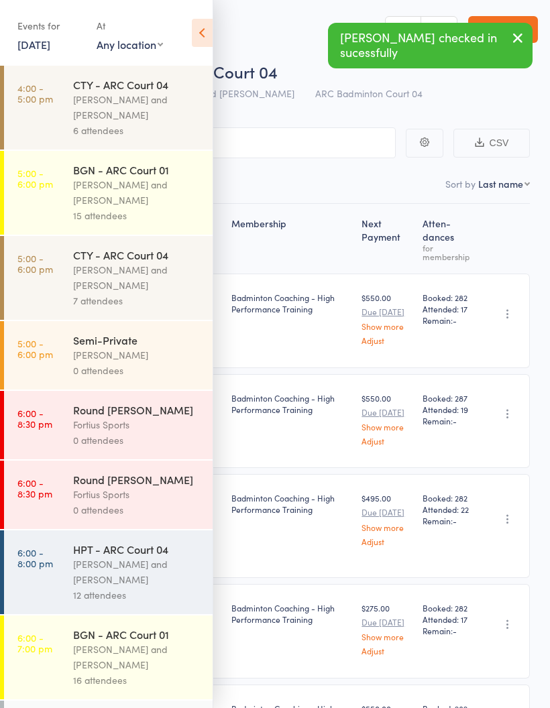
click at [204, 20] on icon at bounding box center [202, 33] width 21 height 28
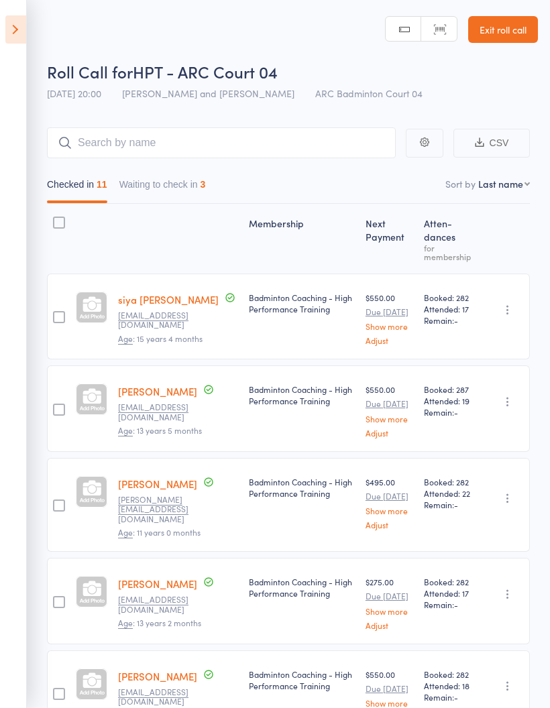
click at [162, 197] on button "Waiting to check in 3" at bounding box center [162, 187] width 87 height 31
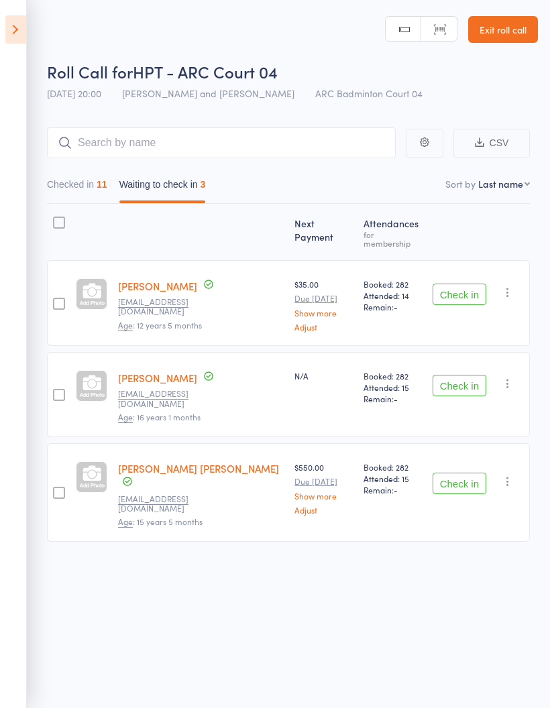
click at [70, 199] on button "Checked in 11" at bounding box center [77, 187] width 60 height 31
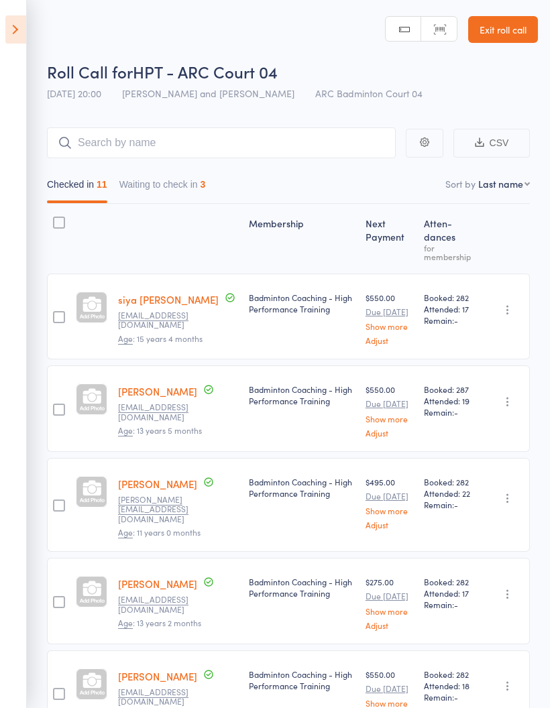
click at [168, 189] on button "Waiting to check in 3" at bounding box center [162, 187] width 87 height 31
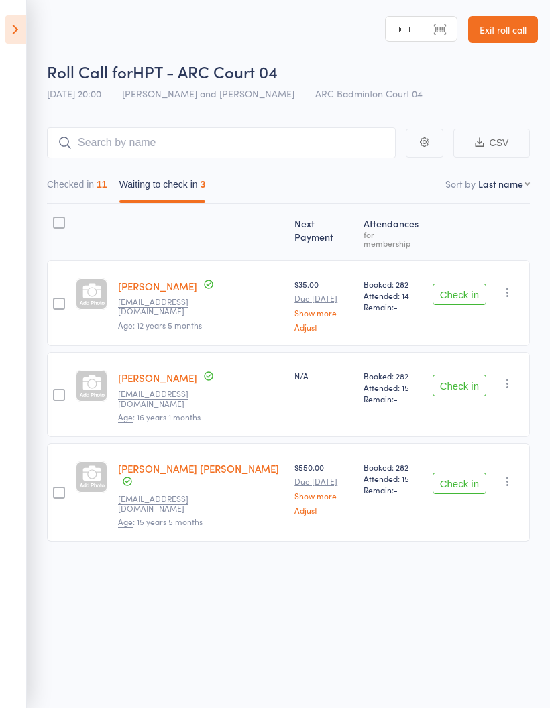
click at [511, 286] on icon "button" at bounding box center [507, 292] width 13 height 13
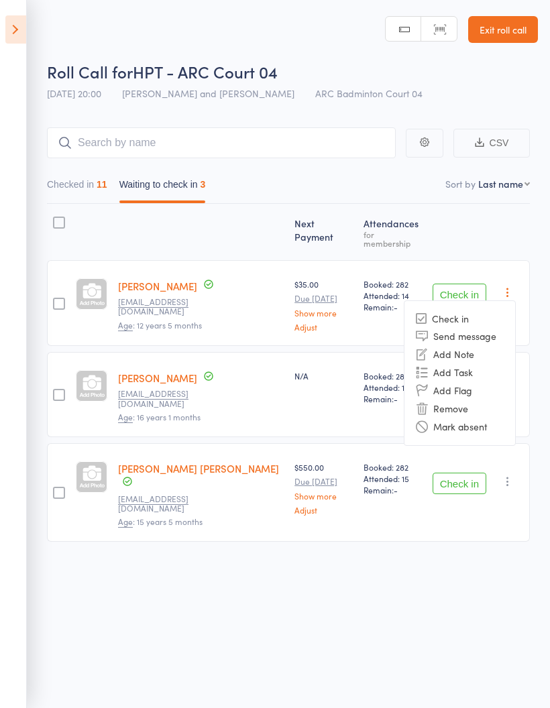
click at [509, 418] on li "Mark absent" at bounding box center [460, 427] width 111 height 18
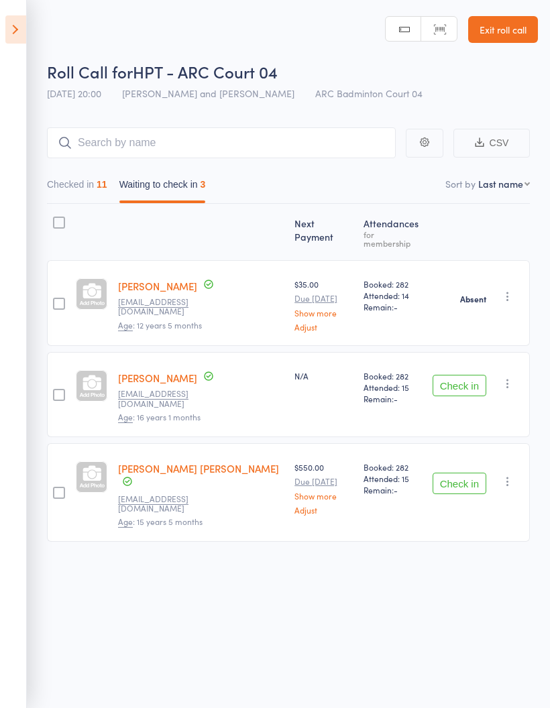
click at [513, 377] on icon "button" at bounding box center [507, 383] width 13 height 13
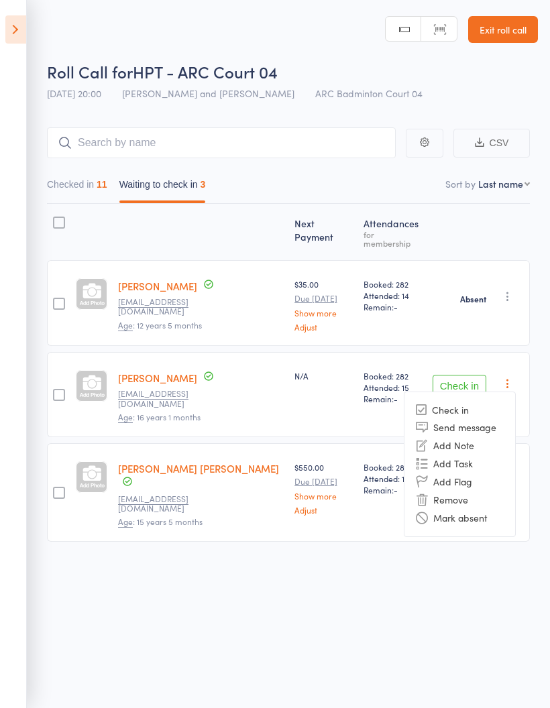
click at [498, 509] on li "Mark absent" at bounding box center [460, 518] width 111 height 18
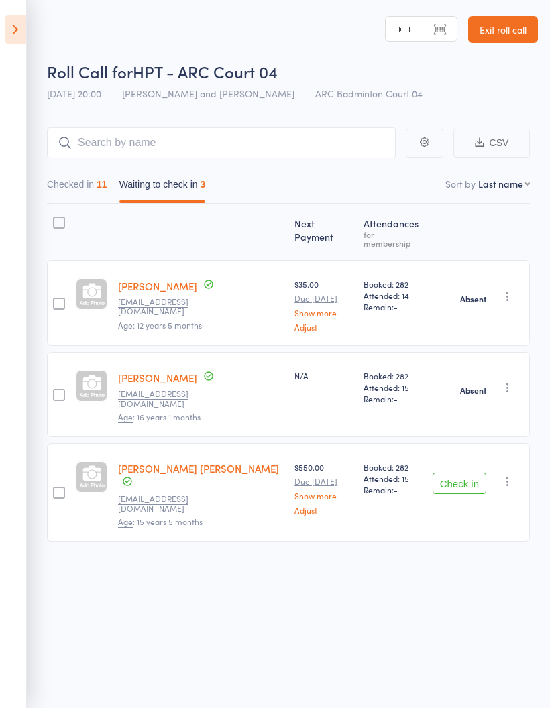
click at [514, 475] on icon "button" at bounding box center [507, 481] width 13 height 13
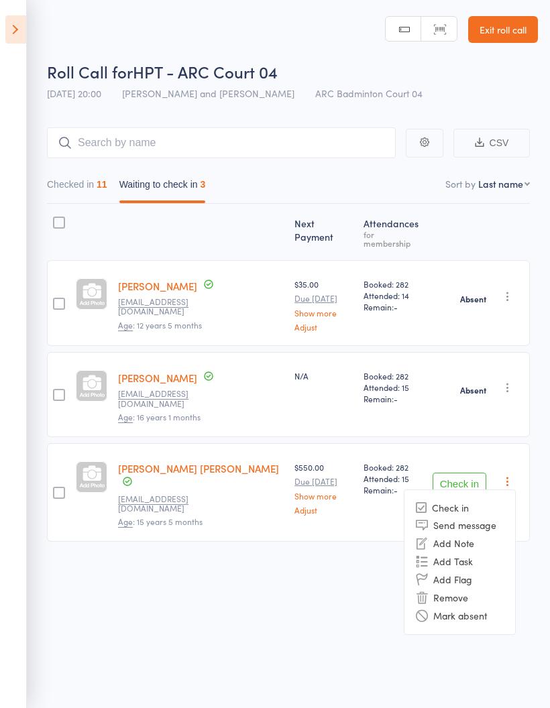
click at [492, 607] on li "Mark absent" at bounding box center [460, 616] width 111 height 18
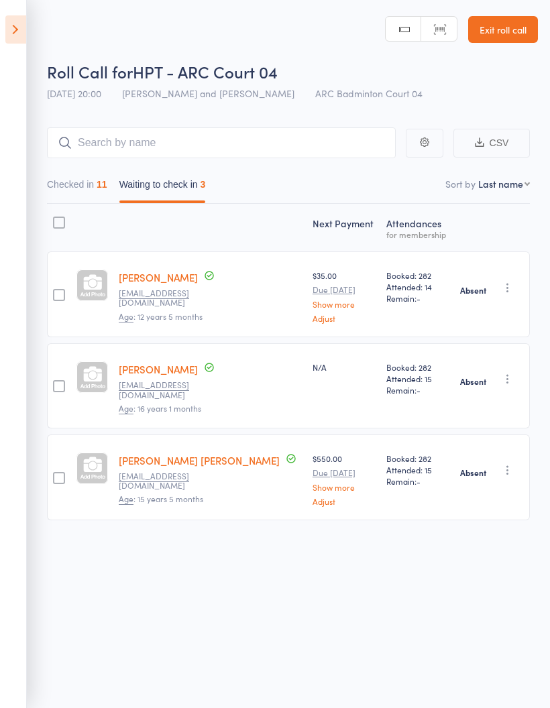
click at [75, 189] on button "Checked in 11" at bounding box center [77, 187] width 60 height 31
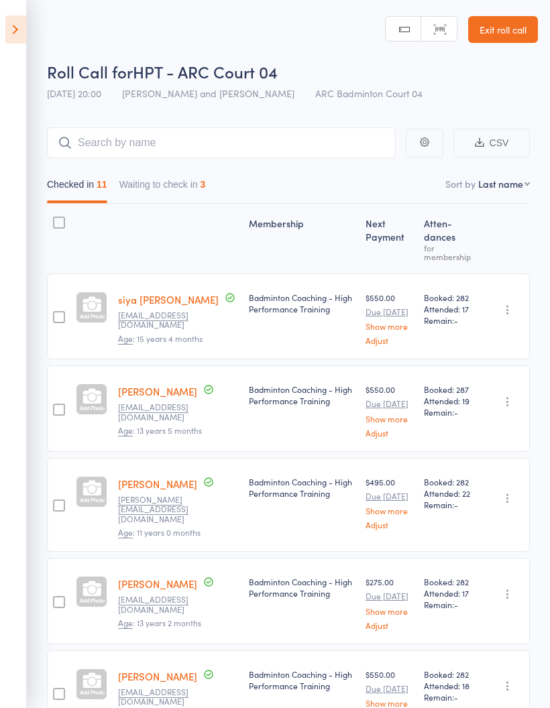
click at [11, 34] on icon at bounding box center [15, 29] width 21 height 28
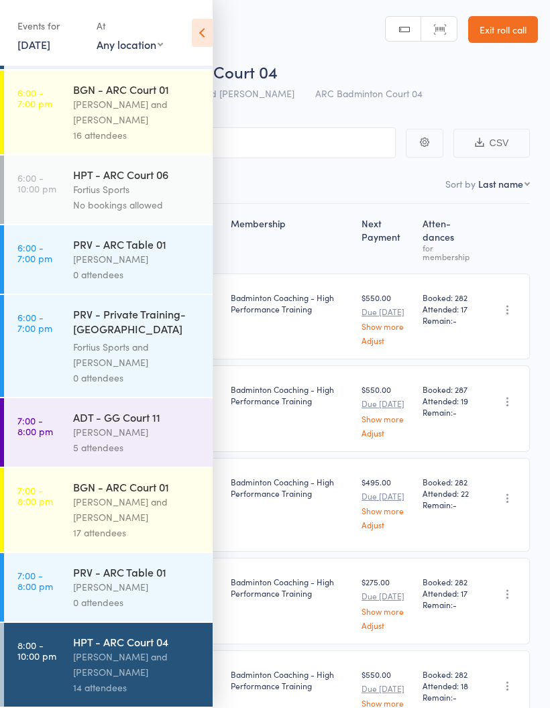
scroll to position [564, 0]
click at [158, 586] on div "[PERSON_NAME]" at bounding box center [137, 587] width 128 height 15
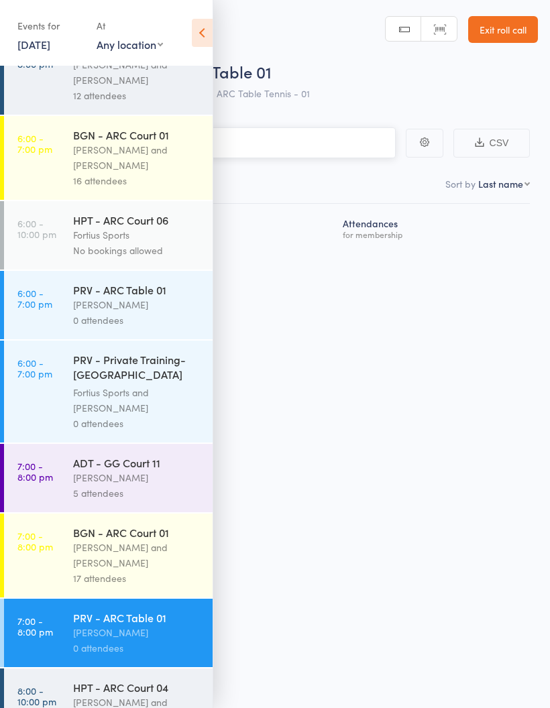
scroll to position [515, 0]
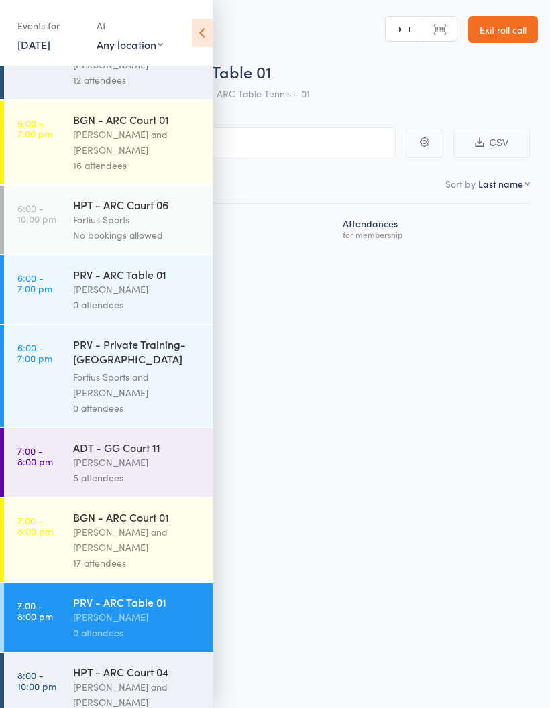
click at [201, 44] on icon at bounding box center [202, 33] width 21 height 28
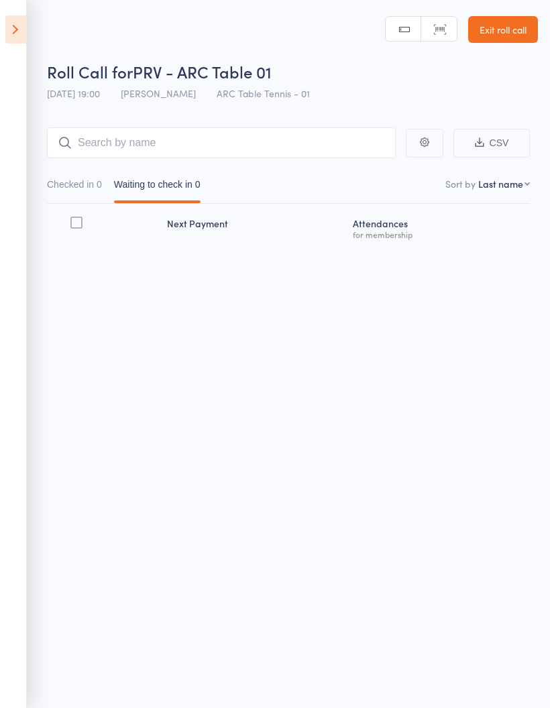
click at [8, 34] on icon at bounding box center [15, 29] width 21 height 28
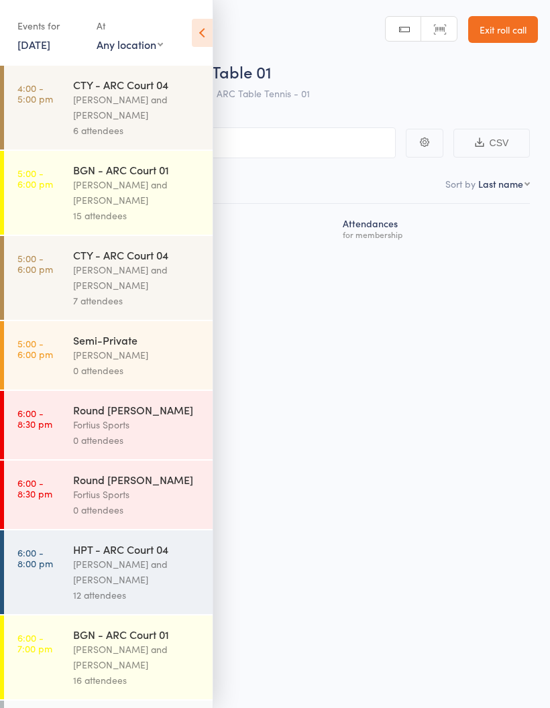
click at [99, 117] on div "[PERSON_NAME] and [PERSON_NAME]" at bounding box center [137, 107] width 128 height 31
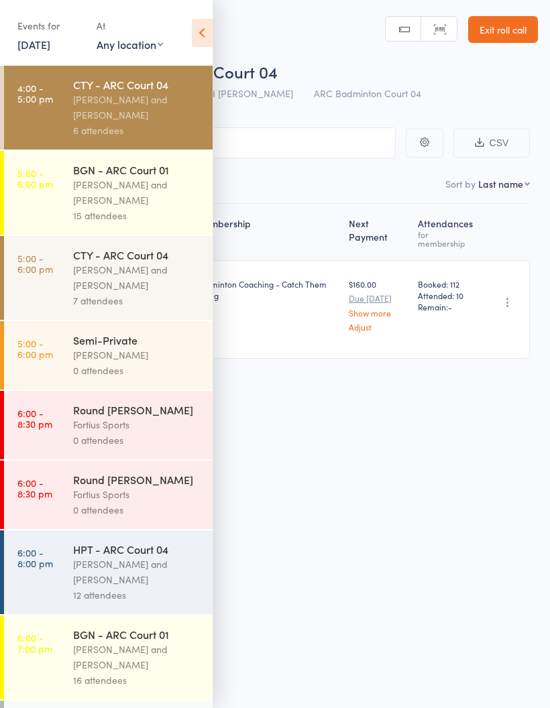
click at [205, 32] on icon at bounding box center [202, 33] width 21 height 28
